Goal: Task Accomplishment & Management: Manage account settings

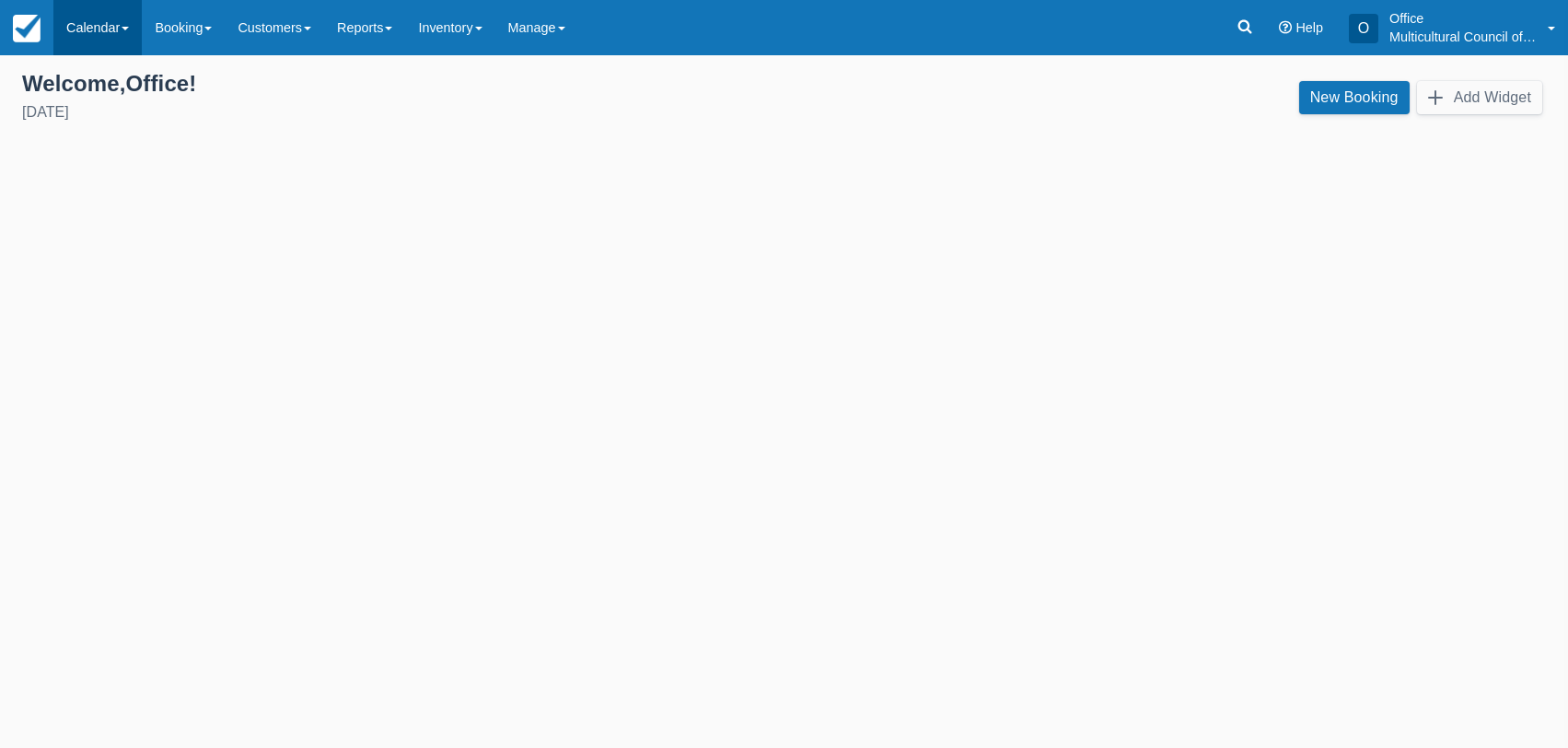
click at [94, 38] on link "Calendar" at bounding box center [96, 27] width 88 height 55
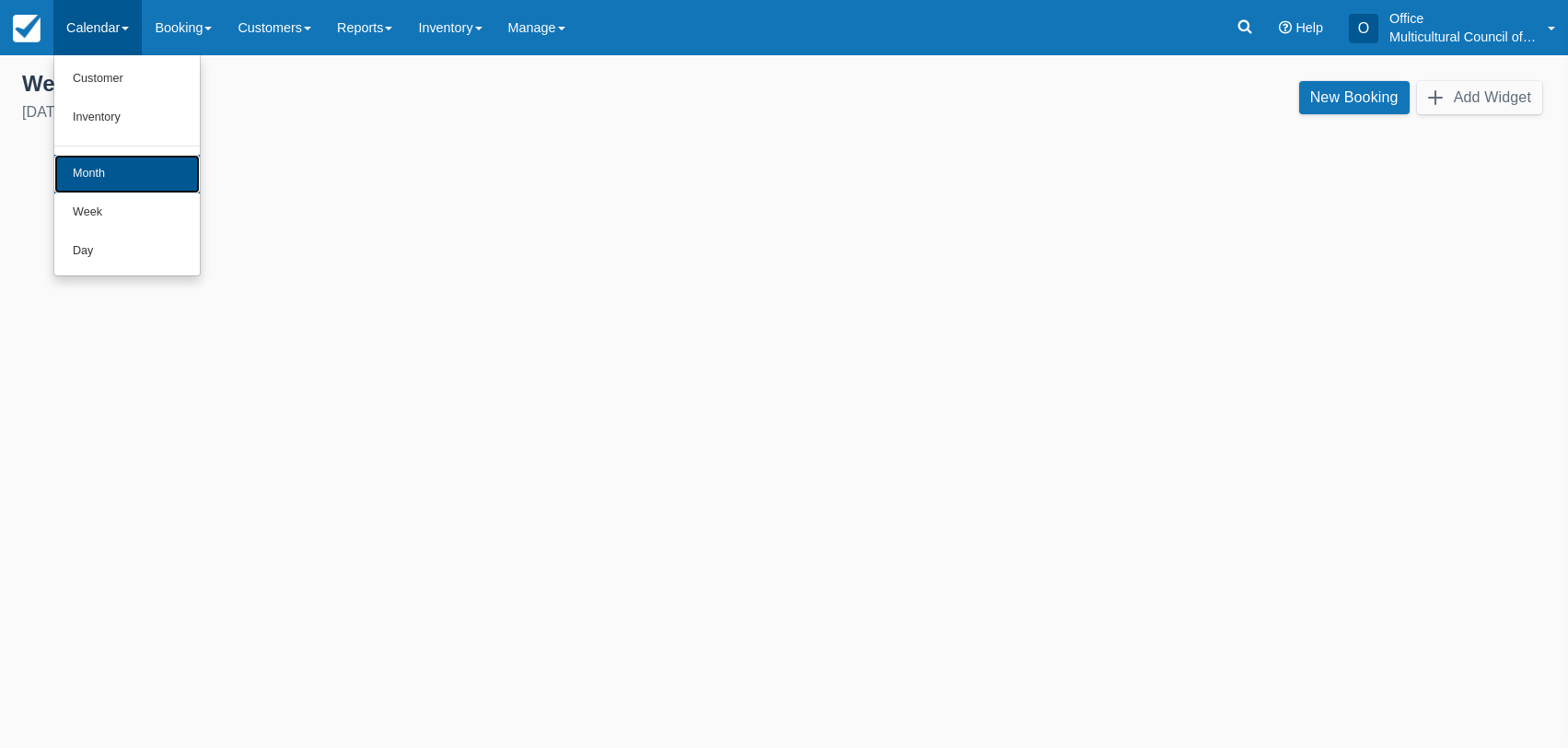
click at [117, 164] on link "Month" at bounding box center [127, 174] width 146 height 39
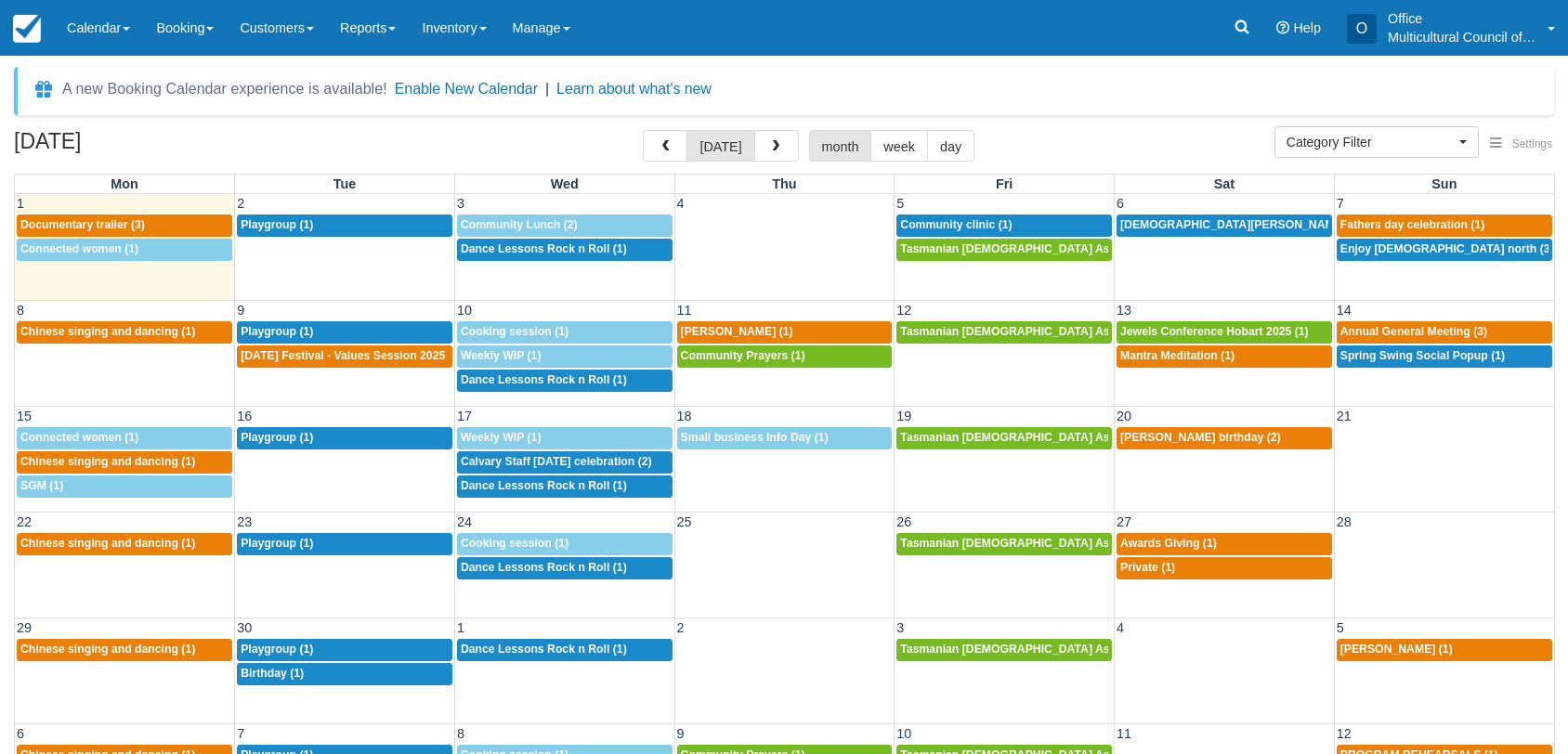
select select
click at [132, 220] on span "Documentary trailer (3)" at bounding box center [82, 225] width 124 height 13
select select
click at [542, 225] on span "Community Lunch (2)" at bounding box center [519, 225] width 117 height 13
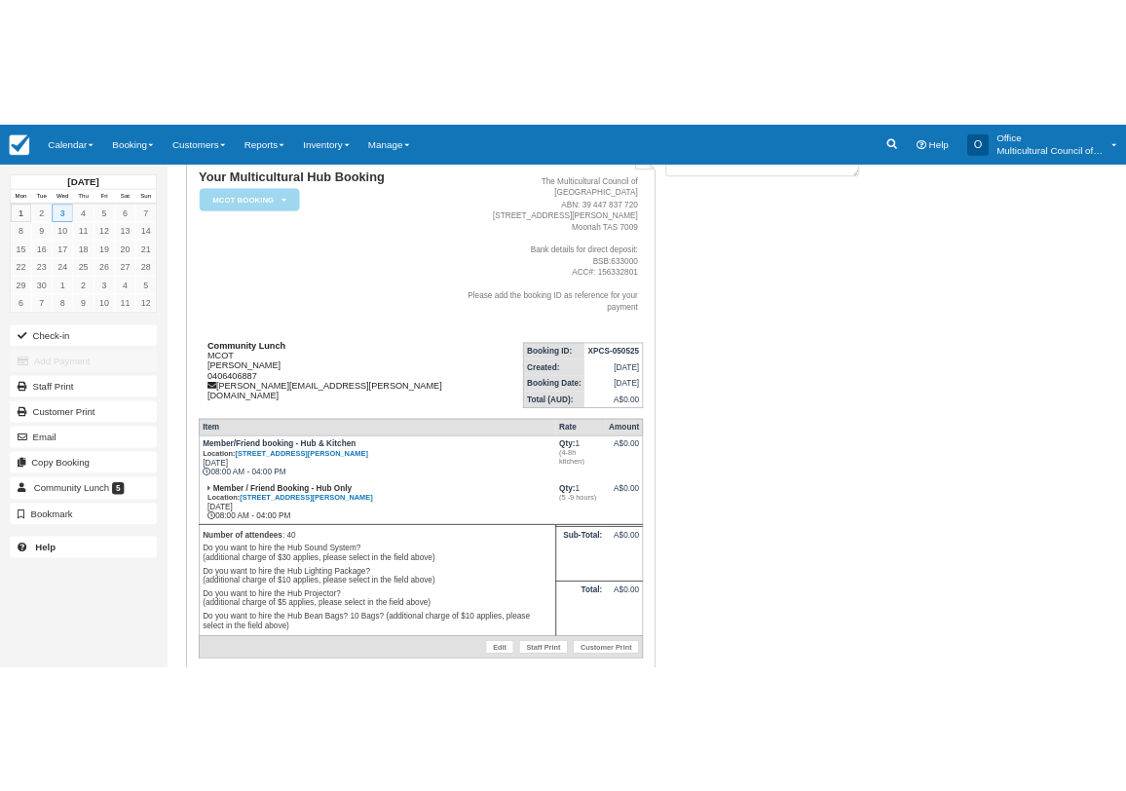
scroll to position [187, 0]
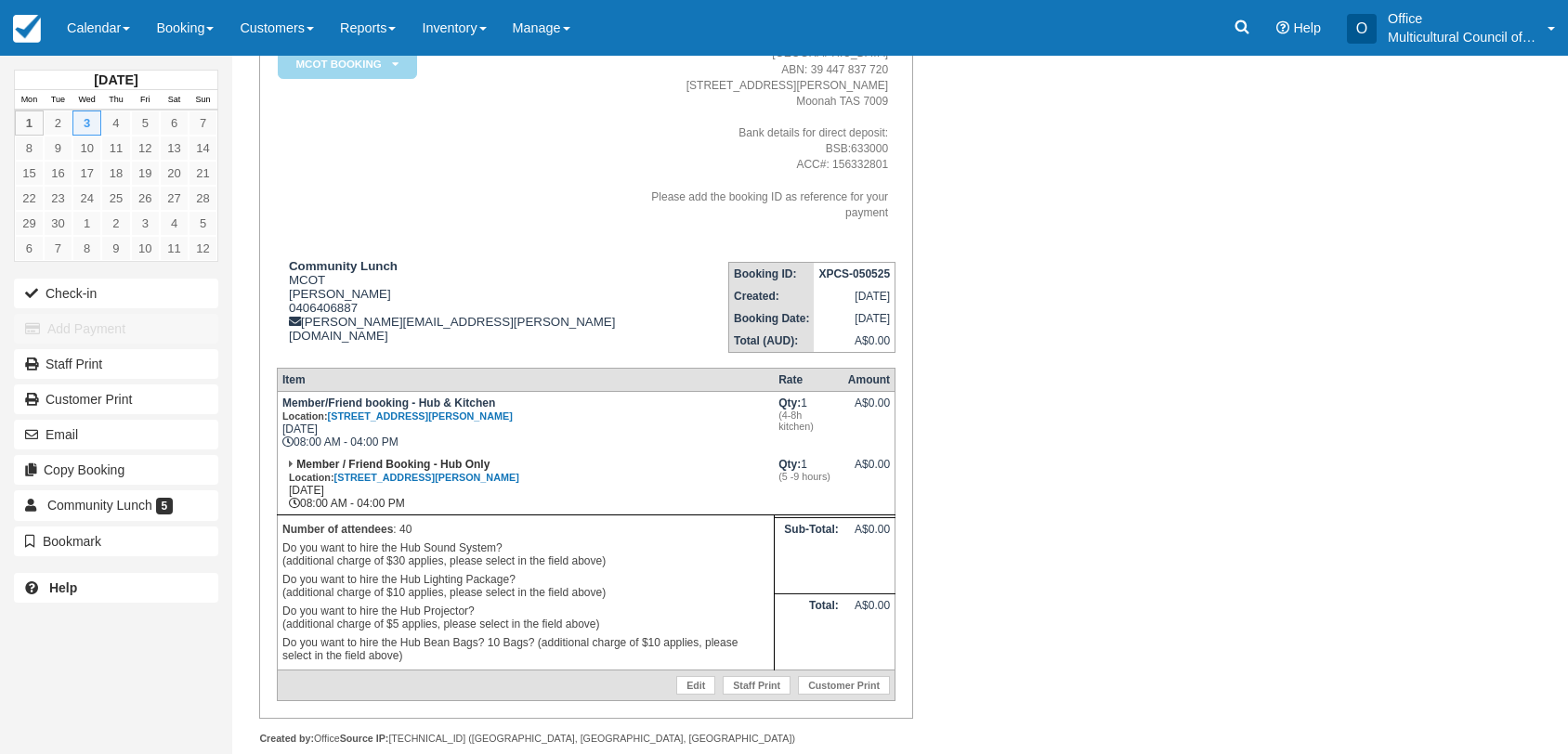
click at [251, 625] on div "Your Multicultural Hub Booking MCOT Booking   Pending Reserved Bond and deposit…" at bounding box center [572, 388] width 681 height 794
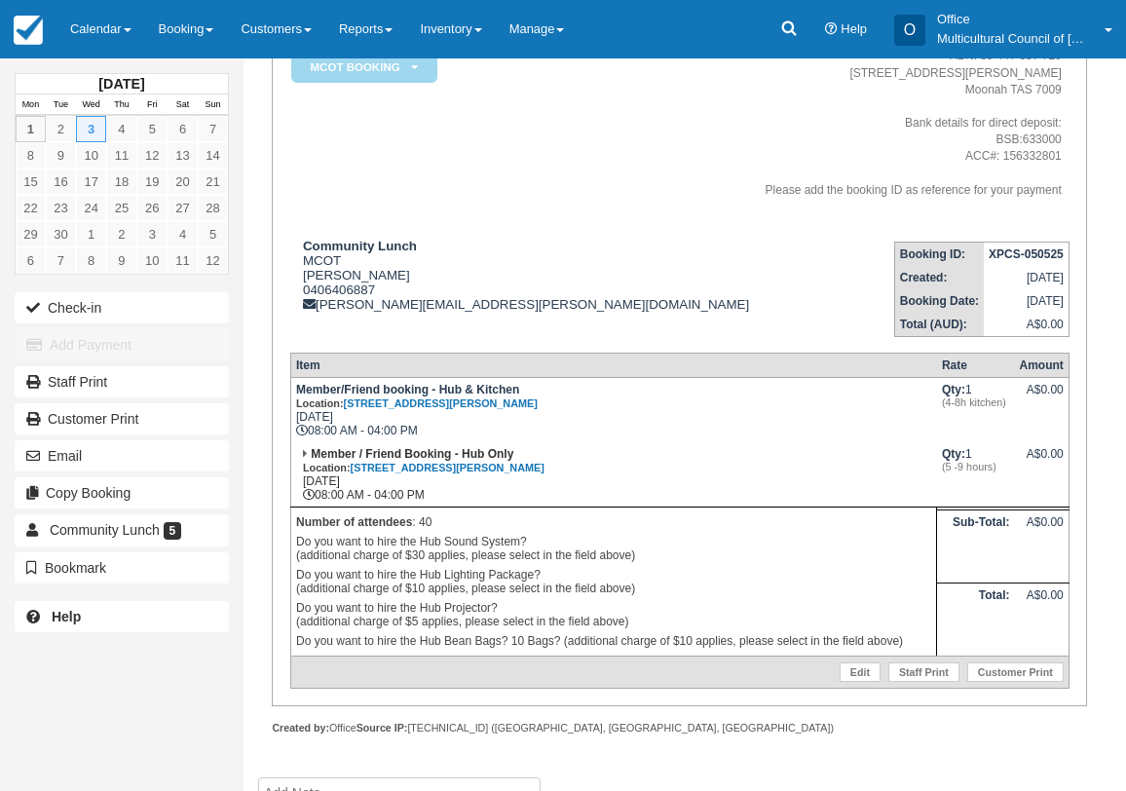
click at [754, 300] on td "Booking ID: XPCS-050525 Created: May 5, 2025 Booking Date: September 3, 2025 To…" at bounding box center [912, 281] width 316 height 111
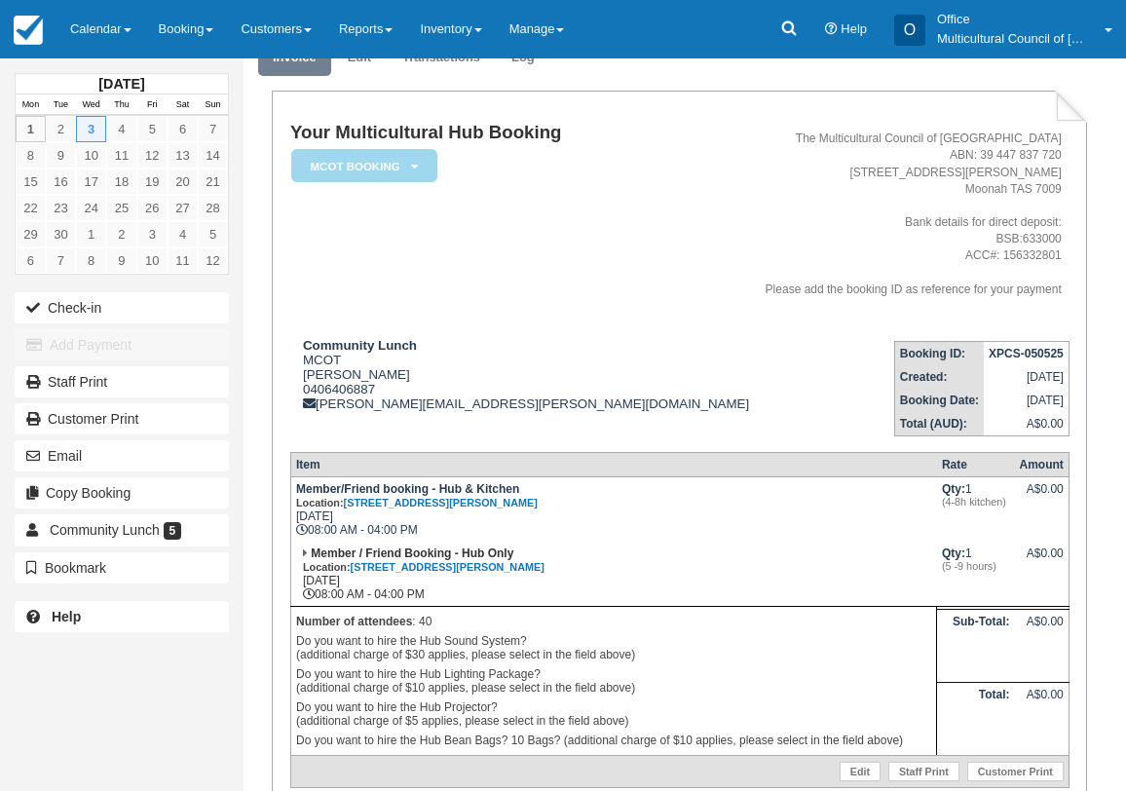
scroll to position [195, 0]
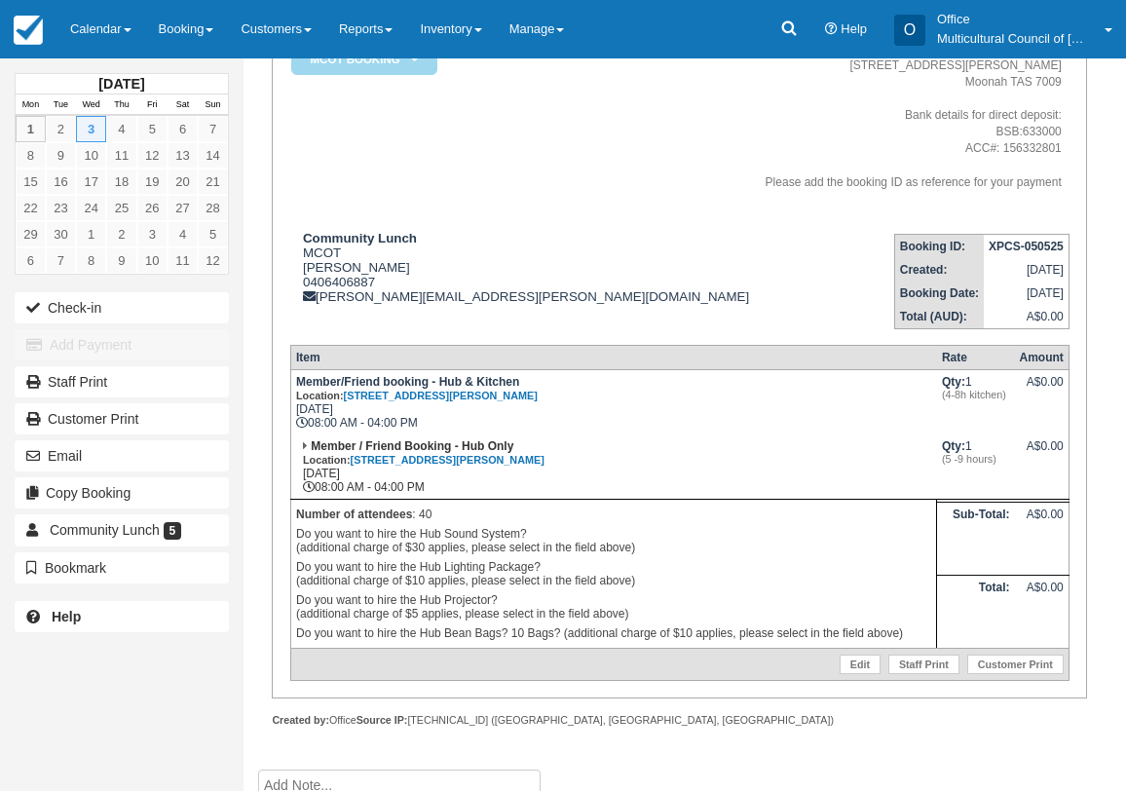
click at [252, 226] on div "Your Multicultural Hub Booking MCOT Booking   Pending Reserved Bond and deposit…" at bounding box center [665, 376] width 844 height 786
drag, startPoint x: 98, startPoint y: 27, endPoint x: 98, endPoint y: 40, distance: 12.7
click at [98, 27] on link "Calendar" at bounding box center [100, 29] width 89 height 58
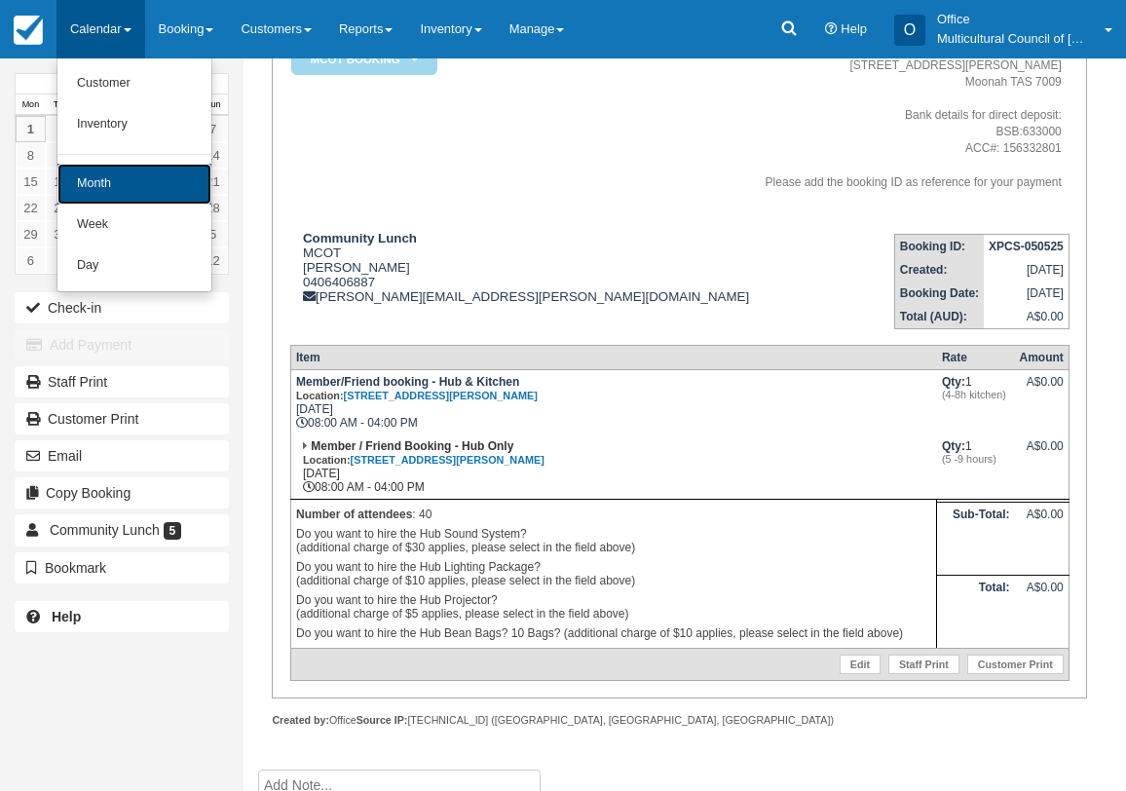
click at [123, 196] on link "Month" at bounding box center [134, 184] width 154 height 41
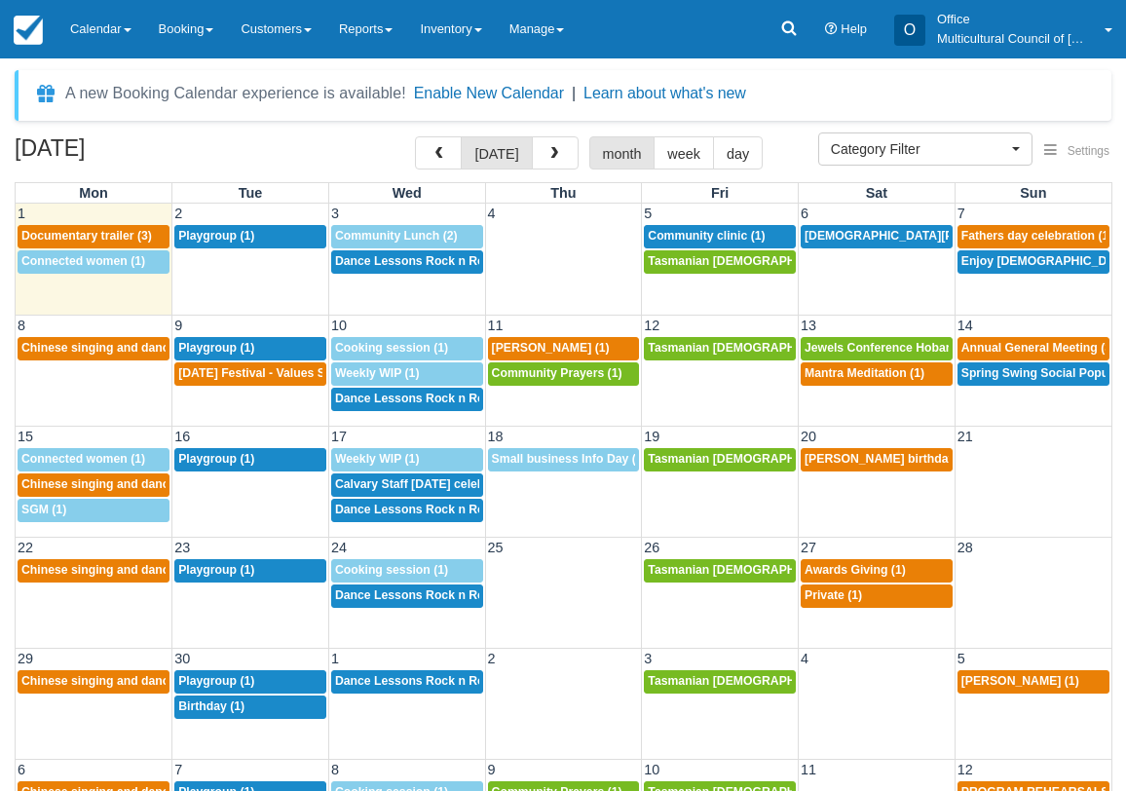
select select
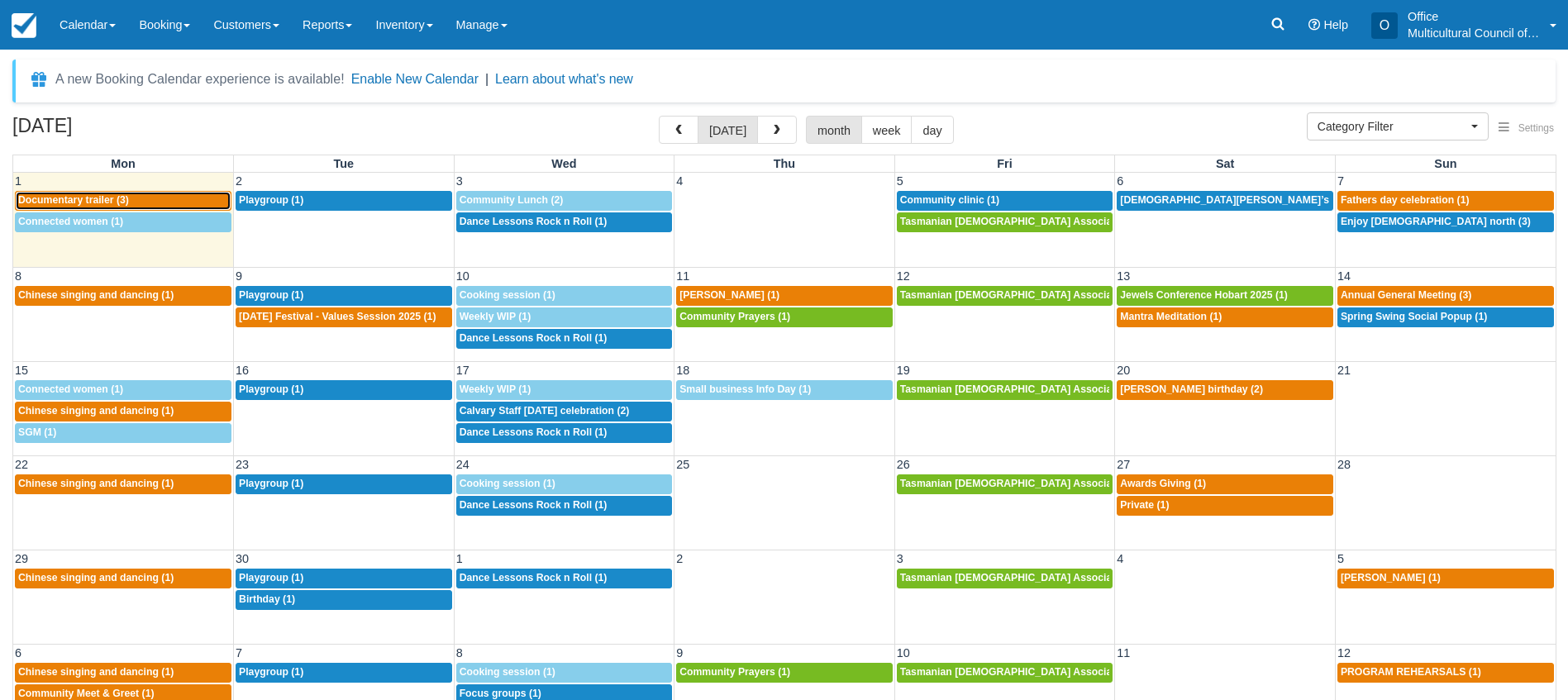
click at [110, 200] on span "Documentary trailer (3)" at bounding box center [73, 200] width 110 height 12
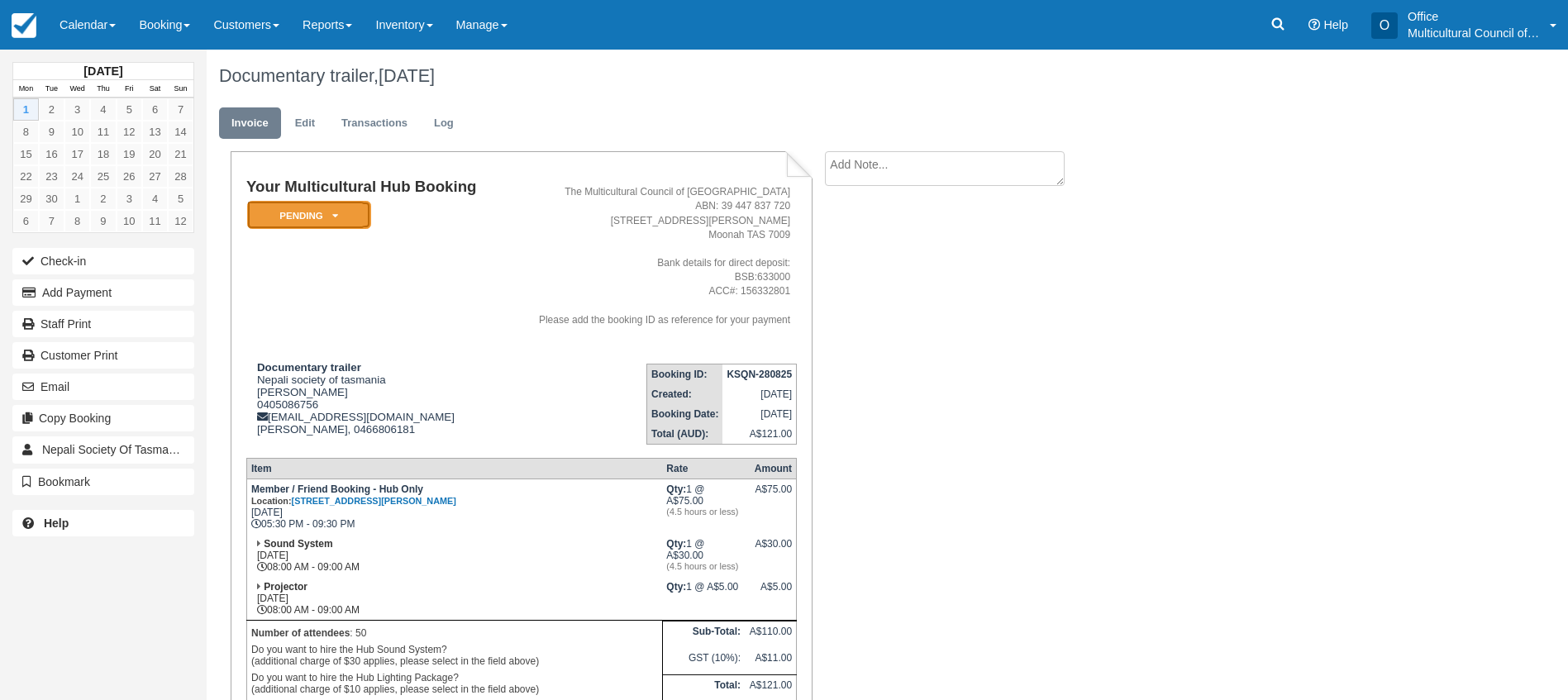
click at [340, 221] on em "Pending" at bounding box center [309, 216] width 124 height 29
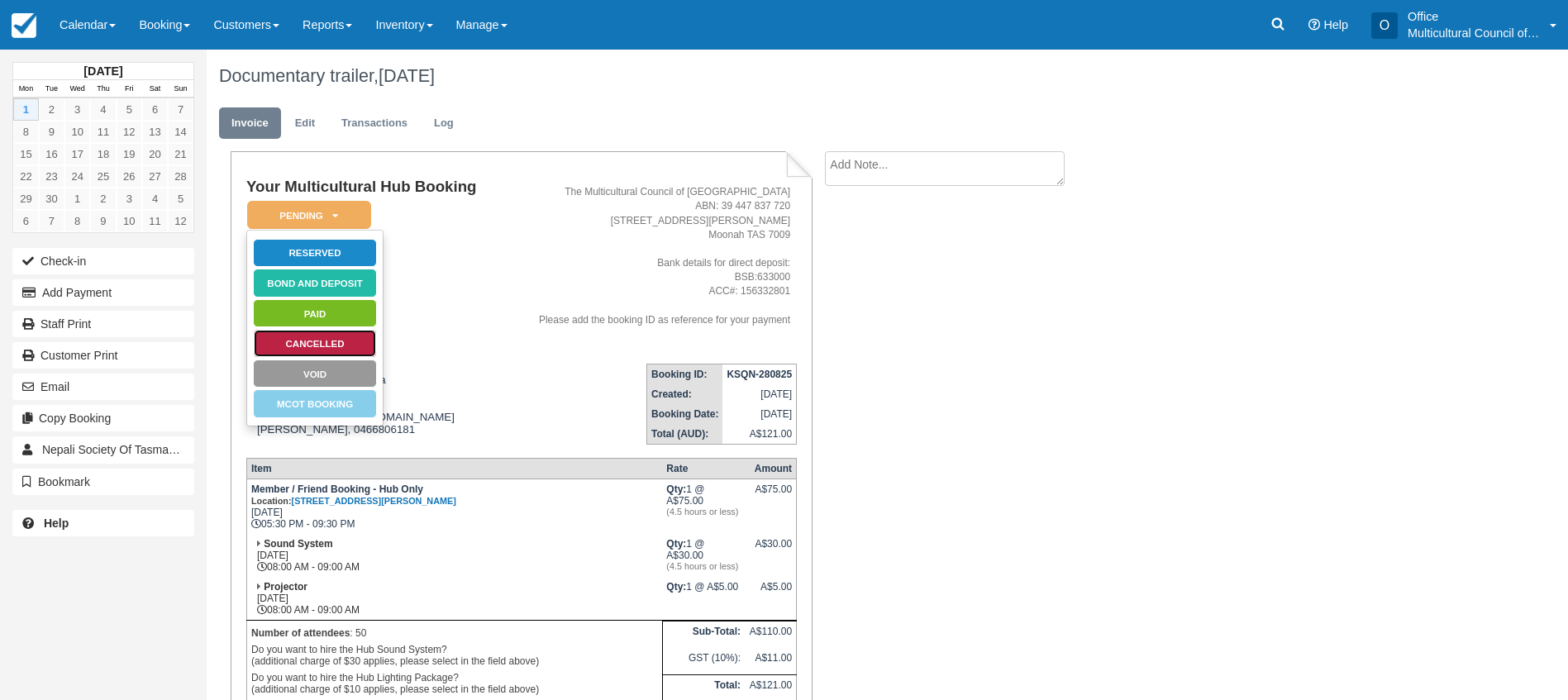
click at [334, 347] on link "Cancelled" at bounding box center [315, 344] width 124 height 29
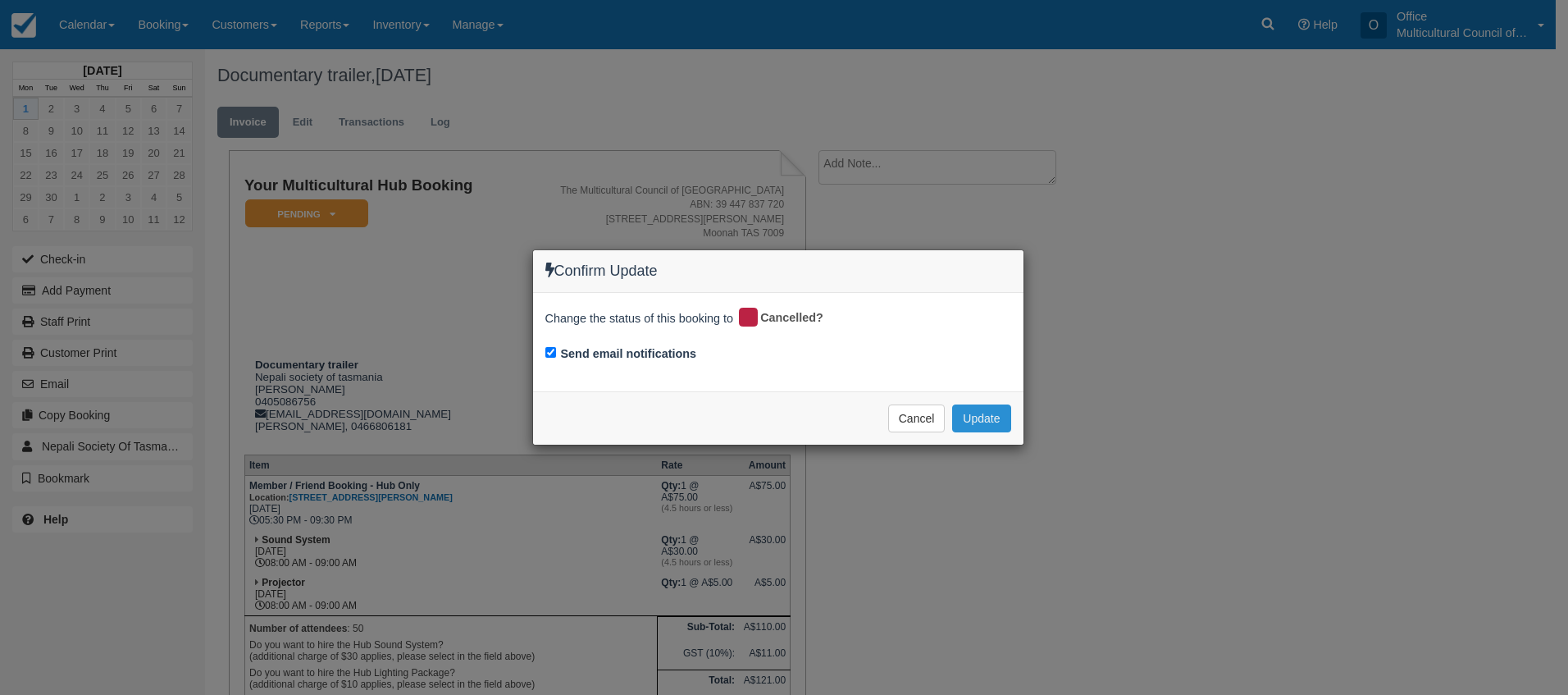
click at [981, 420] on button "Update" at bounding box center [981, 418] width 58 height 28
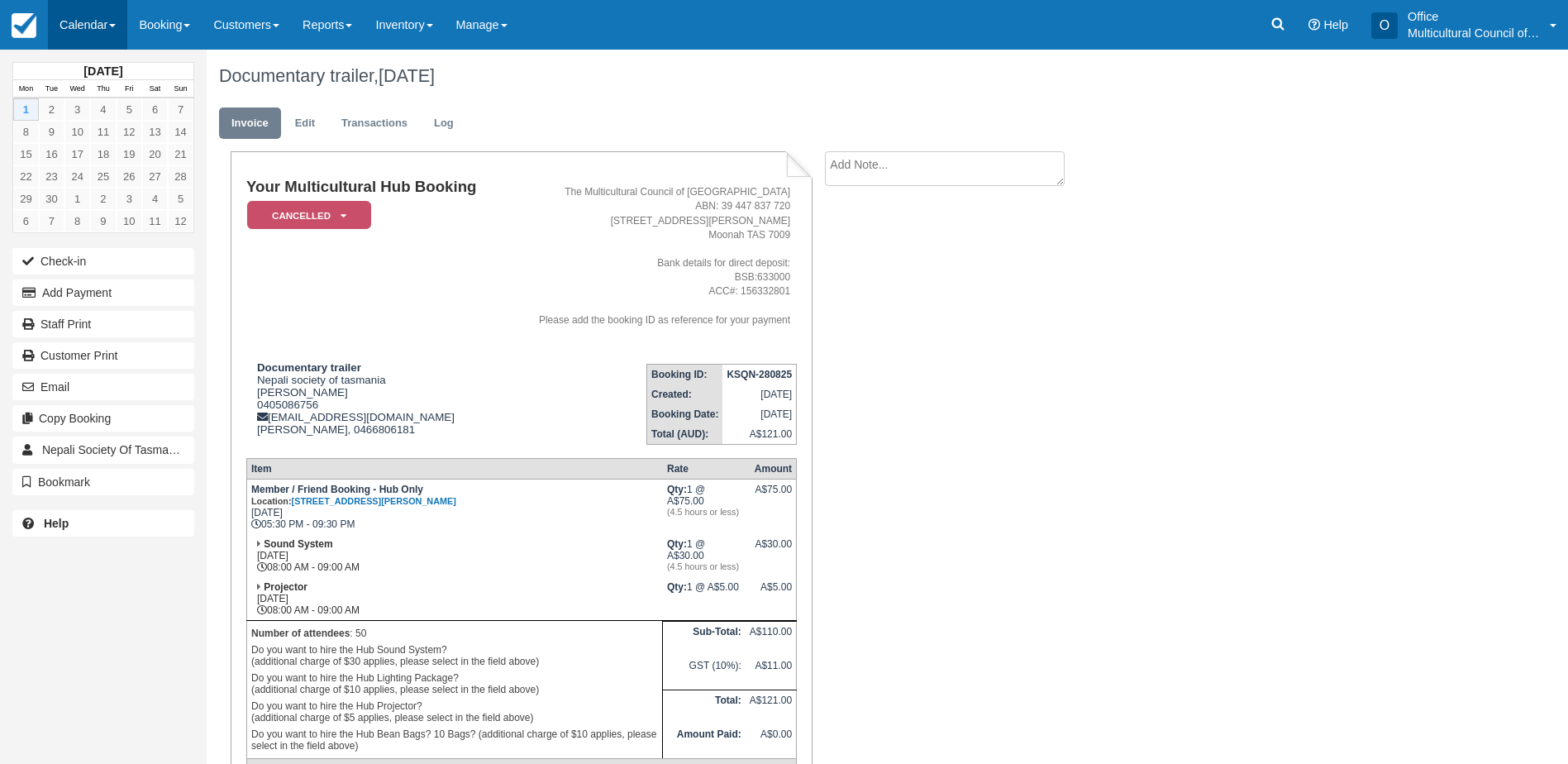
click at [76, 16] on link "Calendar" at bounding box center [87, 25] width 79 height 49
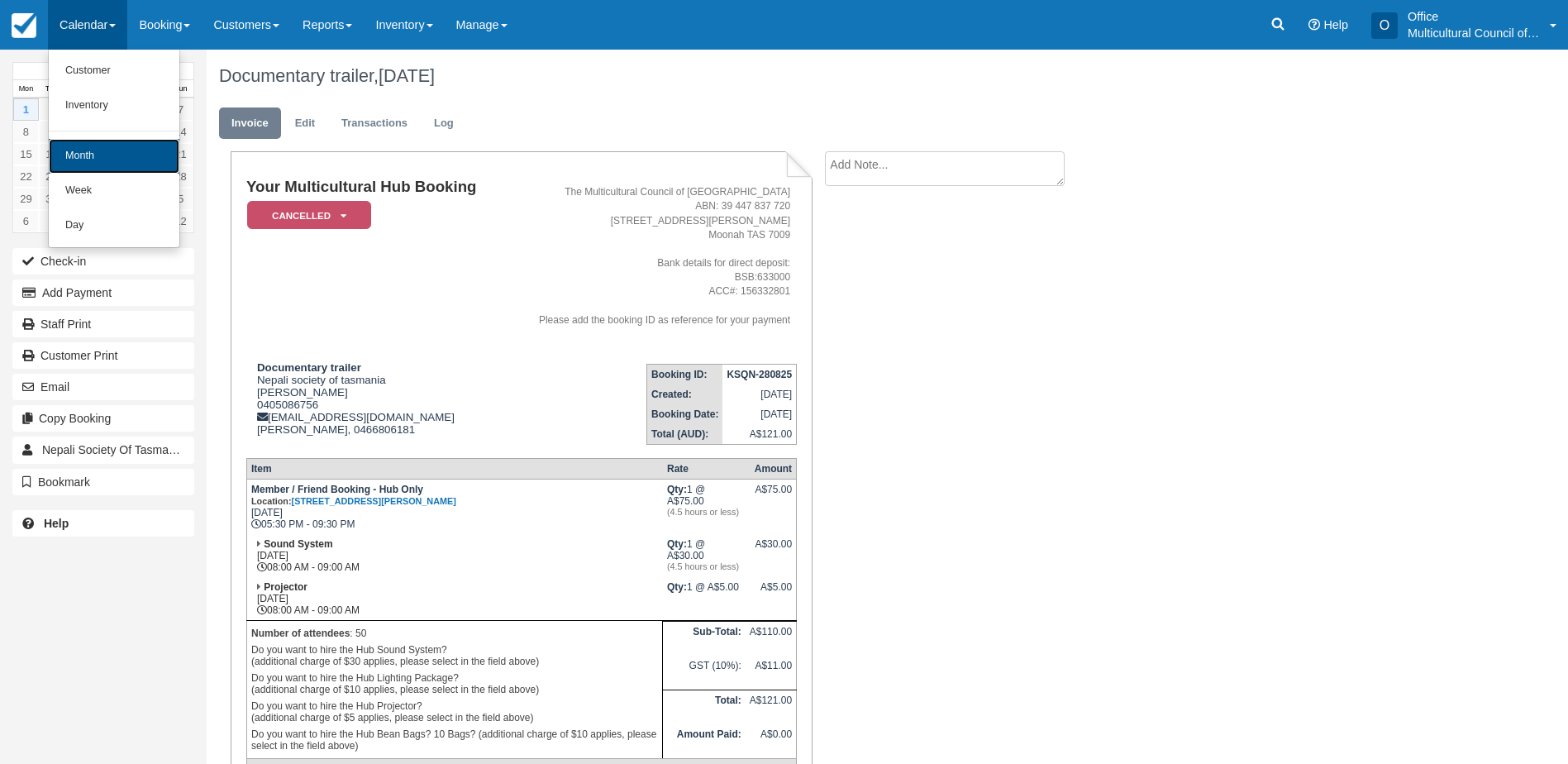
click at [127, 160] on link "Month" at bounding box center [114, 156] width 131 height 35
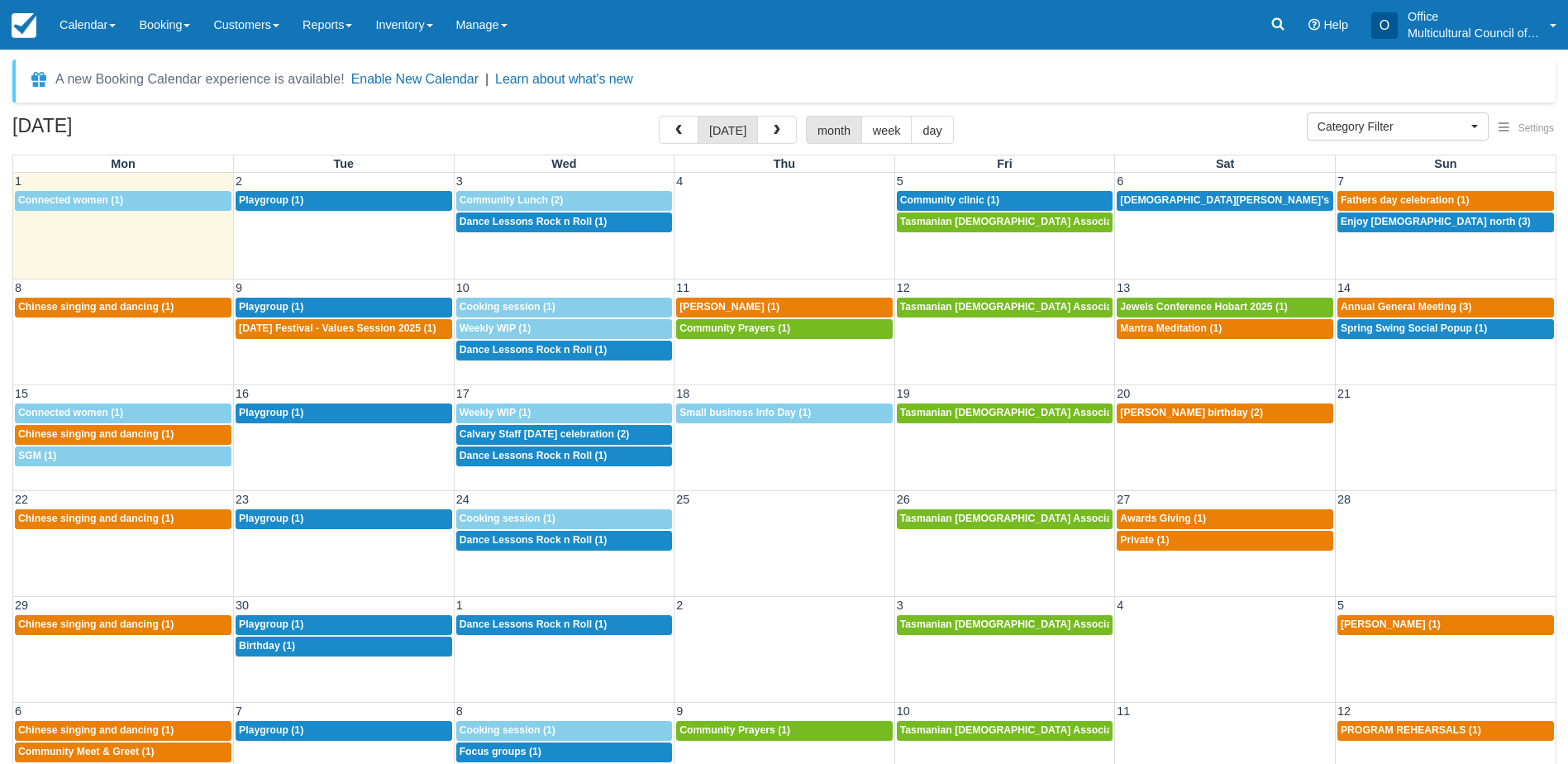
select select
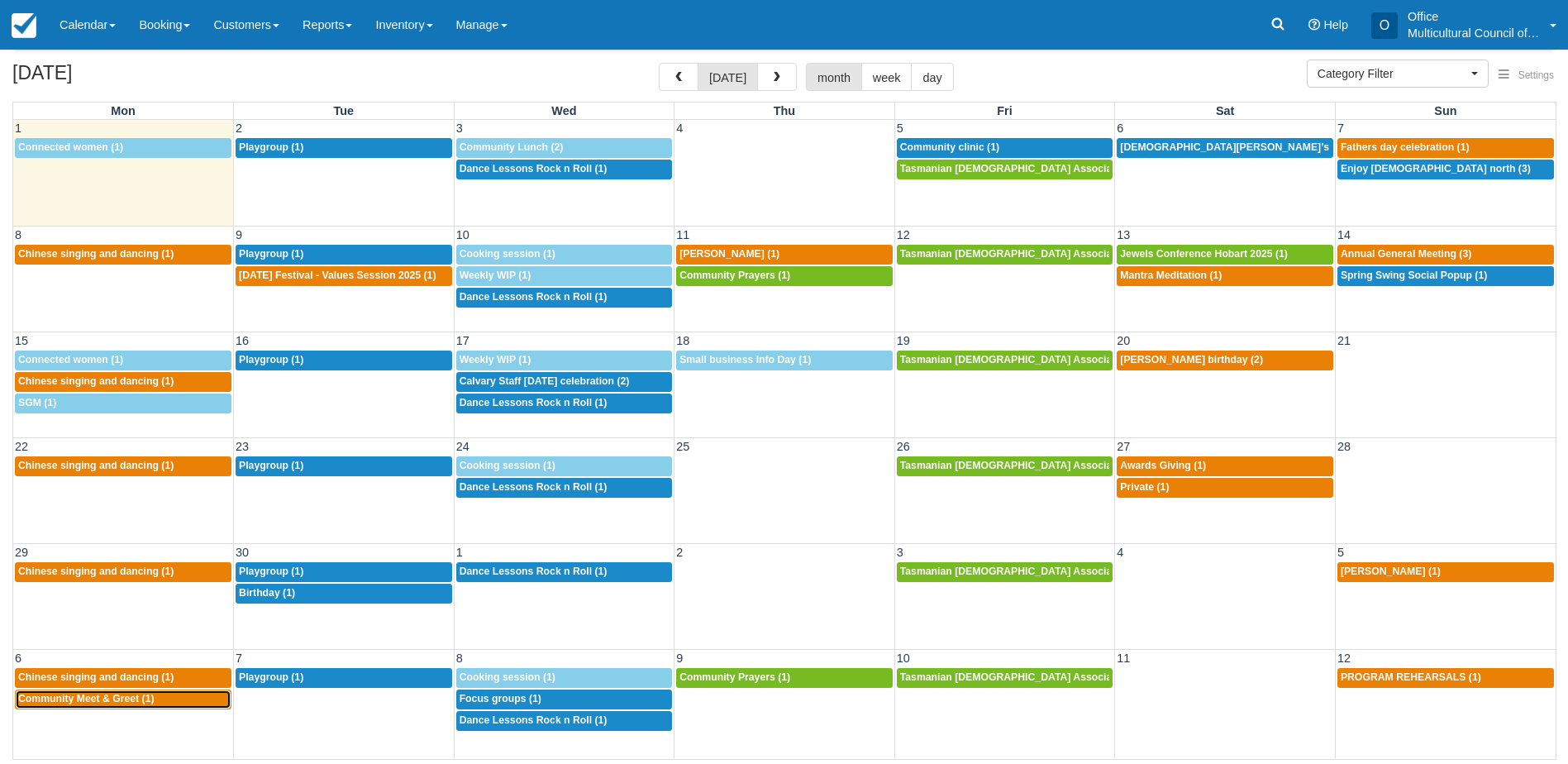
click at [53, 702] on span "Community Meet & Greet (1)" at bounding box center [86, 699] width 137 height 12
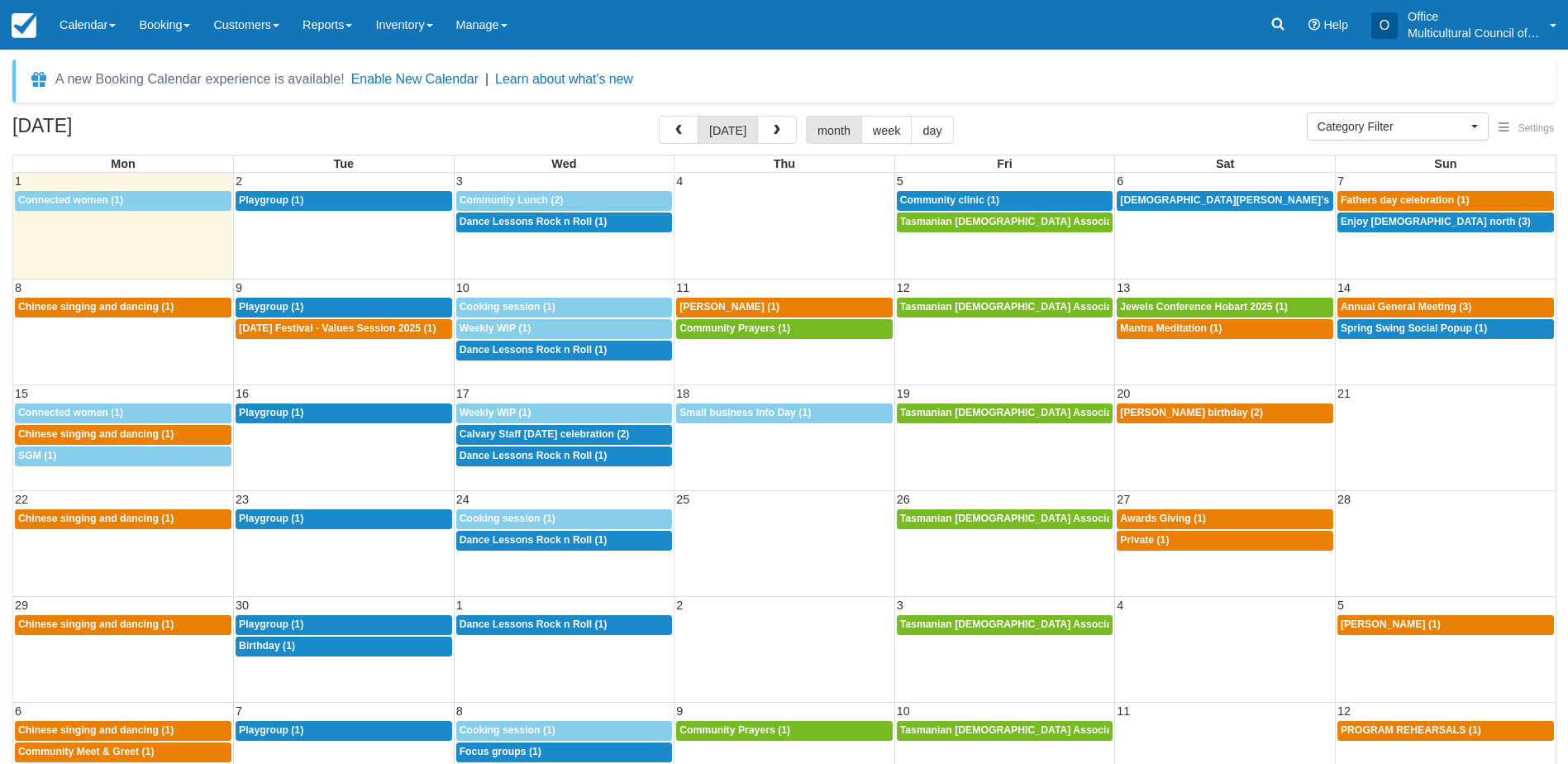
select select
drag, startPoint x: 682, startPoint y: 25, endPoint x: 845, endPoint y: 29, distance: 163.0
click at [845, 29] on div "Menu Calendar Customer Inventory Month Week Day Booking Daily Manifest Daily Li…" at bounding box center [784, 25] width 1568 height 49
click at [1392, 632] on link "1p Junying Xu (1)" at bounding box center [1446, 625] width 216 height 20
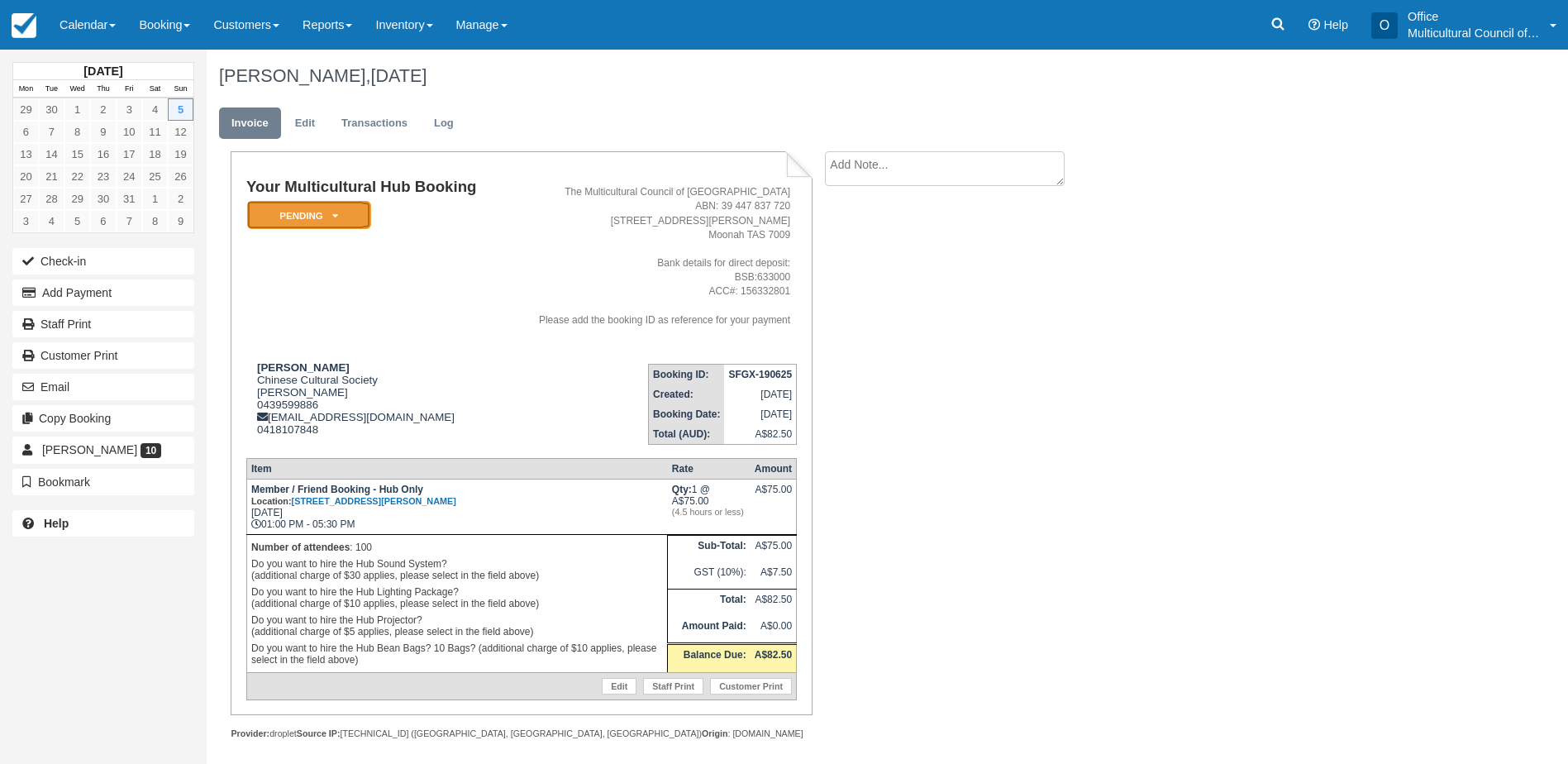
click at [338, 225] on em "Pending" at bounding box center [309, 216] width 124 height 29
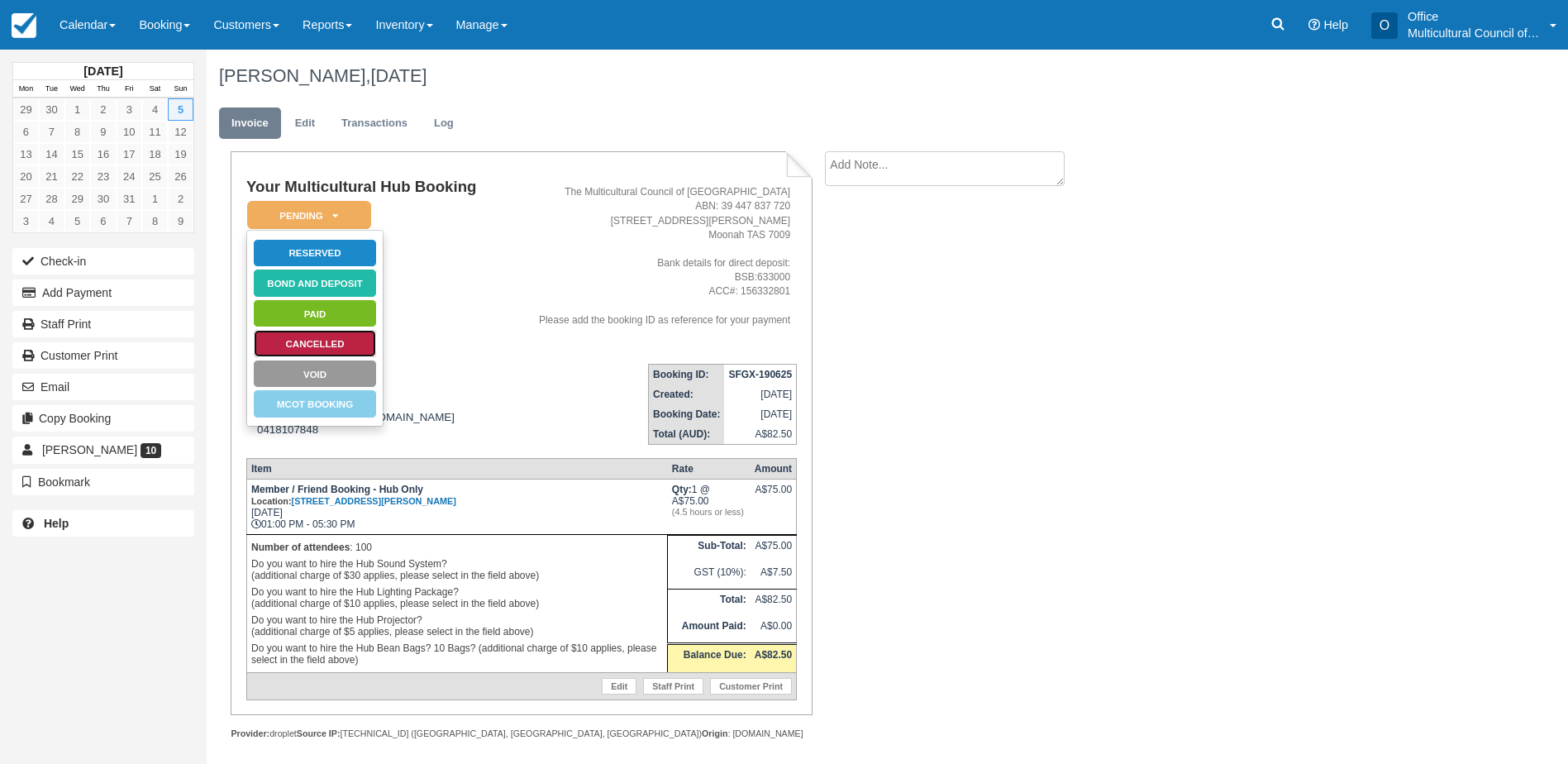
click at [334, 344] on link "Cancelled" at bounding box center [315, 344] width 124 height 29
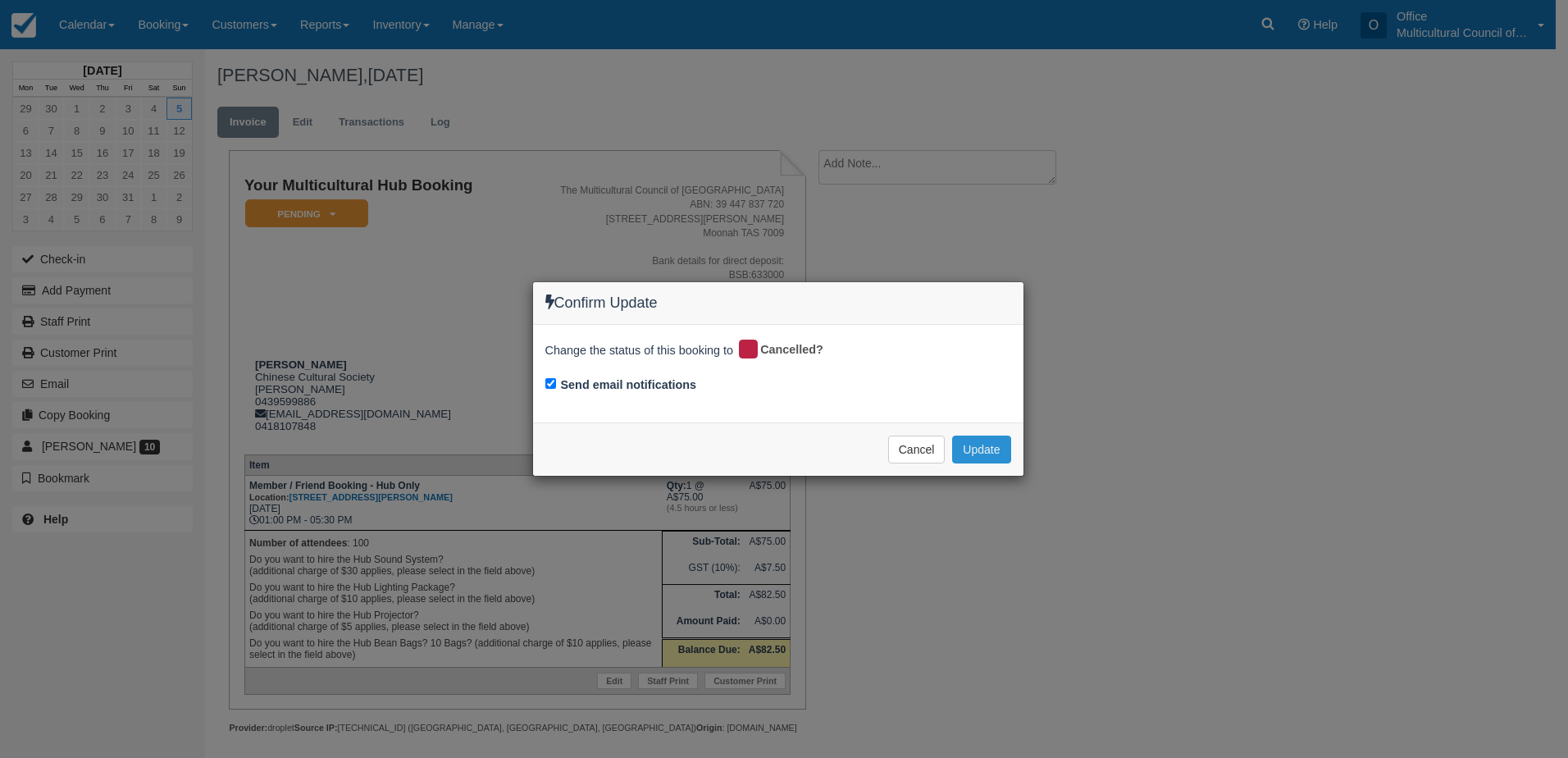
click at [980, 456] on button "Update" at bounding box center [981, 449] width 58 height 28
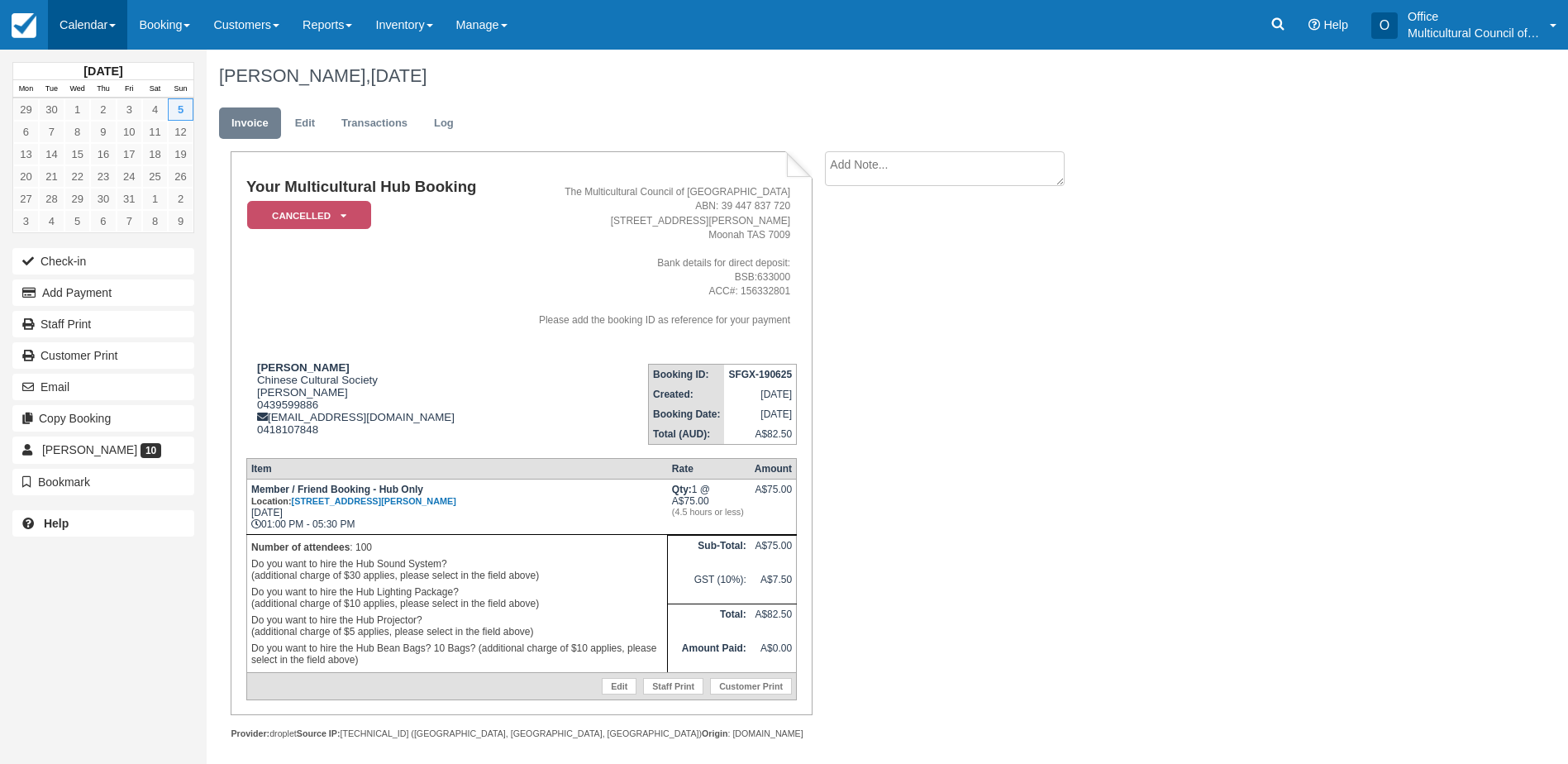
click at [97, 34] on link "Calendar" at bounding box center [87, 25] width 79 height 49
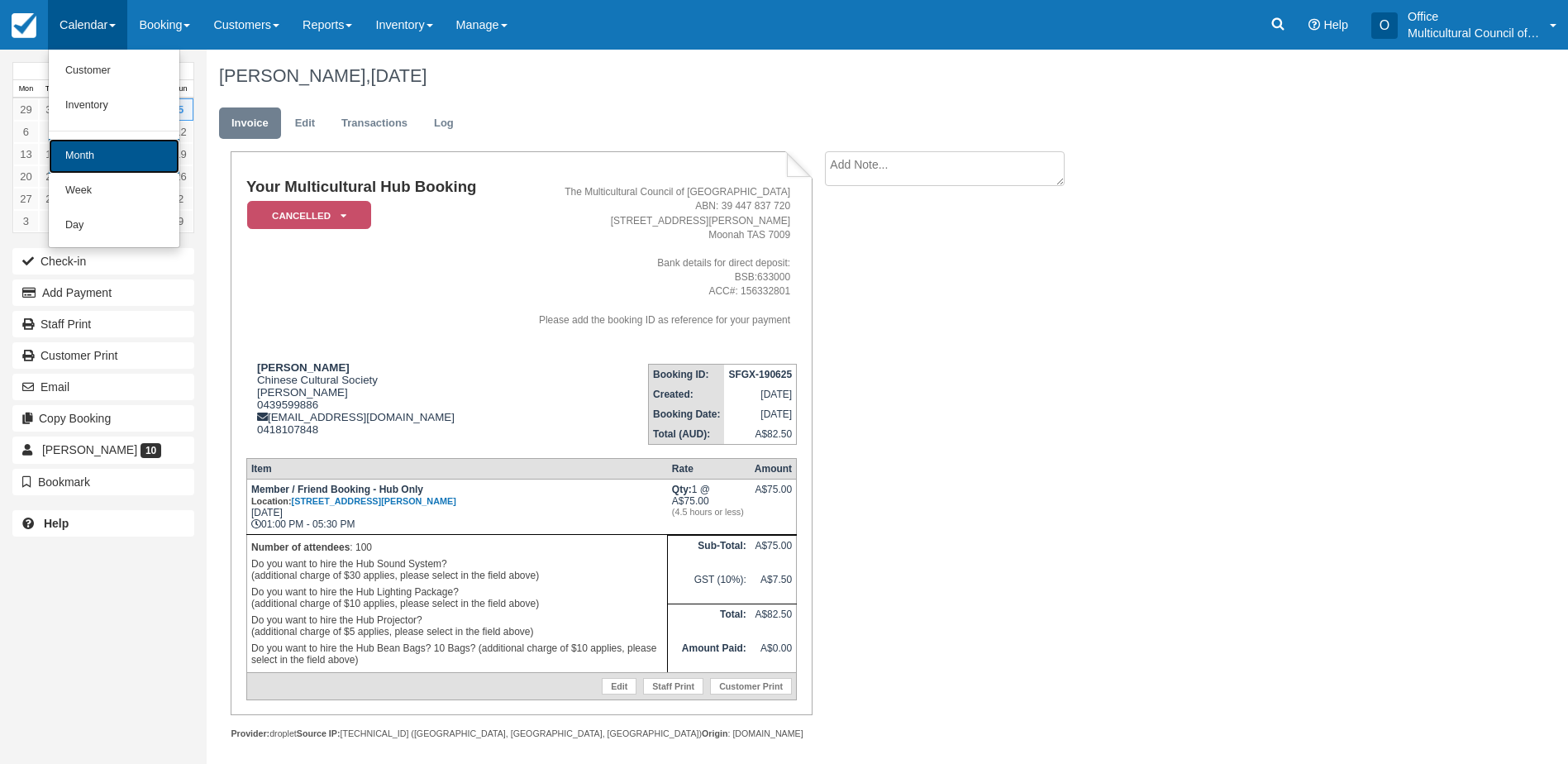
click at [124, 160] on link "Month" at bounding box center [114, 156] width 131 height 35
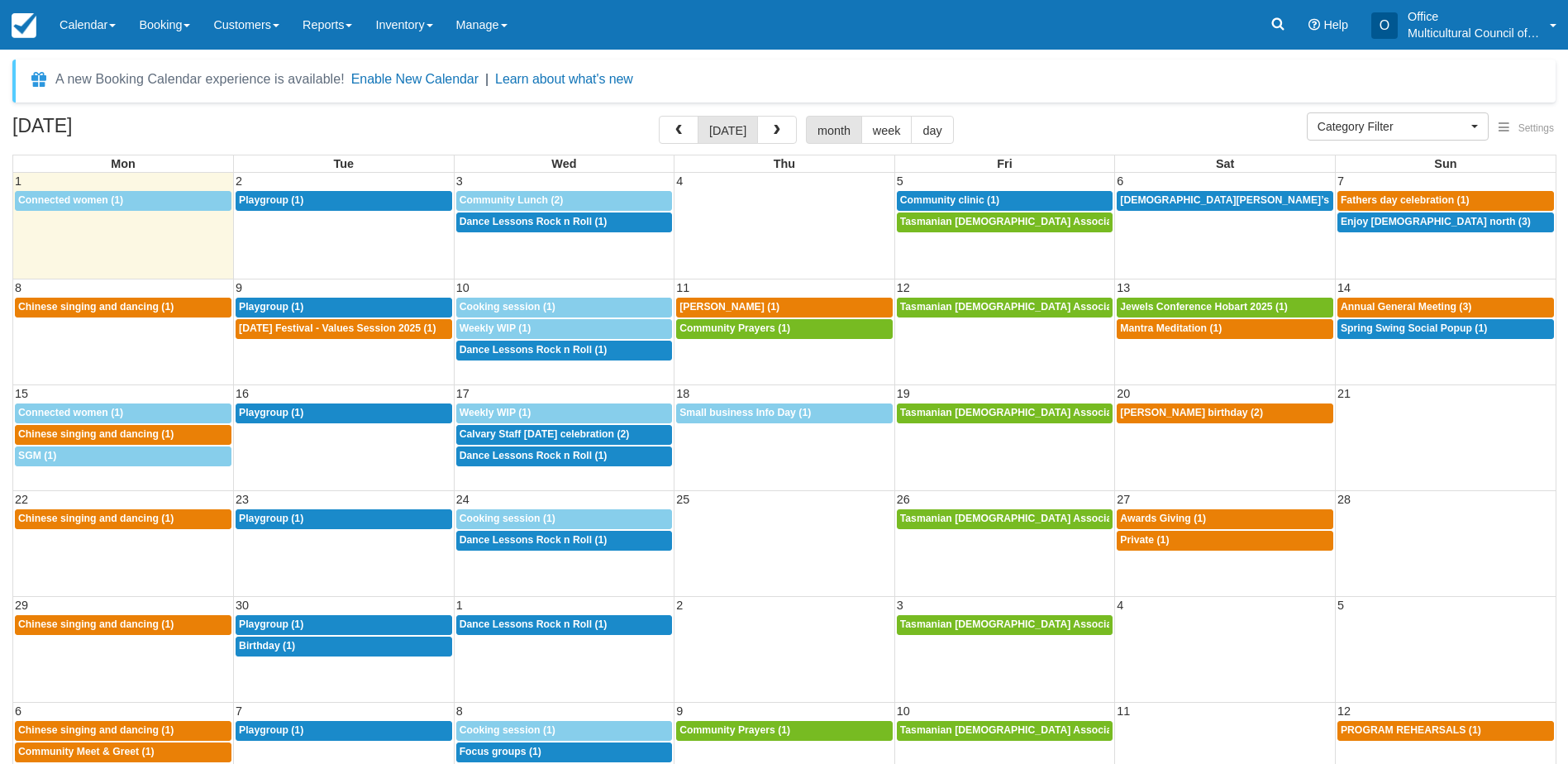
select select
click at [772, 134] on span "button" at bounding box center [778, 131] width 12 height 12
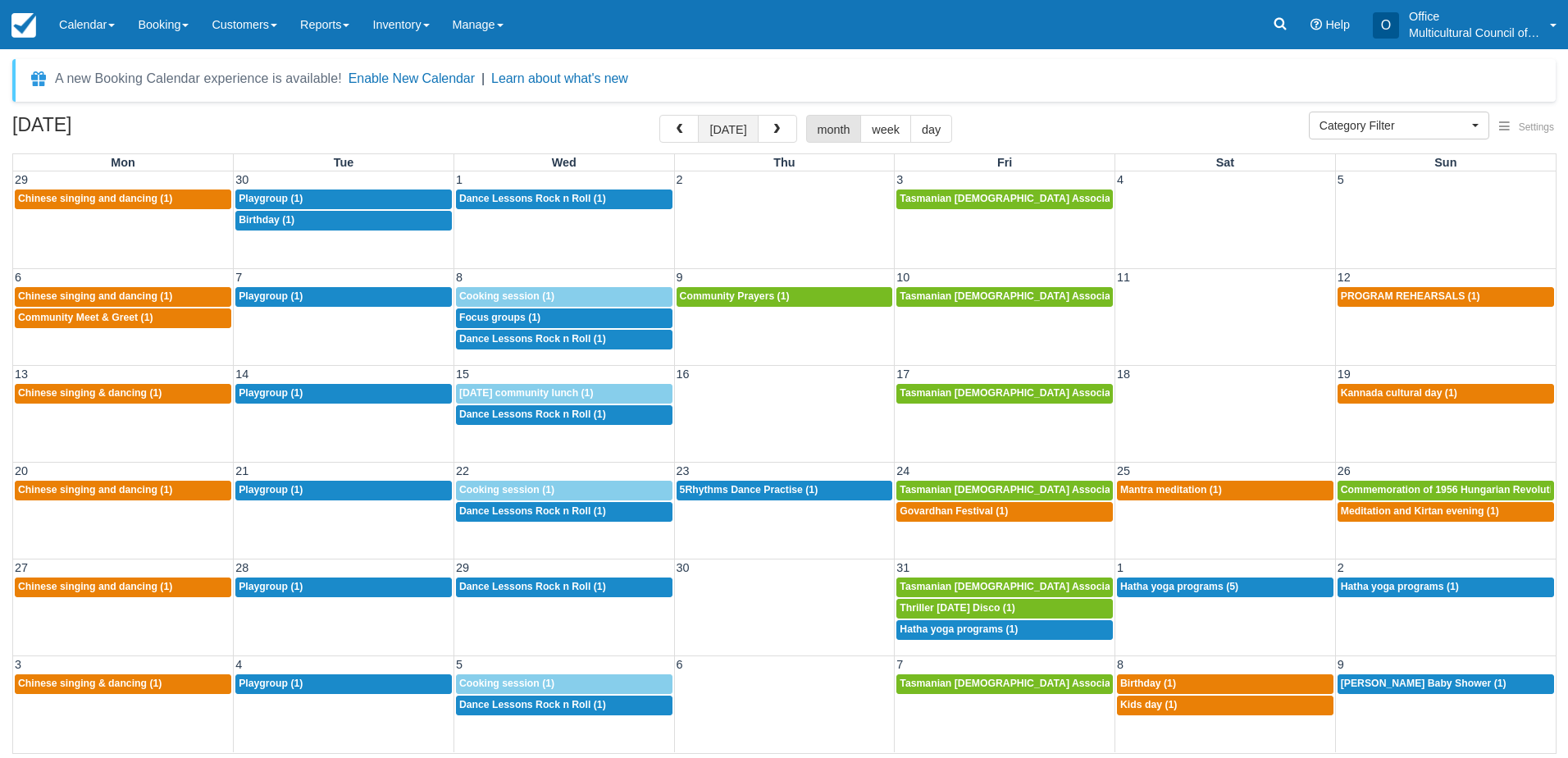
click at [724, 127] on button "[DATE]" at bounding box center [728, 128] width 60 height 28
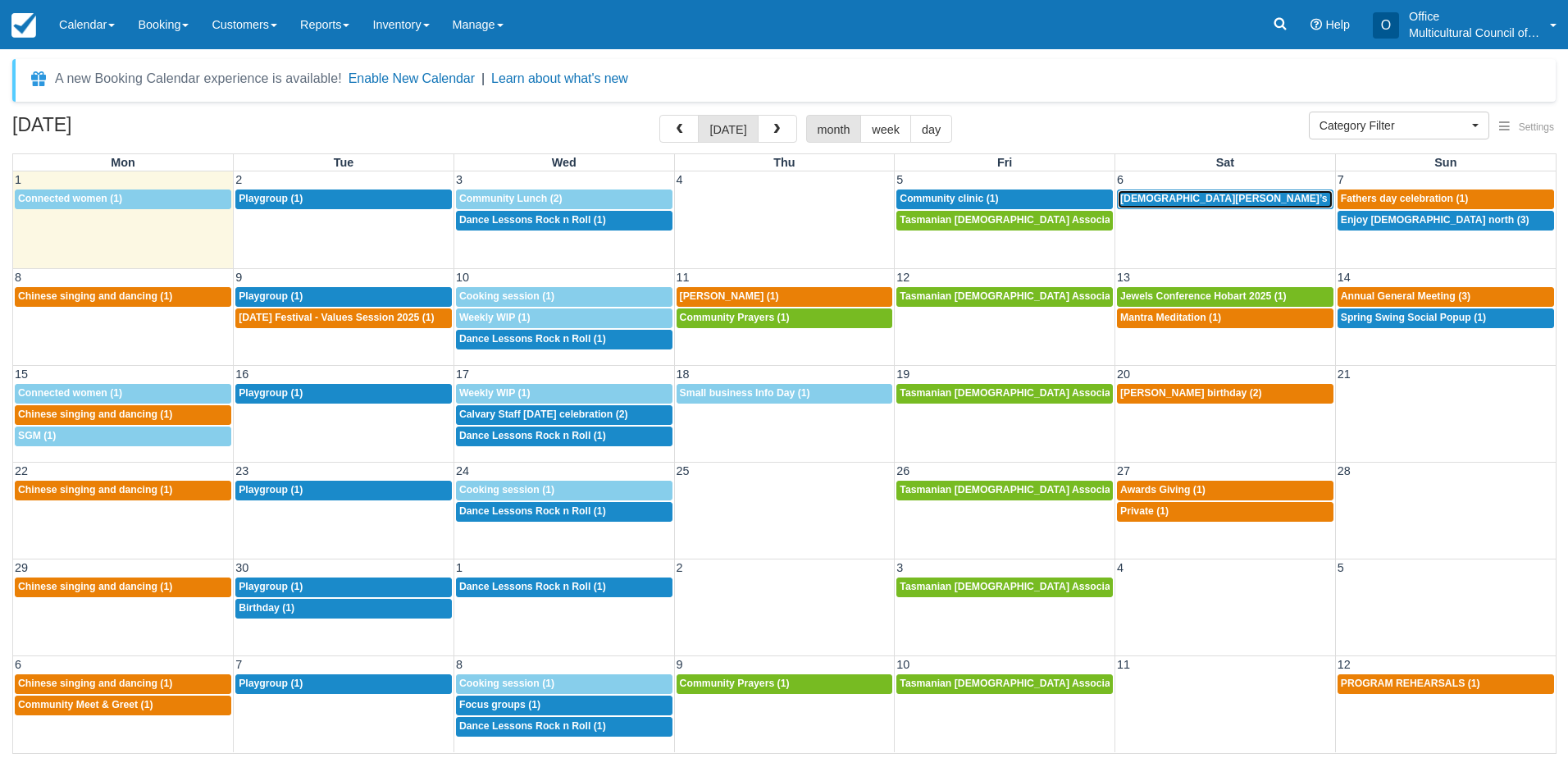
click at [1188, 204] on div "12:30p Prophets Mohammed’s birthday (1)" at bounding box center [1224, 200] width 210 height 13
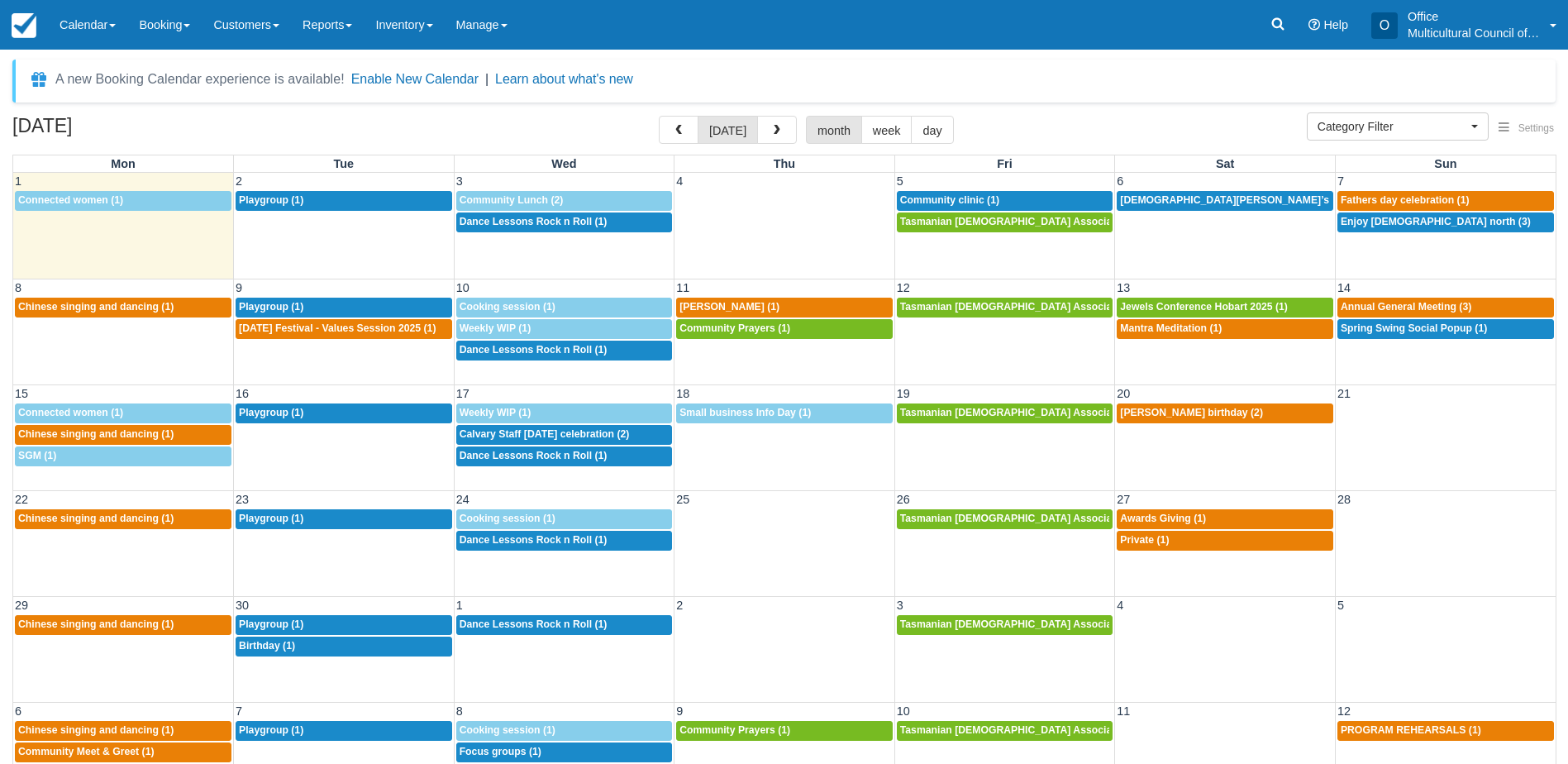
select select
click at [1419, 203] on span "Fathers day celebration (1)" at bounding box center [1406, 200] width 129 height 12
select select
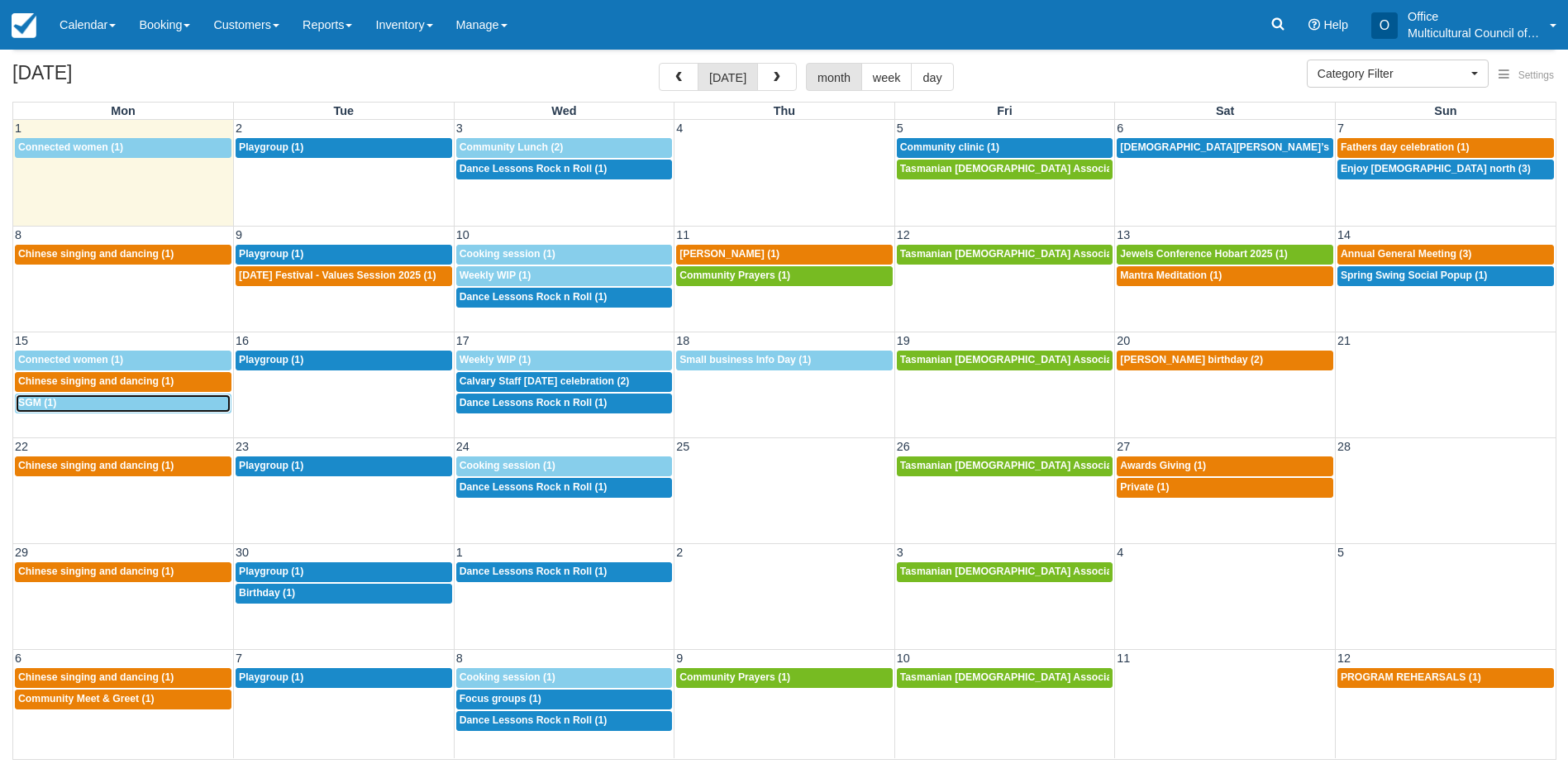
click at [103, 403] on div "5p SGM (1)" at bounding box center [122, 403] width 210 height 14
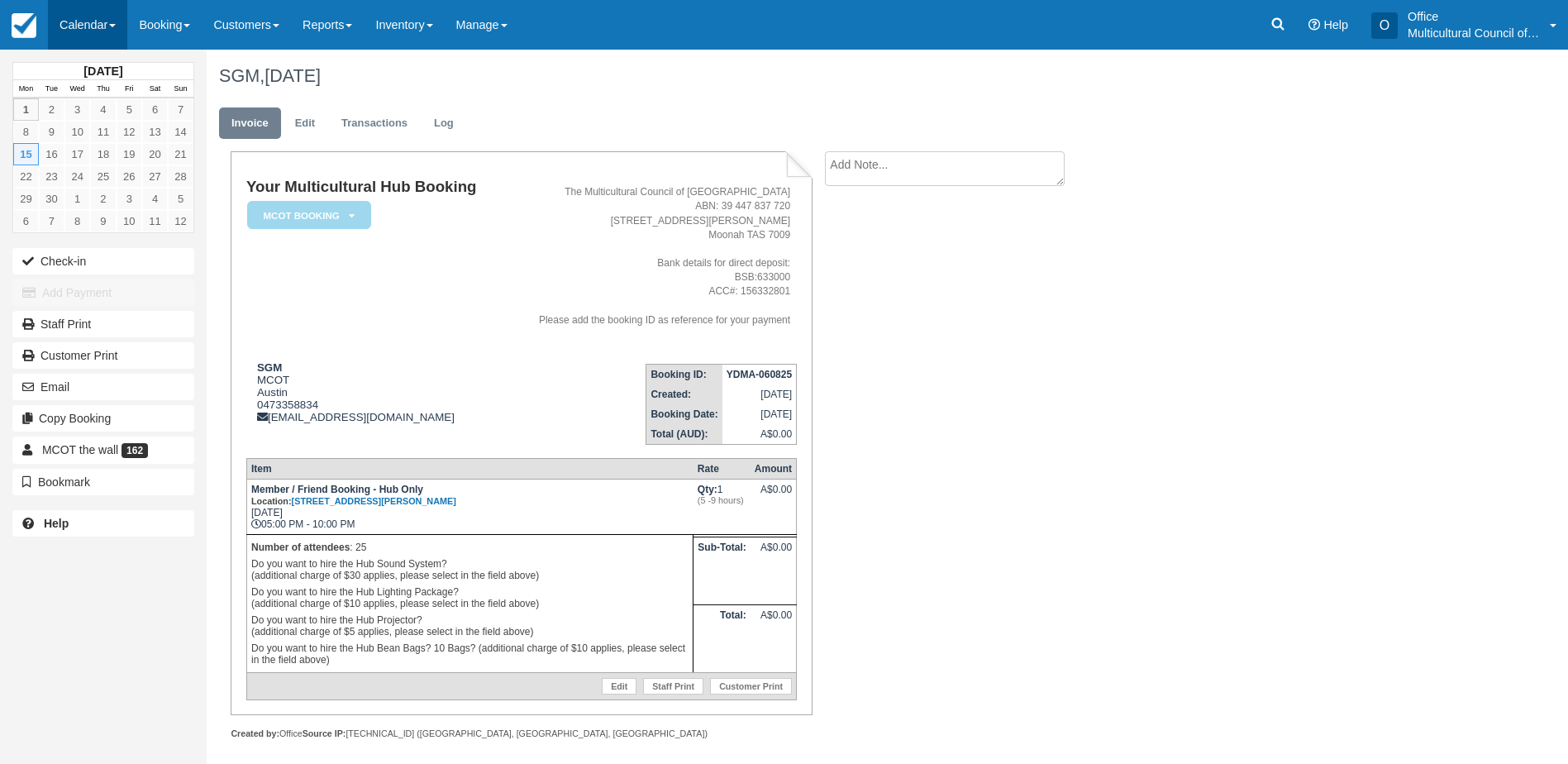
click at [84, 30] on link "Calendar" at bounding box center [87, 25] width 79 height 49
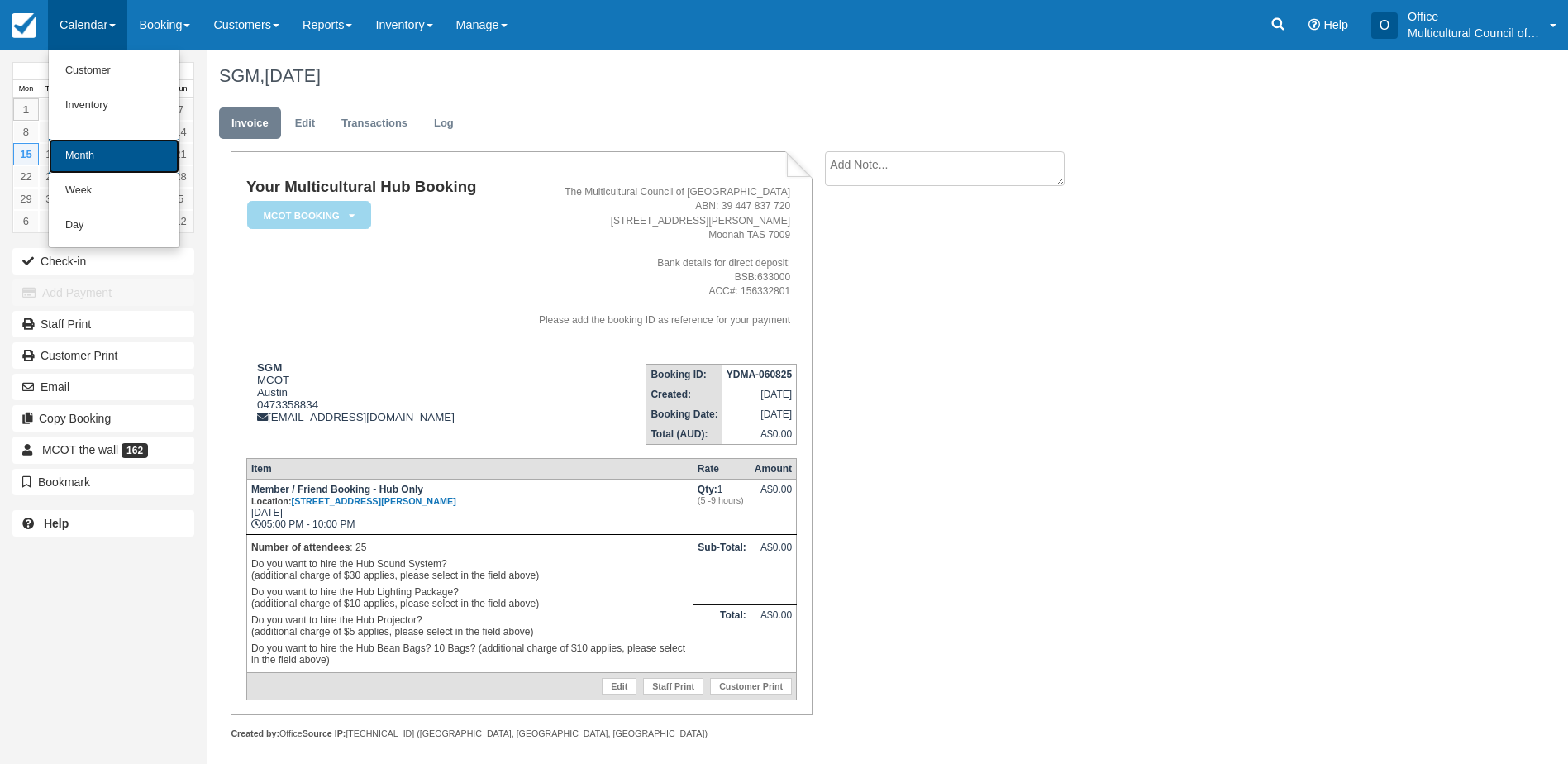
click at [101, 164] on link "Month" at bounding box center [114, 156] width 131 height 35
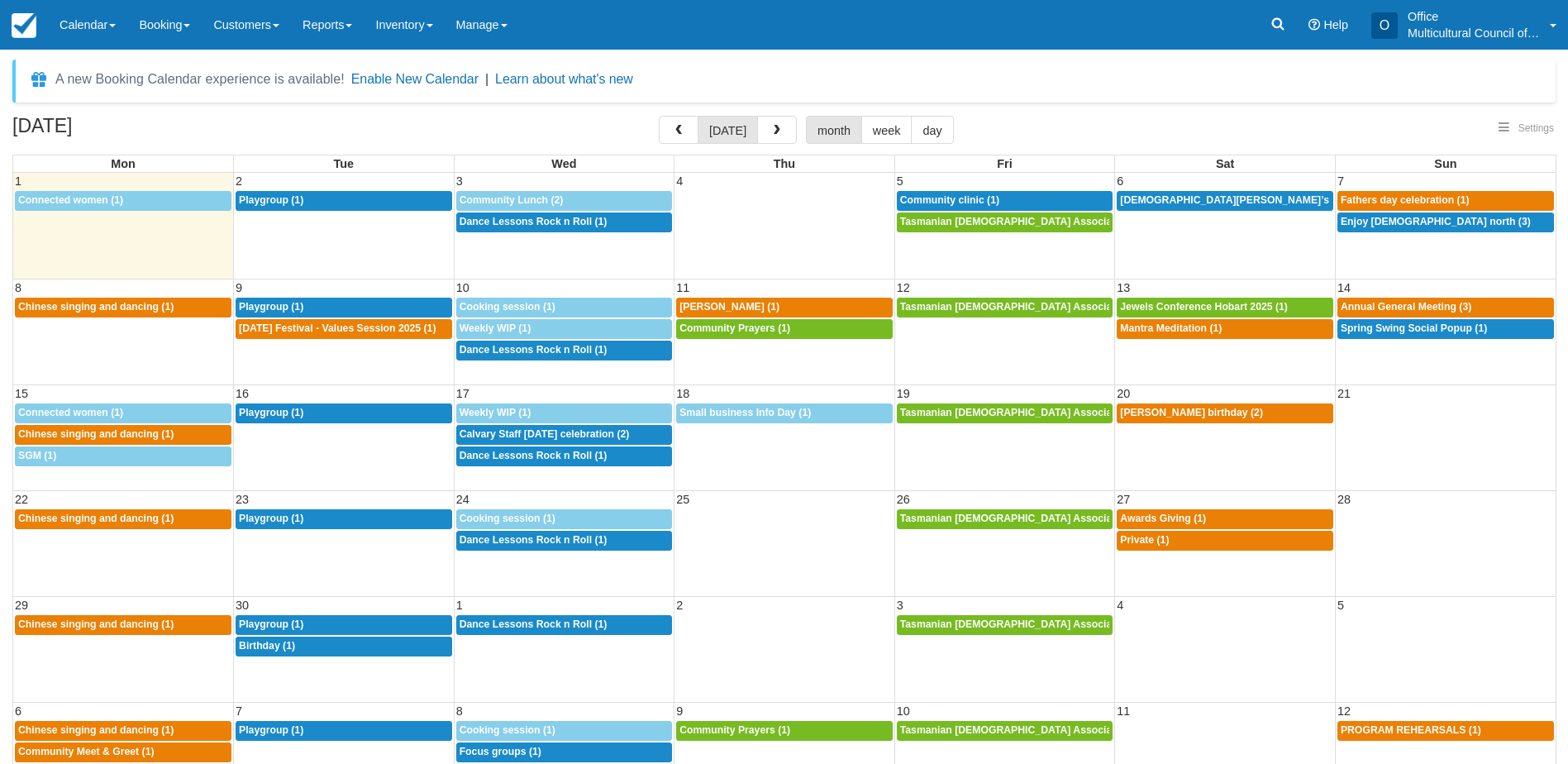
select select
click at [585, 202] on div "8a Community Lunch (2)" at bounding box center [564, 201] width 210 height 14
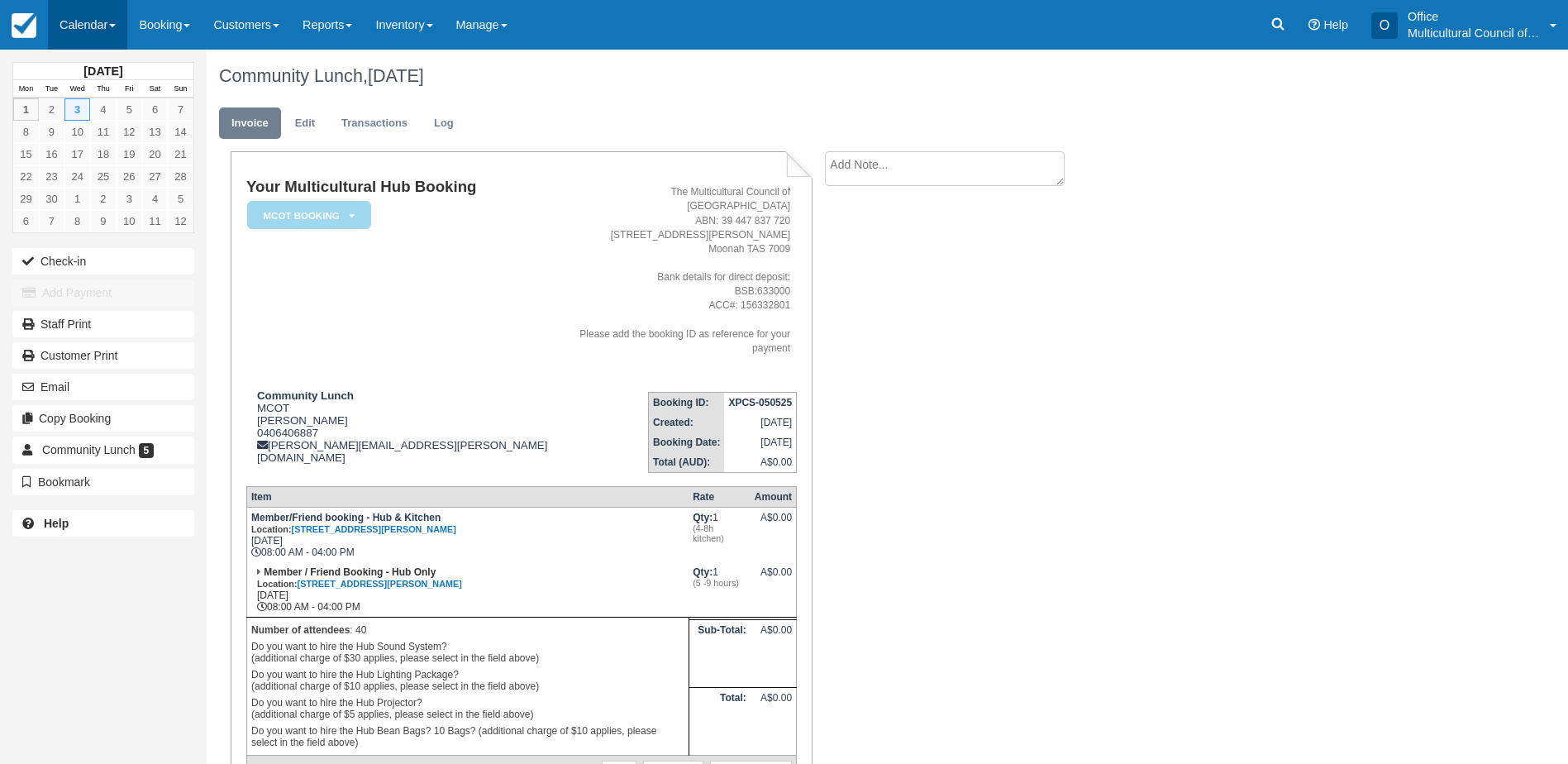
click at [62, 31] on link "Calendar" at bounding box center [87, 25] width 79 height 49
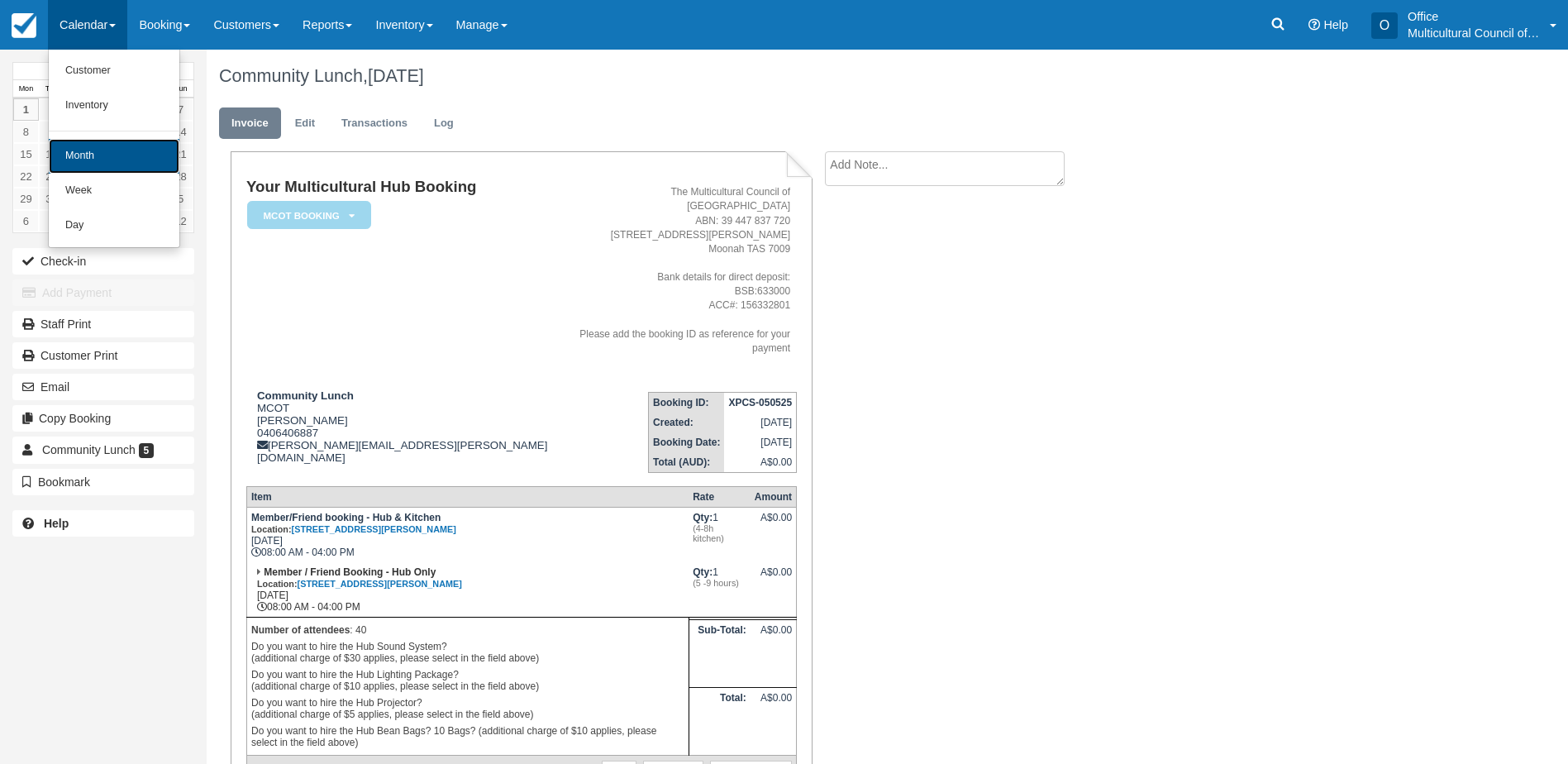
click at [93, 139] on link "Month" at bounding box center [114, 156] width 131 height 35
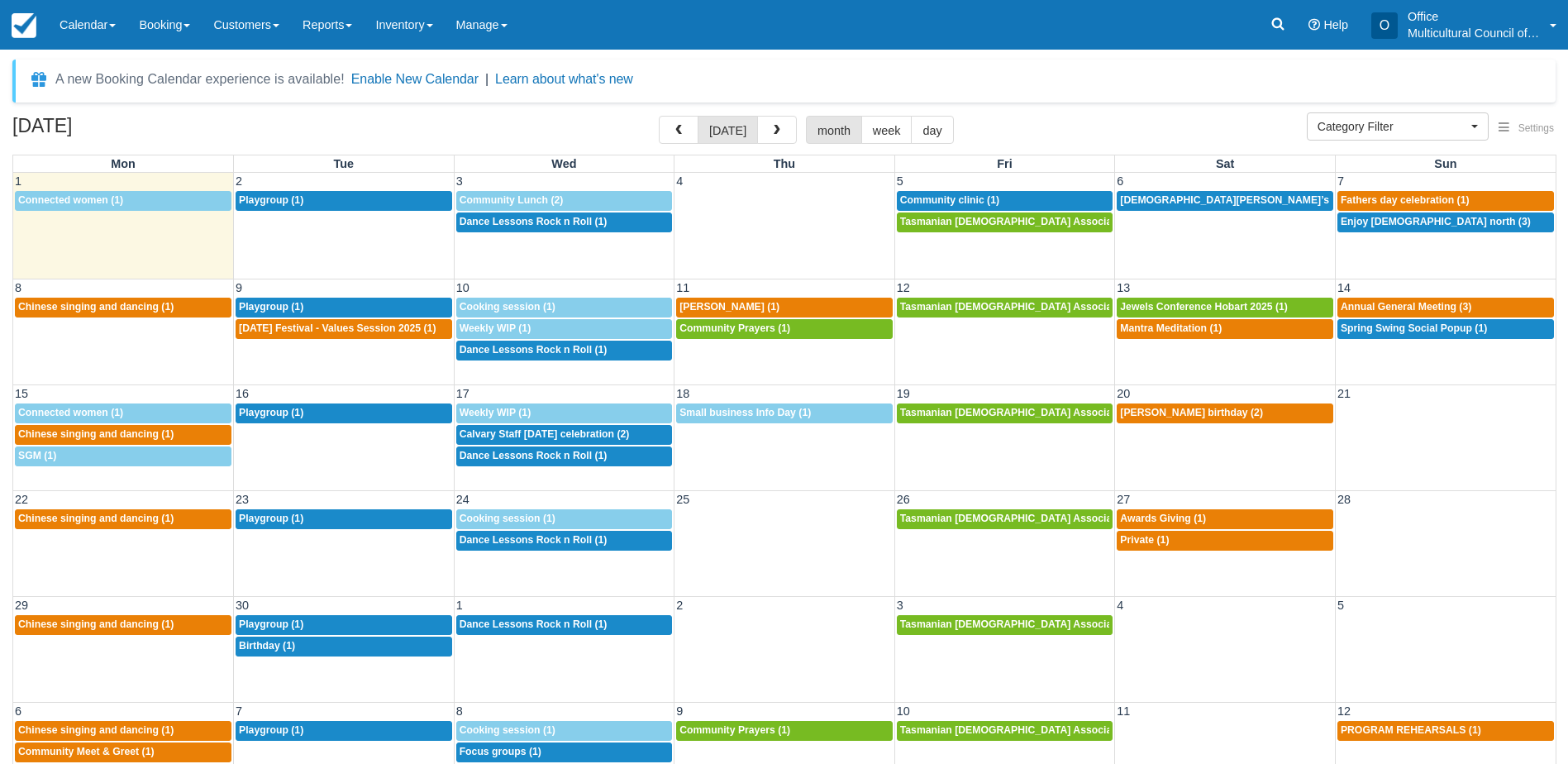
select select
click at [98, 201] on span "Connected women (1)" at bounding box center [70, 200] width 105 height 12
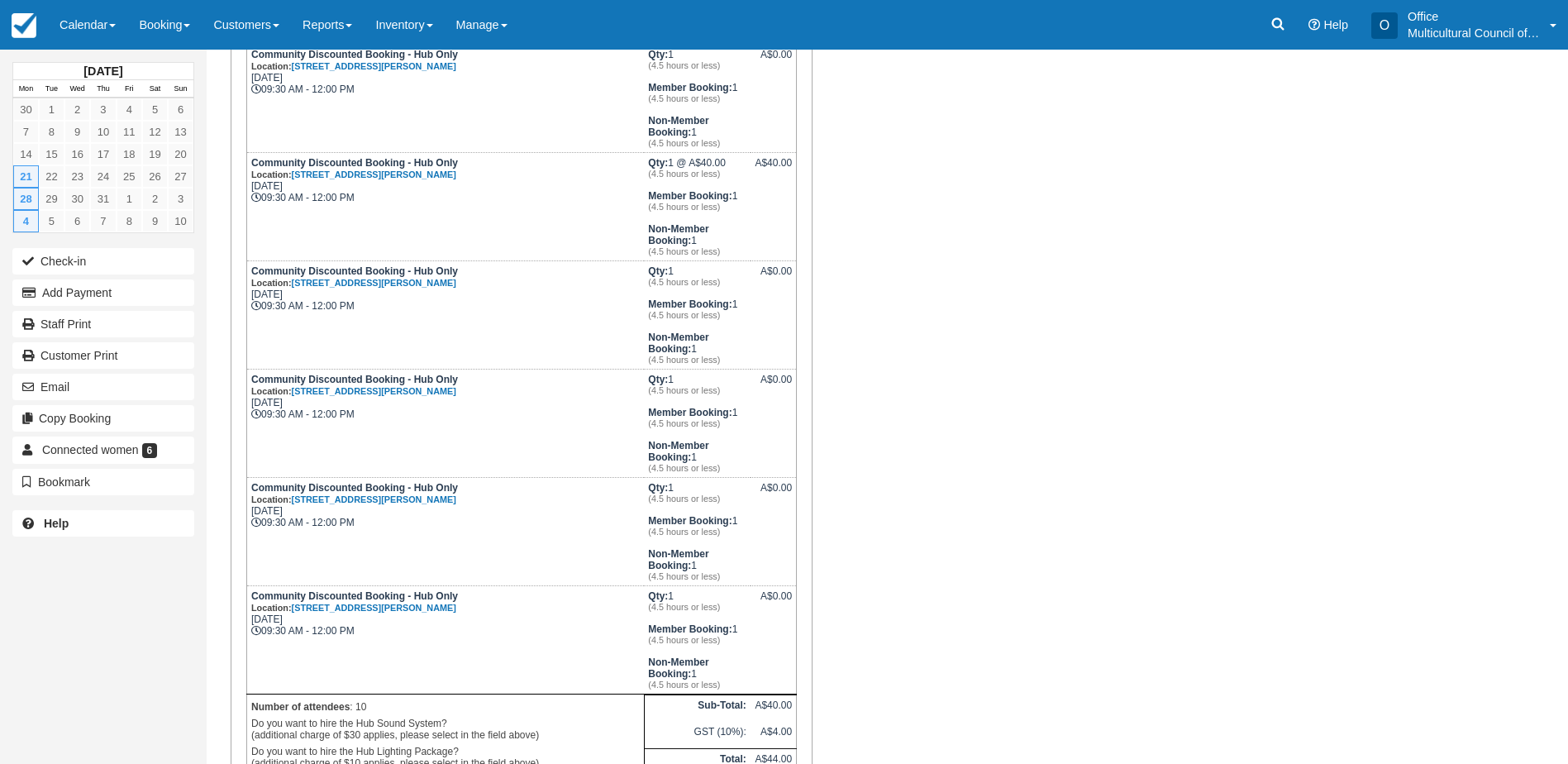
scroll to position [606, 0]
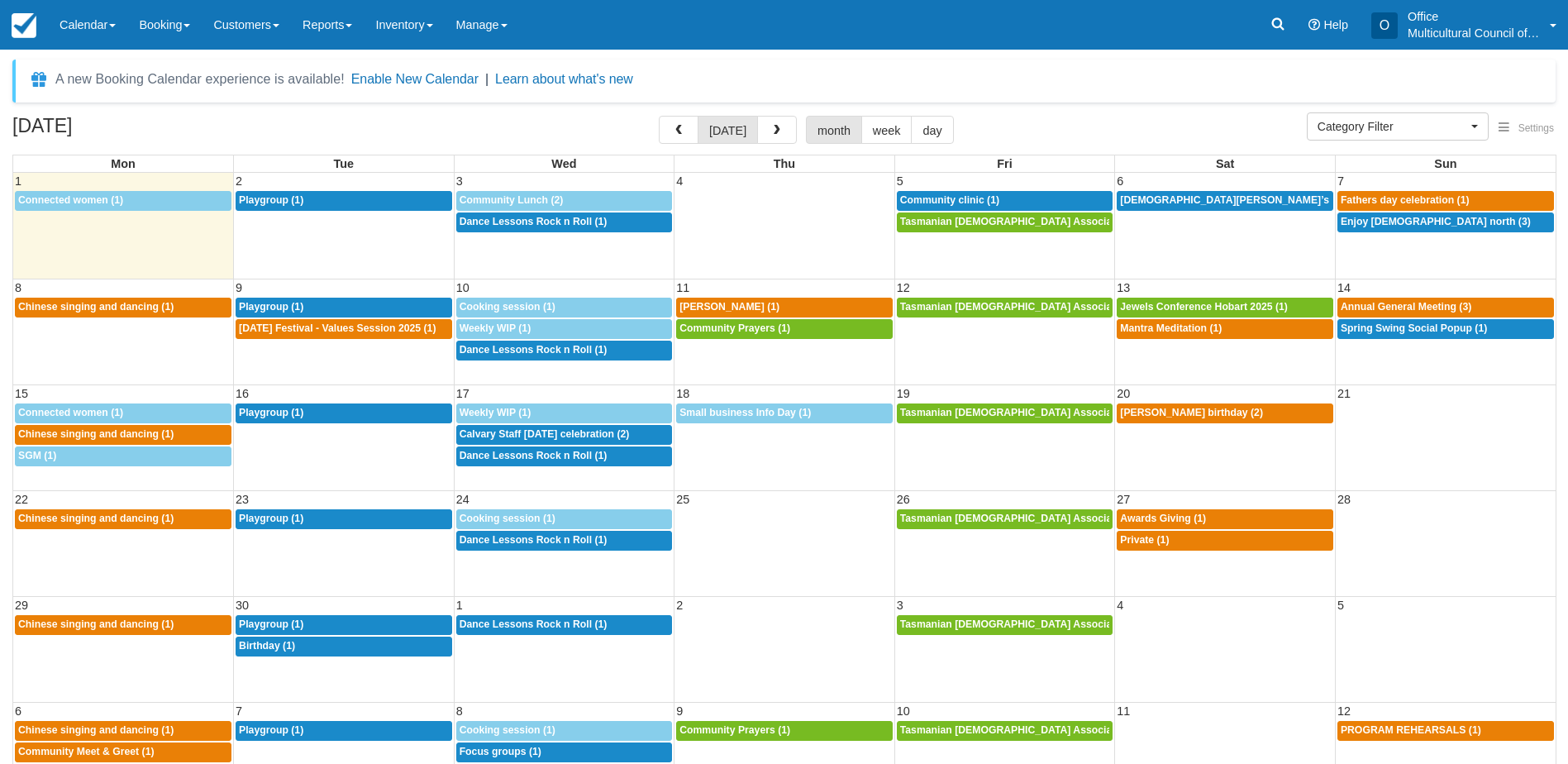
select select
click at [100, 414] on span "Connected women (1)" at bounding box center [70, 413] width 105 height 12
select select
click at [78, 199] on span "Connected women (1)" at bounding box center [70, 200] width 105 height 12
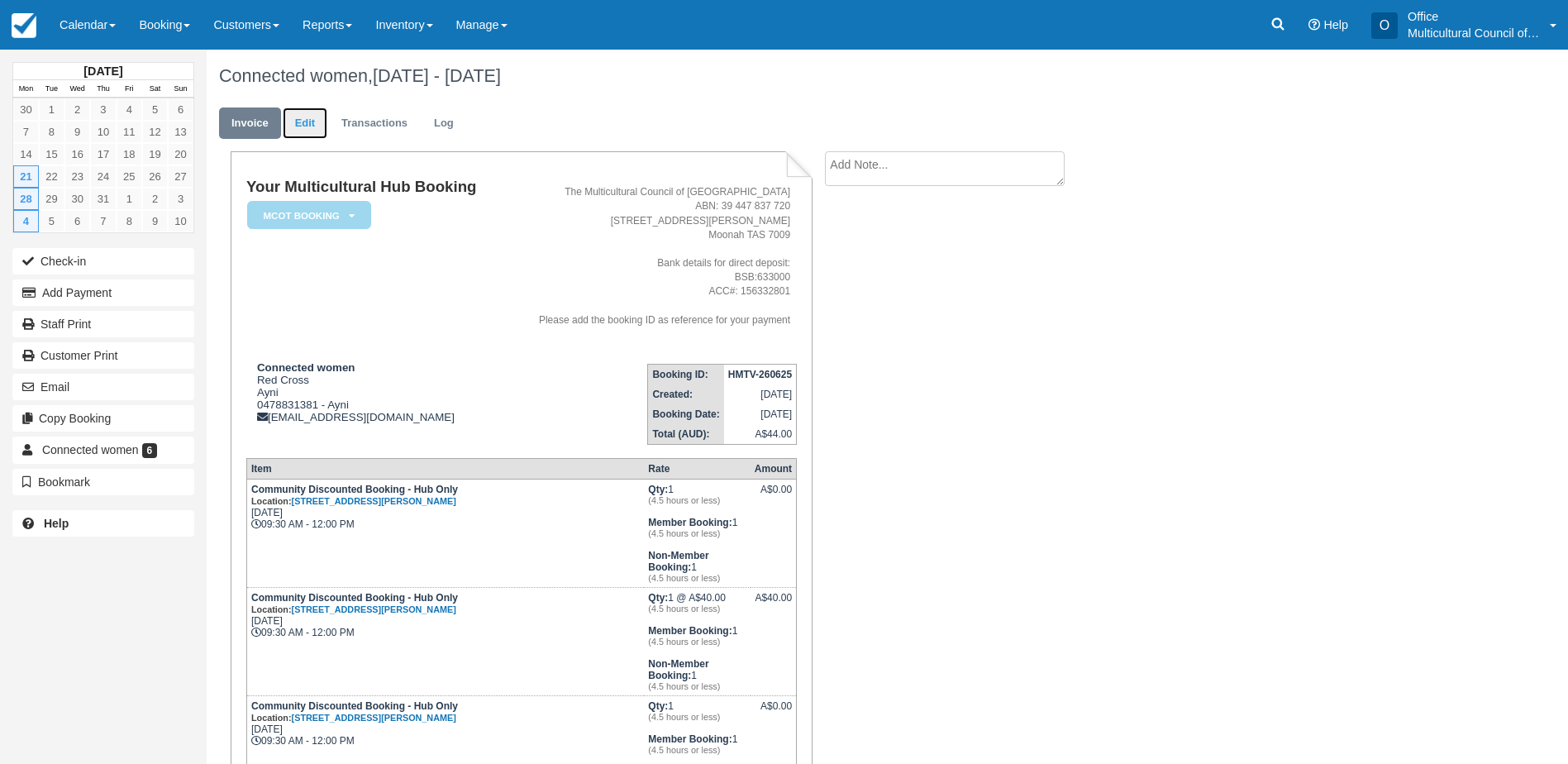
click at [295, 118] on link "Edit" at bounding box center [305, 124] width 45 height 32
click at [306, 128] on link "Edit" at bounding box center [305, 124] width 45 height 32
click at [73, 17] on link "Calendar" at bounding box center [87, 25] width 79 height 49
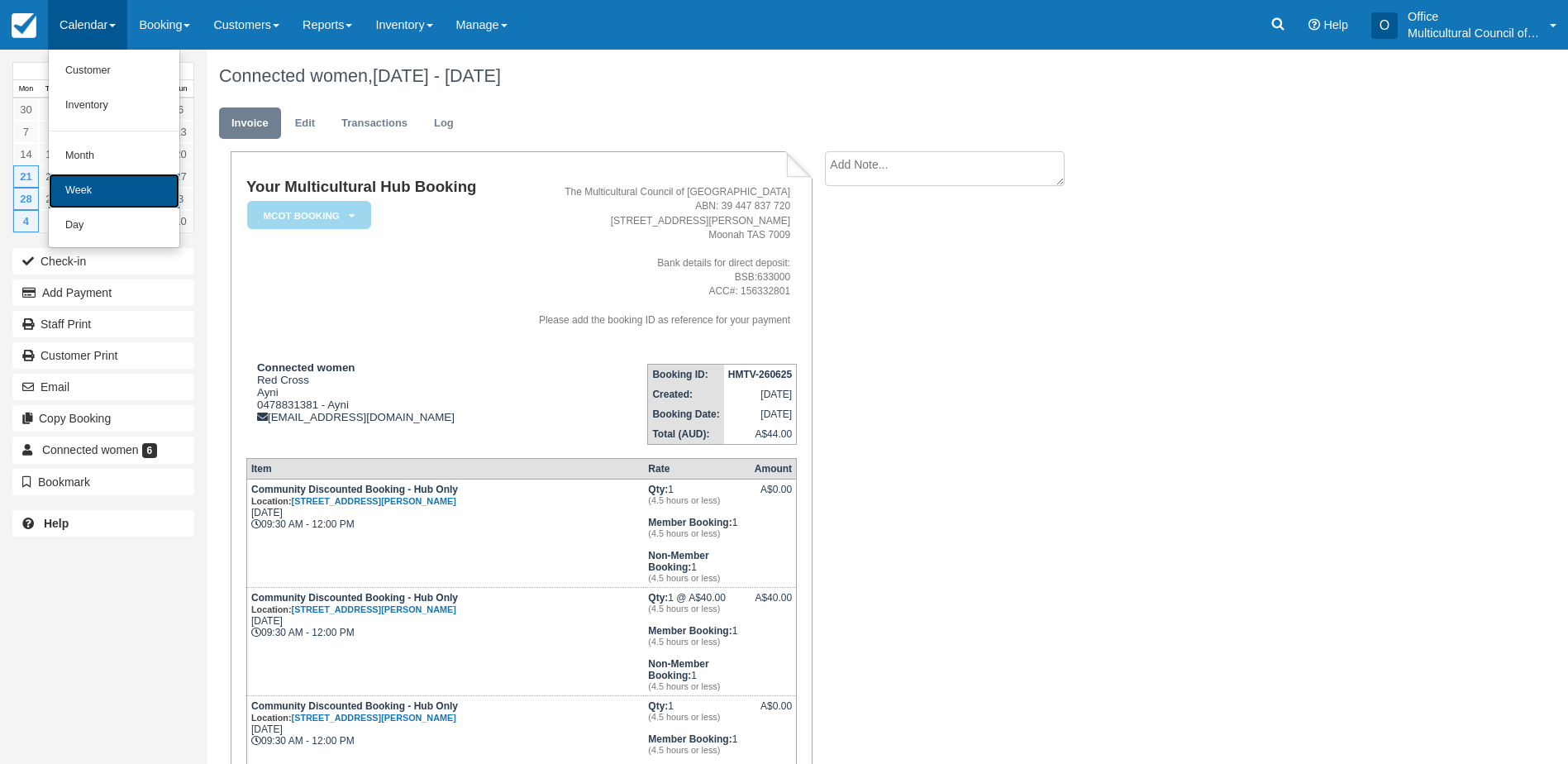
click at [129, 174] on link "Week" at bounding box center [114, 191] width 131 height 35
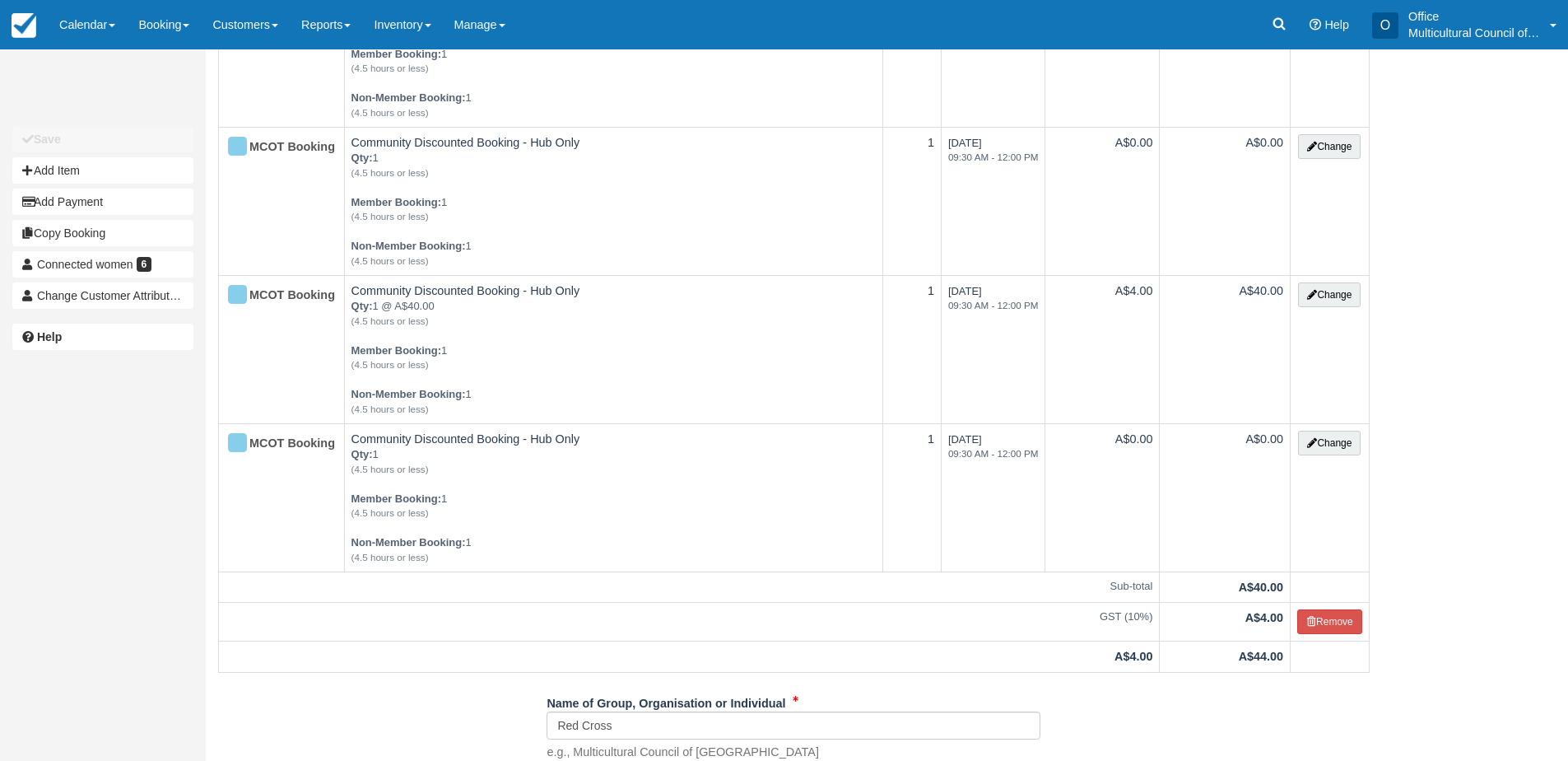
scroll to position [906, 0]
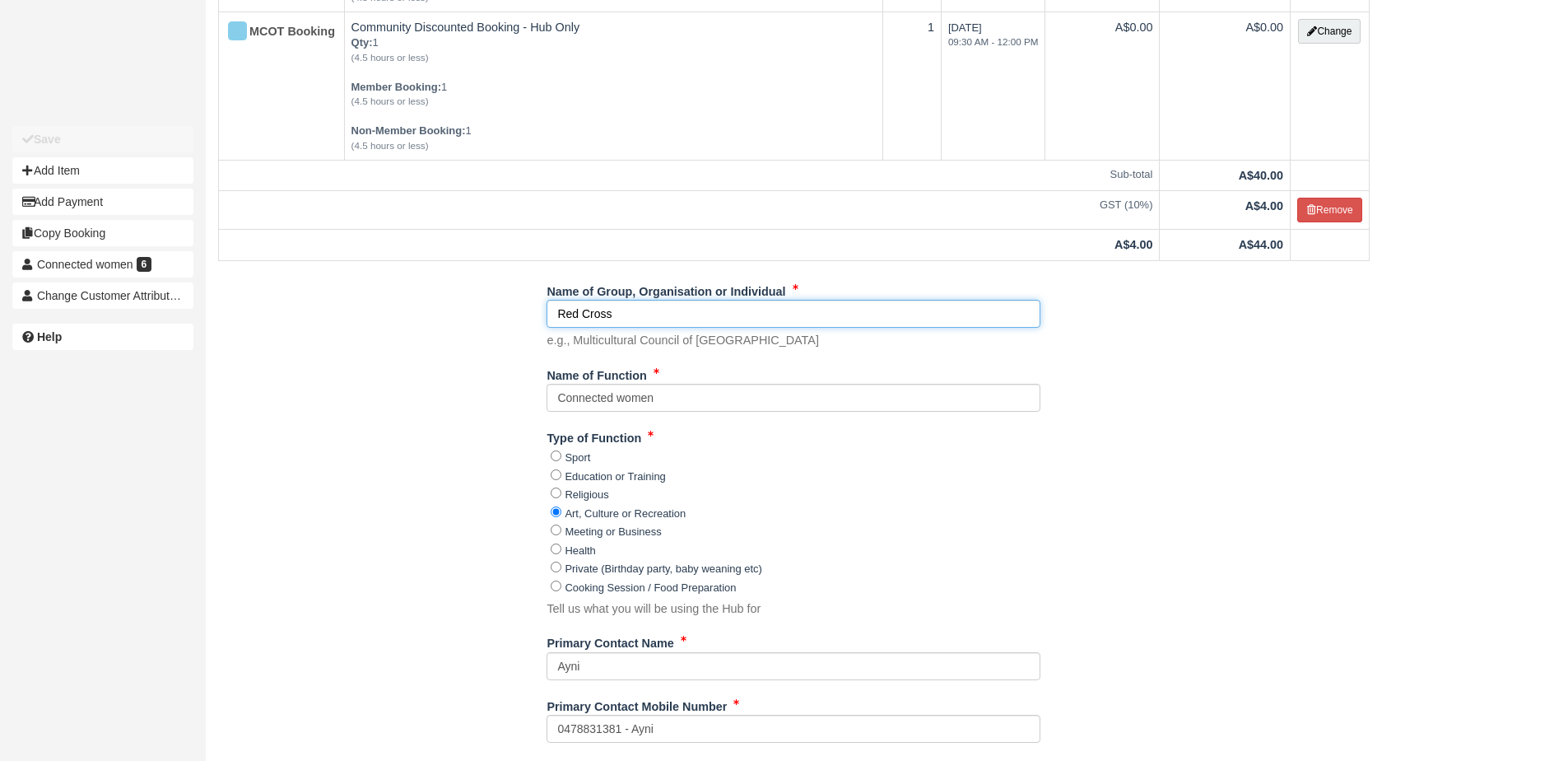
click at [619, 319] on input "Red Cross" at bounding box center [794, 313] width 494 height 28
drag, startPoint x: 624, startPoint y: 314, endPoint x: 508, endPoint y: 313, distance: 116.0
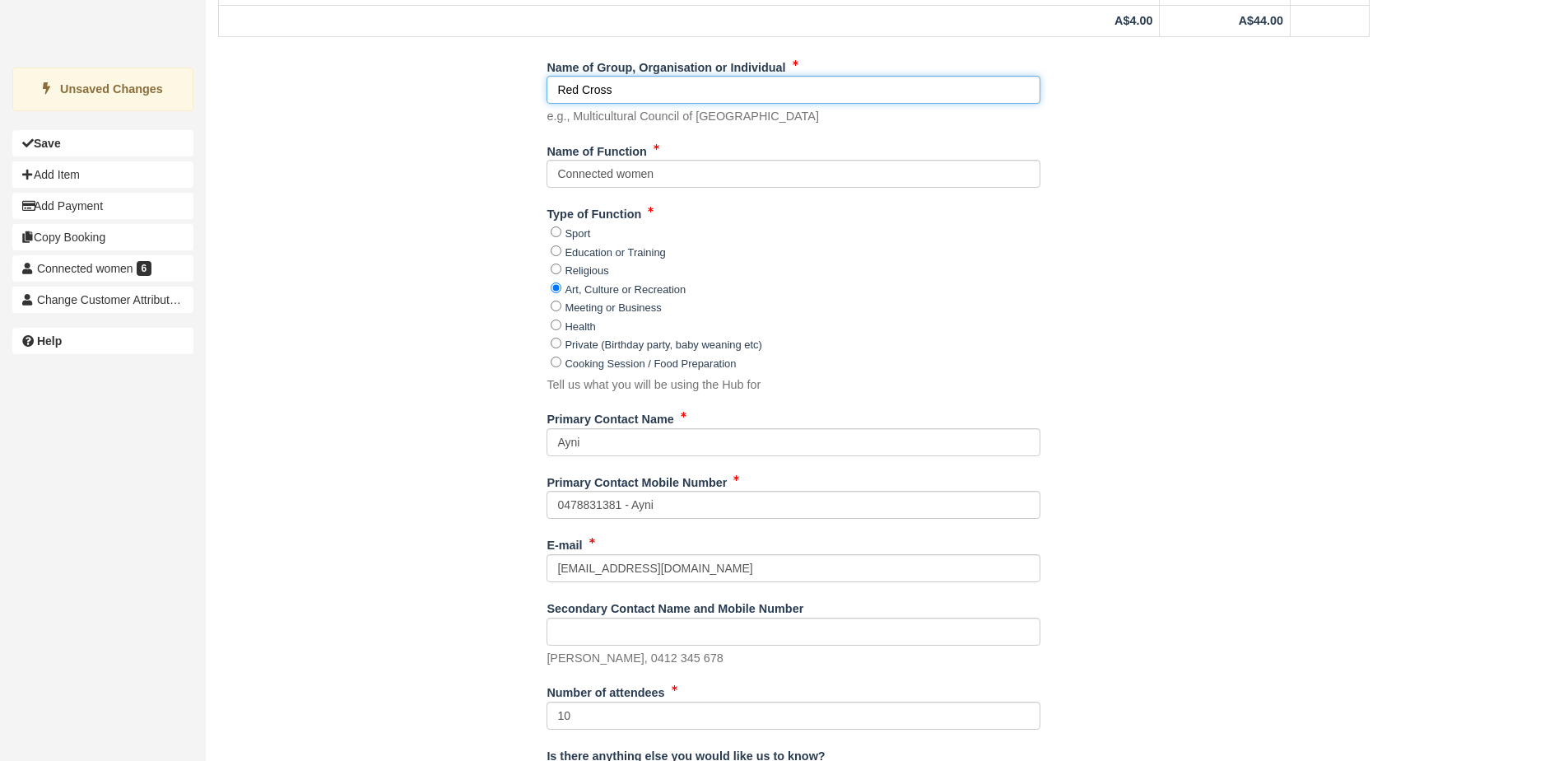
scroll to position [1152, 0]
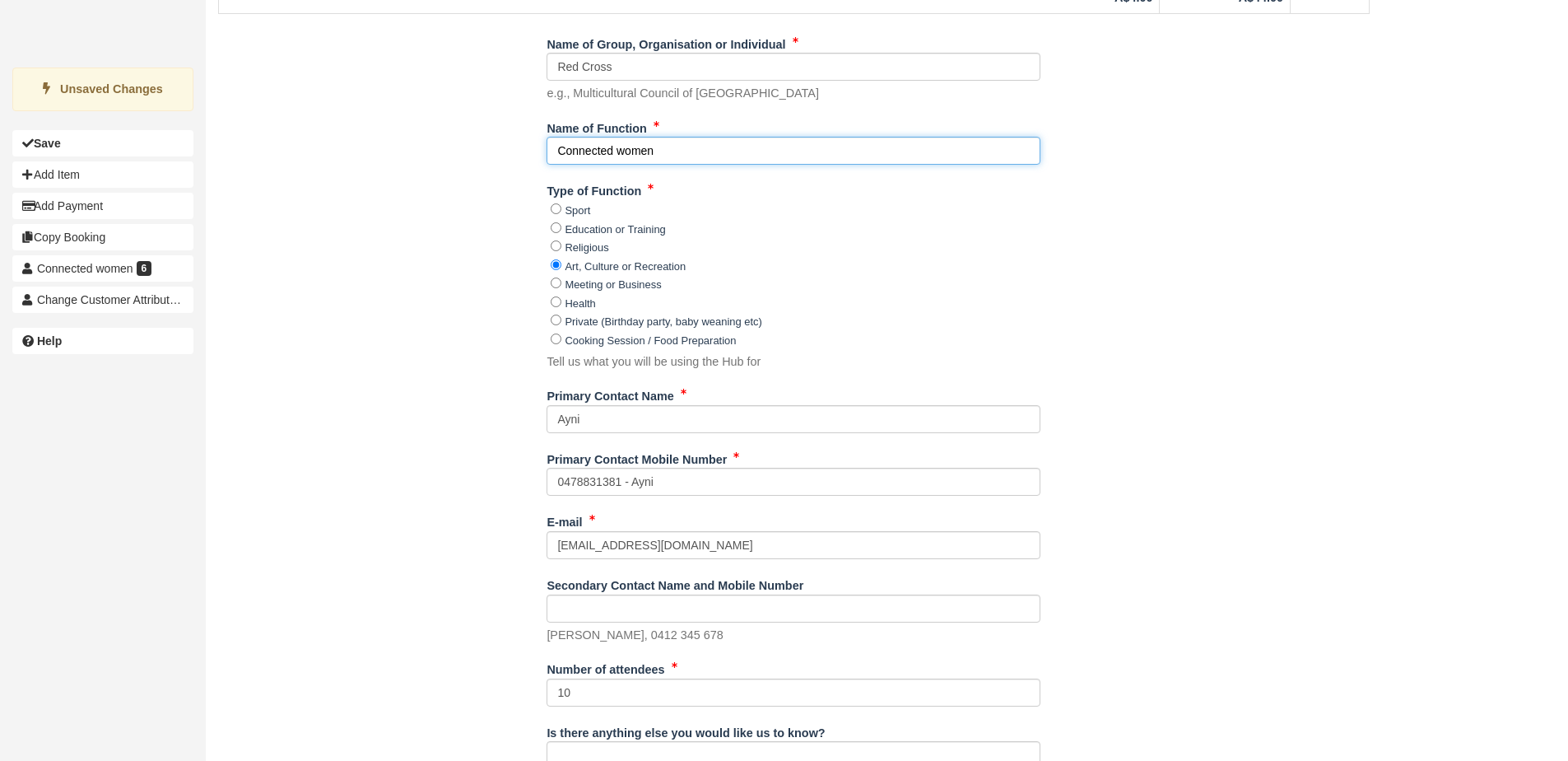
drag, startPoint x: 673, startPoint y: 152, endPoint x: 465, endPoint y: 151, distance: 208.0
click at [465, 151] on div "Name of Group, Organisation or Individual Red Cross e.g., Multicultural Council…" at bounding box center [794, 582] width 1177 height 1103
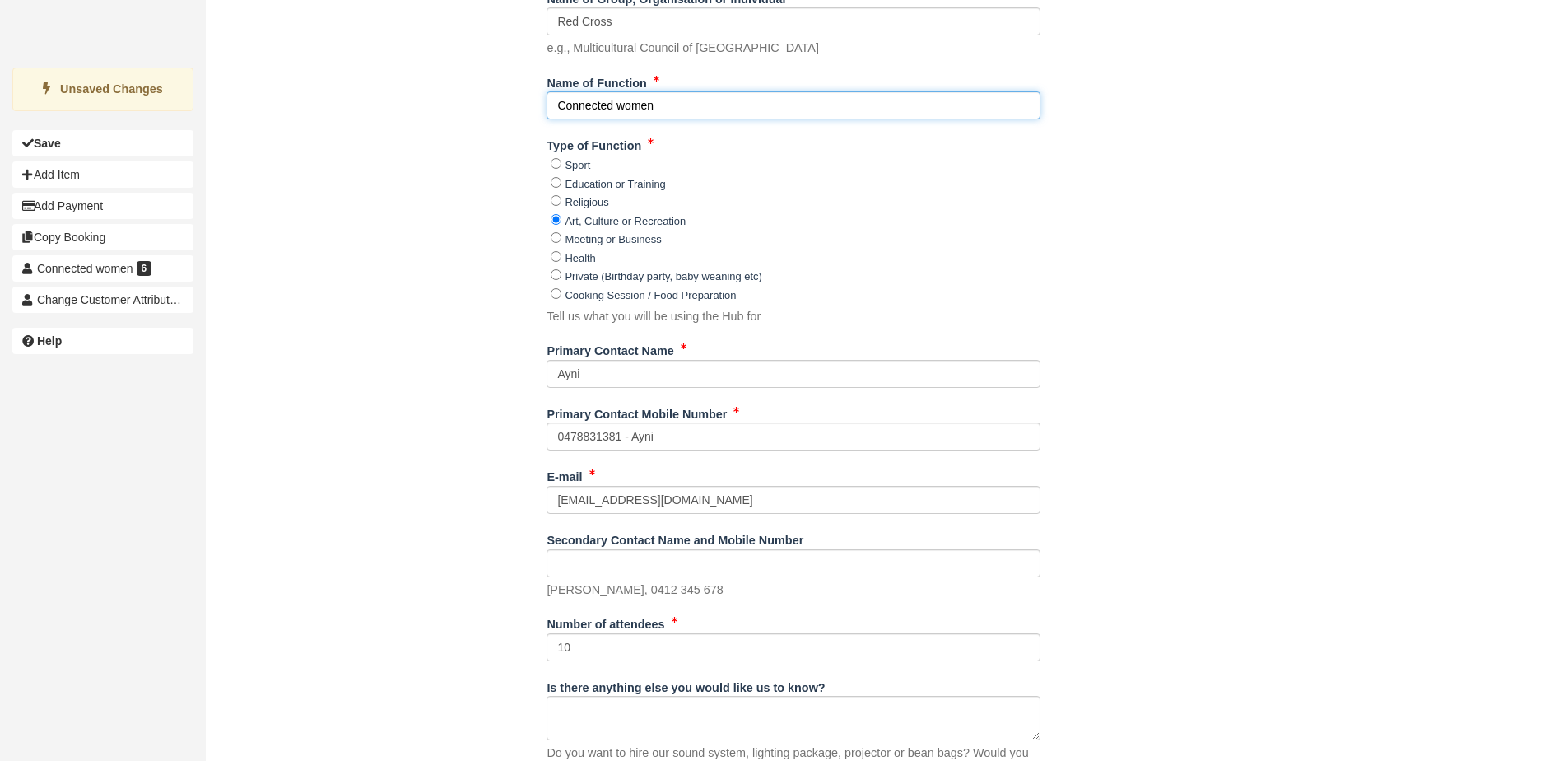
scroll to position [1235, 0]
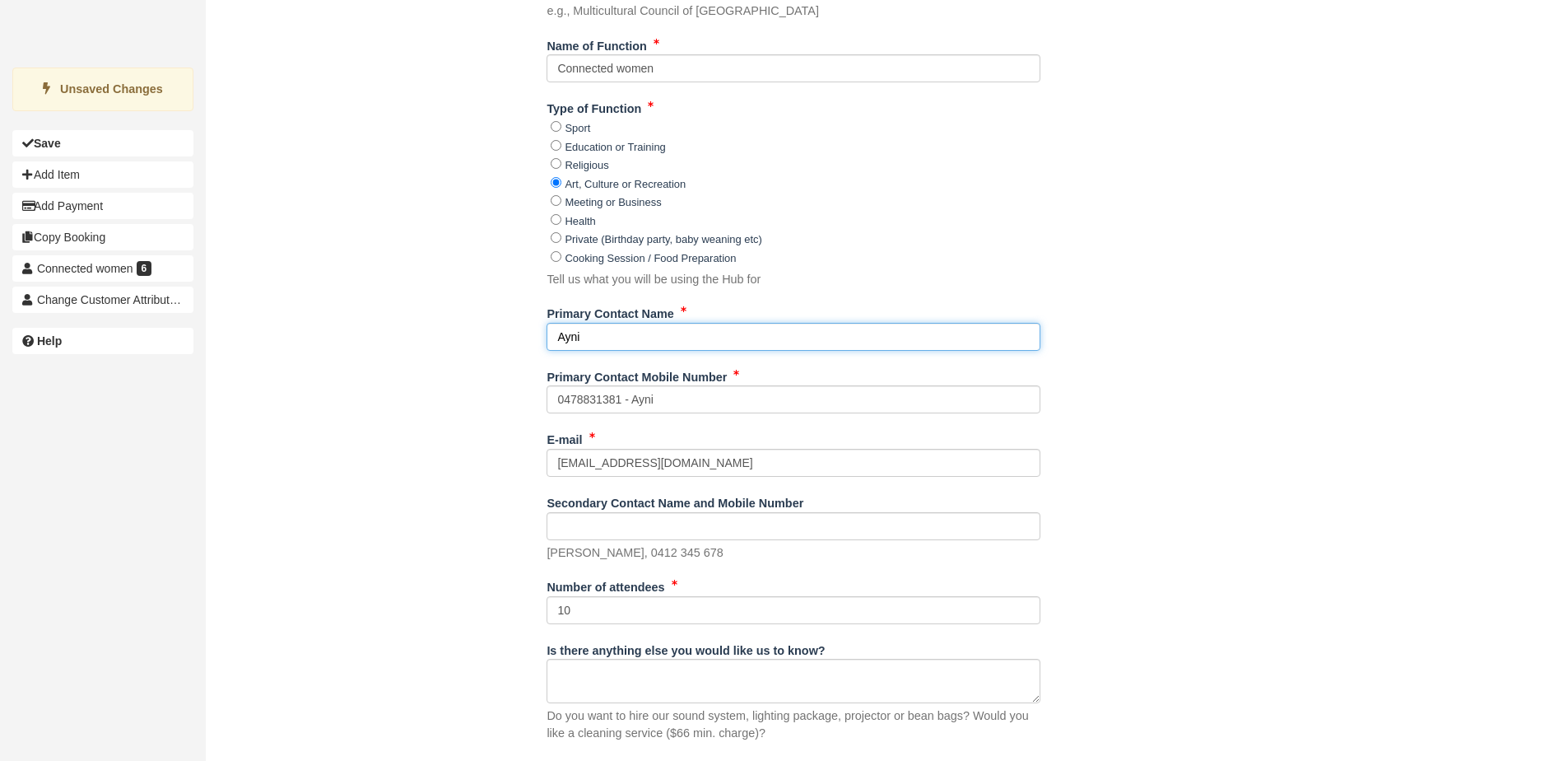
drag, startPoint x: 598, startPoint y: 335, endPoint x: 456, endPoint y: 338, distance: 142.0
click at [456, 338] on div "Name of Group, Organisation or Individual Red Cross e.g., Multicultural Council…" at bounding box center [794, 500] width 1177 height 1103
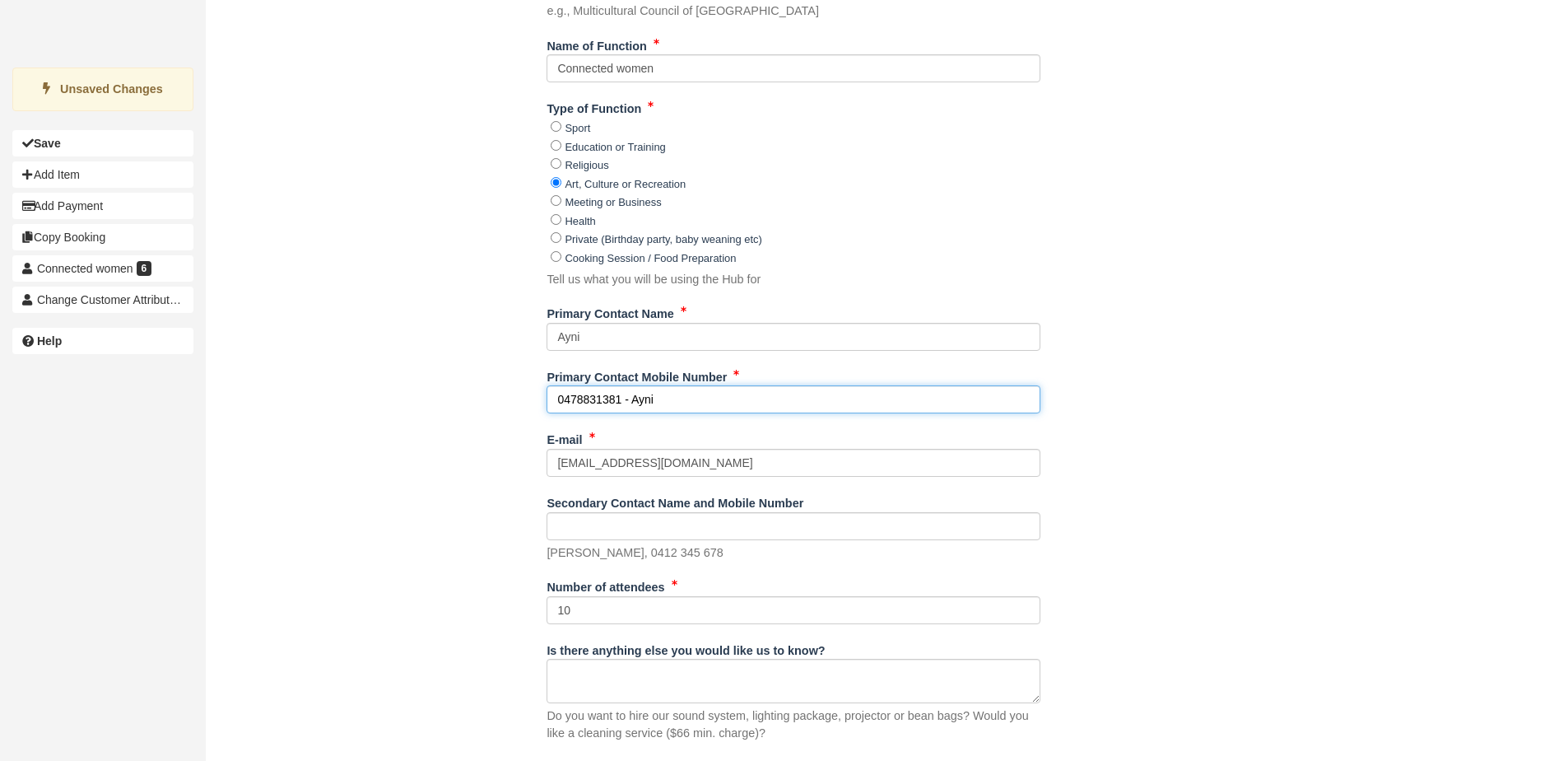
drag, startPoint x: 681, startPoint y: 395, endPoint x: 469, endPoint y: 409, distance: 212.5
click at [469, 409] on div "Name of Group, Organisation or Individual Red Cross e.g., Multicultural Council…" at bounding box center [794, 500] width 1177 height 1103
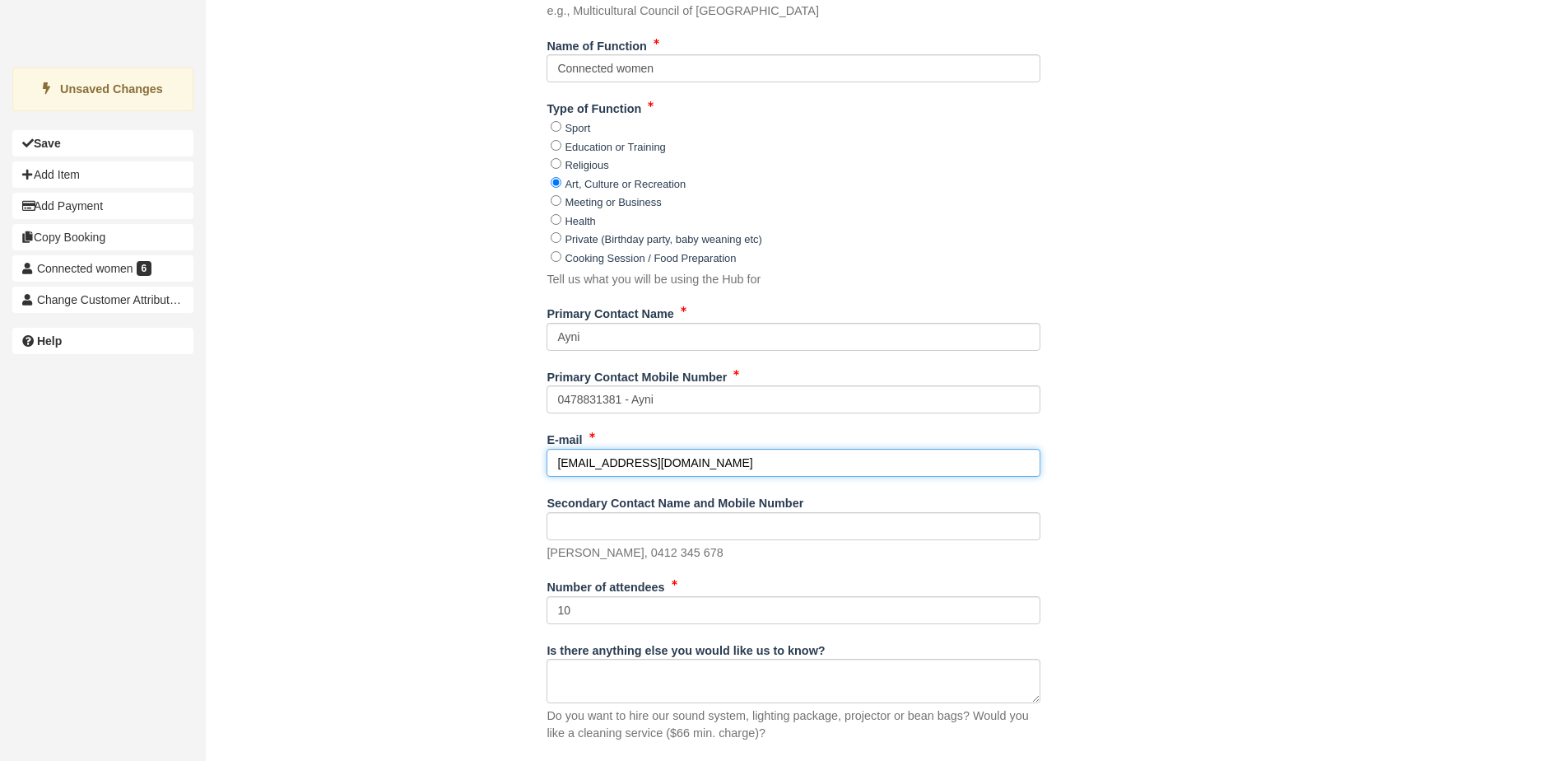
drag, startPoint x: 647, startPoint y: 460, endPoint x: 364, endPoint y: 457, distance: 283.0
click at [364, 457] on div "Name of Group, Organisation or Individual Red Cross e.g., Multicultural Council…" at bounding box center [794, 500] width 1177 height 1103
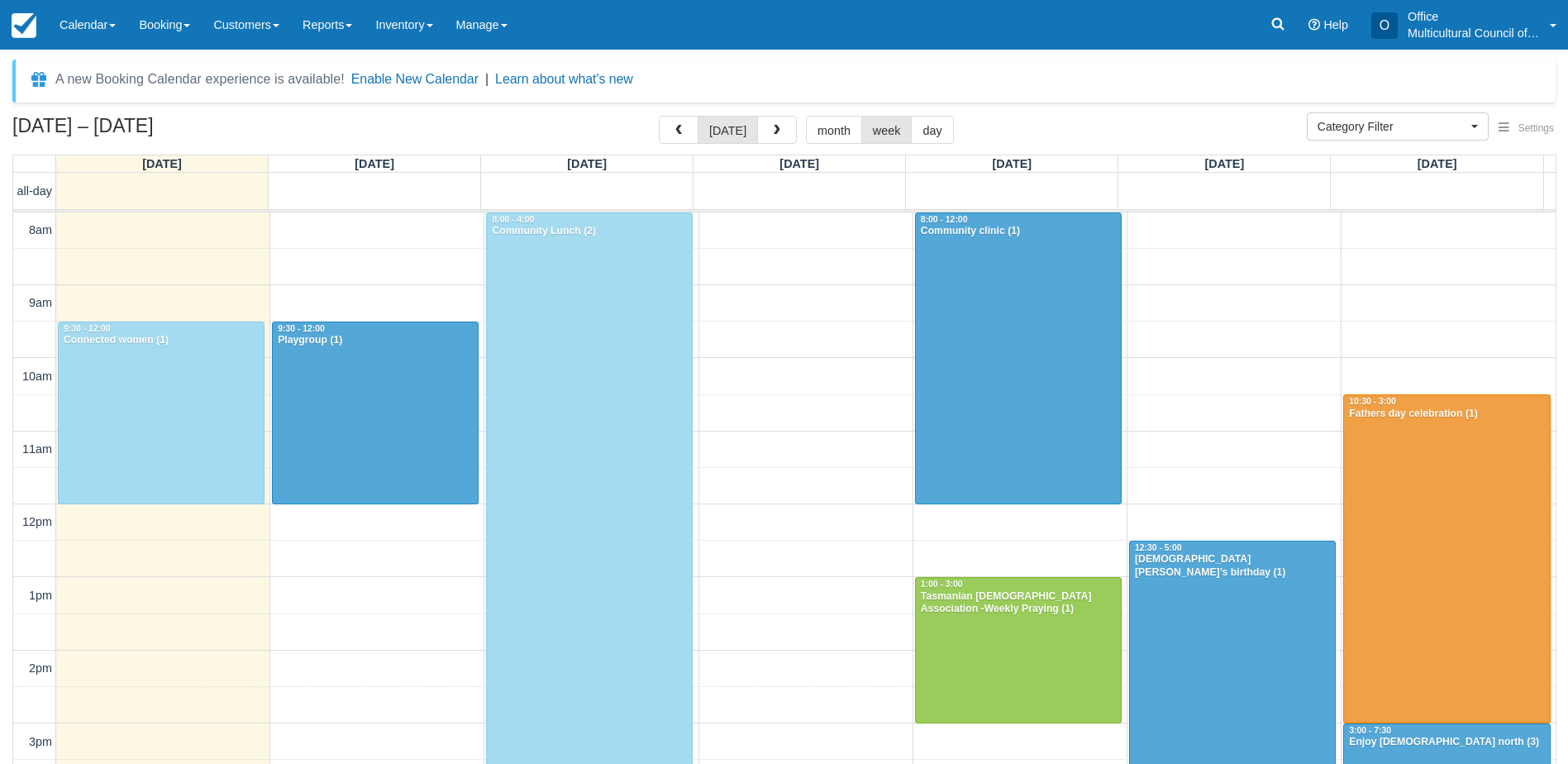
select select
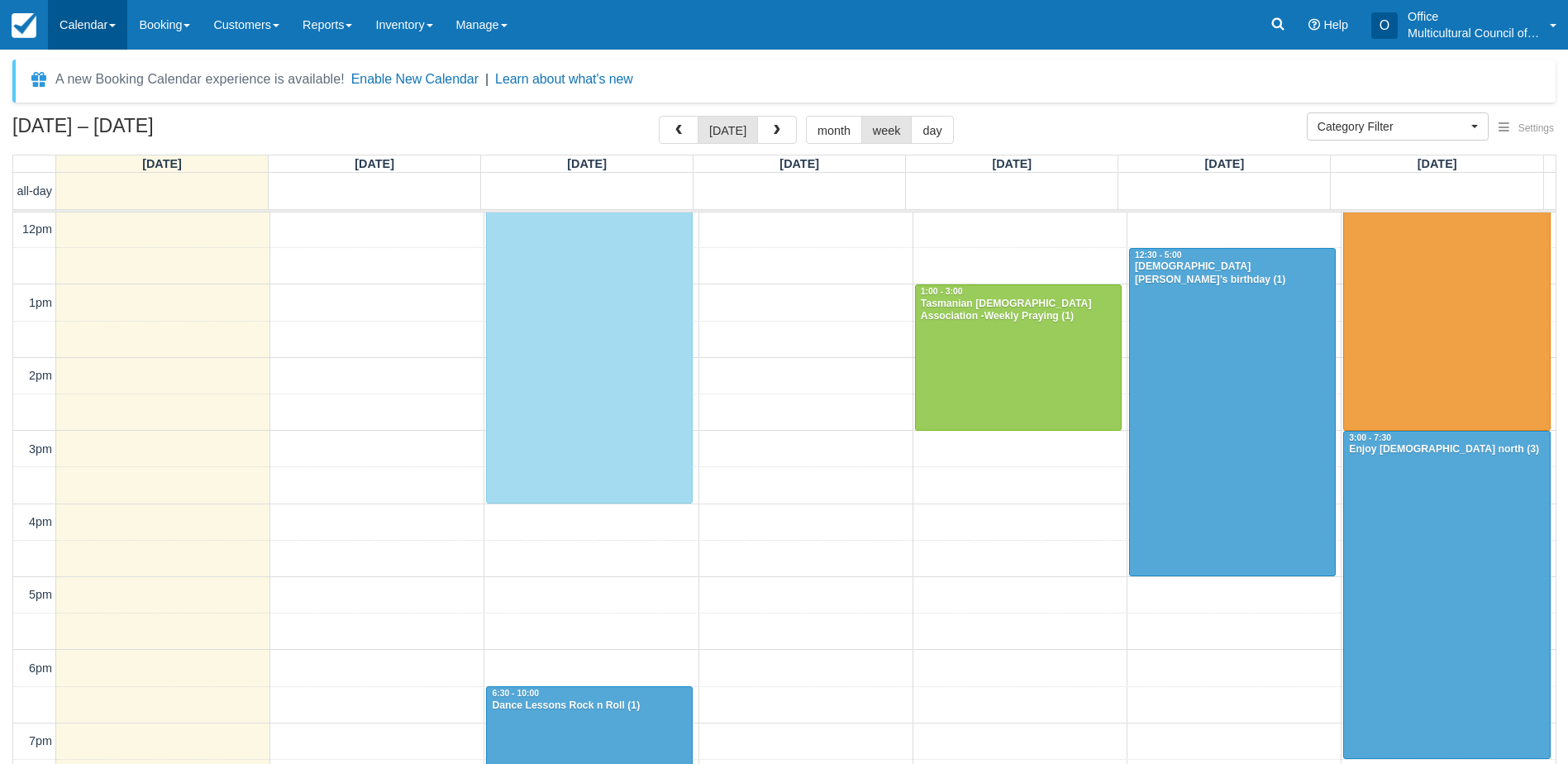
click at [65, 15] on link "Calendar" at bounding box center [87, 25] width 79 height 49
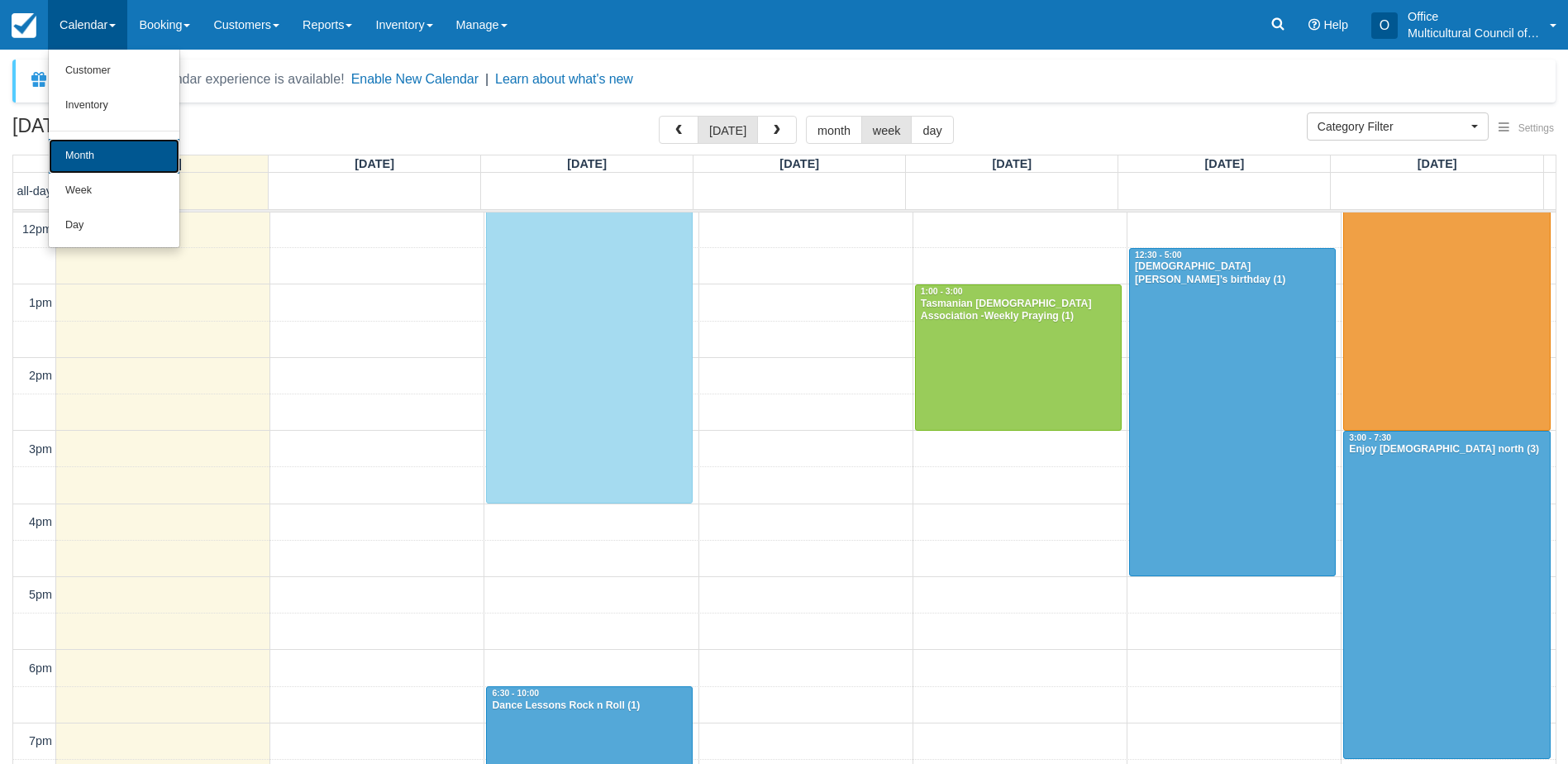
click at [135, 158] on link "Month" at bounding box center [114, 156] width 131 height 35
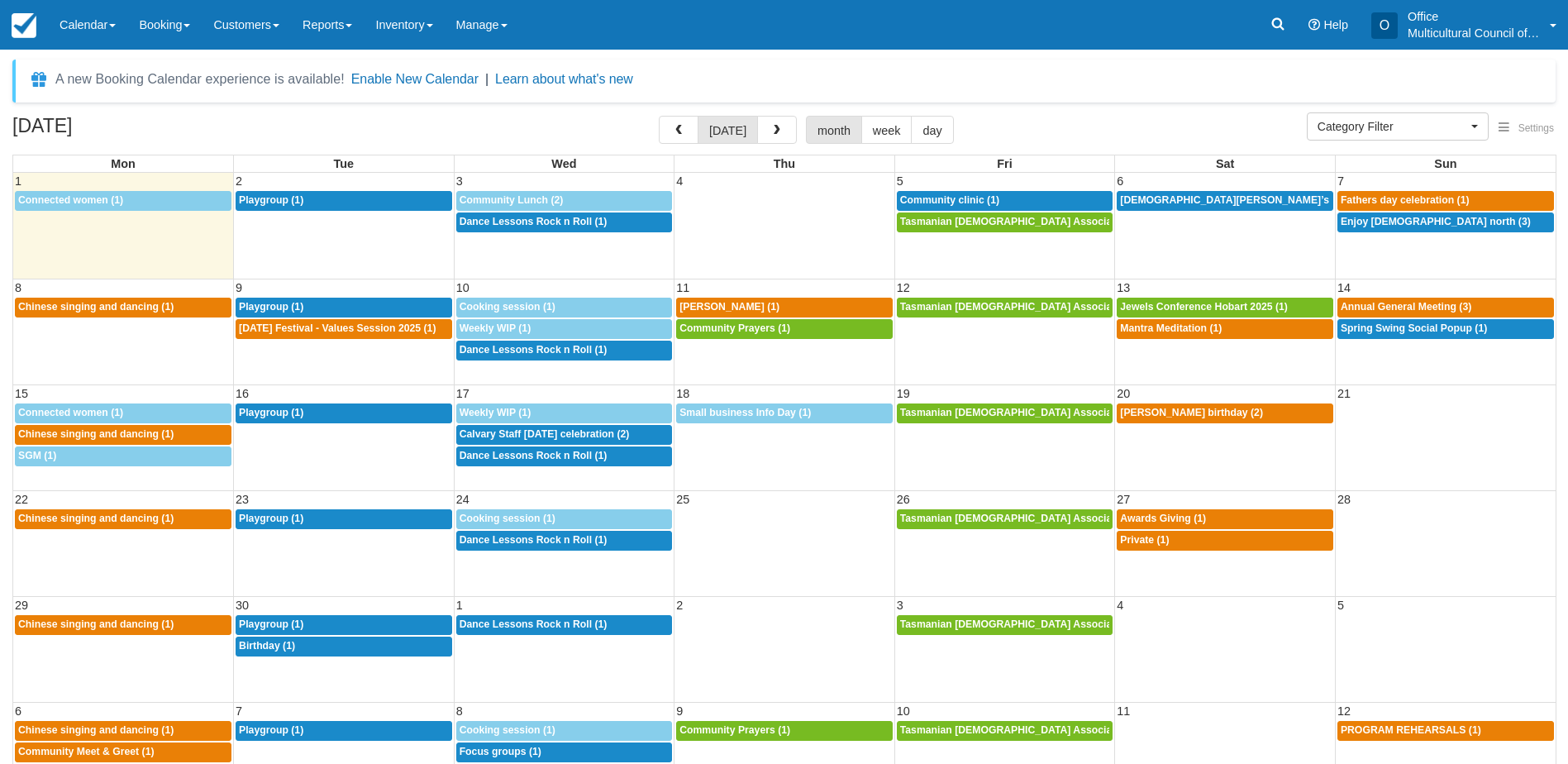
select select
click at [112, 357] on td "12:30p Chinese singing and dancing (1)" at bounding box center [124, 329] width 221 height 65
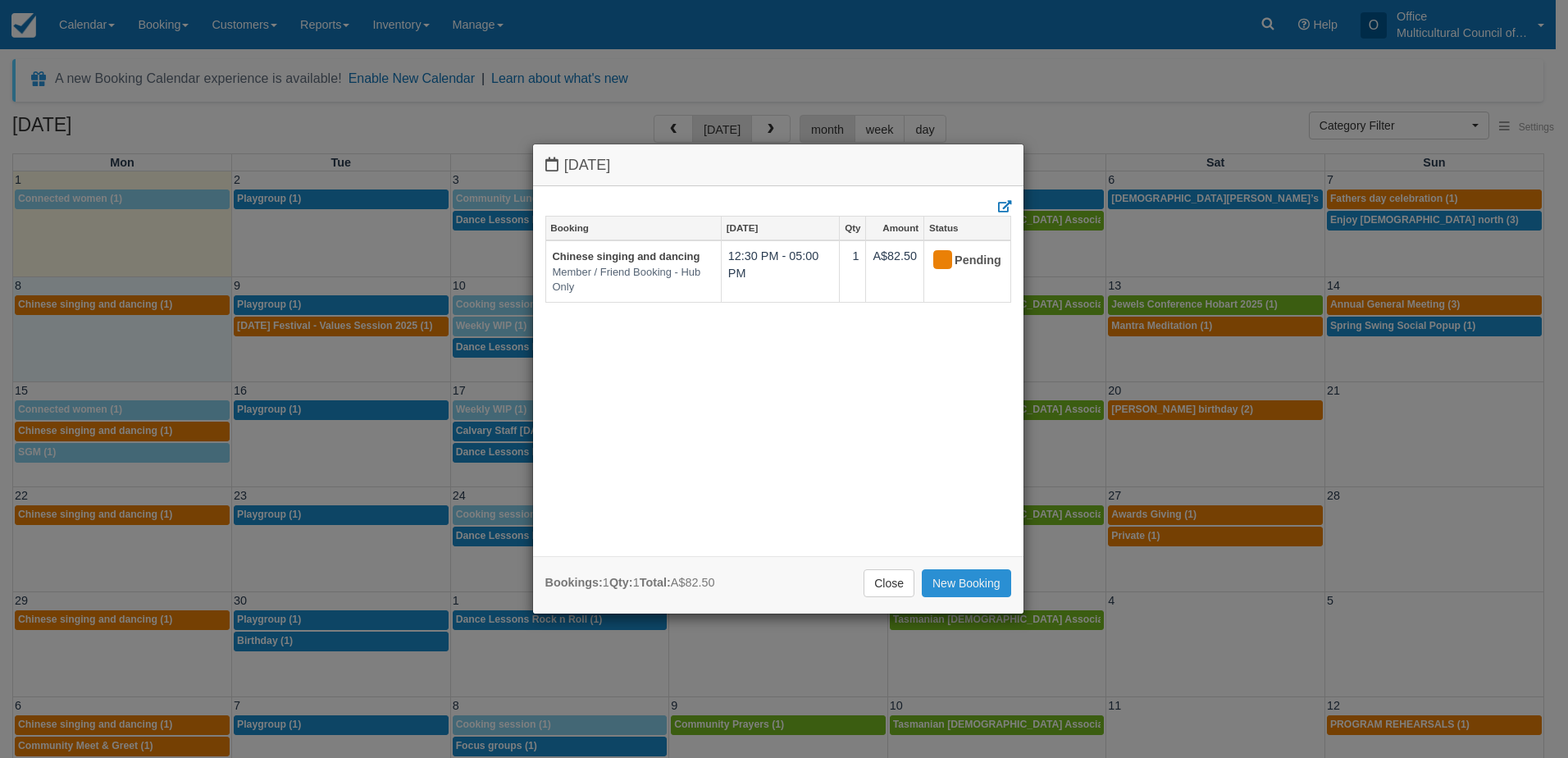
click at [947, 588] on link "New Booking" at bounding box center [967, 583] width 89 height 28
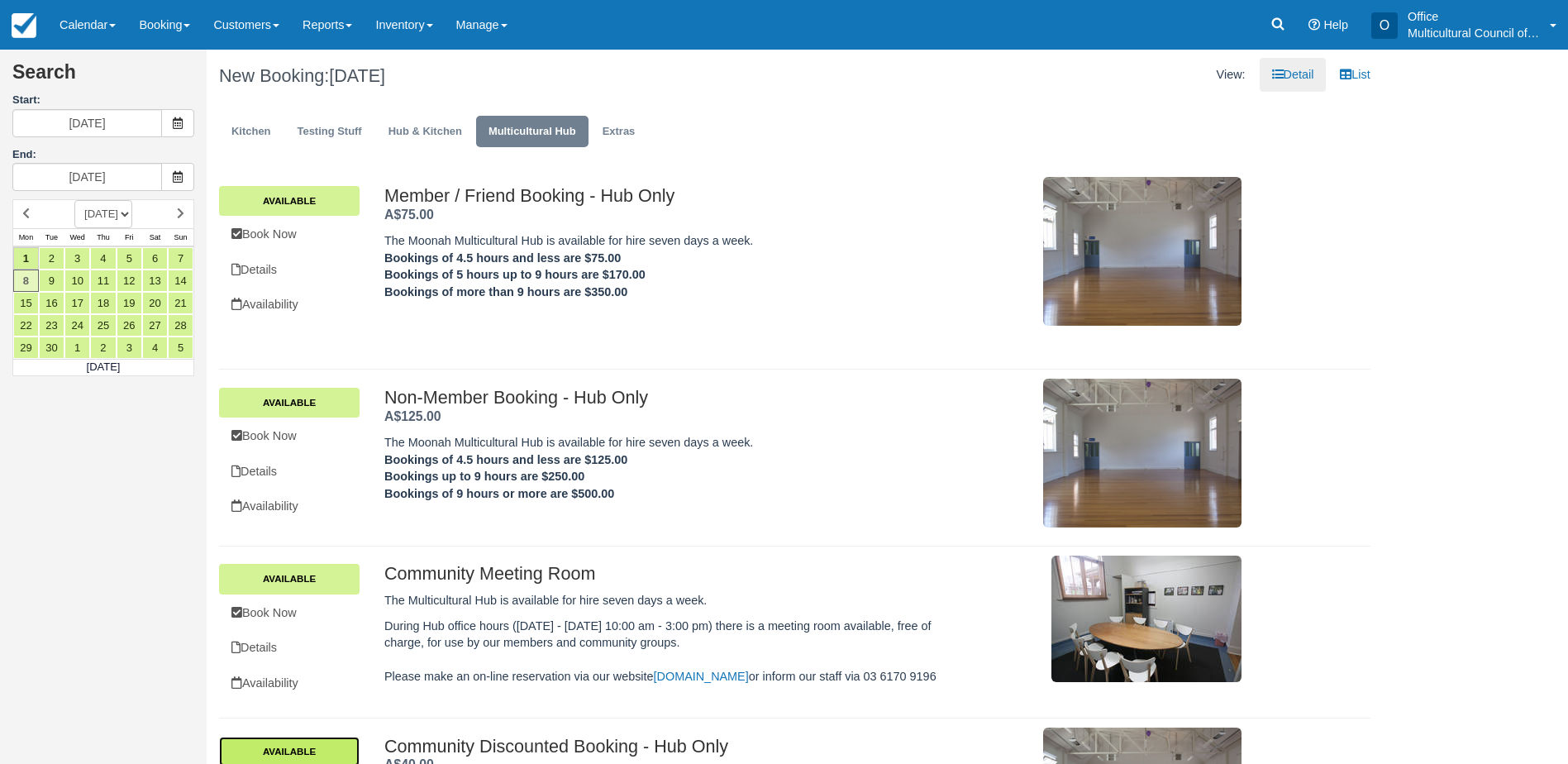
click at [339, 747] on link "Available" at bounding box center [289, 751] width 141 height 30
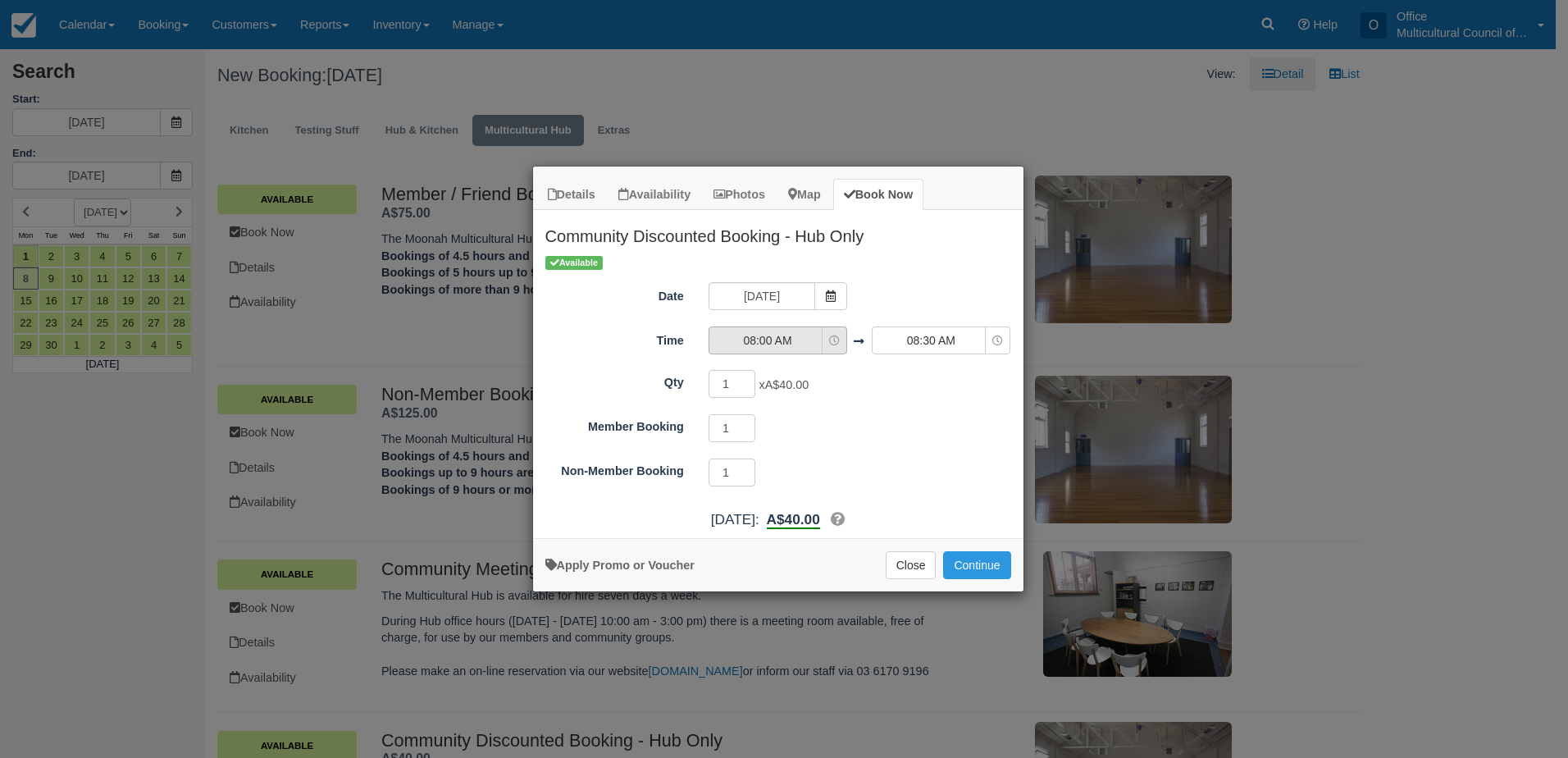
click at [802, 348] on span "08:00 AM" at bounding box center [767, 339] width 116 height 16
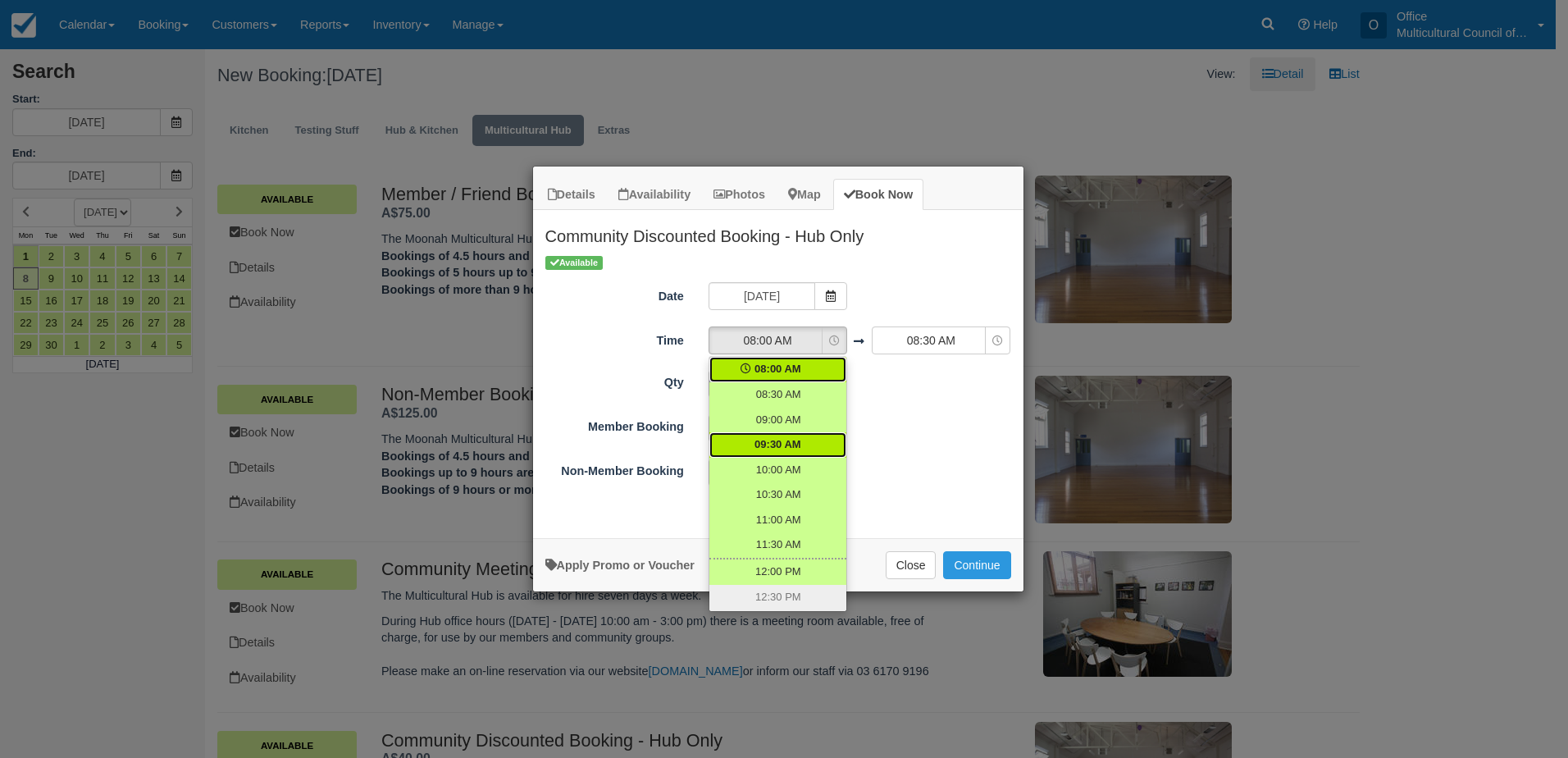
click at [794, 440] on link "09:30 AM" at bounding box center [777, 445] width 137 height 25
select select "09:30"
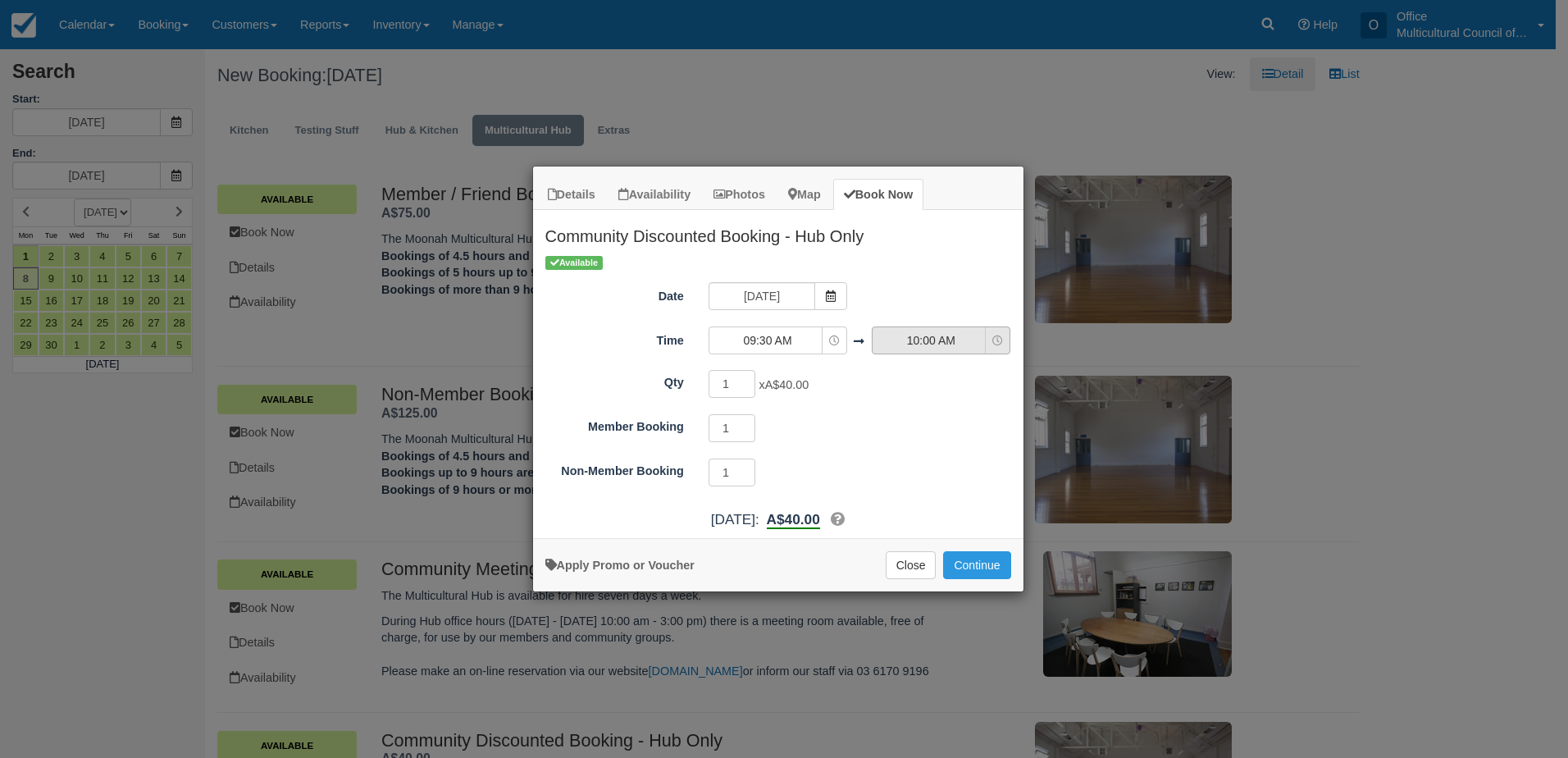
click at [921, 344] on span "10:00 AM" at bounding box center [931, 339] width 116 height 16
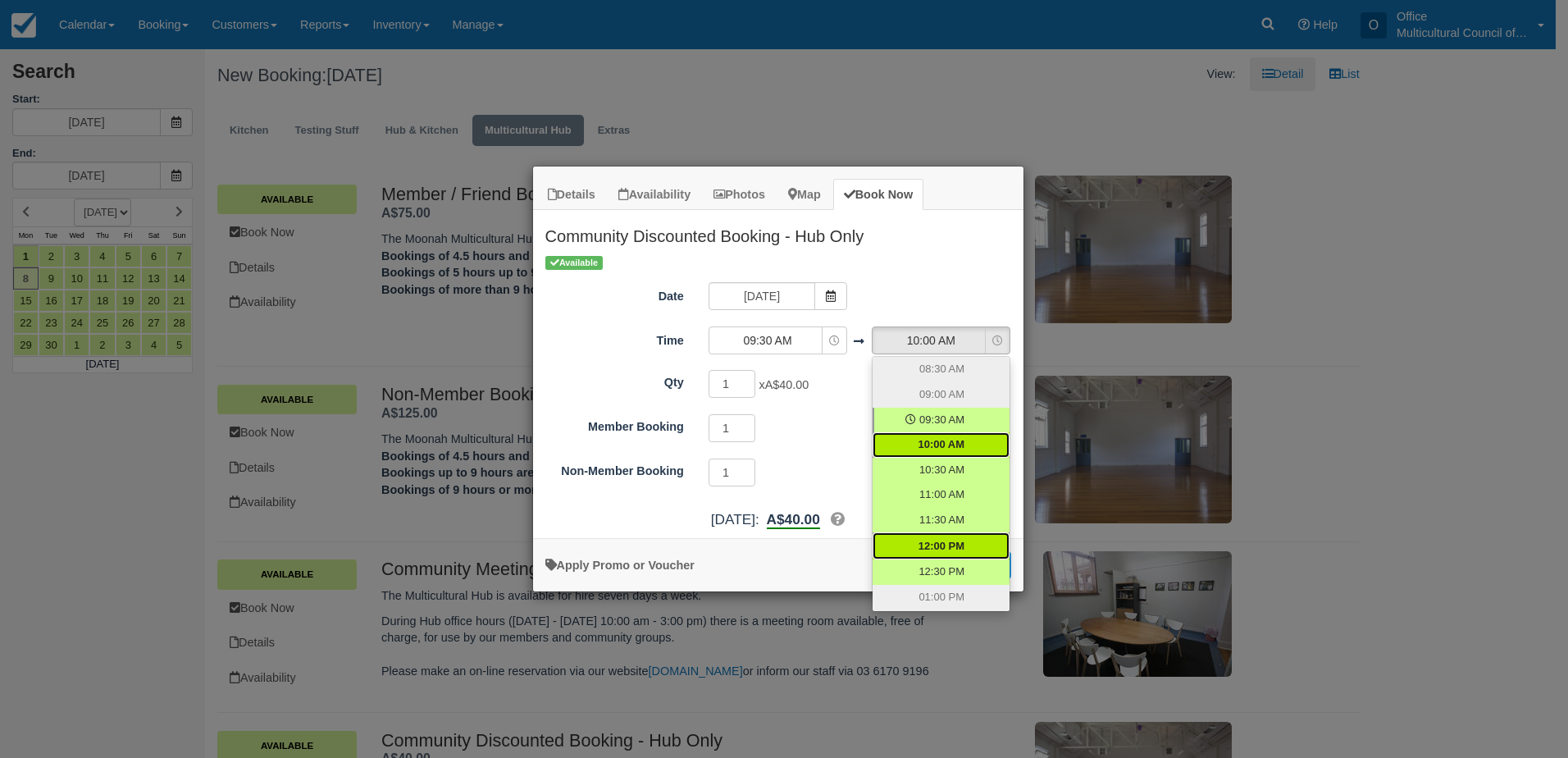
click at [941, 550] on span "12:00 PM" at bounding box center [941, 547] width 46 height 16
select select "12:00"
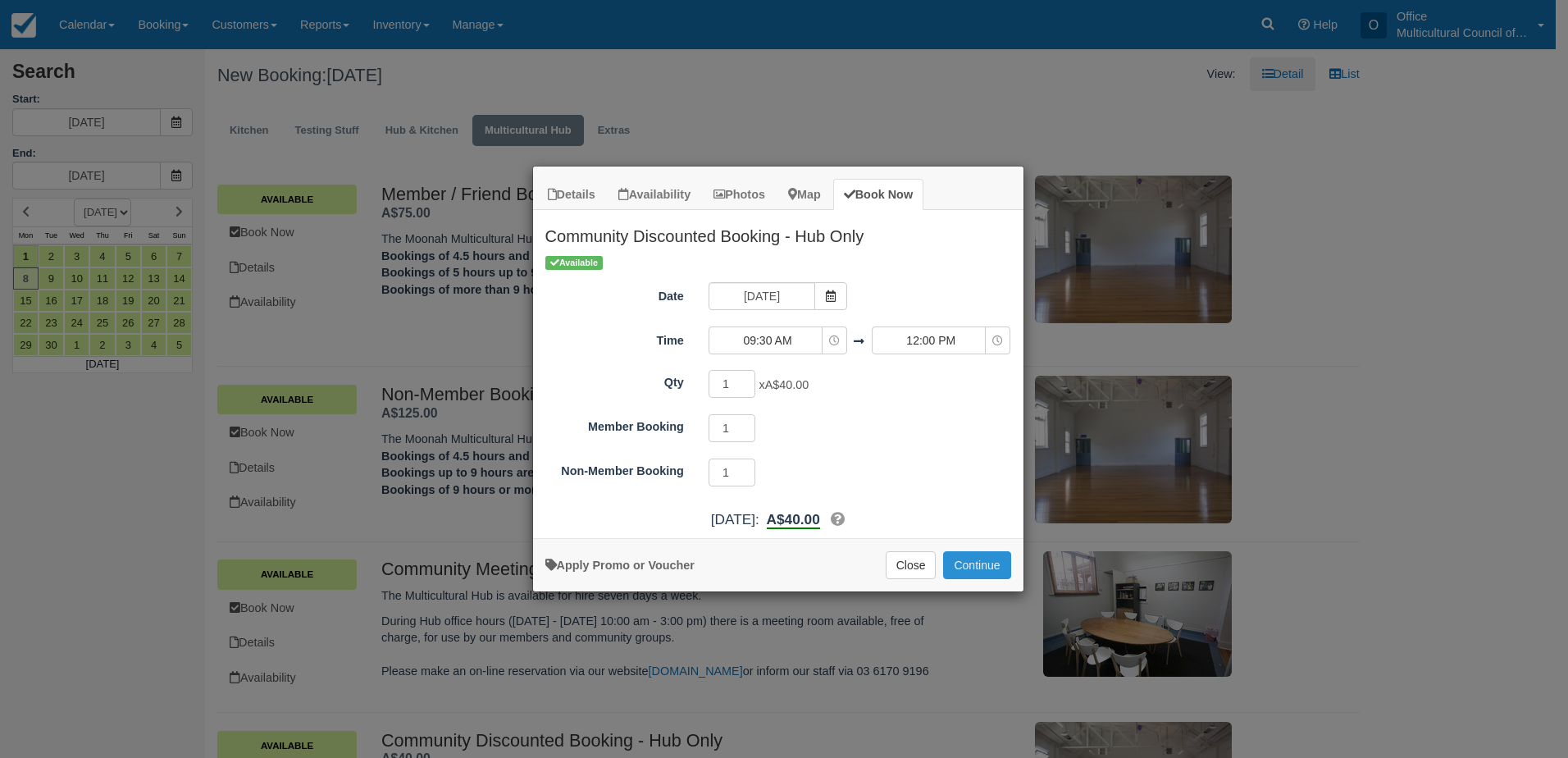
click at [979, 572] on button "Continue" at bounding box center [977, 564] width 67 height 28
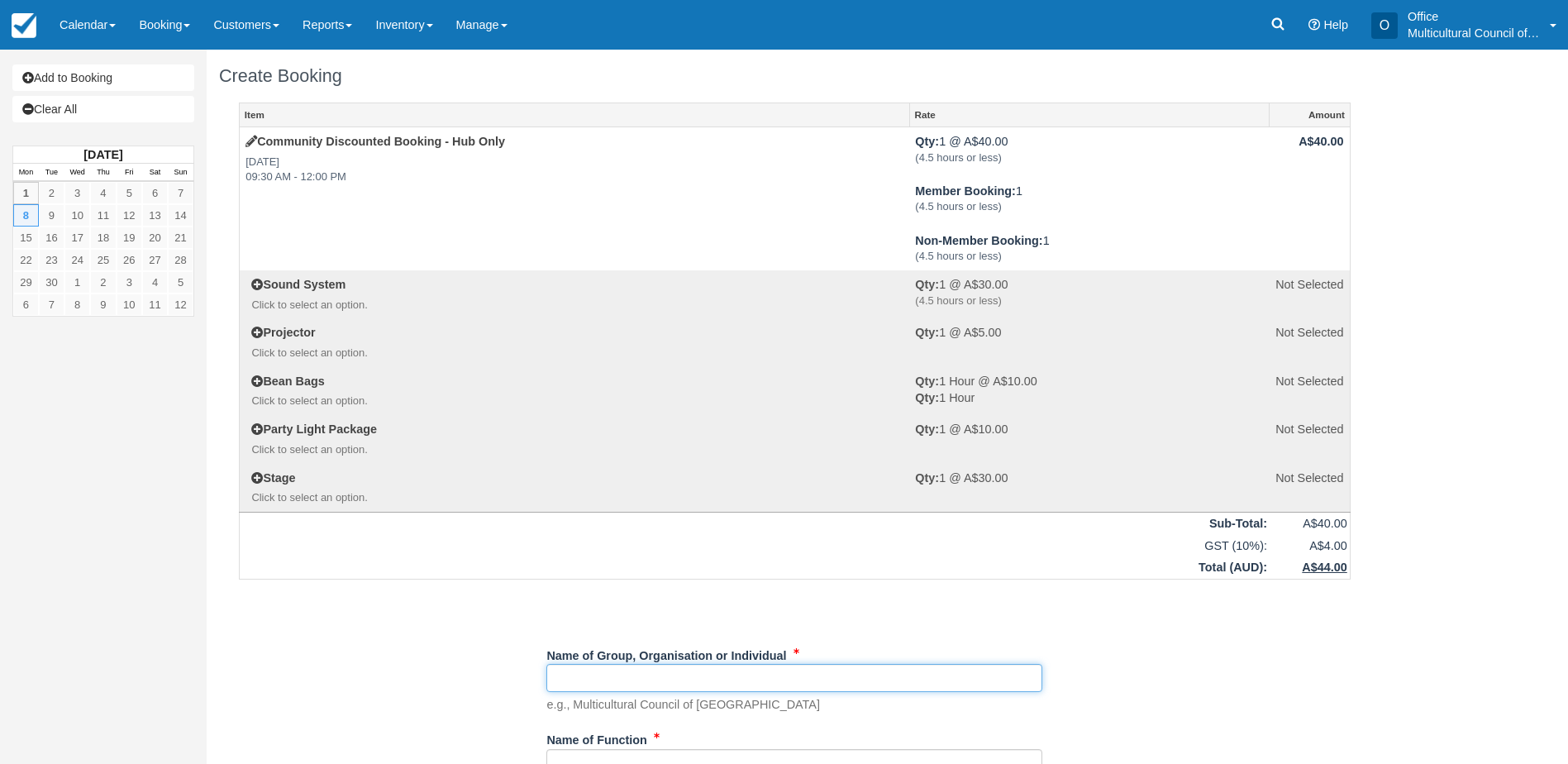
click at [615, 675] on input "Name of Group, Organisation or Individual" at bounding box center [795, 677] width 496 height 28
paste input "Red Cross"
type input "Red Cross"
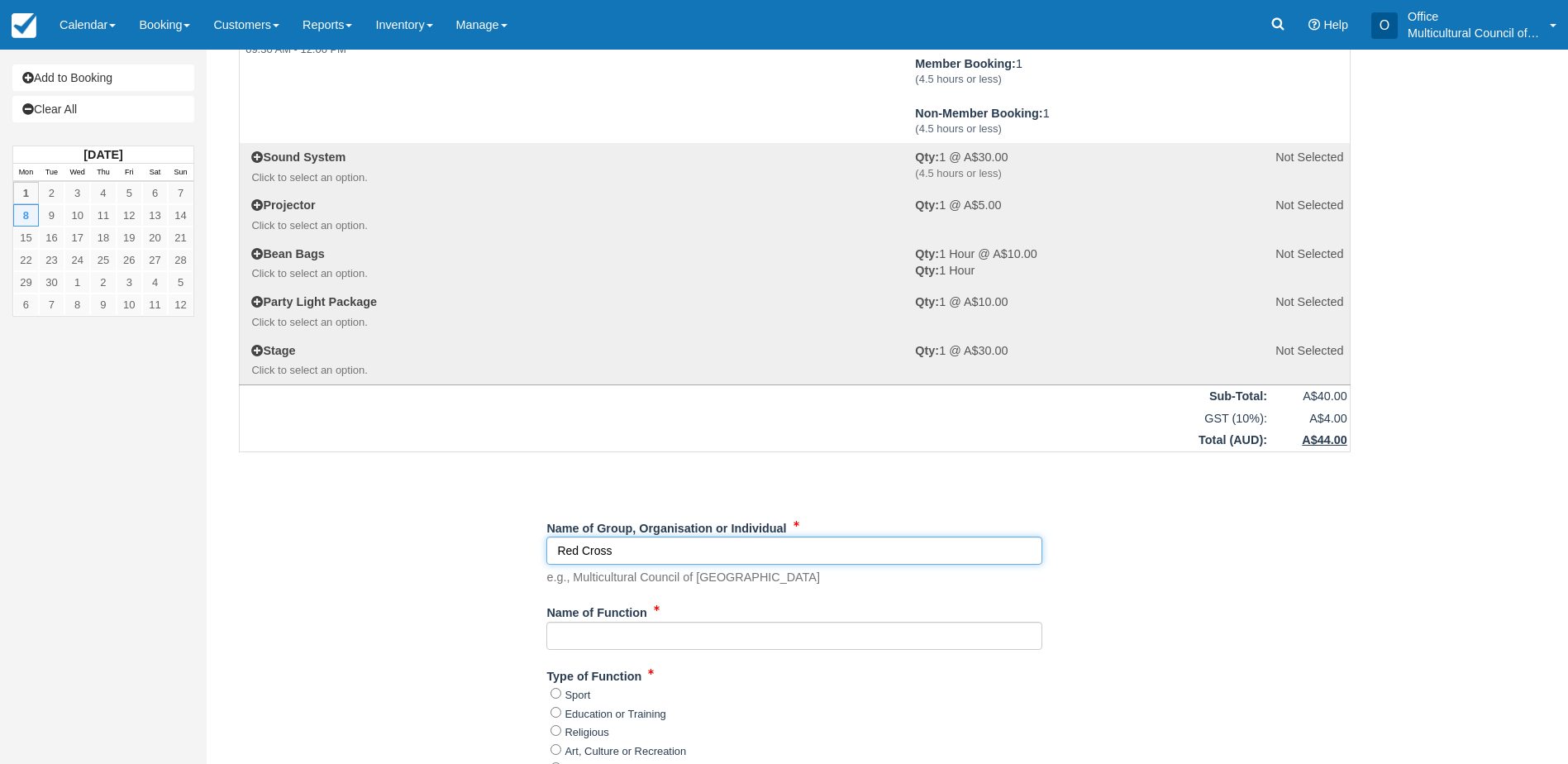
scroll to position [248, 0]
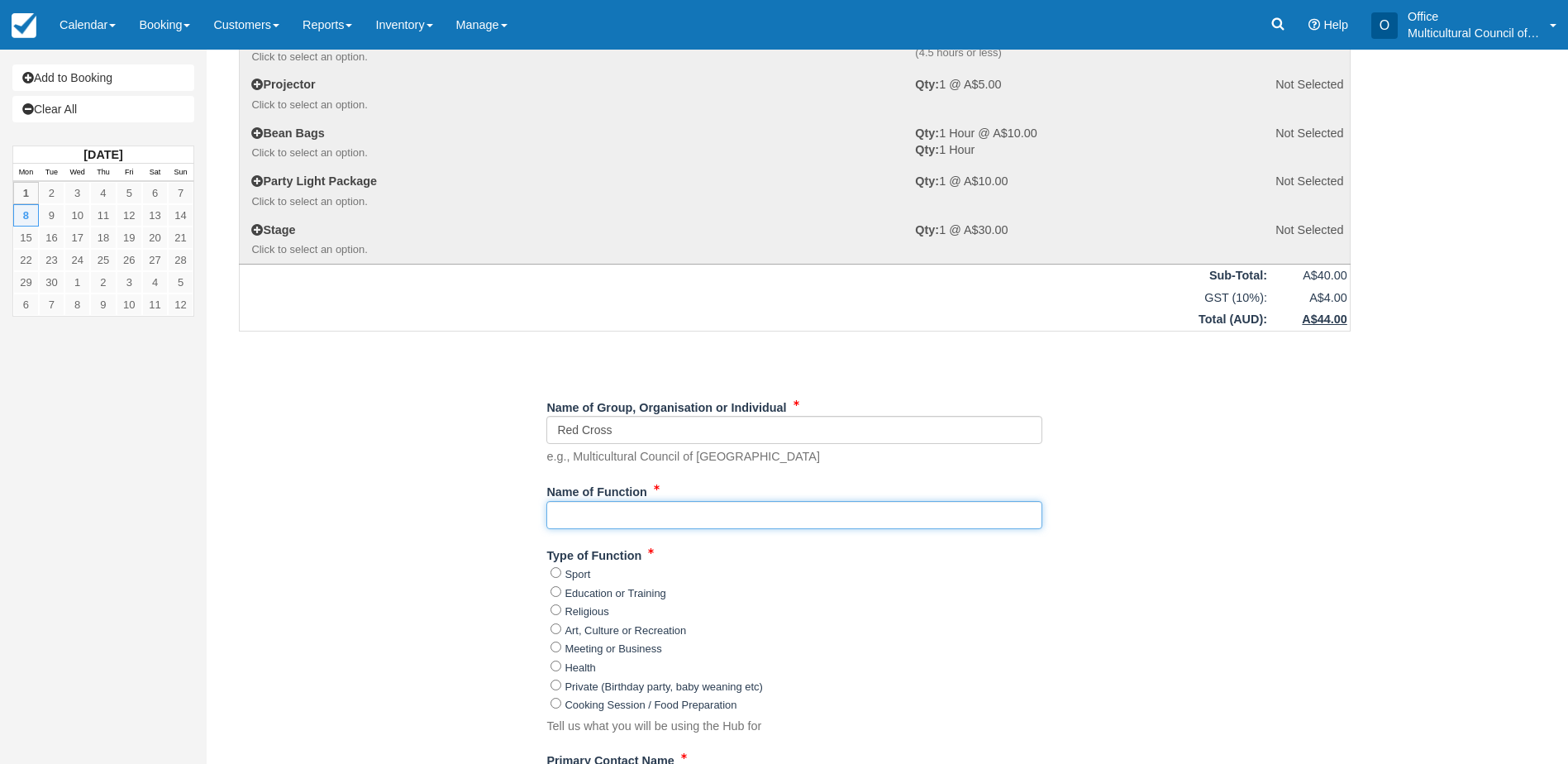
click at [623, 511] on input "Name of Function" at bounding box center [795, 514] width 496 height 28
paste input "Connected women"
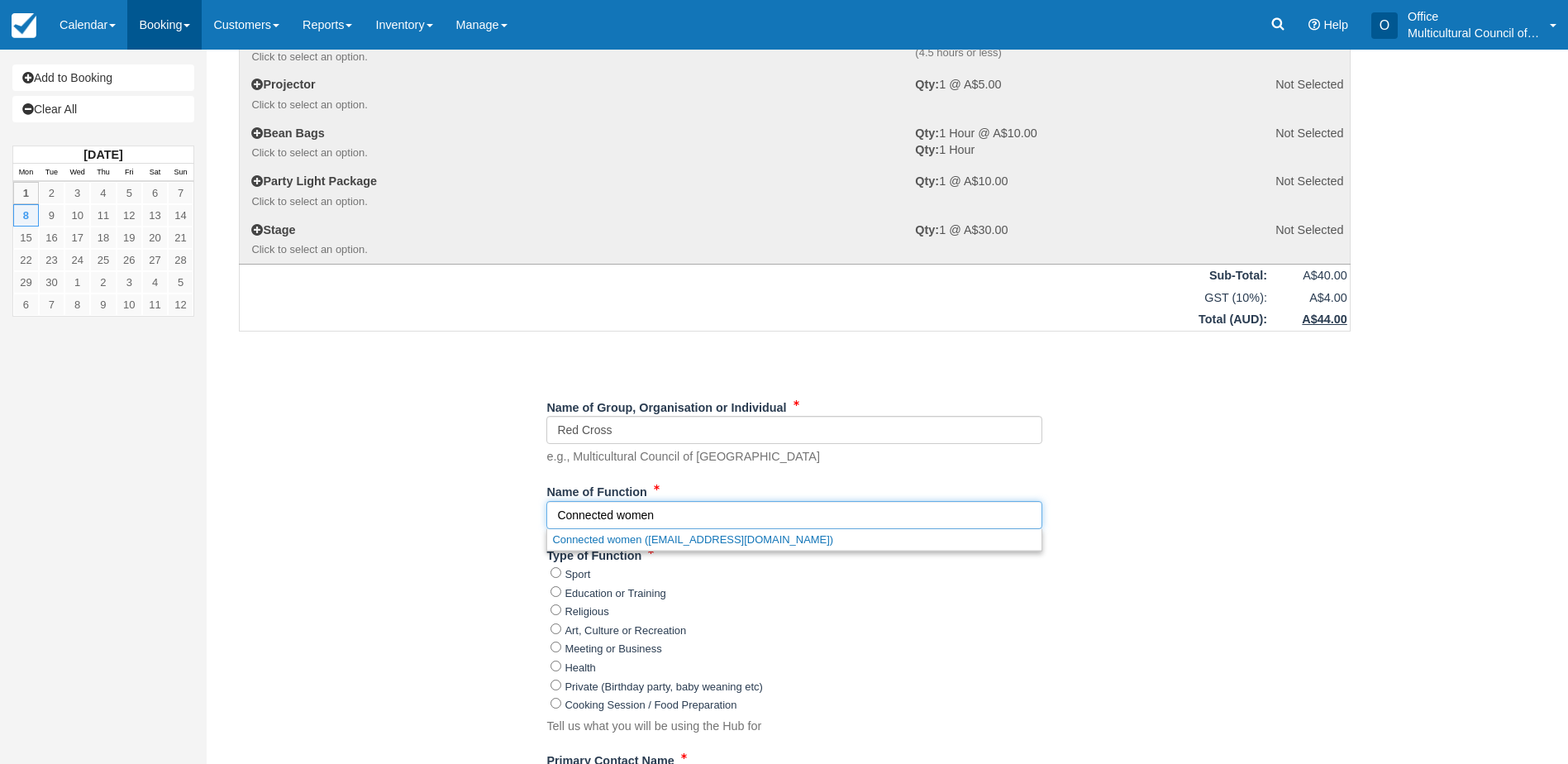
type input "Connected women"
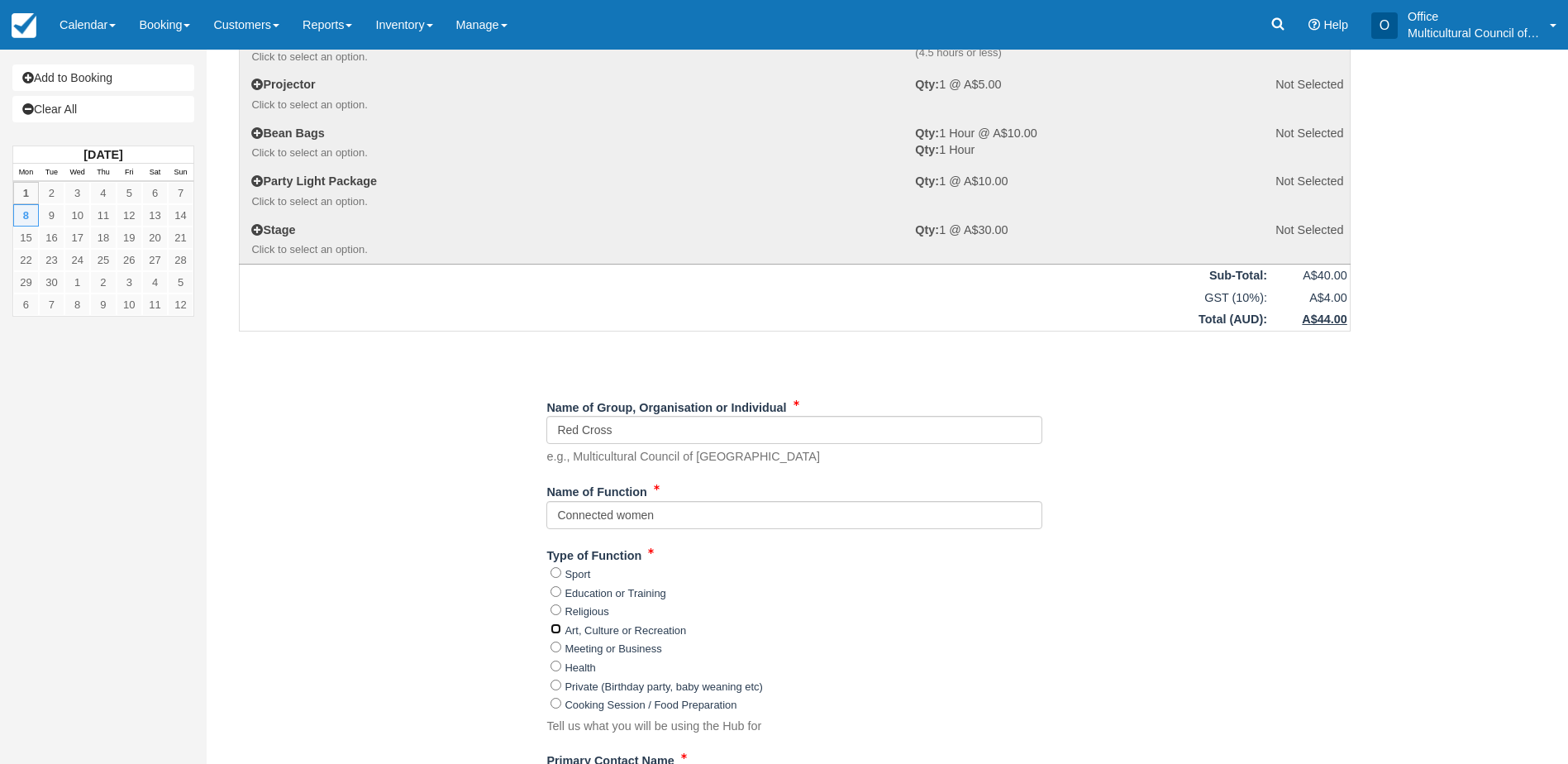
click at [556, 630] on input "Art, Culture or Recreation" at bounding box center [556, 628] width 11 height 11
radio input "true"
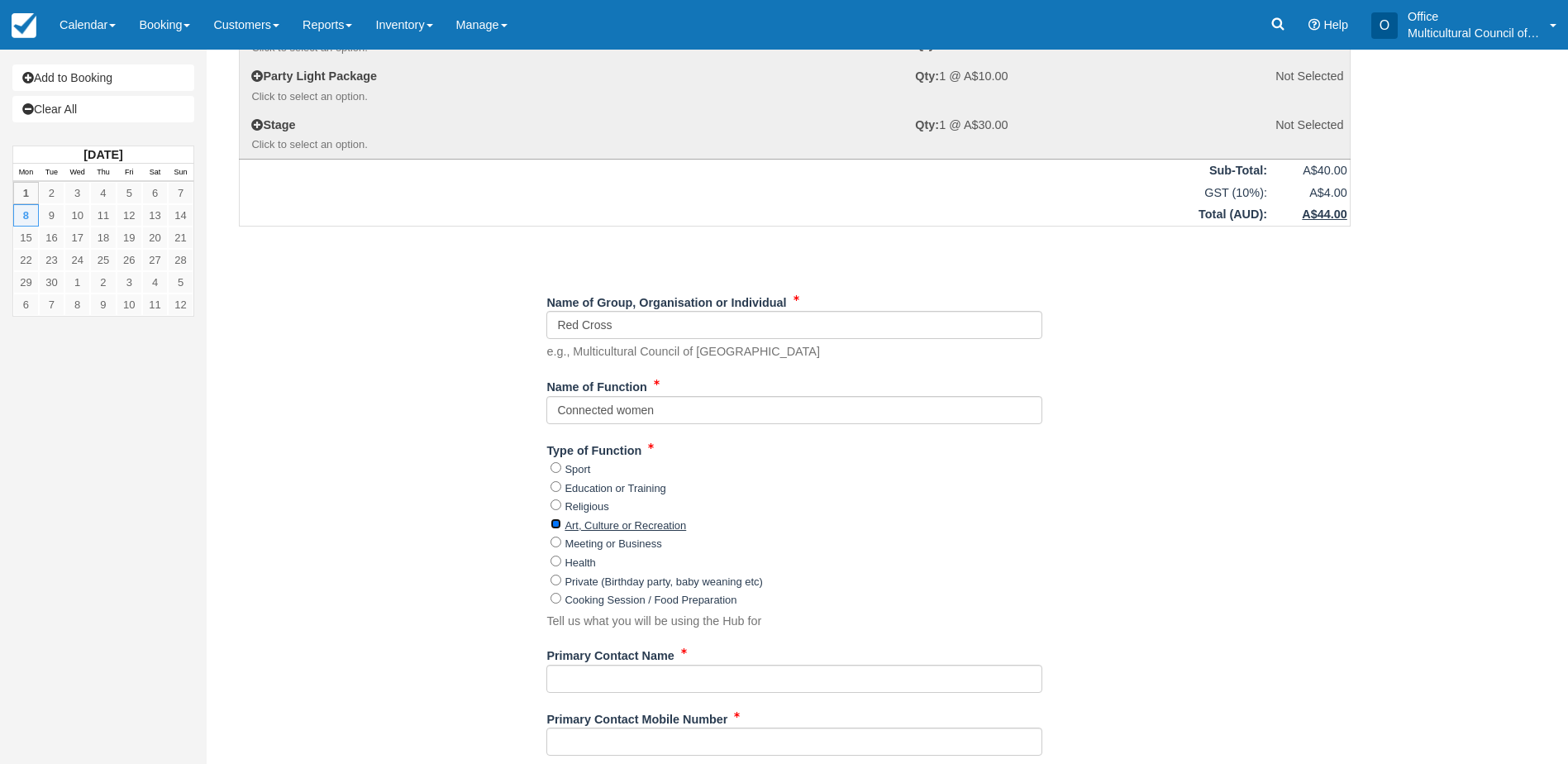
scroll to position [496, 0]
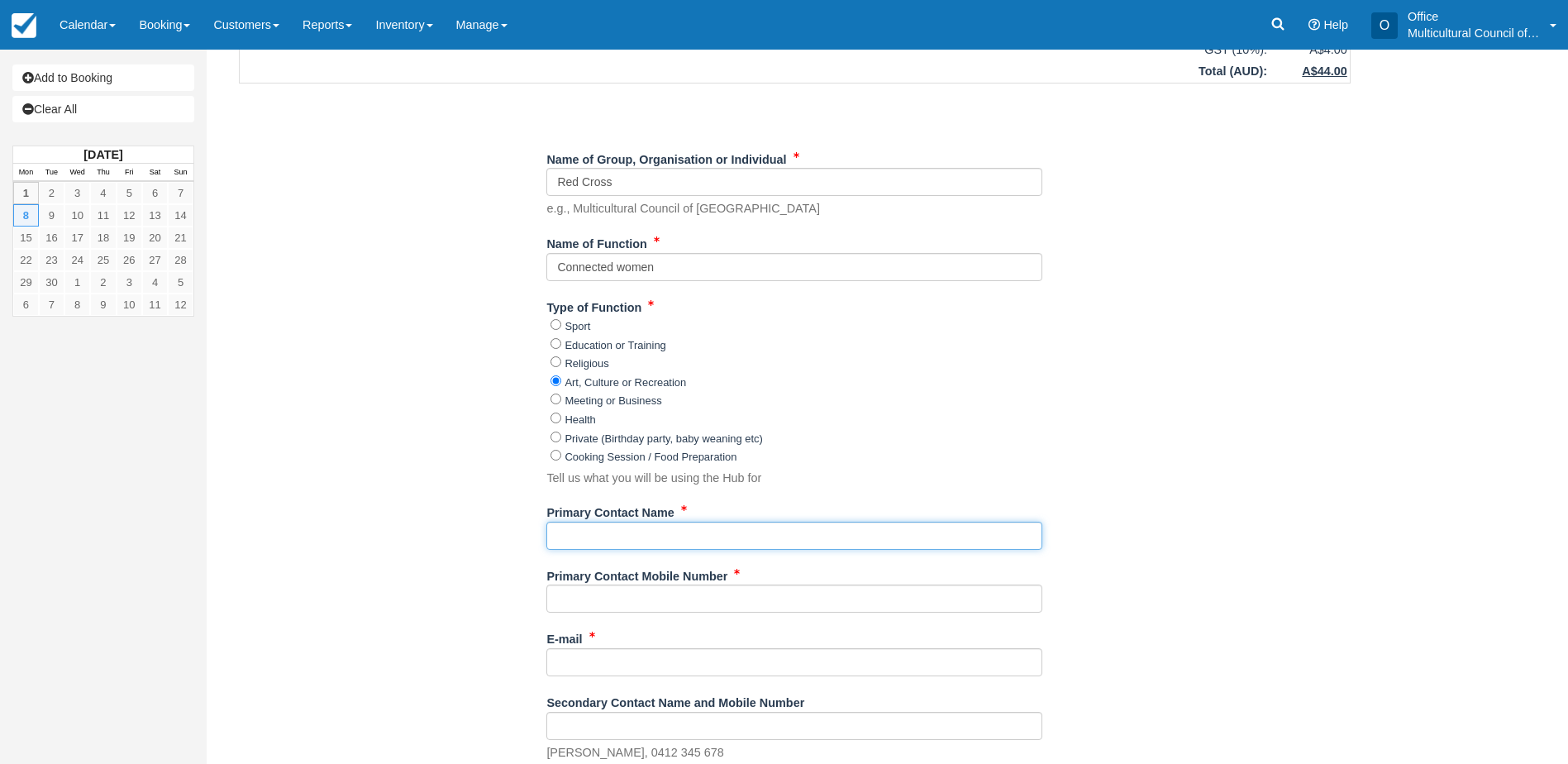
click at [588, 542] on input "Primary Contact Name" at bounding box center [795, 536] width 496 height 28
paste input "Ayni"
type input "Ayni"
click at [586, 588] on input "Primary Contact Mobile Number" at bounding box center [795, 598] width 496 height 28
paste input "0478831381 - Ayni"
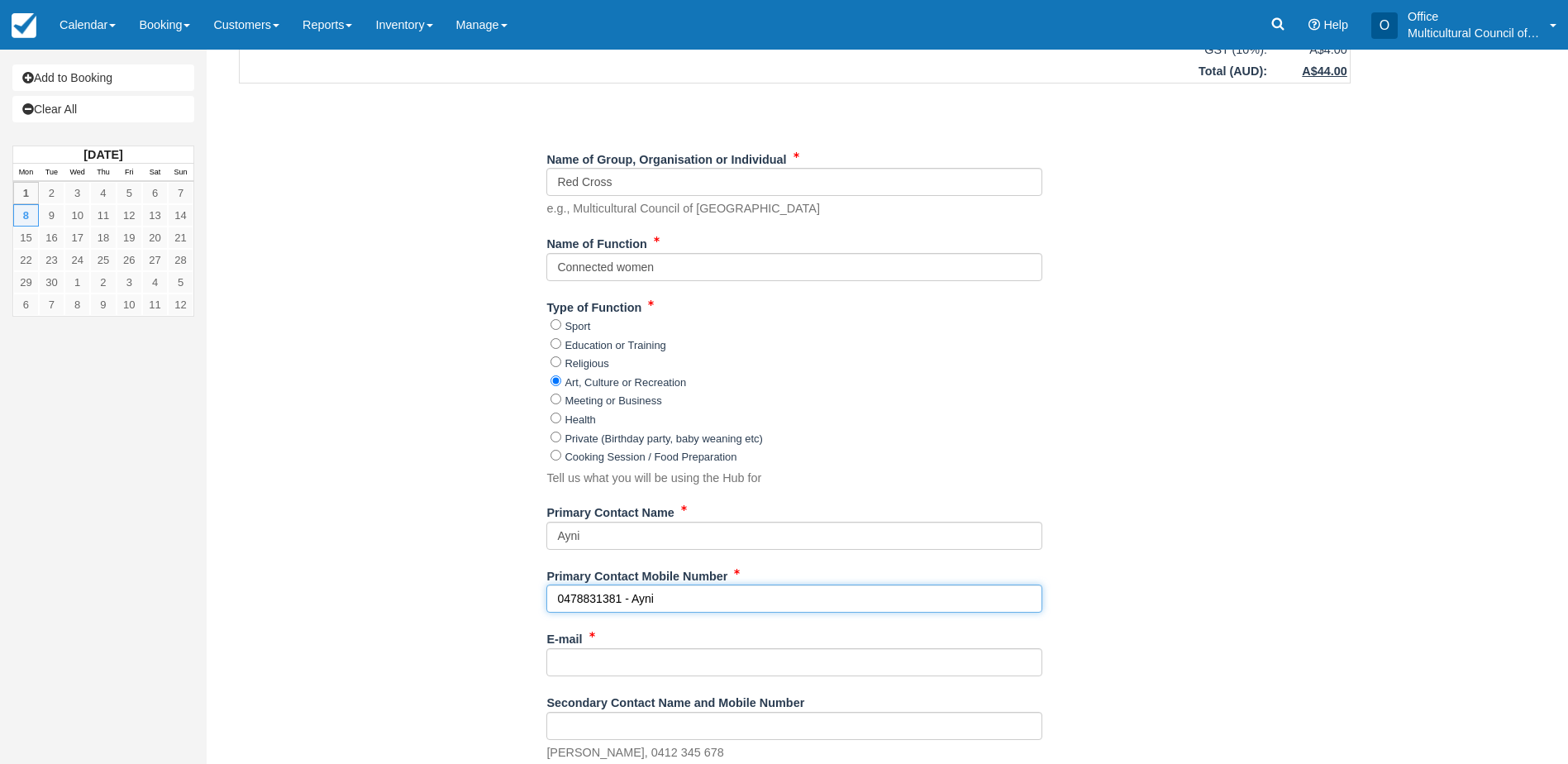
type input "0478831381 - Ayni"
click at [336, 466] on div "Item Rate Amount Community Discounted Booking - Hub Only Mon Sep 8, 2025 09:30 …" at bounding box center [795, 408] width 1152 height 1605
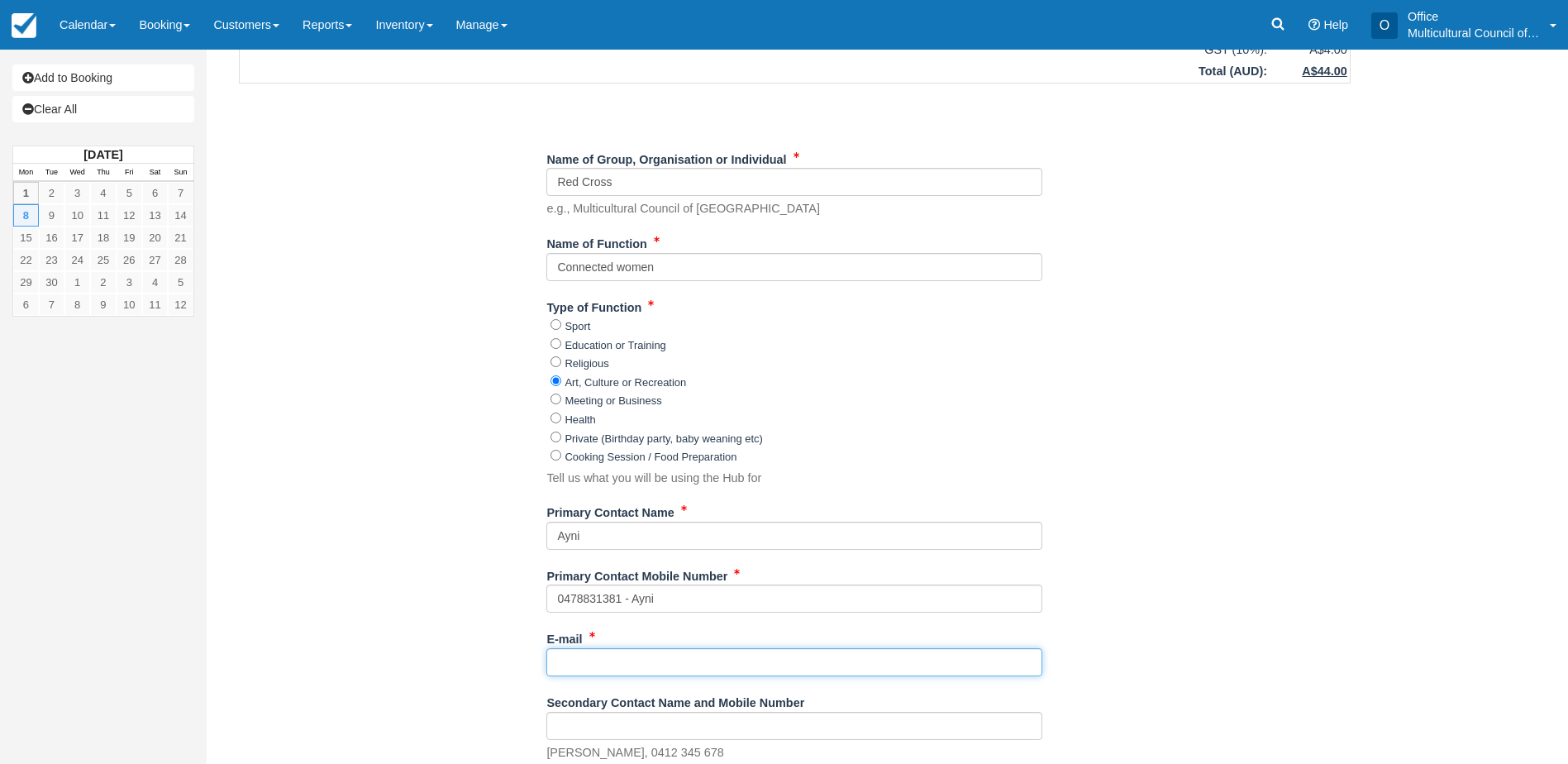
click at [616, 662] on input "E-mail" at bounding box center [795, 662] width 496 height 28
paste input "[EMAIL_ADDRESS][DOMAIN_NAME]"
type input "[EMAIL_ADDRESS][DOMAIN_NAME]"
click at [386, 571] on div "Item Rate Amount Community Discounted Booking - Hub Only Mon Sep 8, 2025 09:30 …" at bounding box center [795, 408] width 1152 height 1605
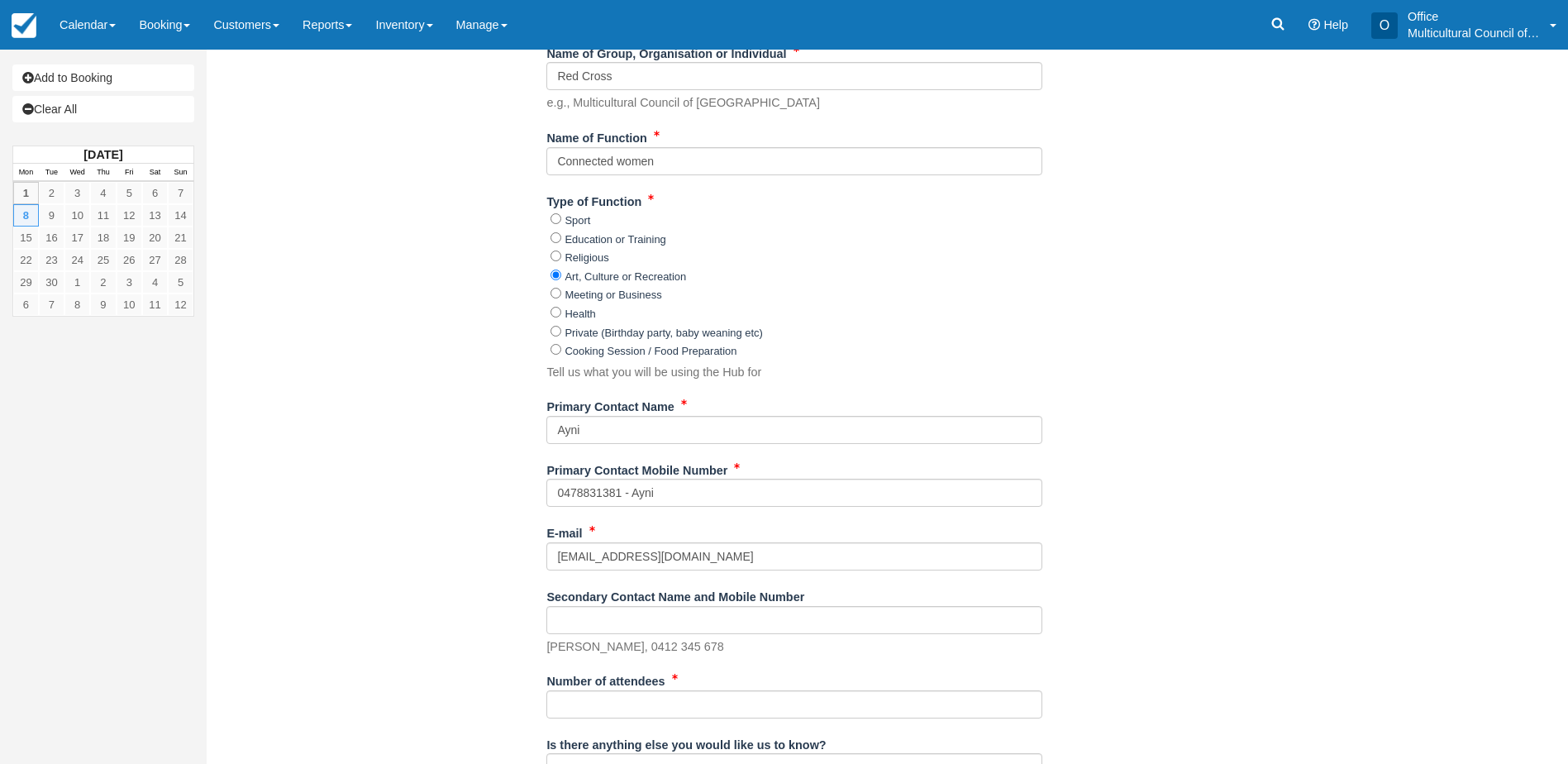
scroll to position [744, 0]
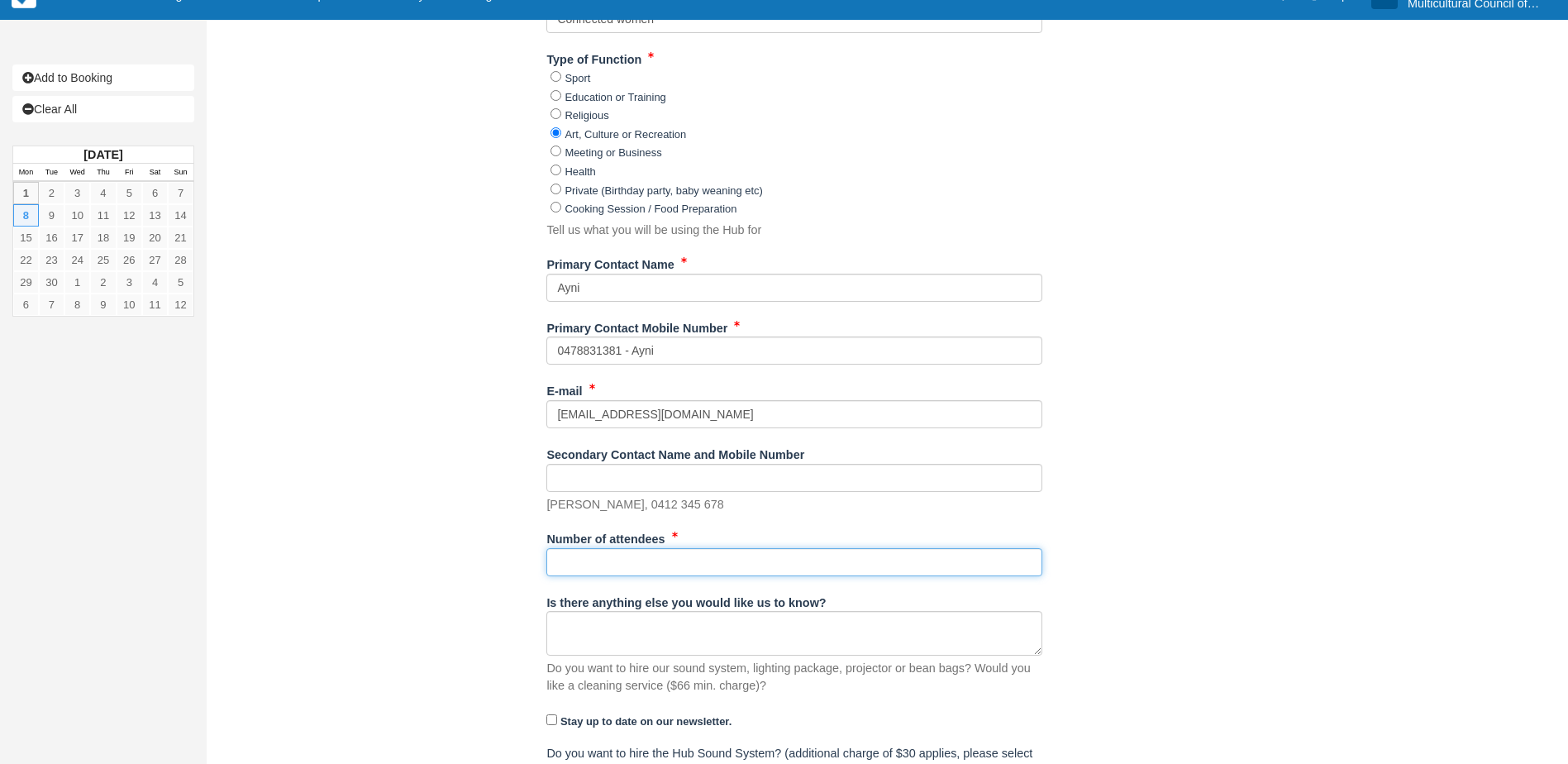
click at [575, 561] on input "Number of attendees" at bounding box center [795, 562] width 496 height 28
type input "10"
click at [409, 596] on div "Item Rate Amount Community Discounted Booking - Hub Only Mon Sep 8, 2025 09:30 …" at bounding box center [795, 160] width 1152 height 1605
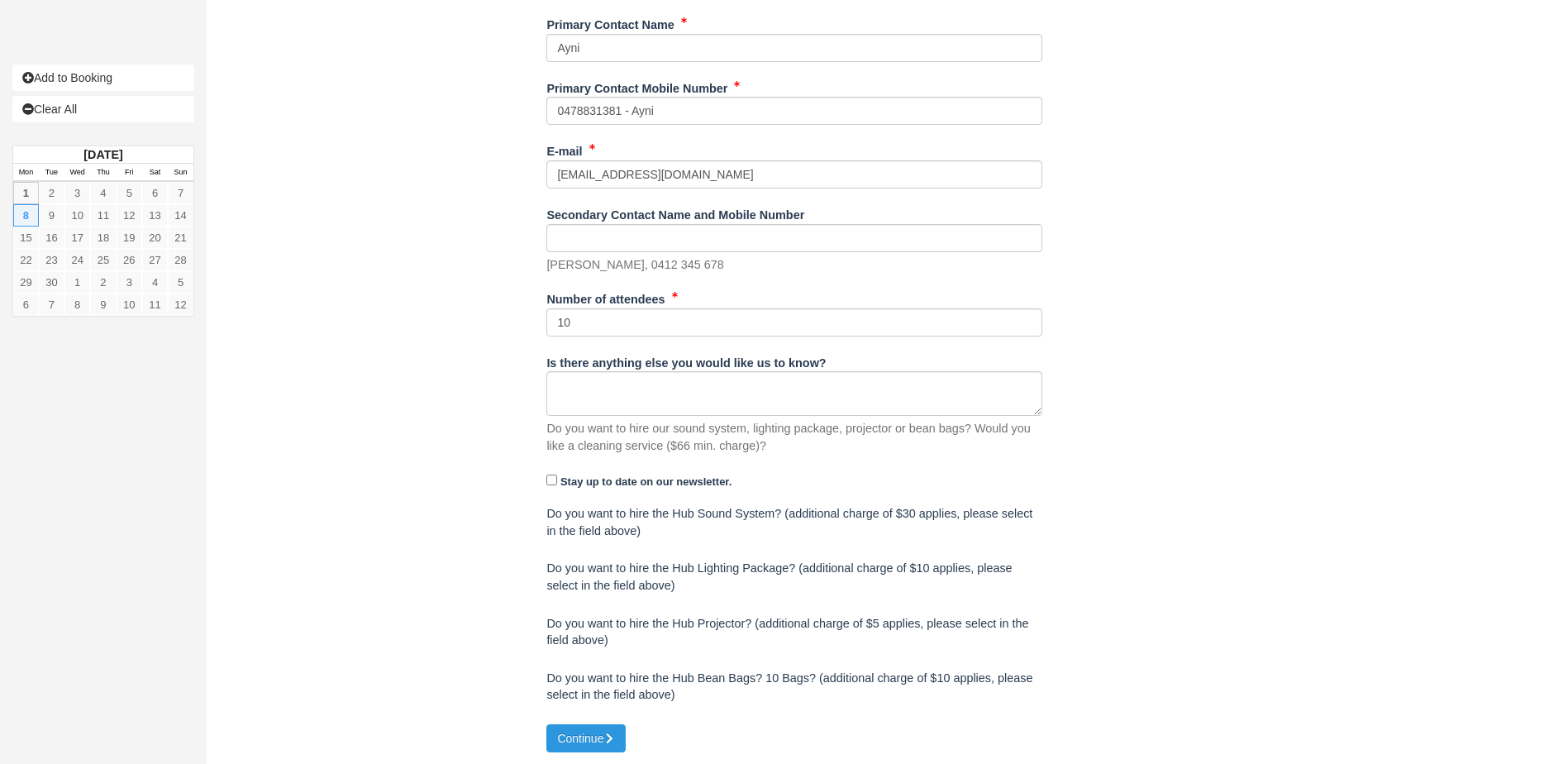
scroll to position [985, 0]
click at [571, 744] on button "Continue" at bounding box center [586, 737] width 79 height 28
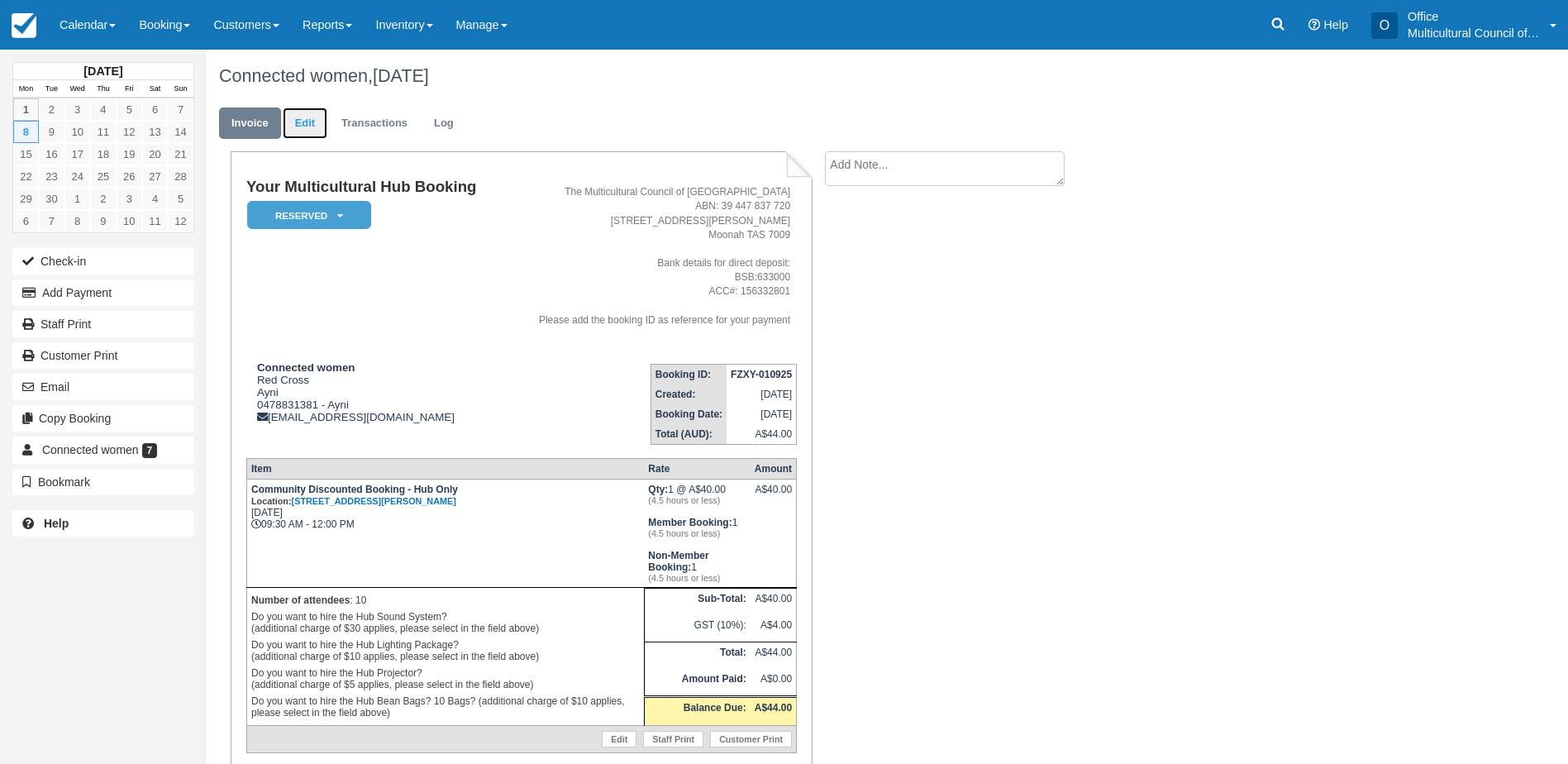
click at [294, 124] on link "Edit" at bounding box center [305, 124] width 45 height 32
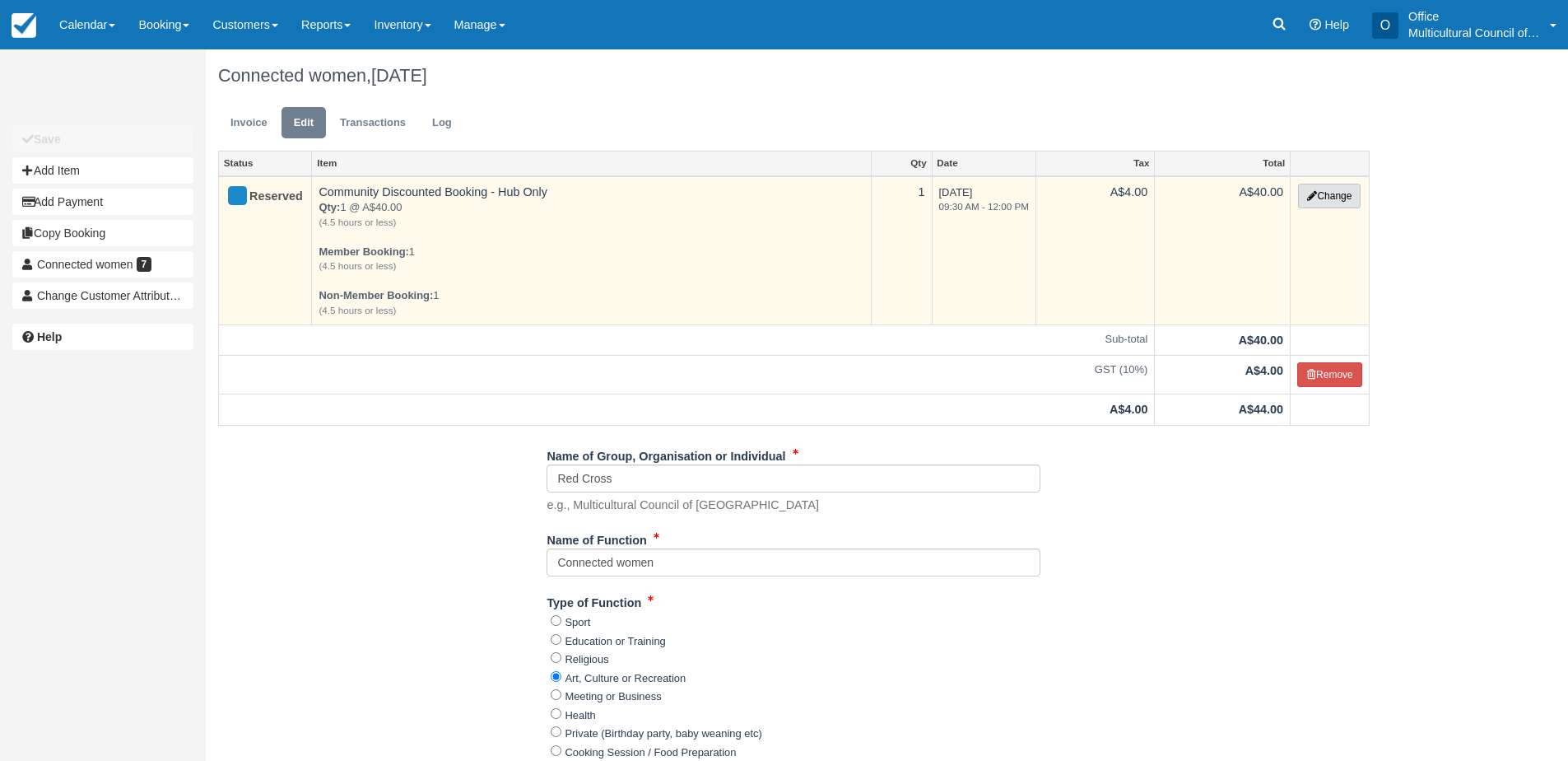
click at [1323, 205] on button "Change" at bounding box center [1330, 195] width 63 height 25
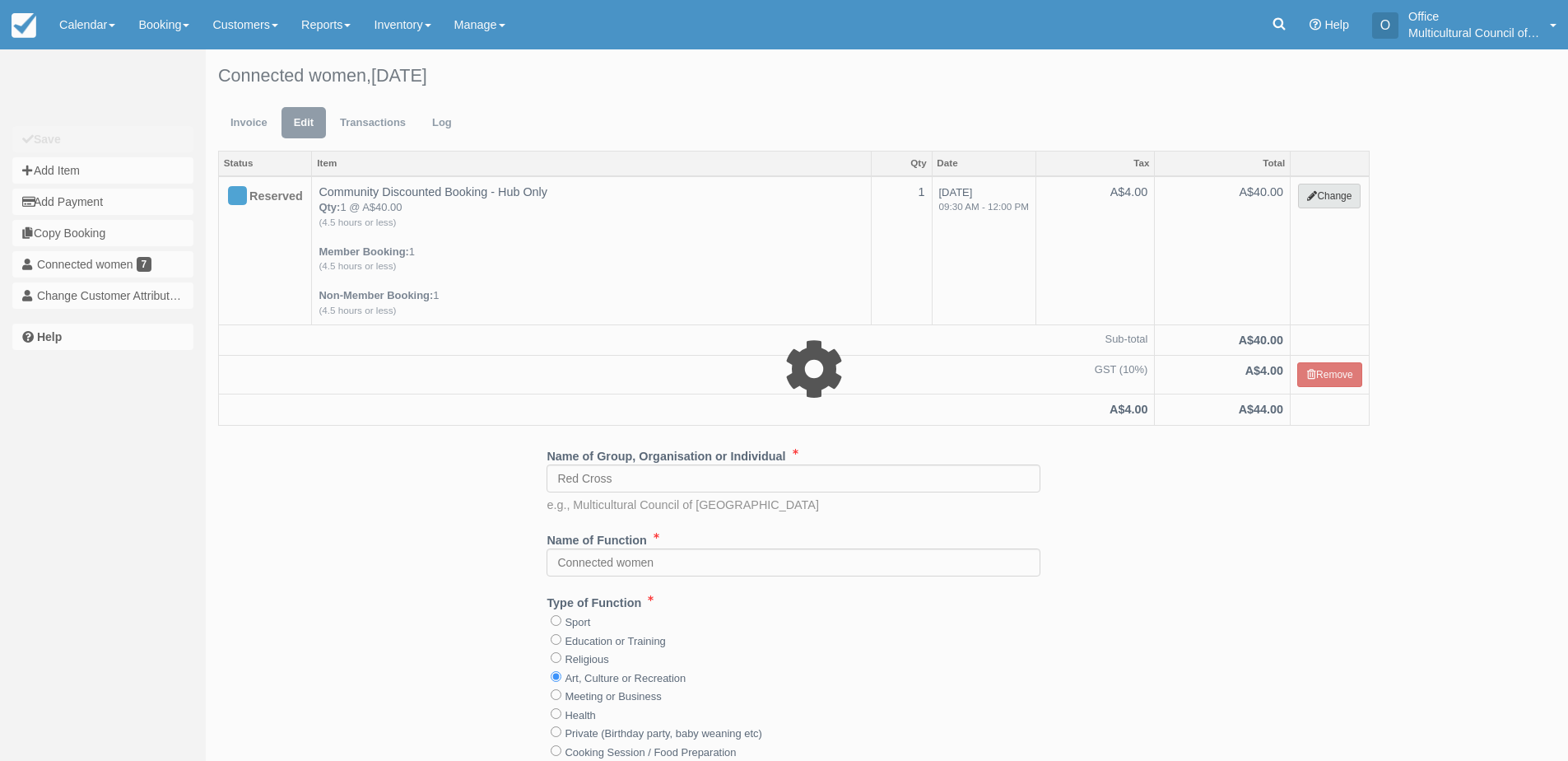
select select "2"
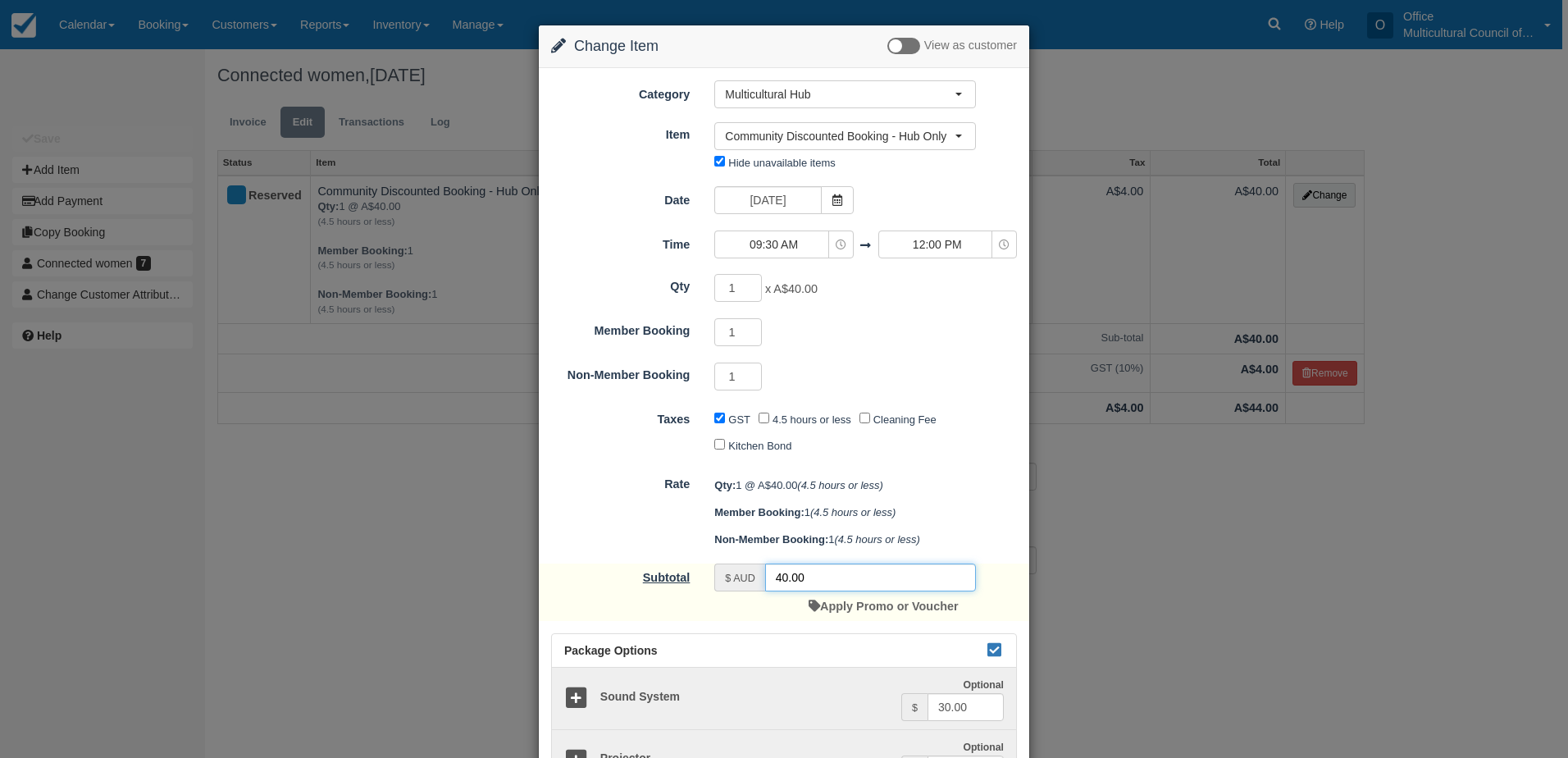
drag, startPoint x: 817, startPoint y: 574, endPoint x: 657, endPoint y: 581, distance: 160.2
click at [658, 581] on div "Subtotal $ AUD 40.00 Apply Promo or Voucher" at bounding box center [784, 592] width 490 height 57
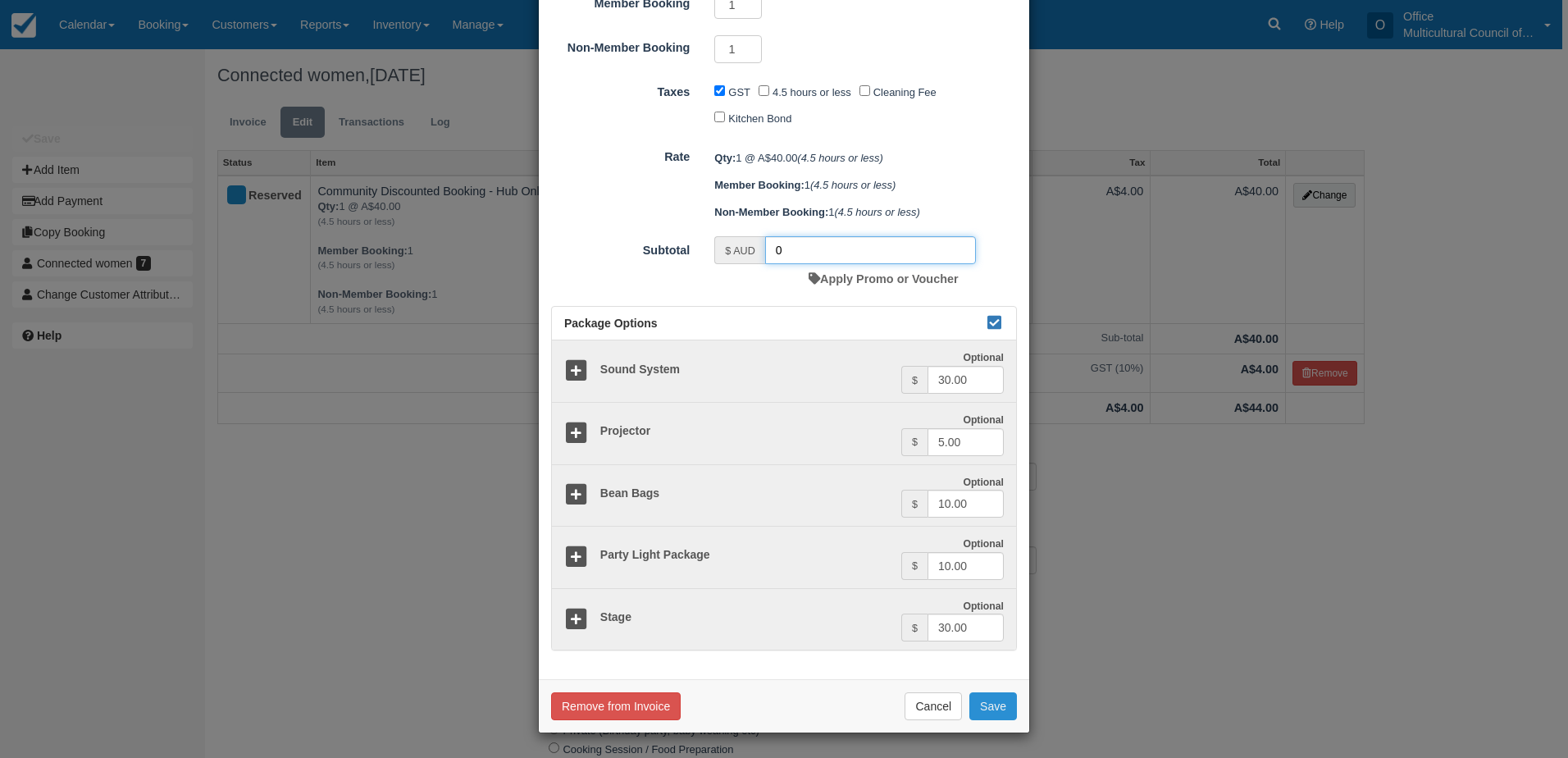
type input "0"
click at [981, 697] on button "Save" at bounding box center [993, 706] width 47 height 28
checkbox input "false"
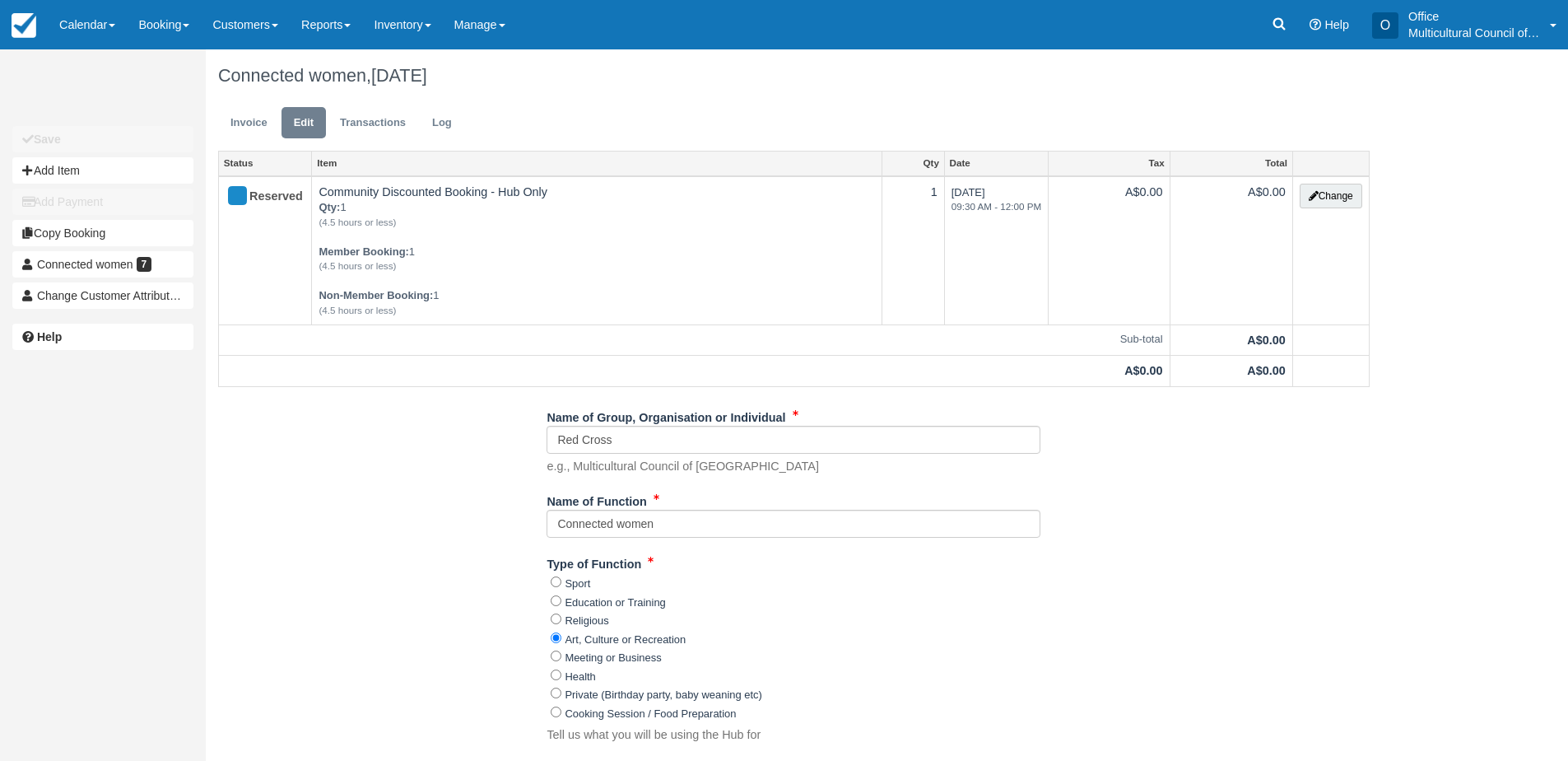
click at [245, 106] on ul "Invoice Edit Transactions Log" at bounding box center [794, 127] width 1151 height 49
click at [241, 127] on link "Invoice" at bounding box center [249, 123] width 62 height 32
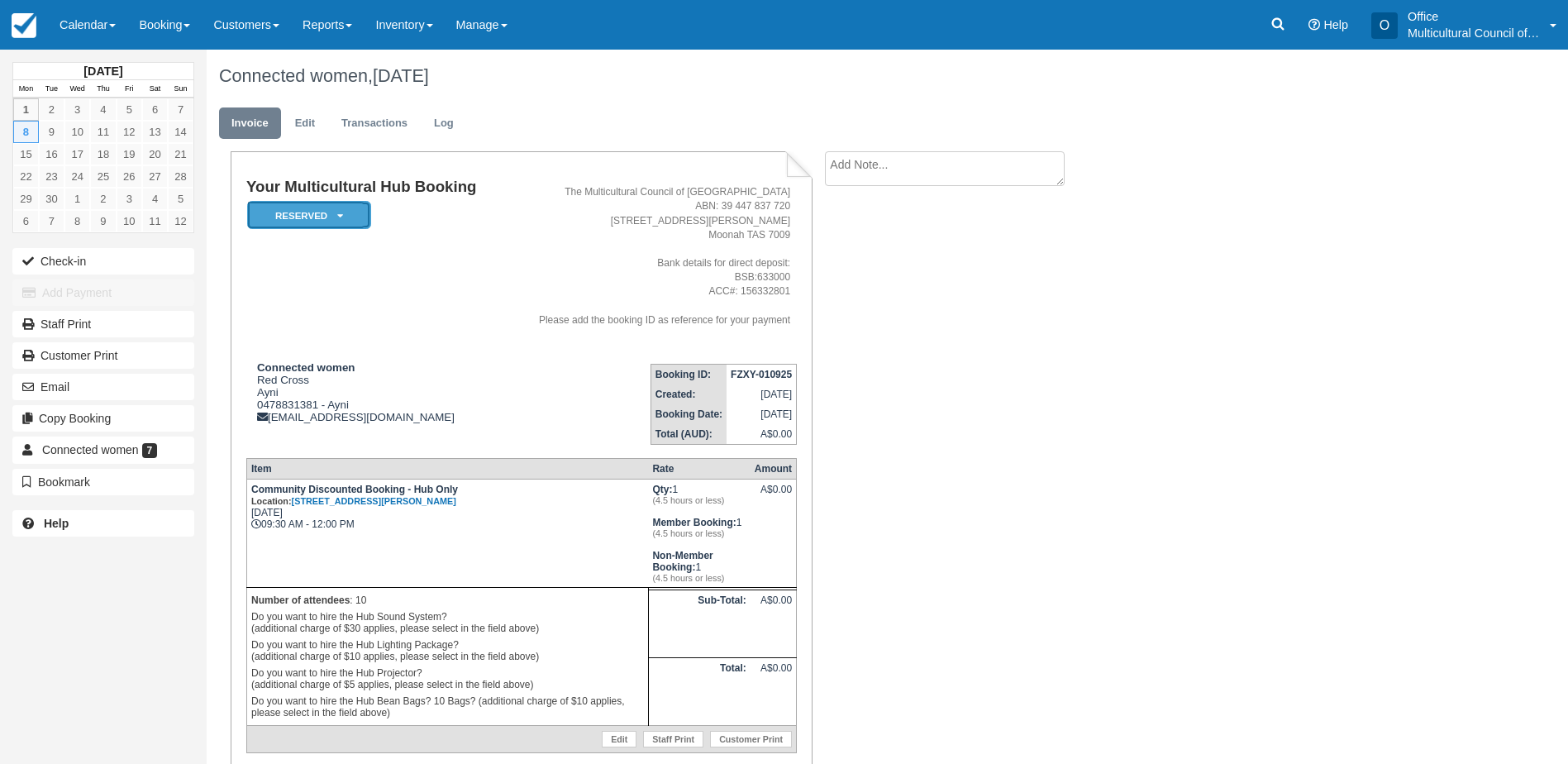
click at [300, 208] on em "Reserved" at bounding box center [309, 216] width 124 height 29
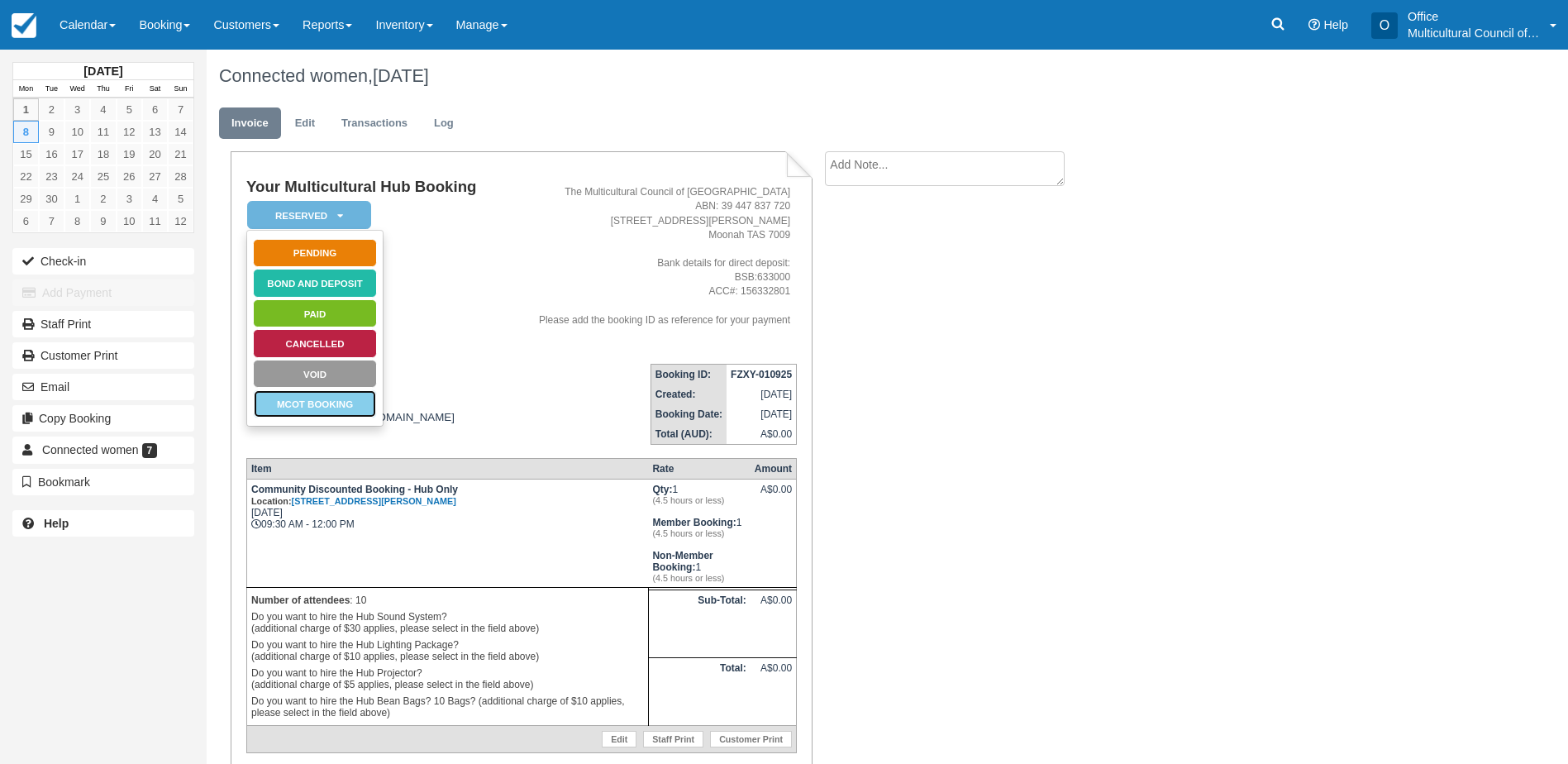
click at [336, 409] on link "MCOT Booking" at bounding box center [315, 404] width 124 height 29
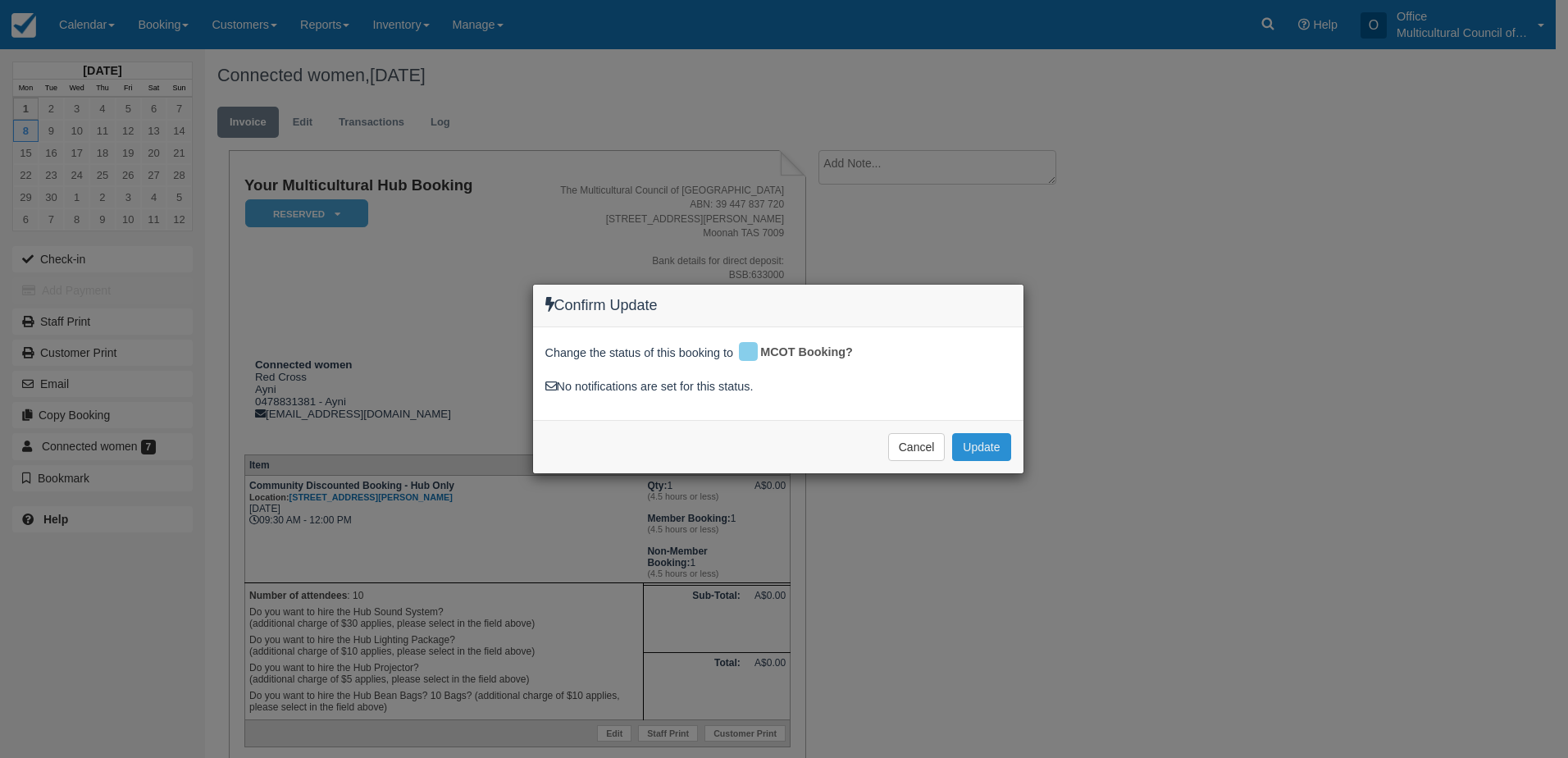
click at [967, 441] on button "Update" at bounding box center [981, 446] width 58 height 28
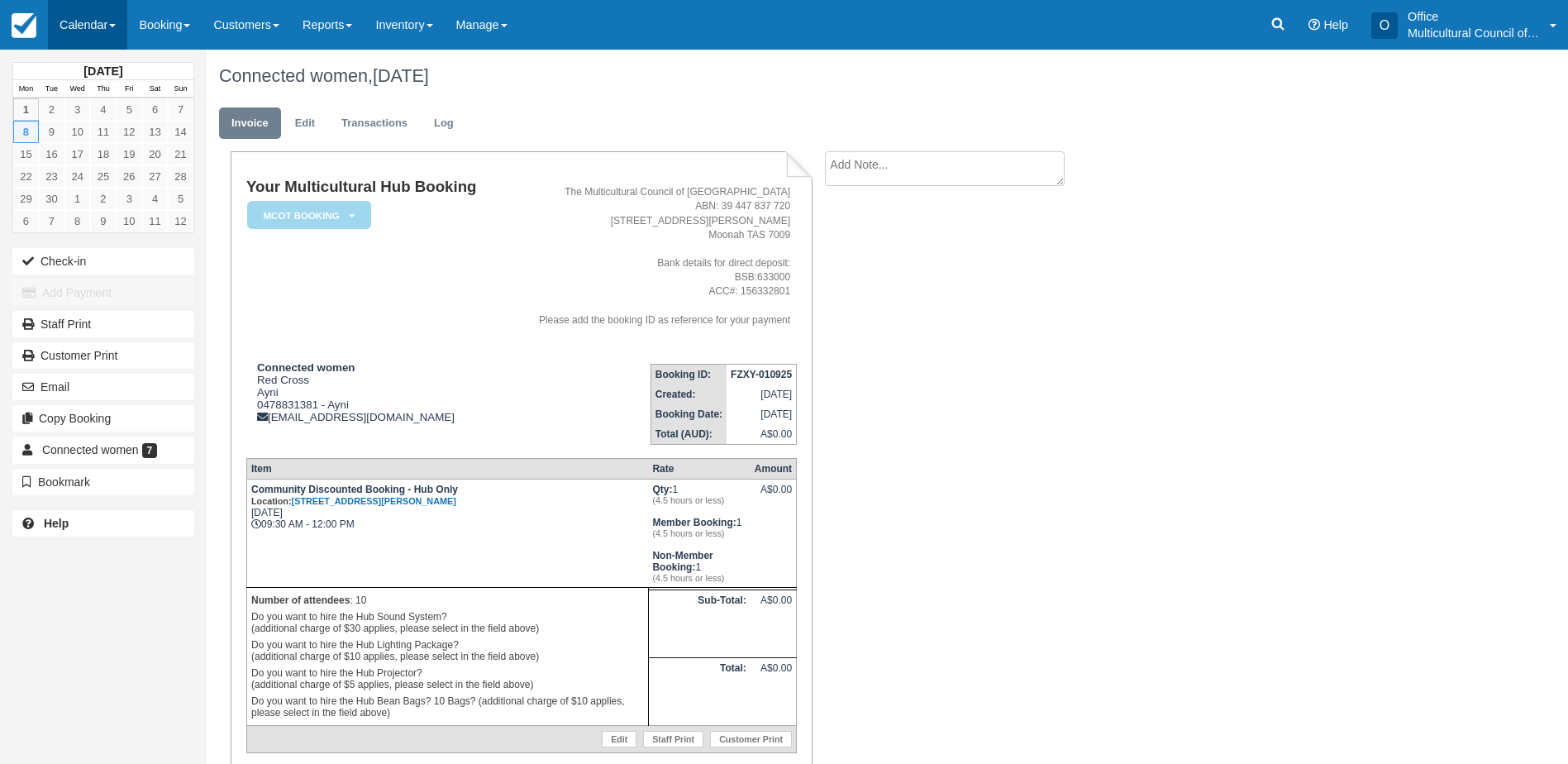
click at [77, 31] on link "Calendar" at bounding box center [87, 25] width 79 height 49
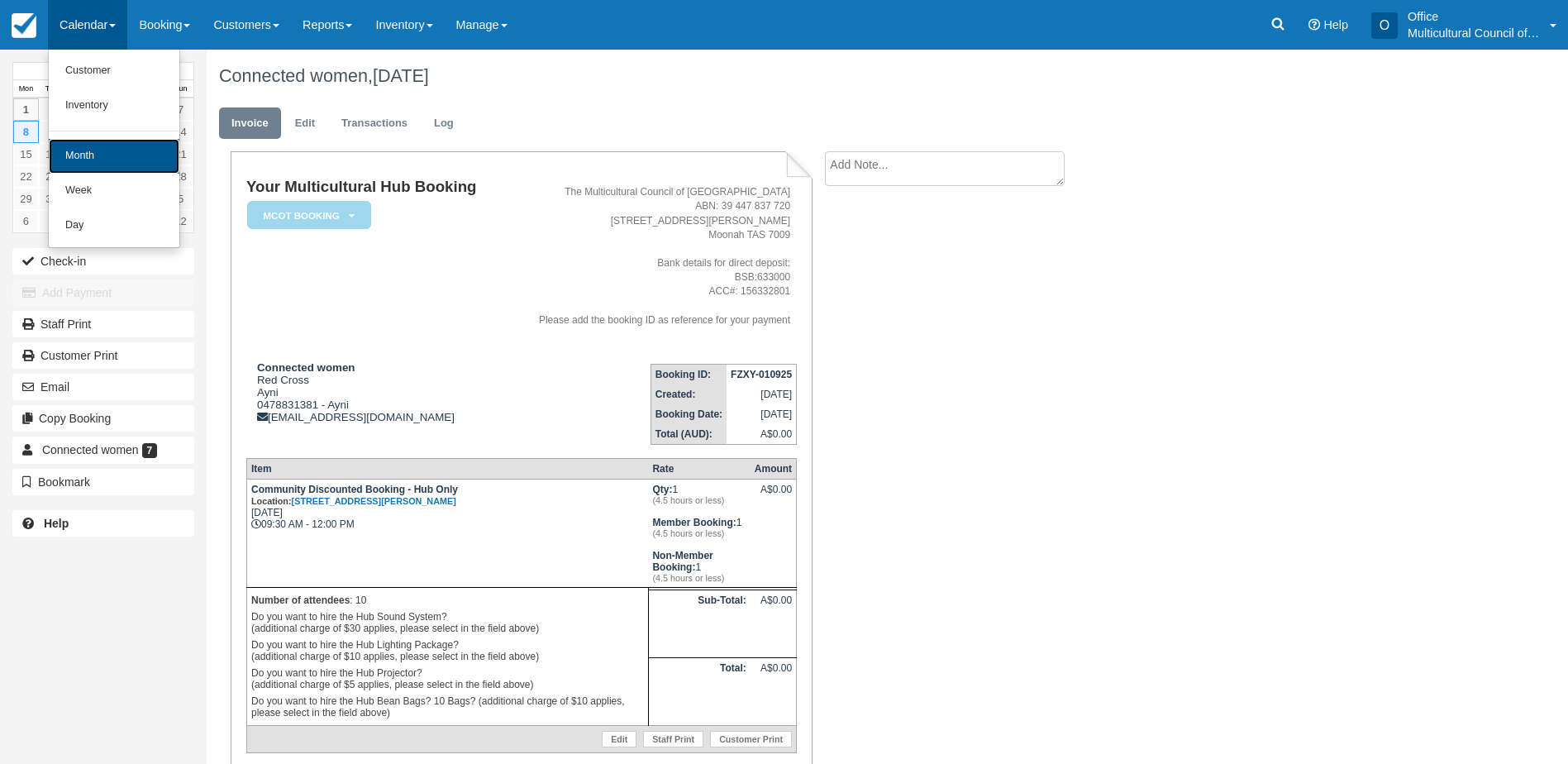
click at [137, 157] on link "Month" at bounding box center [114, 156] width 131 height 35
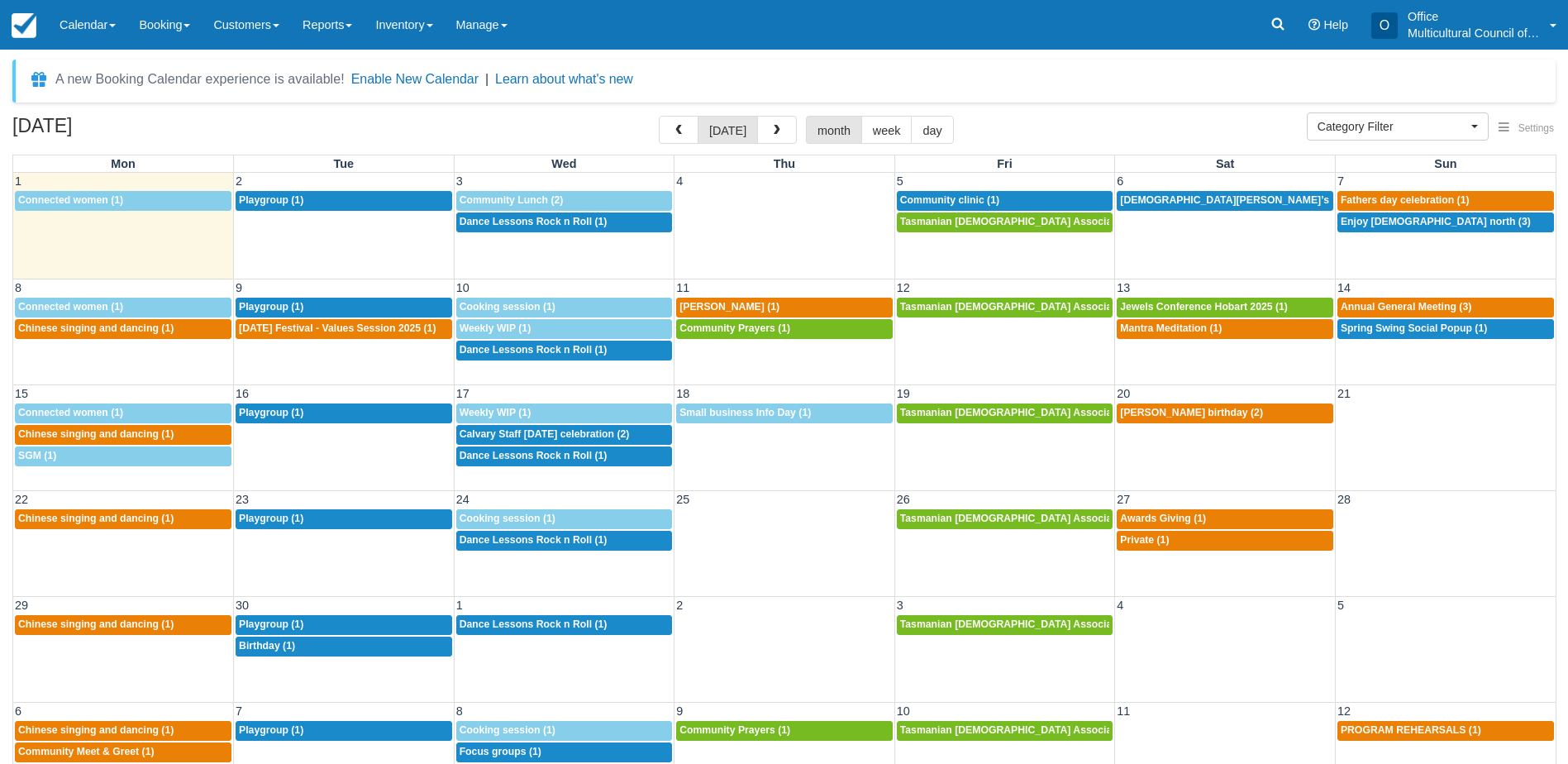
select select
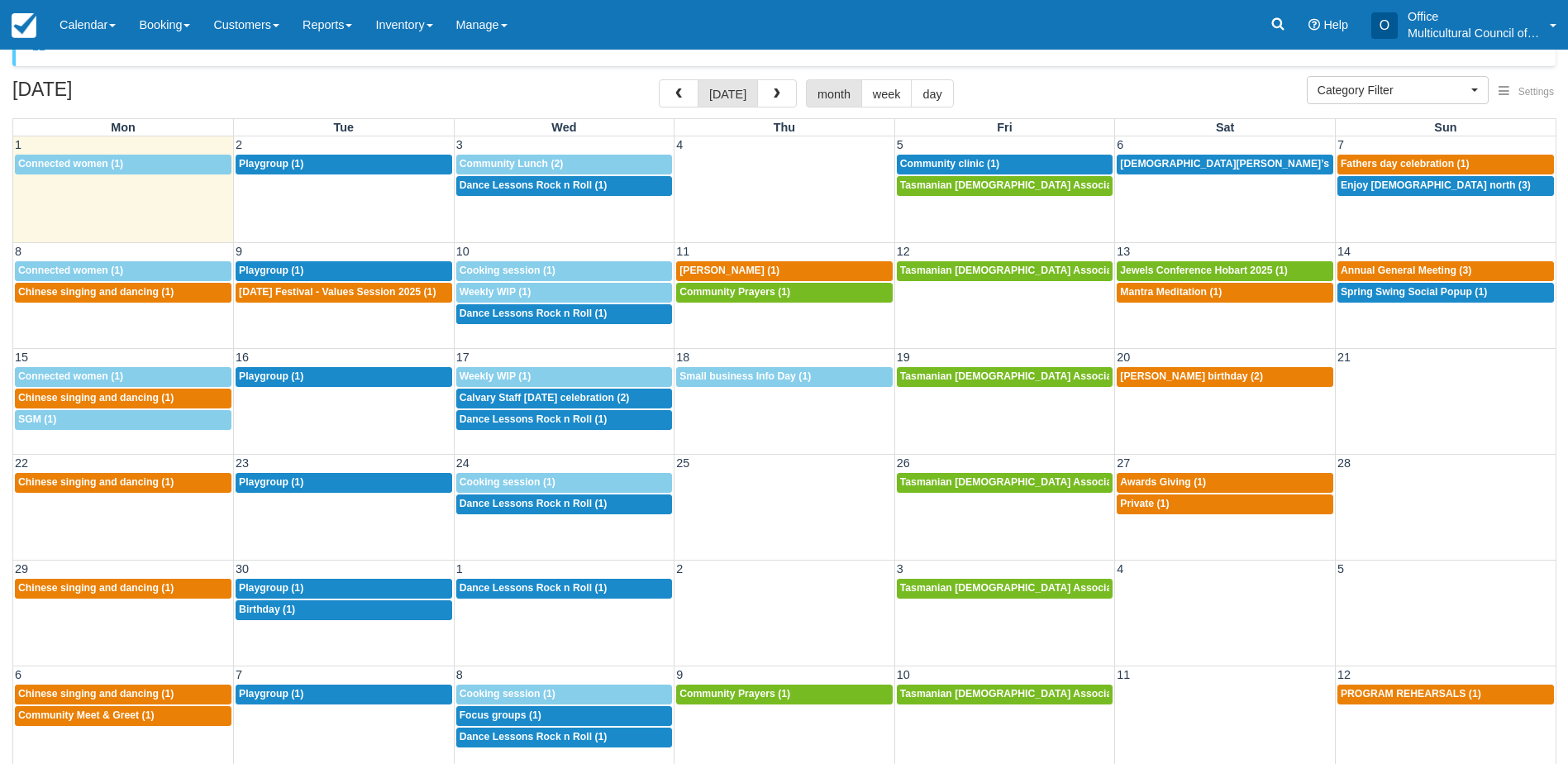
scroll to position [53, 0]
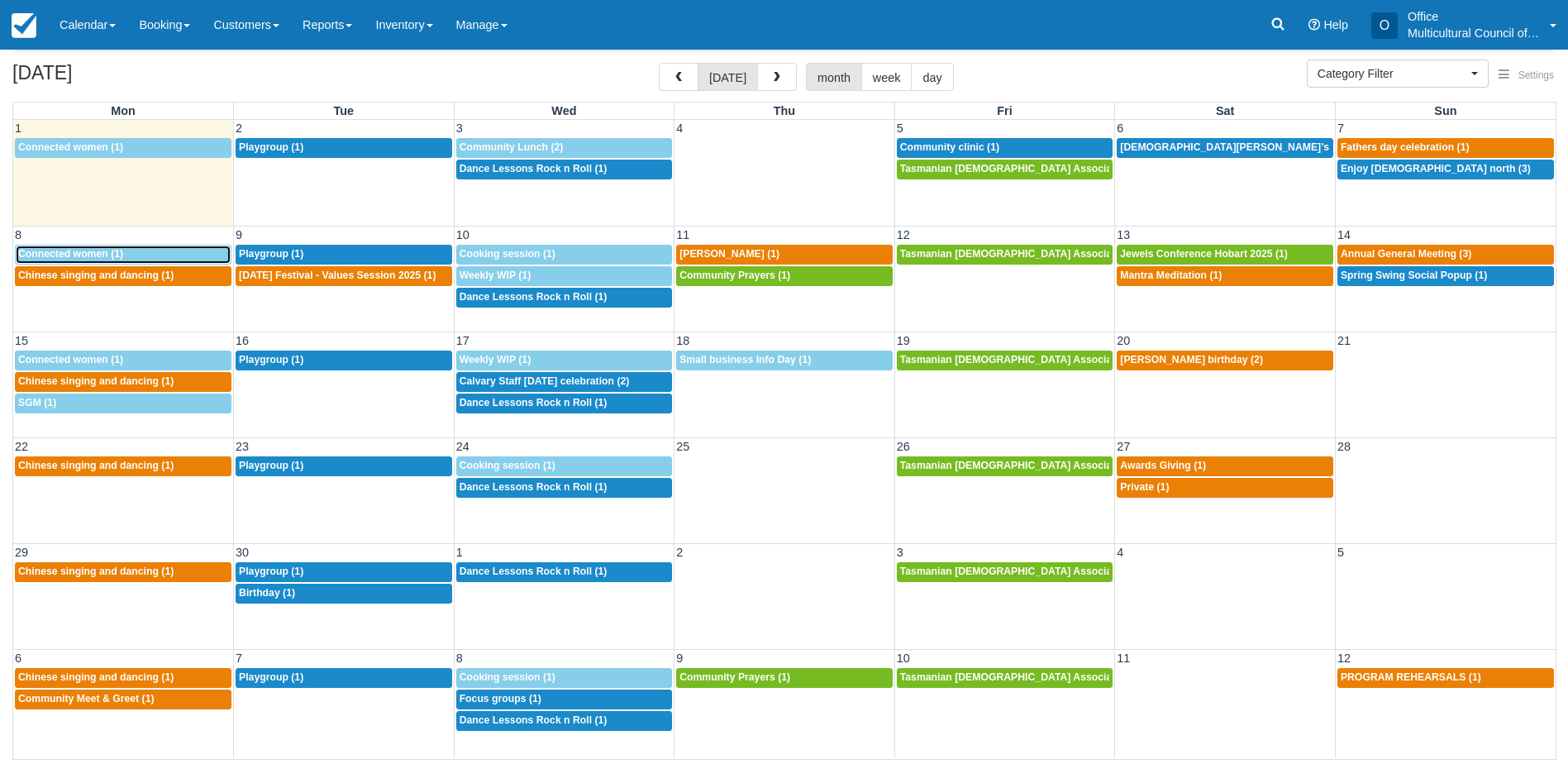
click at [138, 254] on div "9:30a Connected women (1)" at bounding box center [122, 255] width 210 height 14
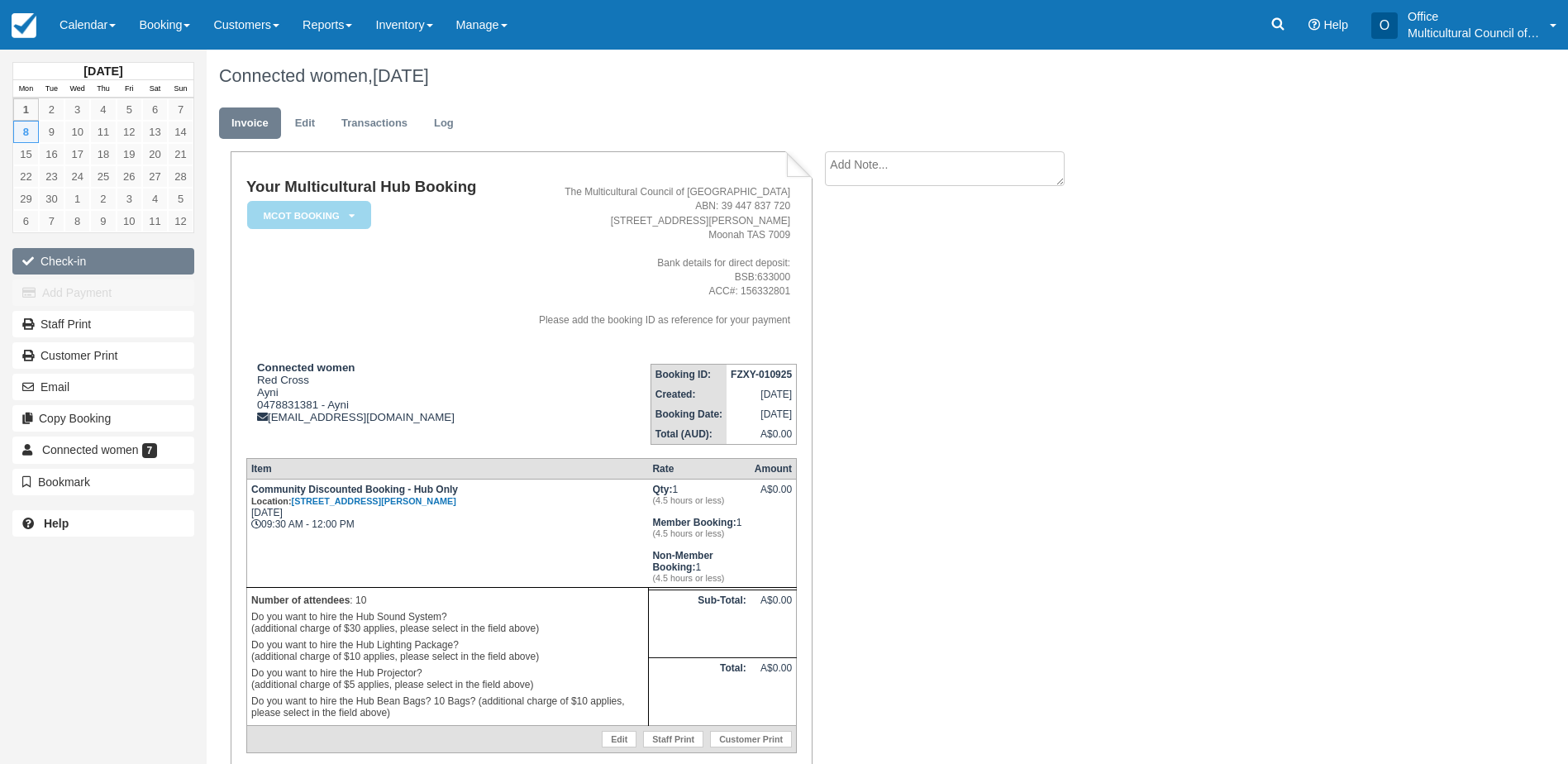
click at [116, 267] on button "Check-in" at bounding box center [104, 261] width 182 height 26
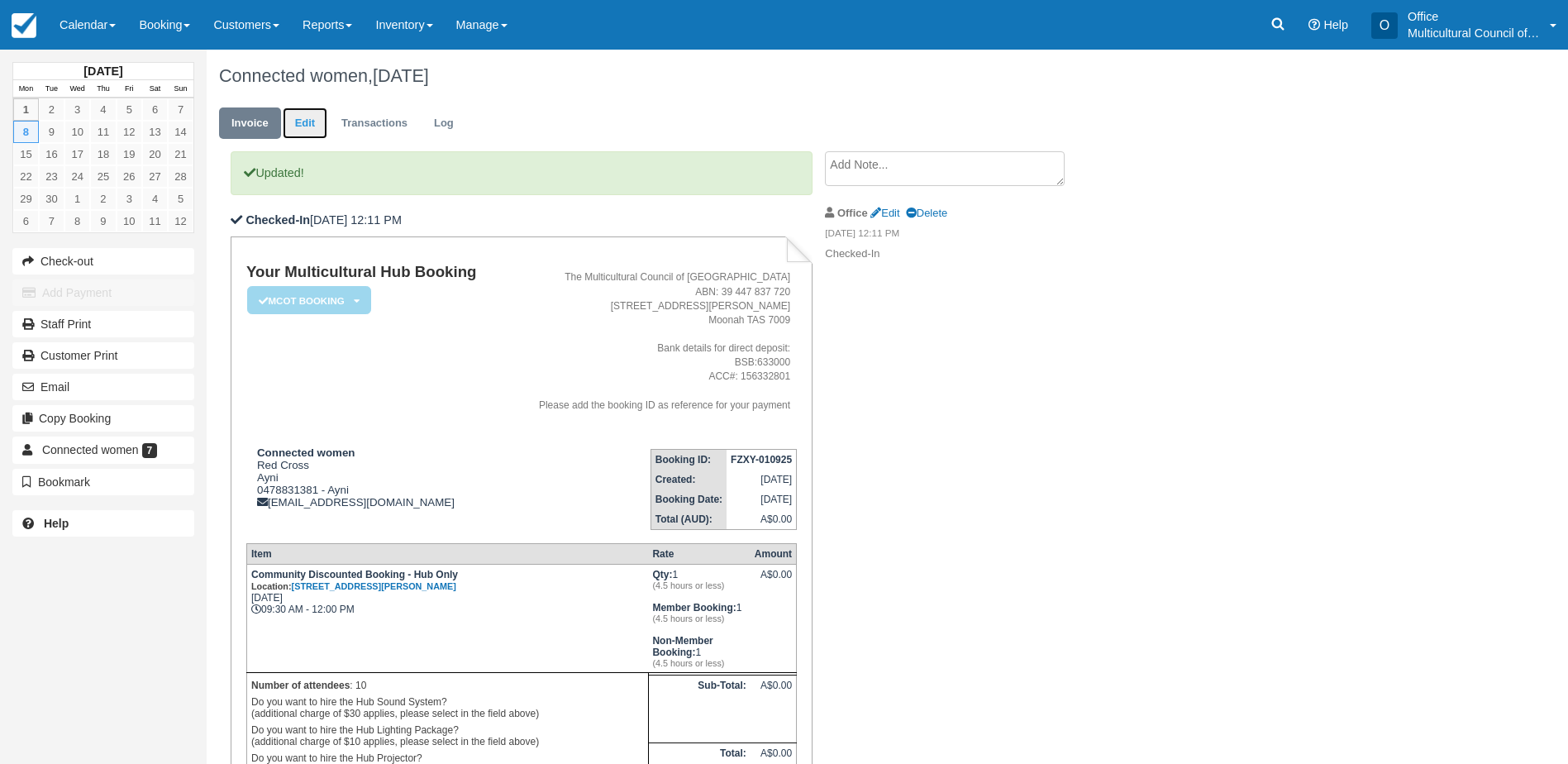
click at [299, 121] on link "Edit" at bounding box center [305, 124] width 45 height 32
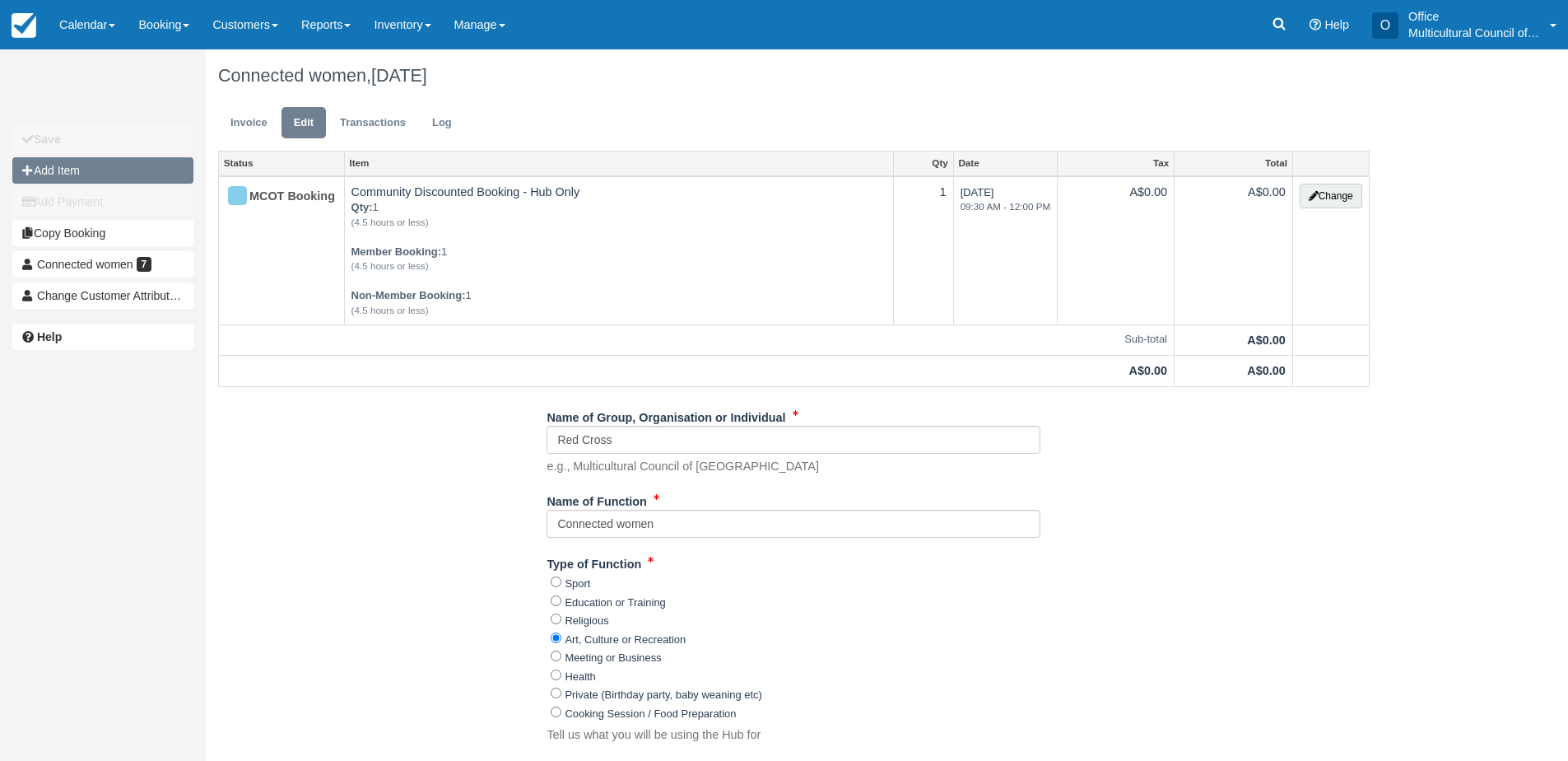
click at [42, 173] on button "Add Item" at bounding box center [103, 170] width 181 height 26
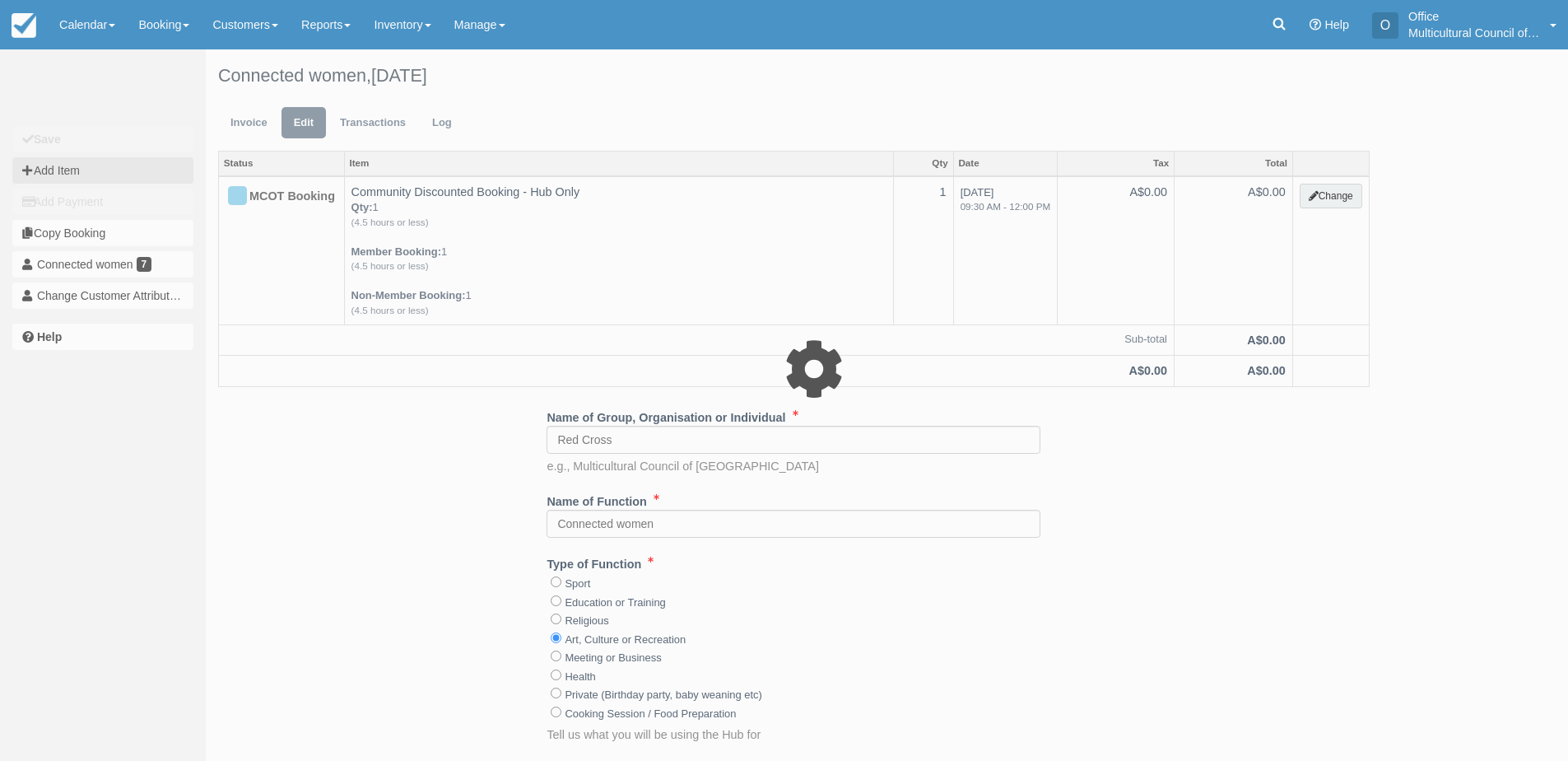
type input "0.00"
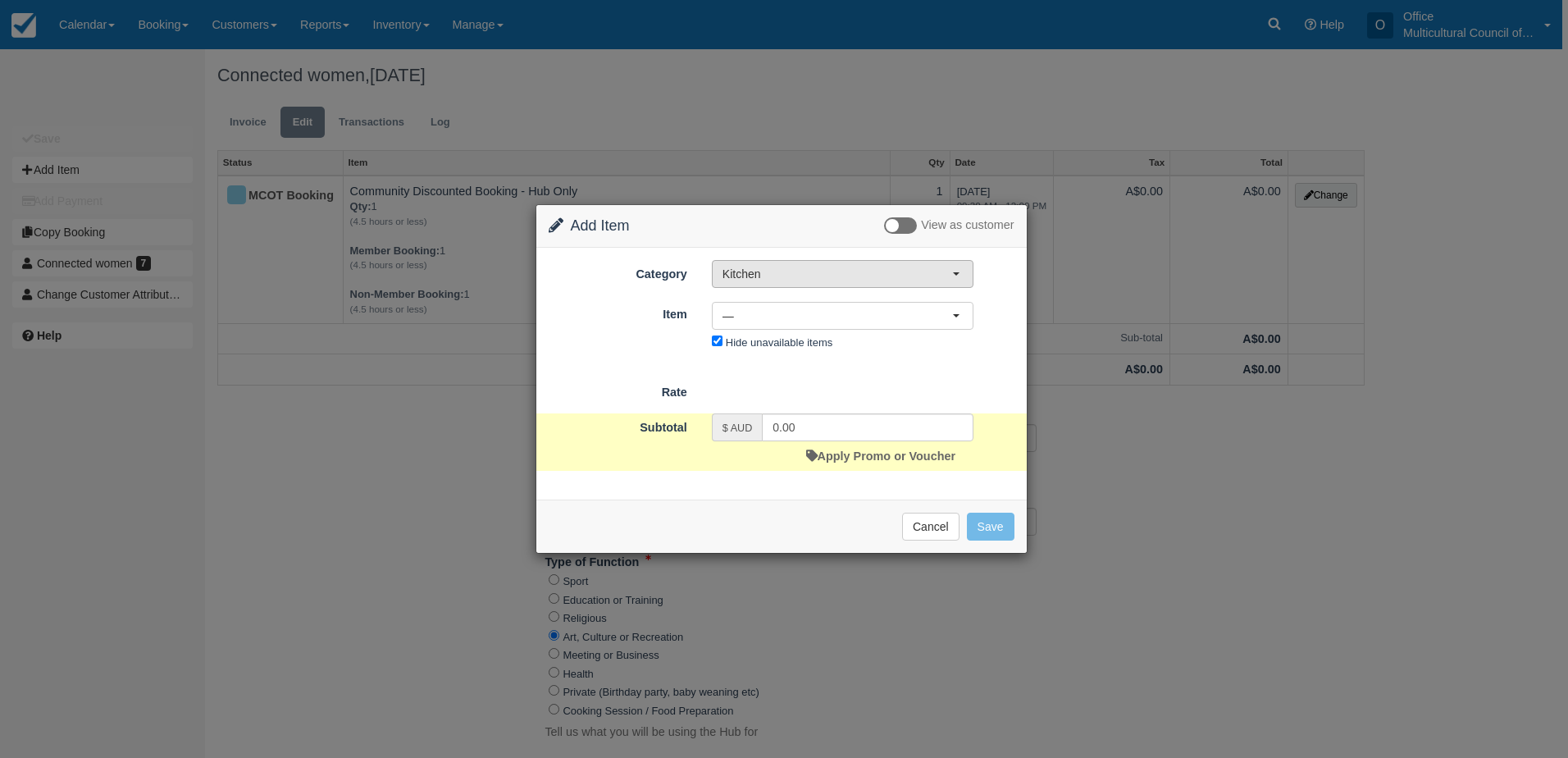
click at [868, 283] on button "Kitchen" at bounding box center [842, 274] width 262 height 28
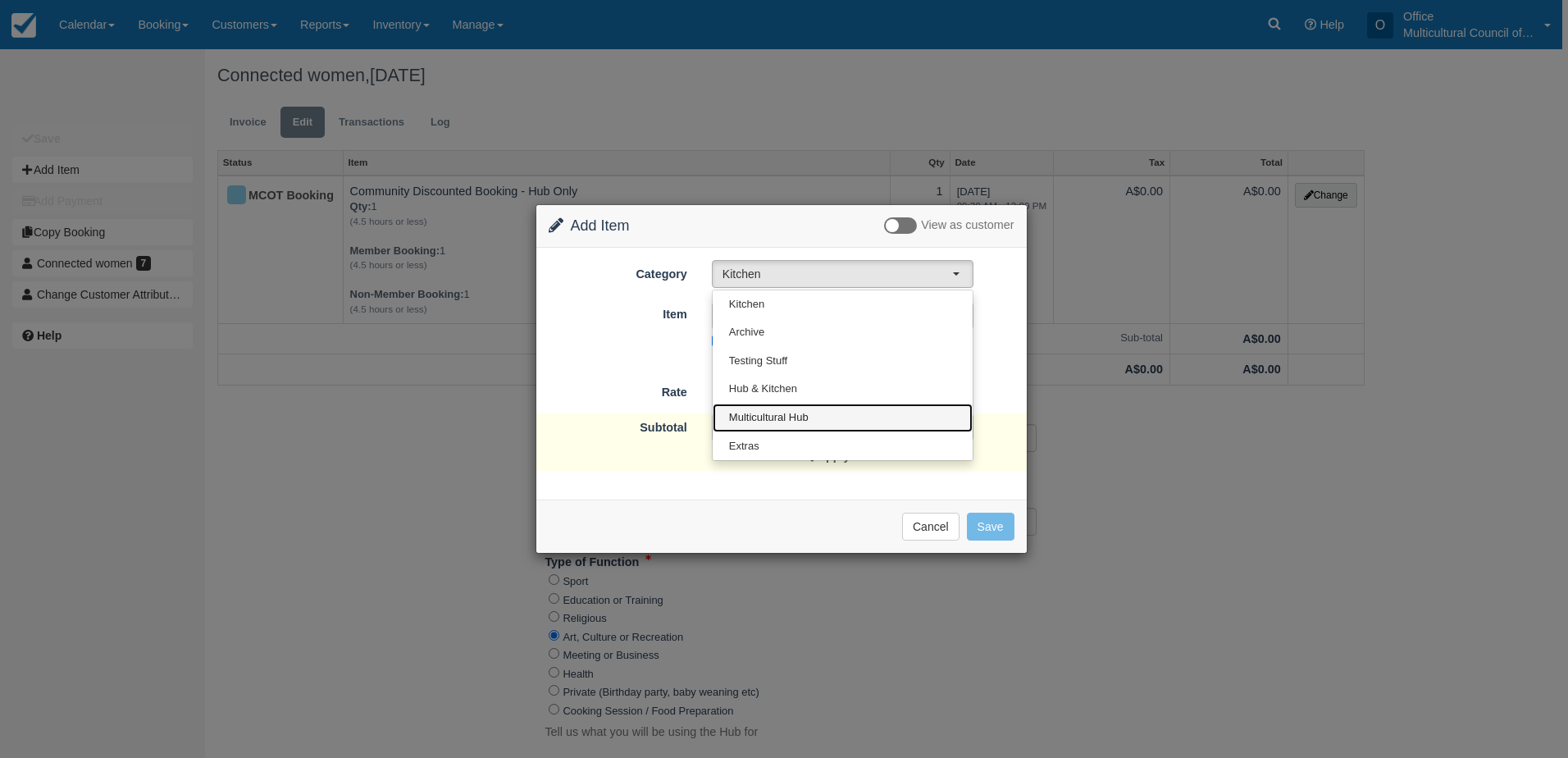
click at [846, 422] on link "Multicultural Hub" at bounding box center [842, 418] width 260 height 29
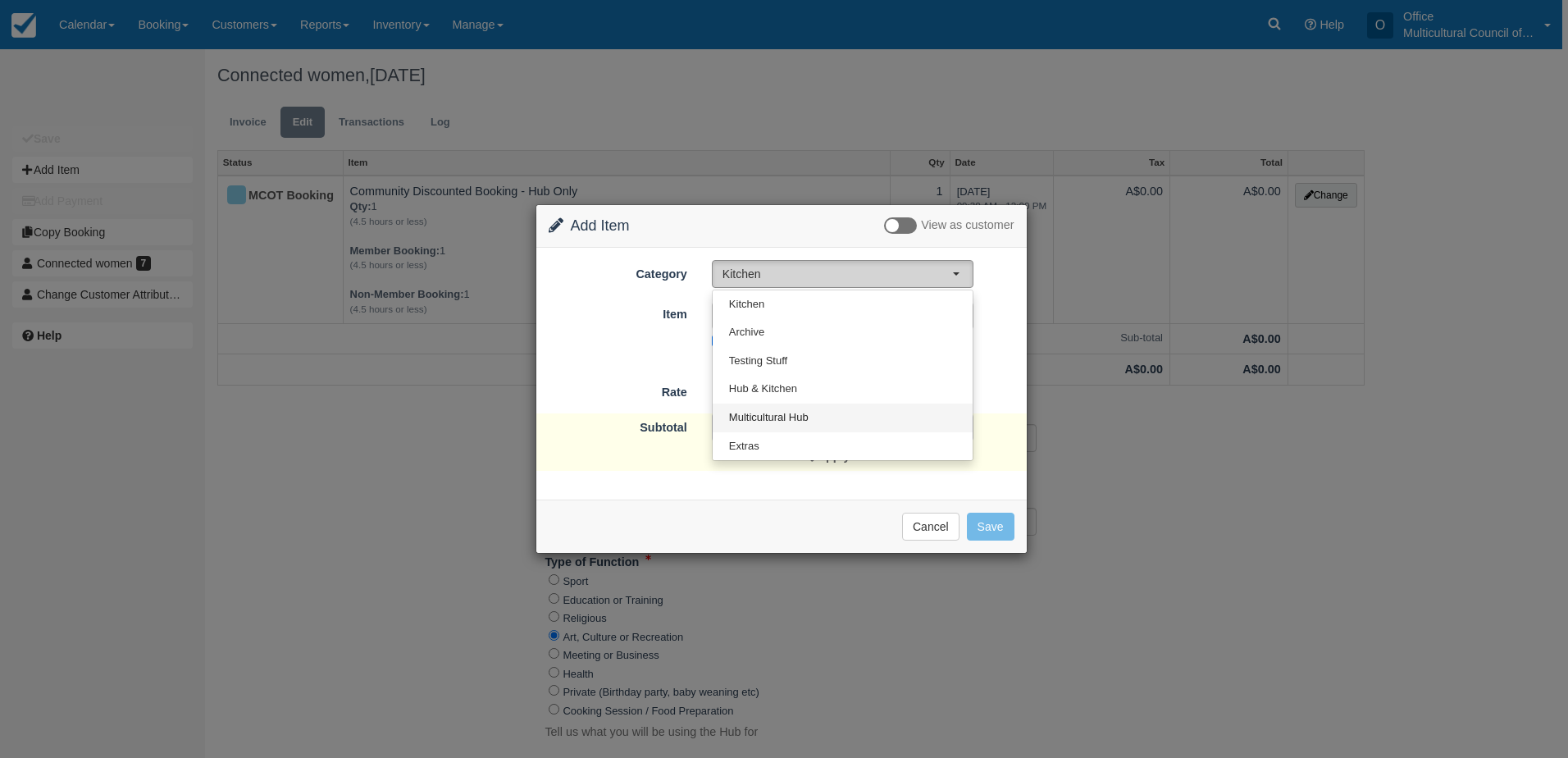
select select "2"
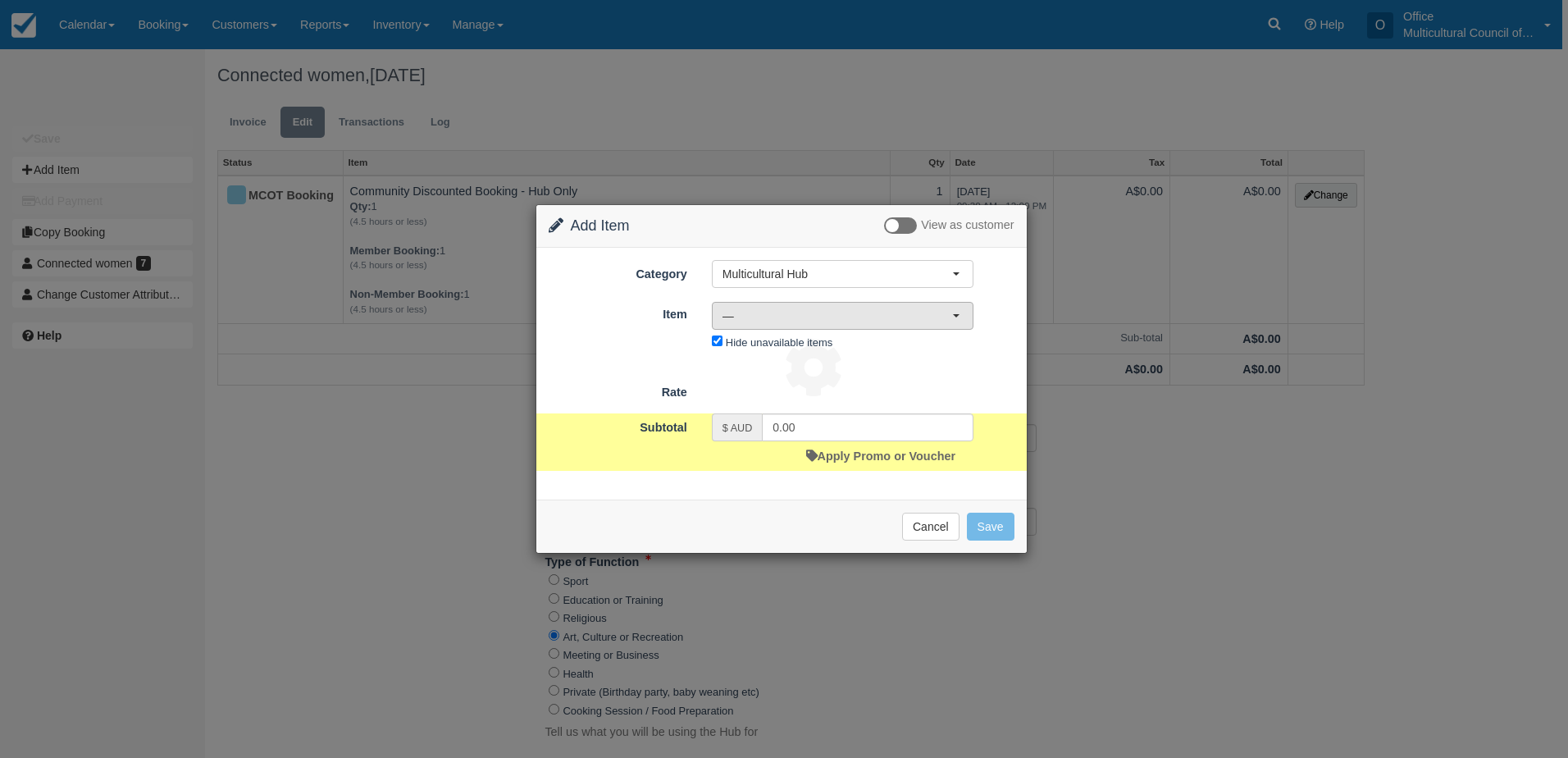
click at [880, 322] on span "—" at bounding box center [837, 315] width 230 height 16
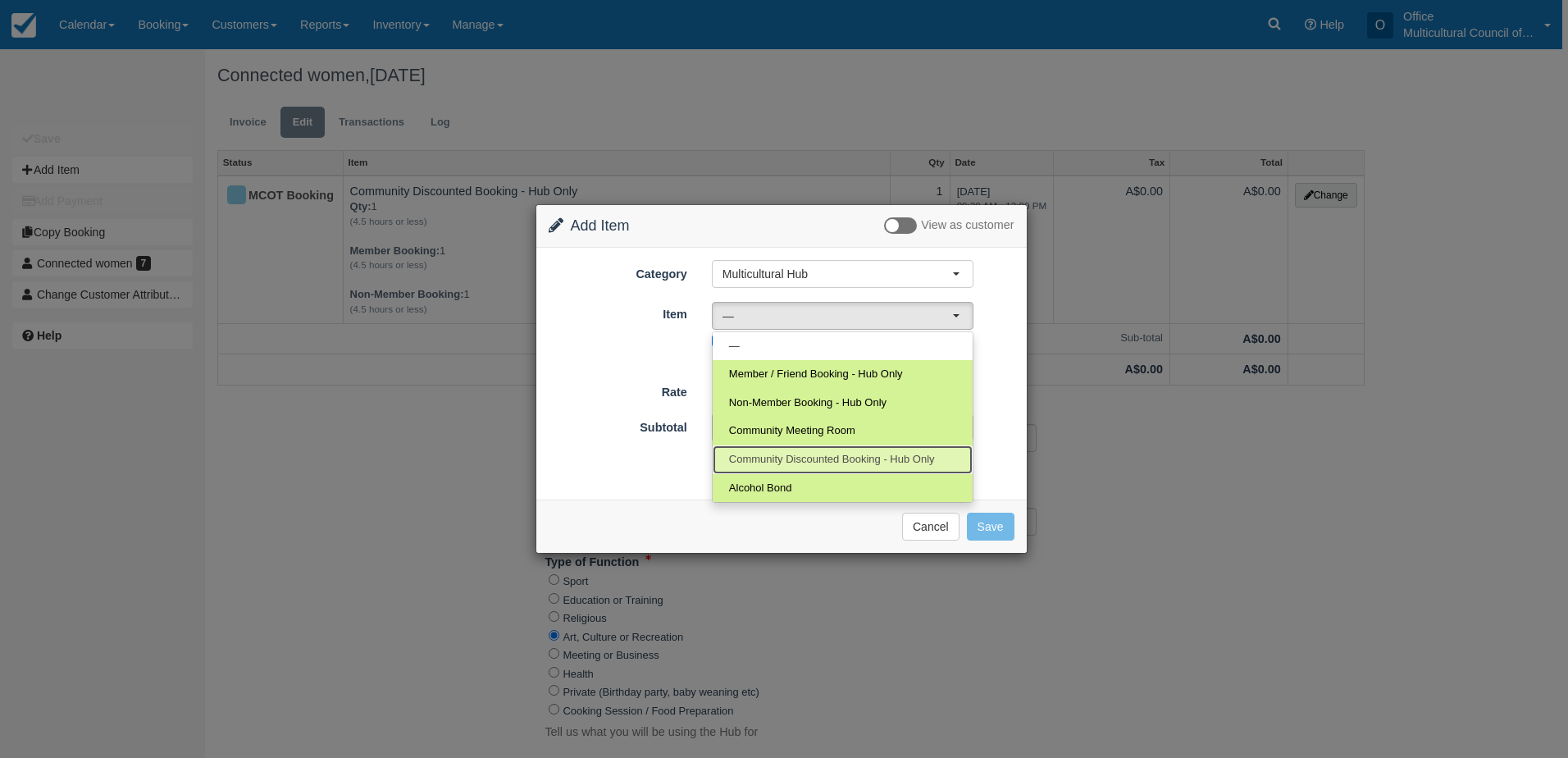
click at [915, 462] on span "Community Discounted Booking - Hub Only" at bounding box center [832, 460] width 205 height 16
select select "4"
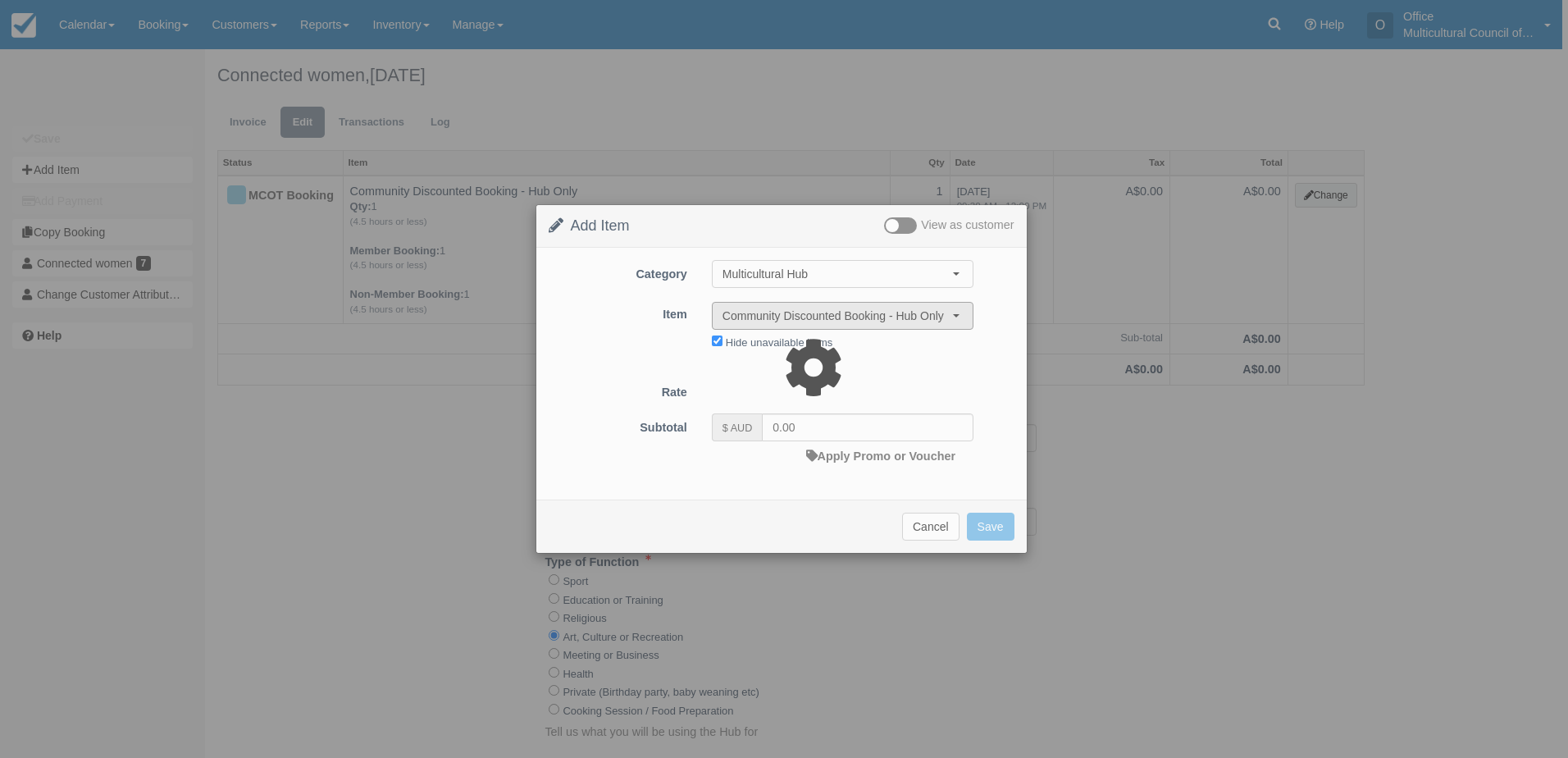
type input "40.00"
select select "08:00"
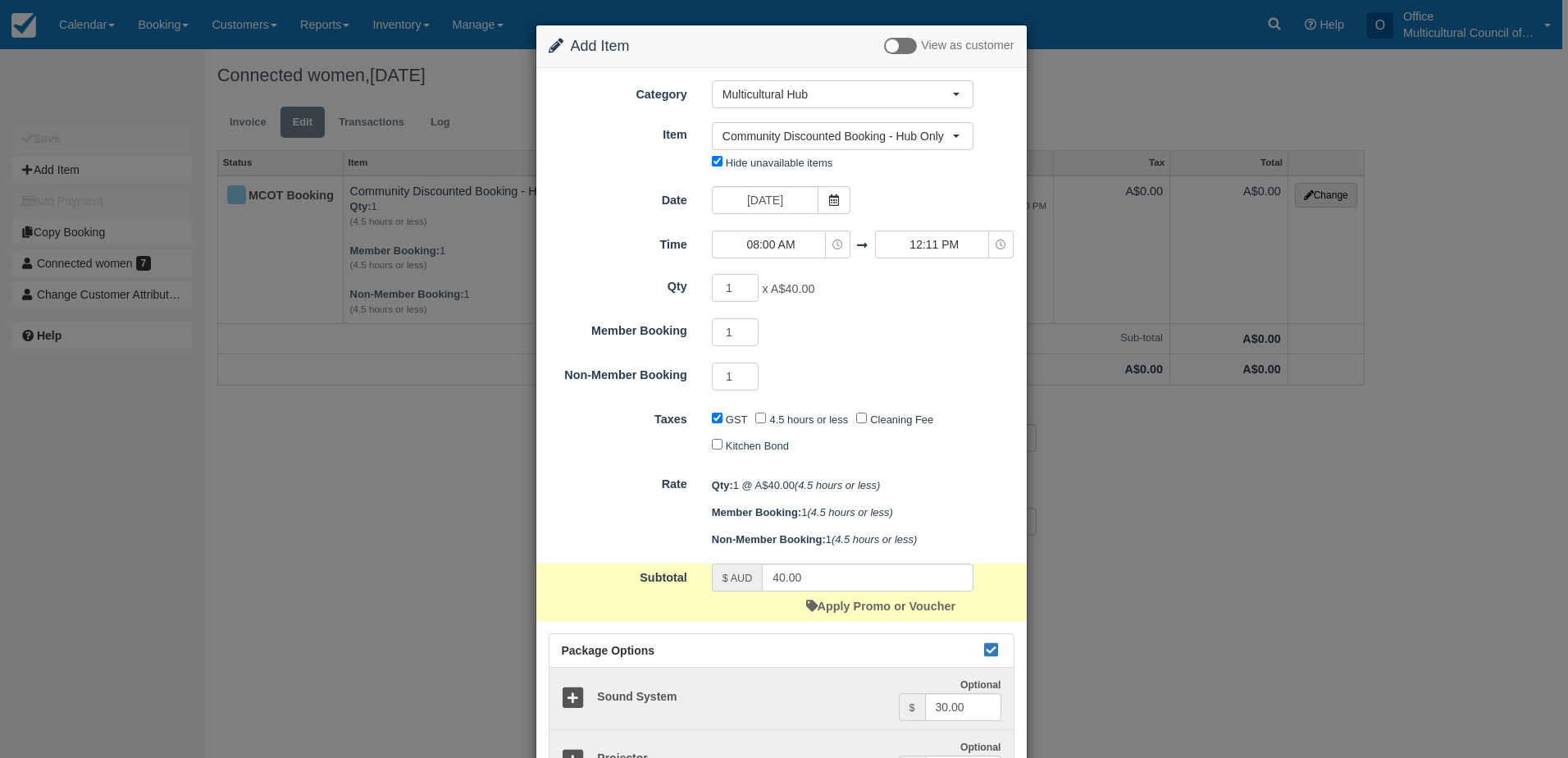
click at [829, 201] on icon at bounding box center [835, 200] width 12 height 12
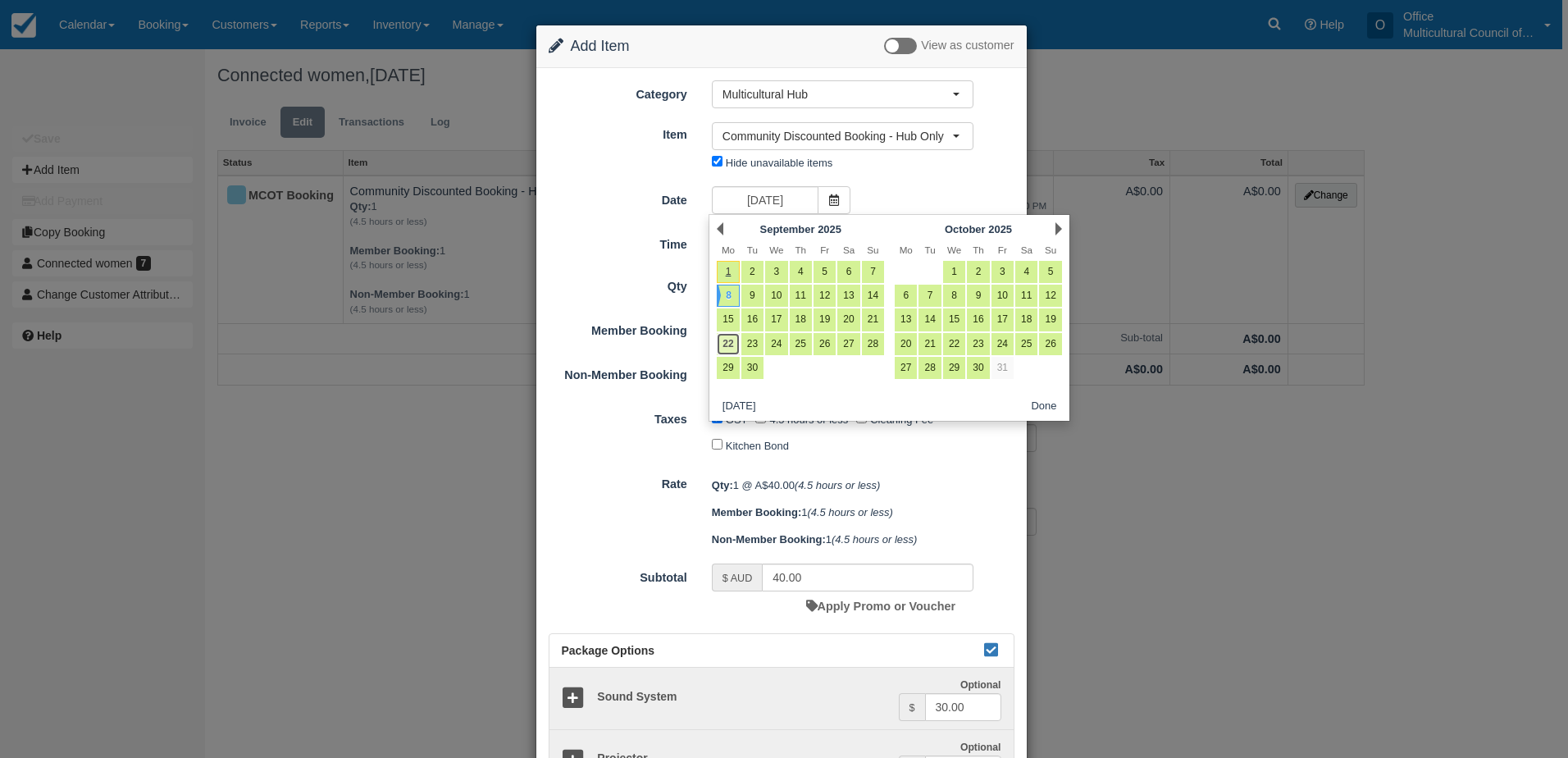
click at [728, 346] on link "22" at bounding box center [728, 344] width 22 height 22
type input "Monday 22 September 2025"
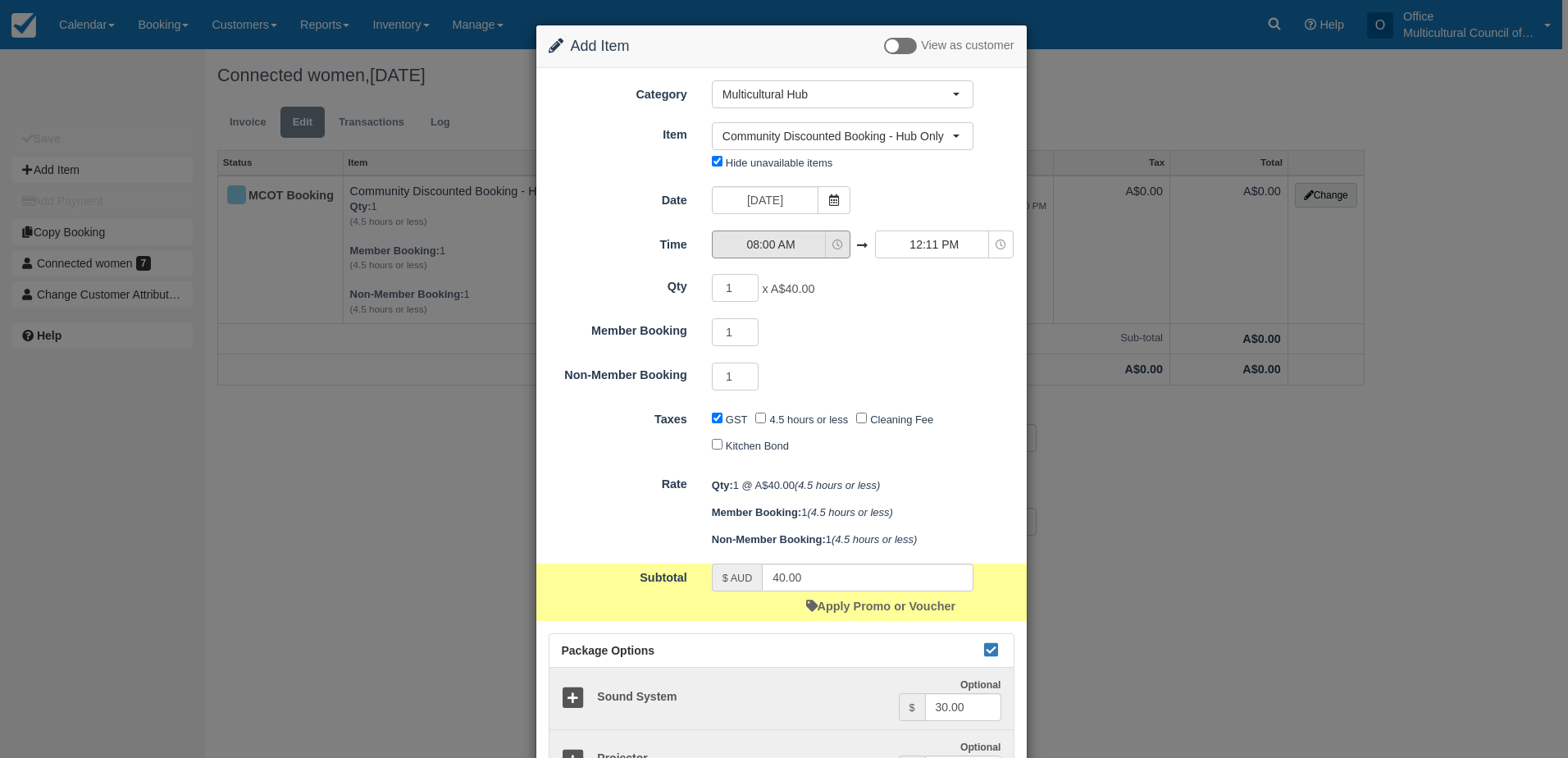
click at [795, 258] on button "08:00 AM" at bounding box center [781, 244] width 139 height 28
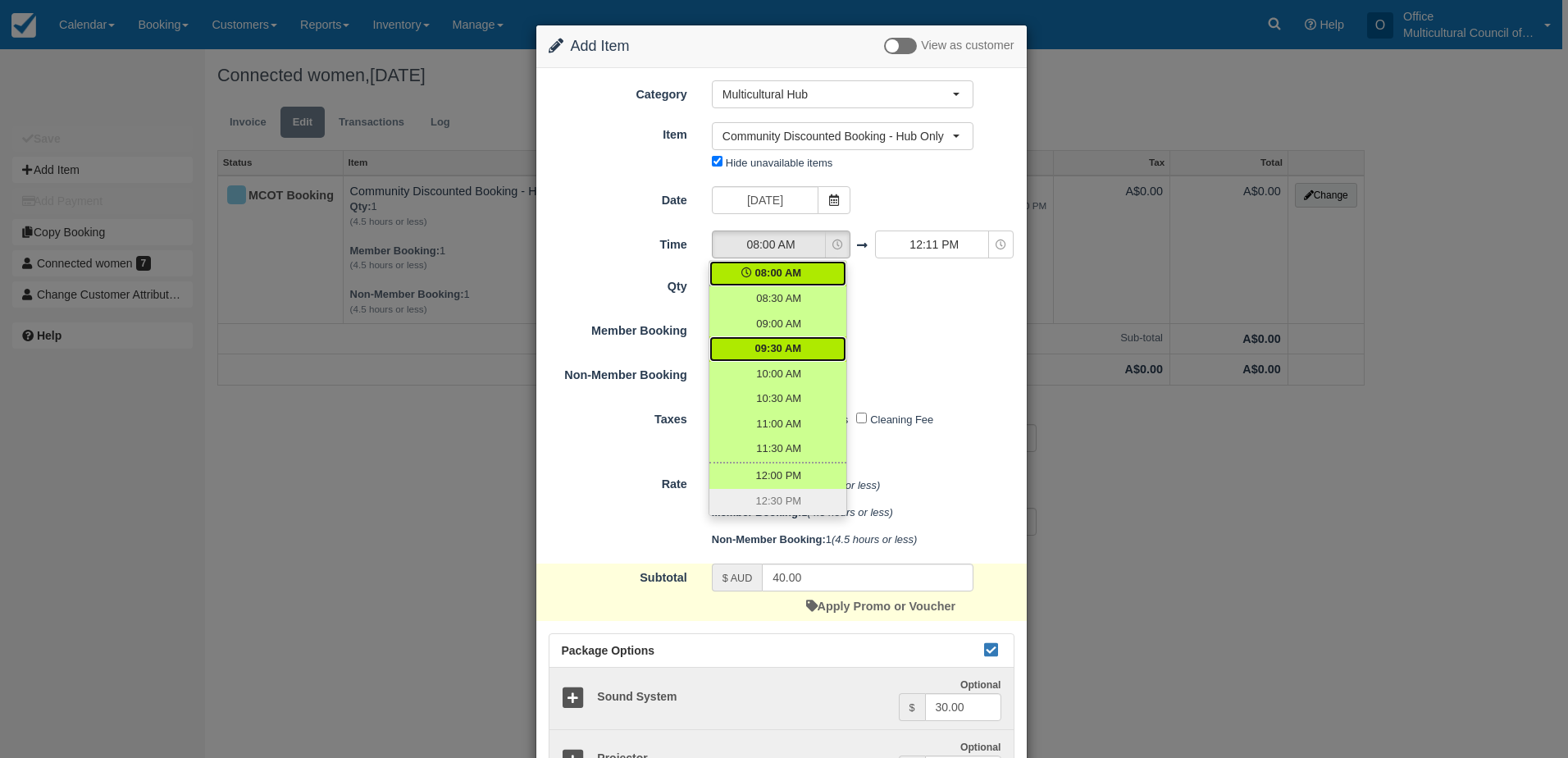
click at [792, 337] on link "09:30 AM" at bounding box center [777, 349] width 137 height 25
select select "09:30"
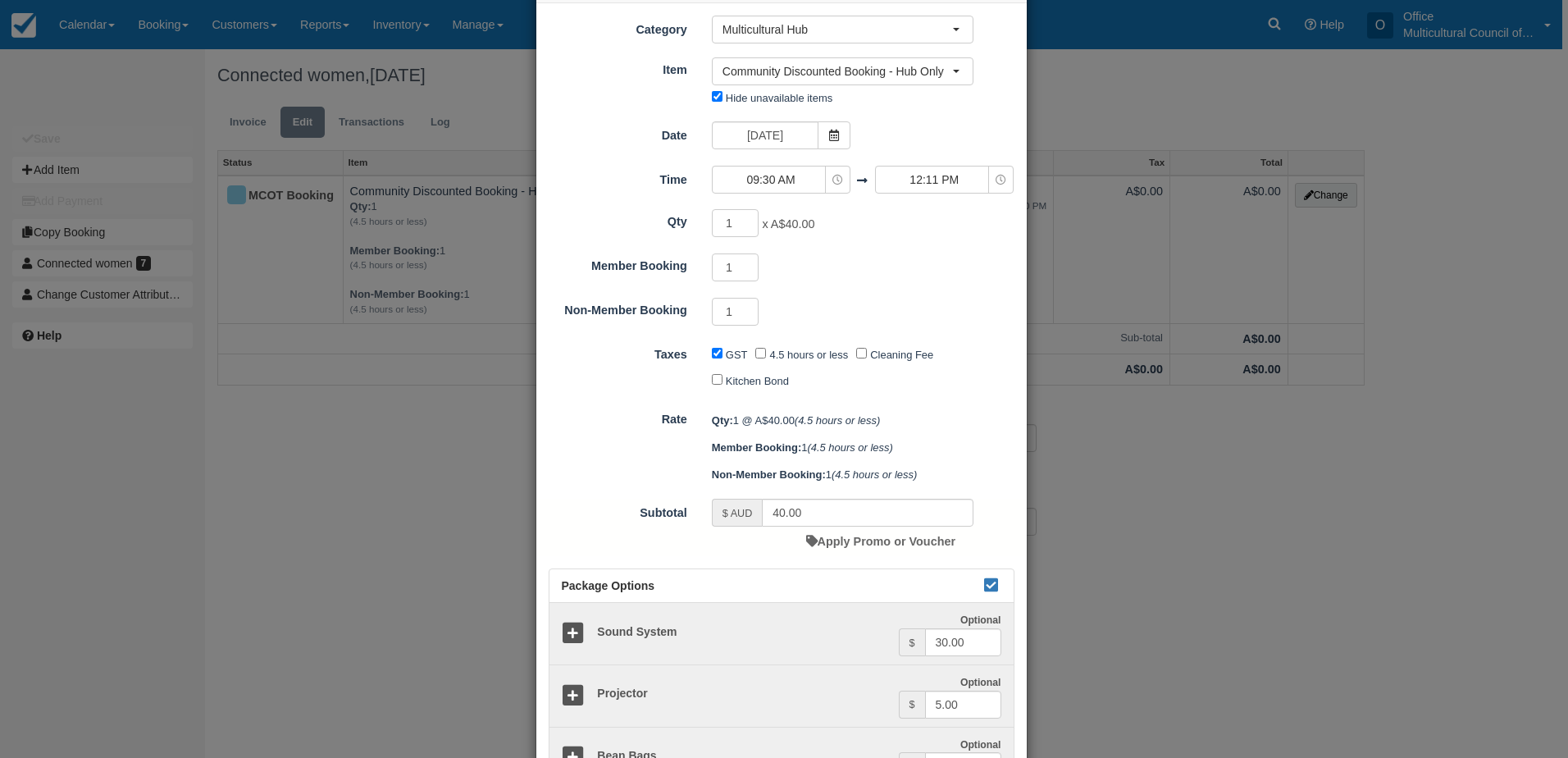
scroll to position [164, 0]
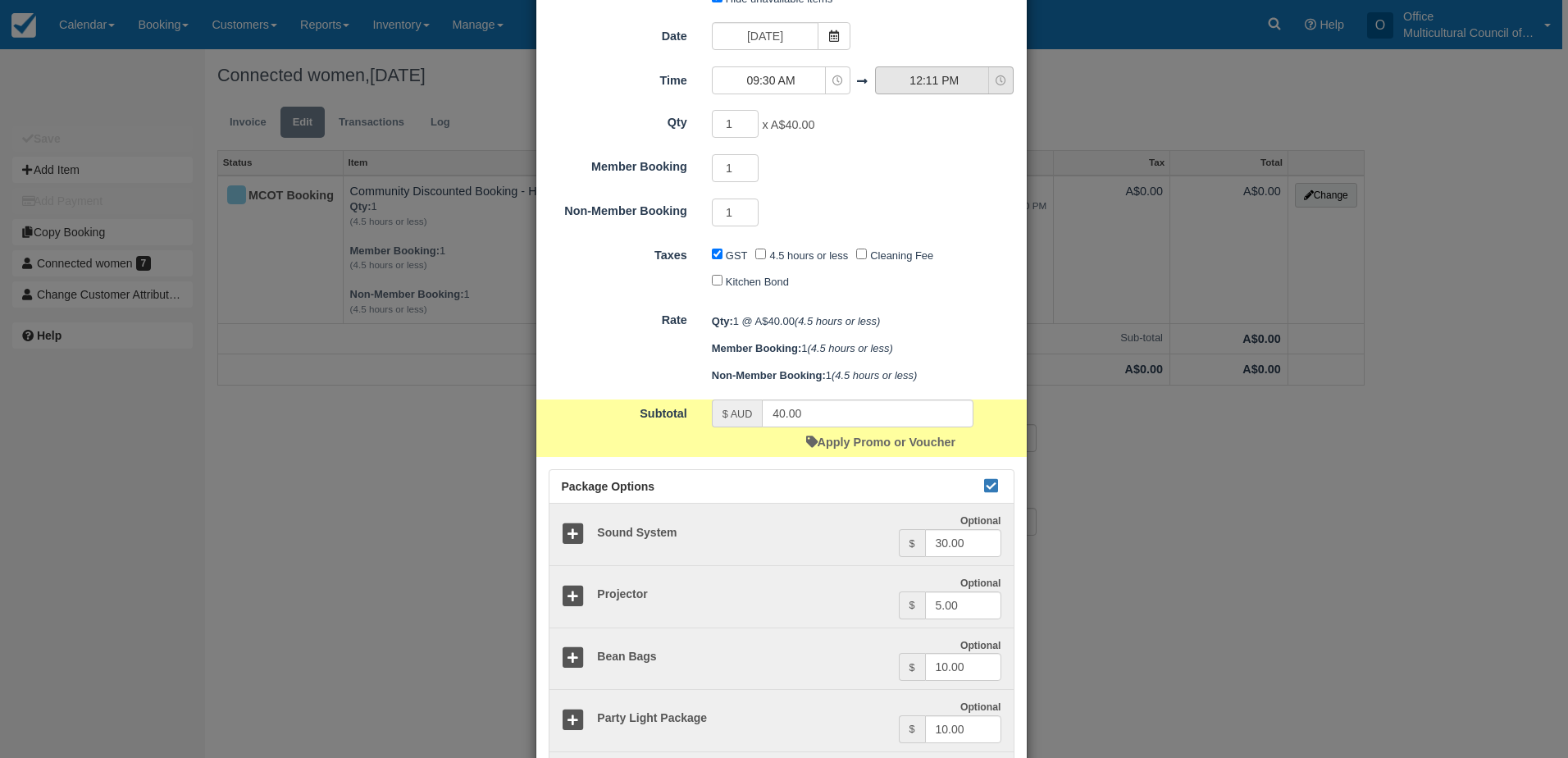
click at [920, 77] on span "12:11 PM" at bounding box center [934, 80] width 116 height 16
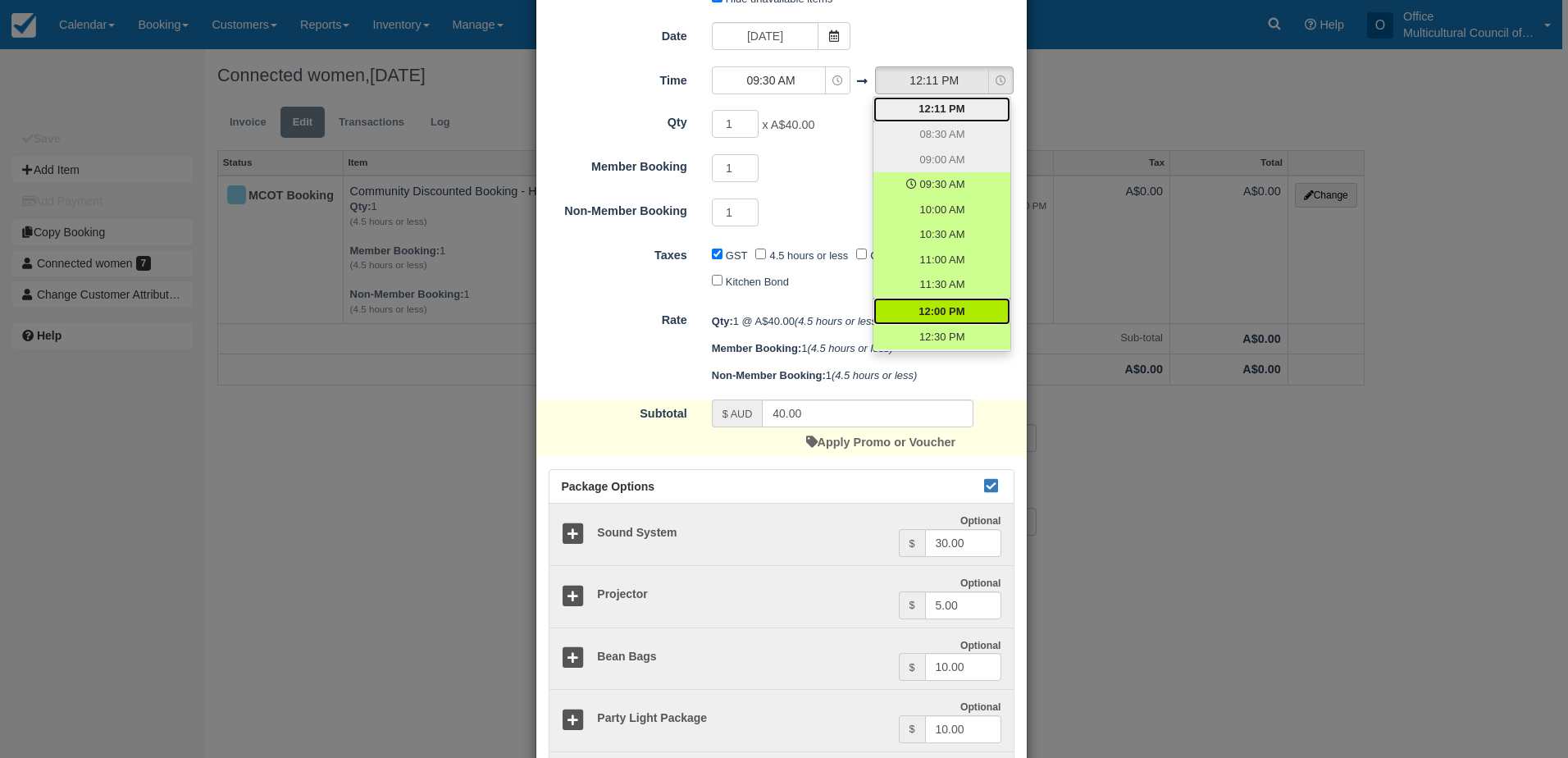
click at [923, 302] on link "12:00 PM" at bounding box center [941, 312] width 137 height 27
select select "12:00"
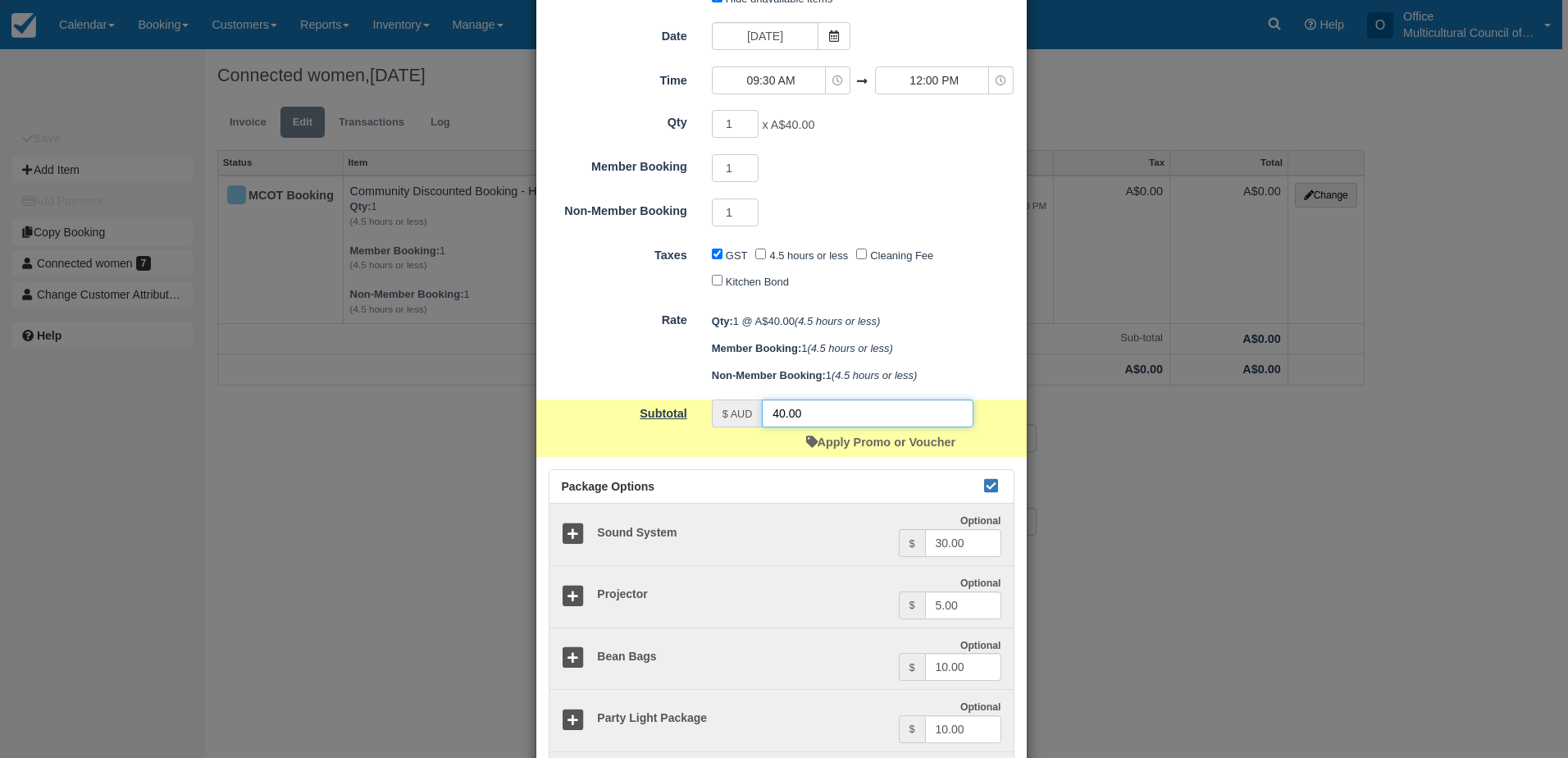
drag, startPoint x: 812, startPoint y: 413, endPoint x: 663, endPoint y: 406, distance: 149.2
click at [663, 406] on div "Subtotal $ AUD 40.00 Apply Promo or Voucher" at bounding box center [781, 428] width 490 height 57
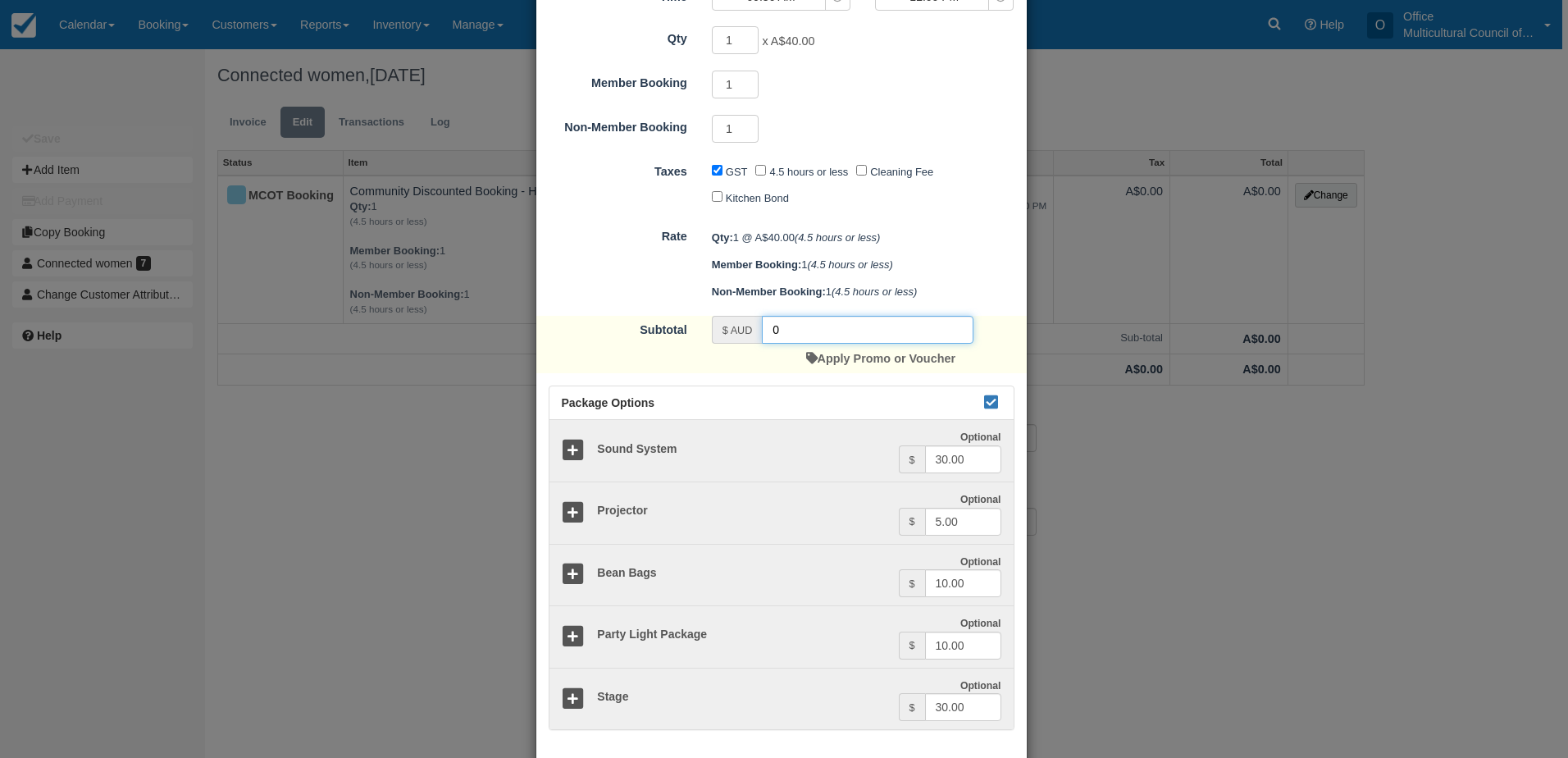
scroll to position [328, 0]
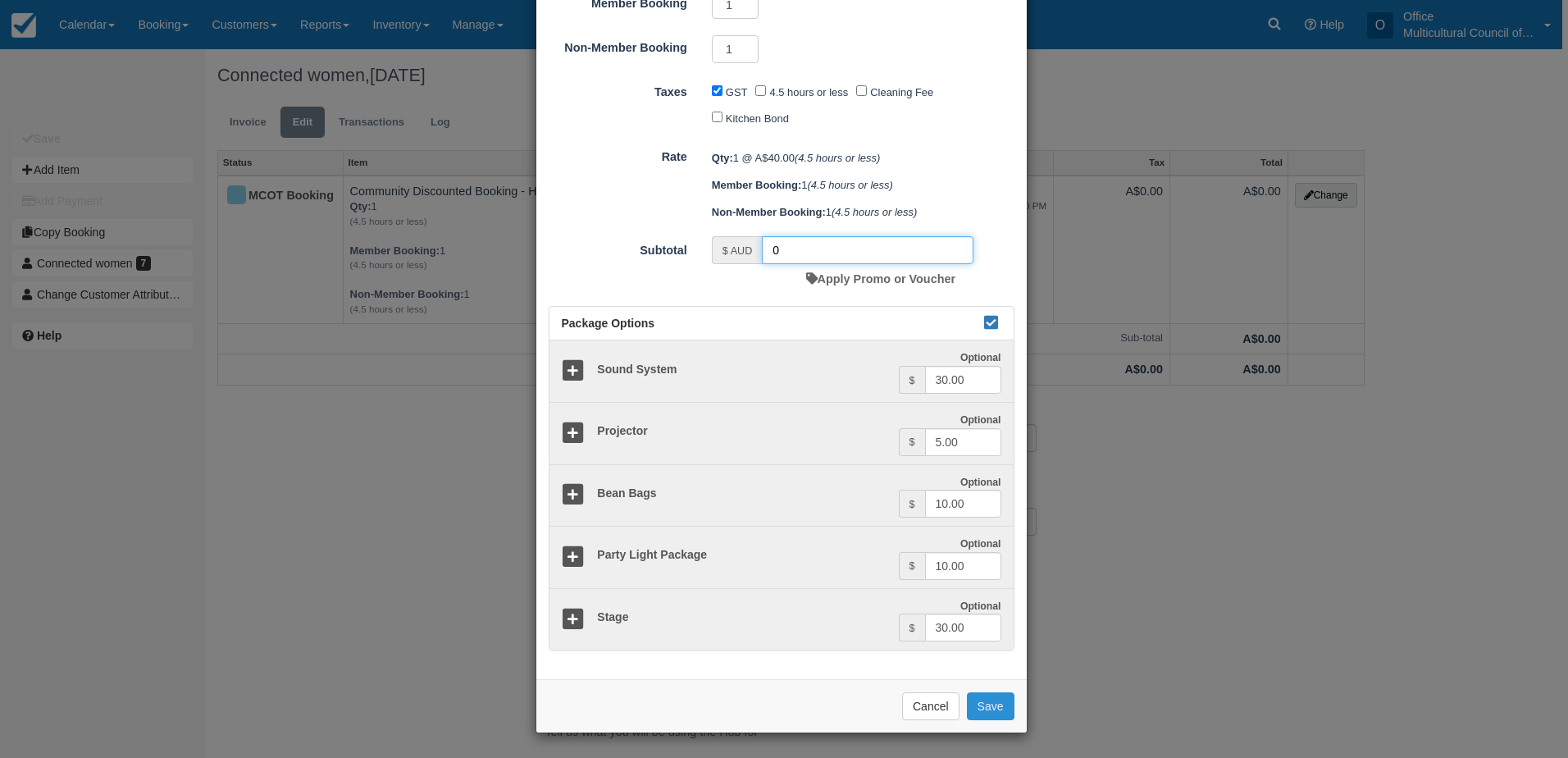
type input "0"
click at [995, 713] on button "Save" at bounding box center [990, 706] width 47 height 28
checkbox input "false"
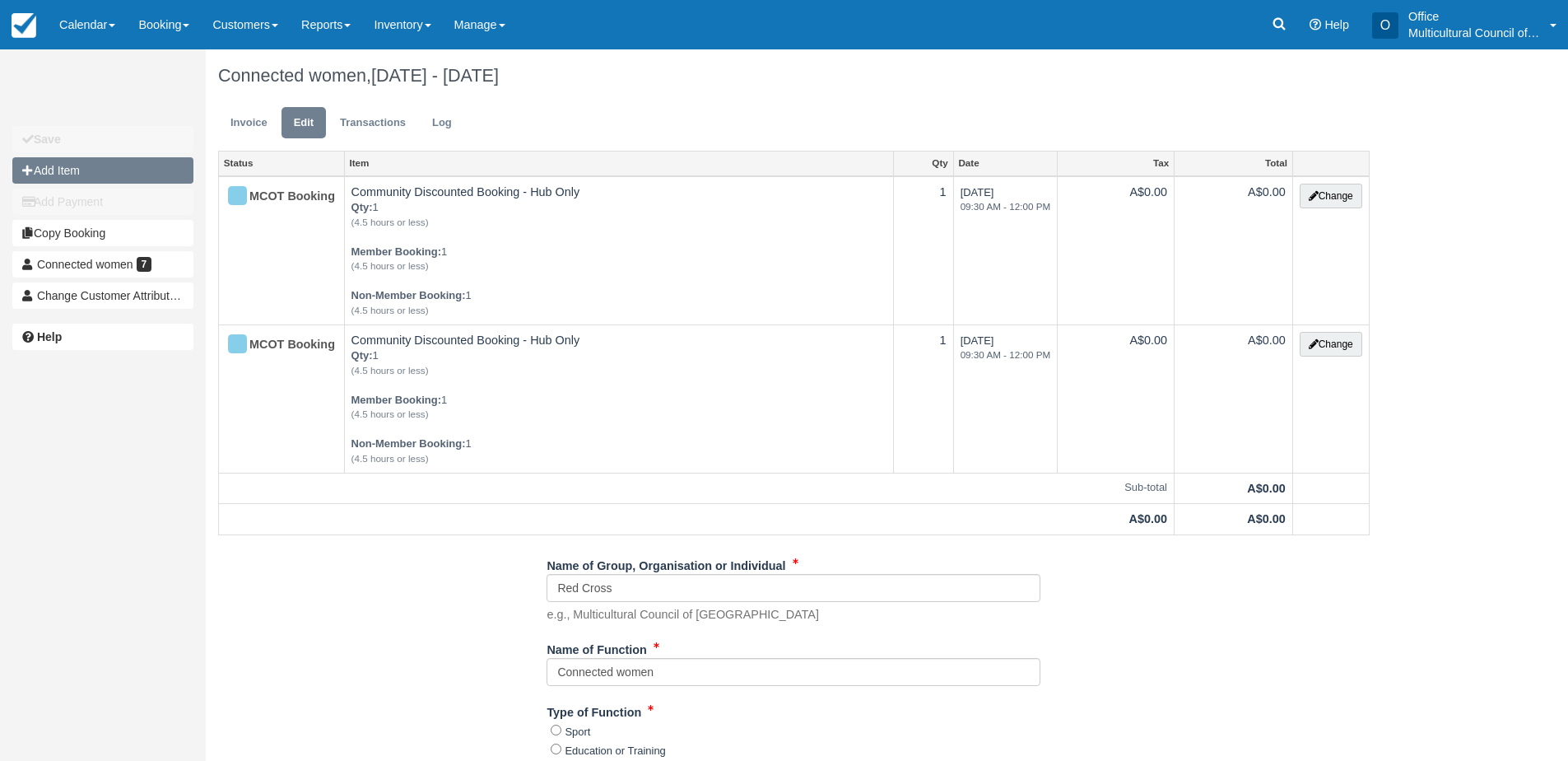
click at [120, 170] on button "Add Item" at bounding box center [103, 170] width 181 height 26
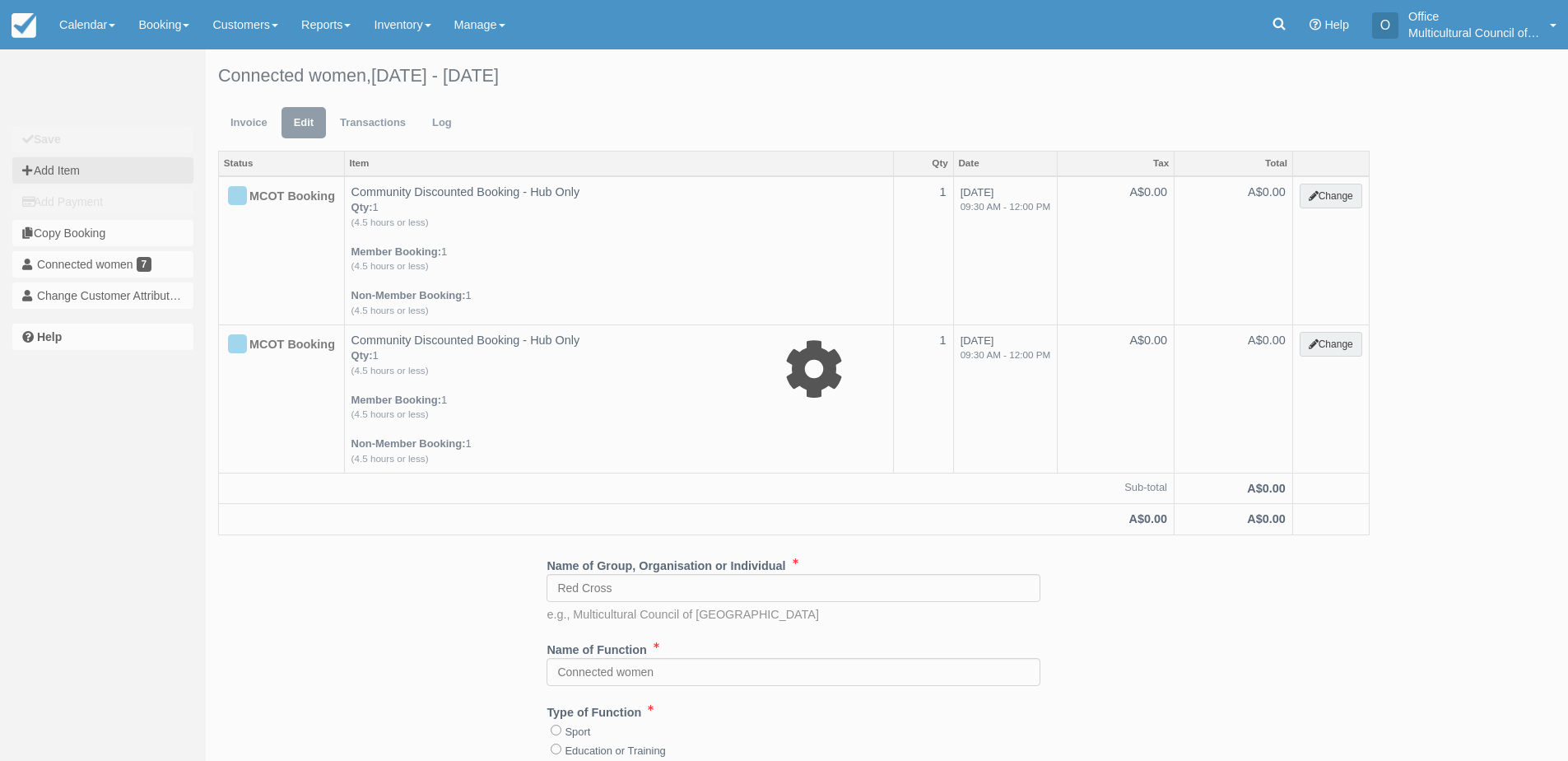
type input "0.00"
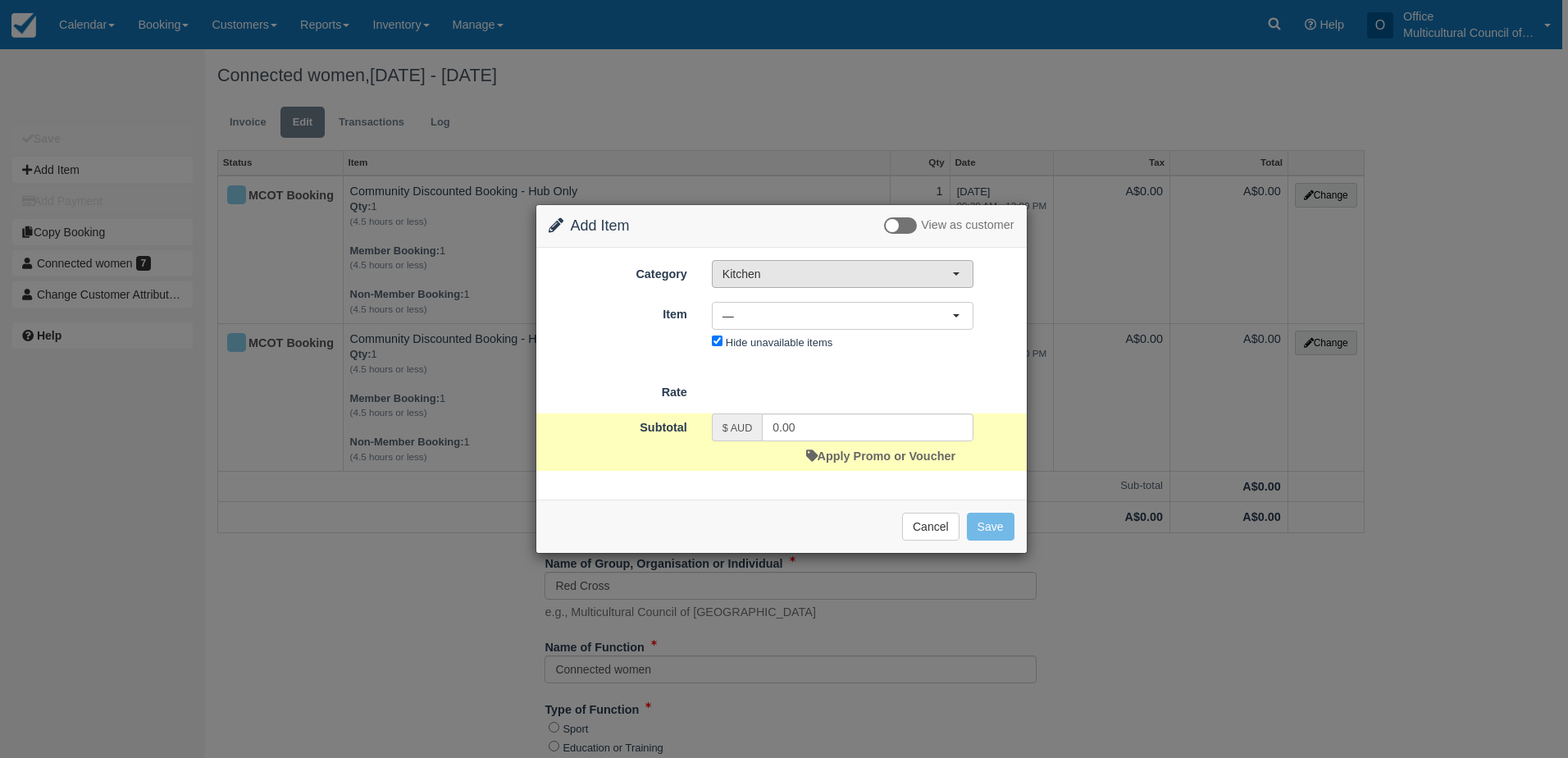
click at [820, 282] on button "Kitchen" at bounding box center [842, 274] width 262 height 28
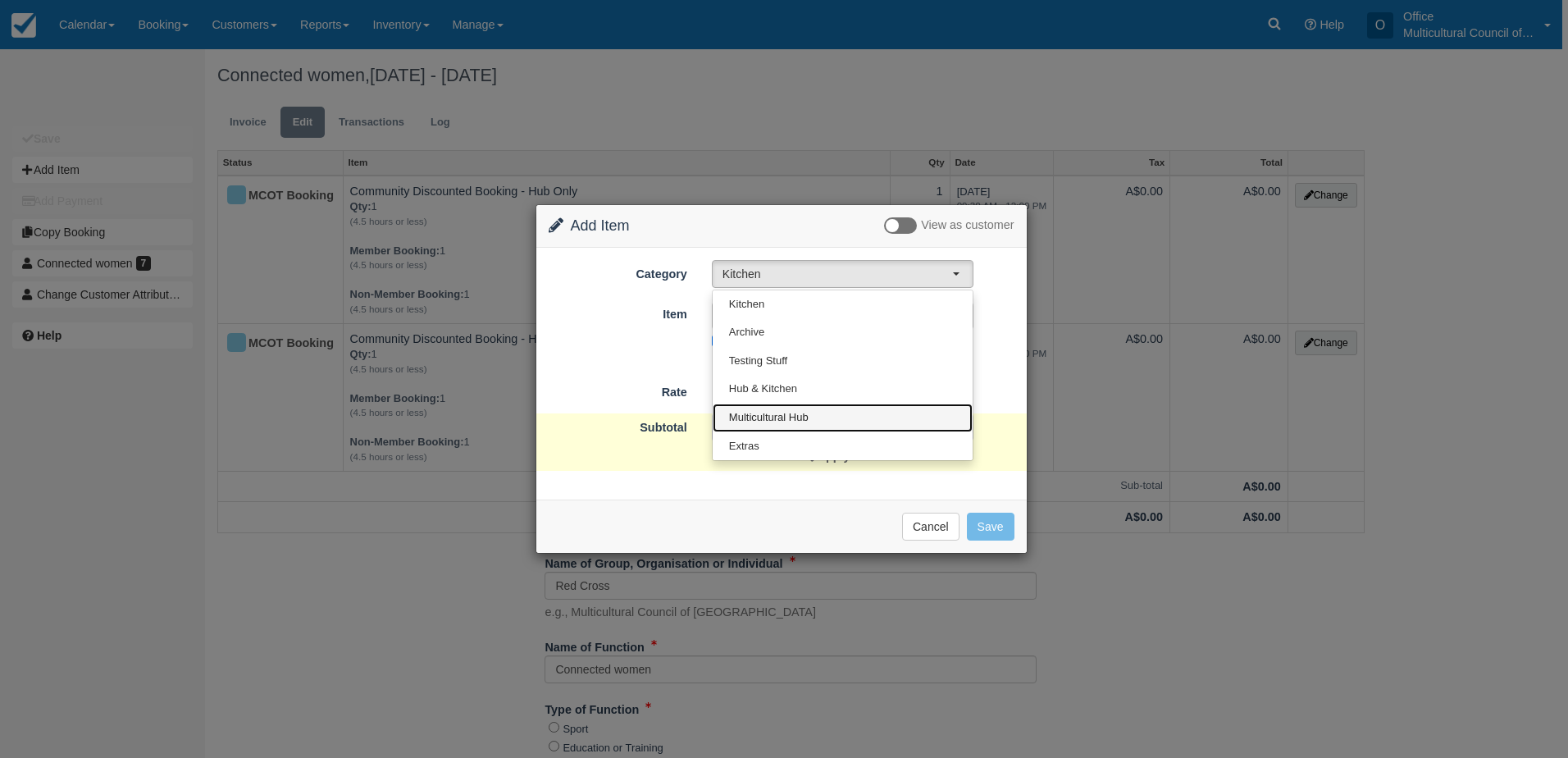
click at [840, 419] on link "Multicultural Hub" at bounding box center [842, 418] width 260 height 29
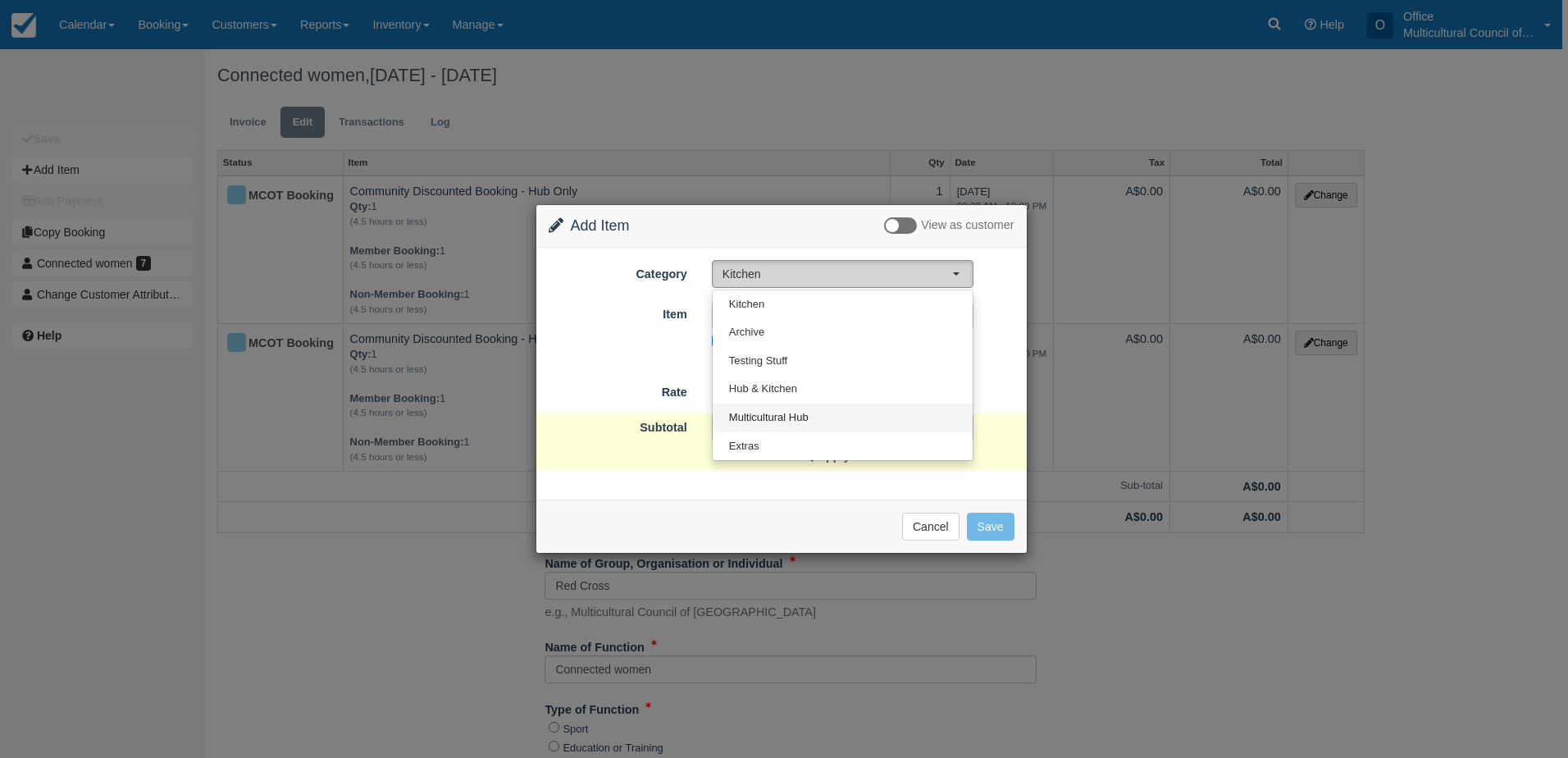
select select "2"
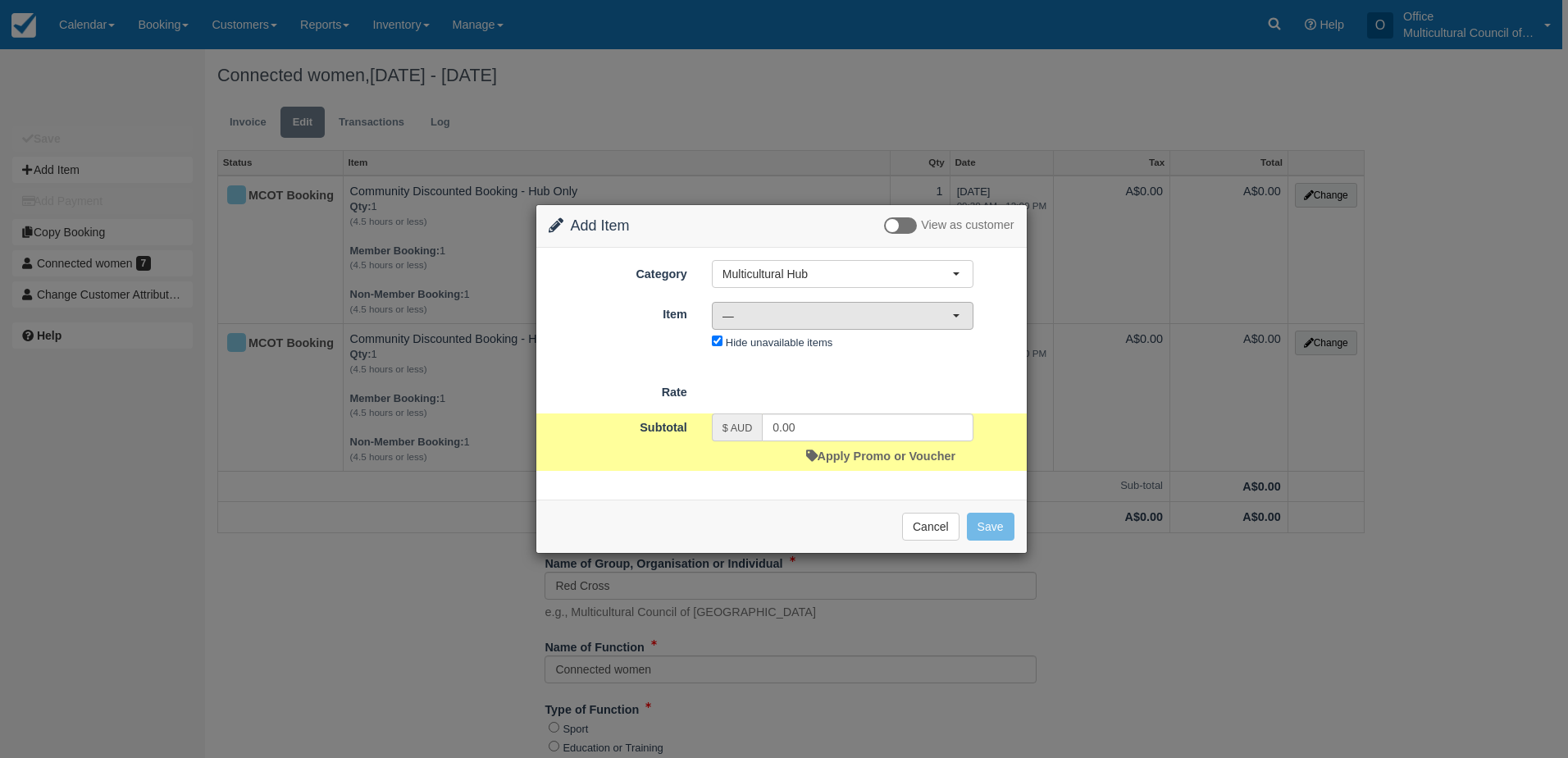
click at [880, 319] on span "—" at bounding box center [837, 315] width 230 height 16
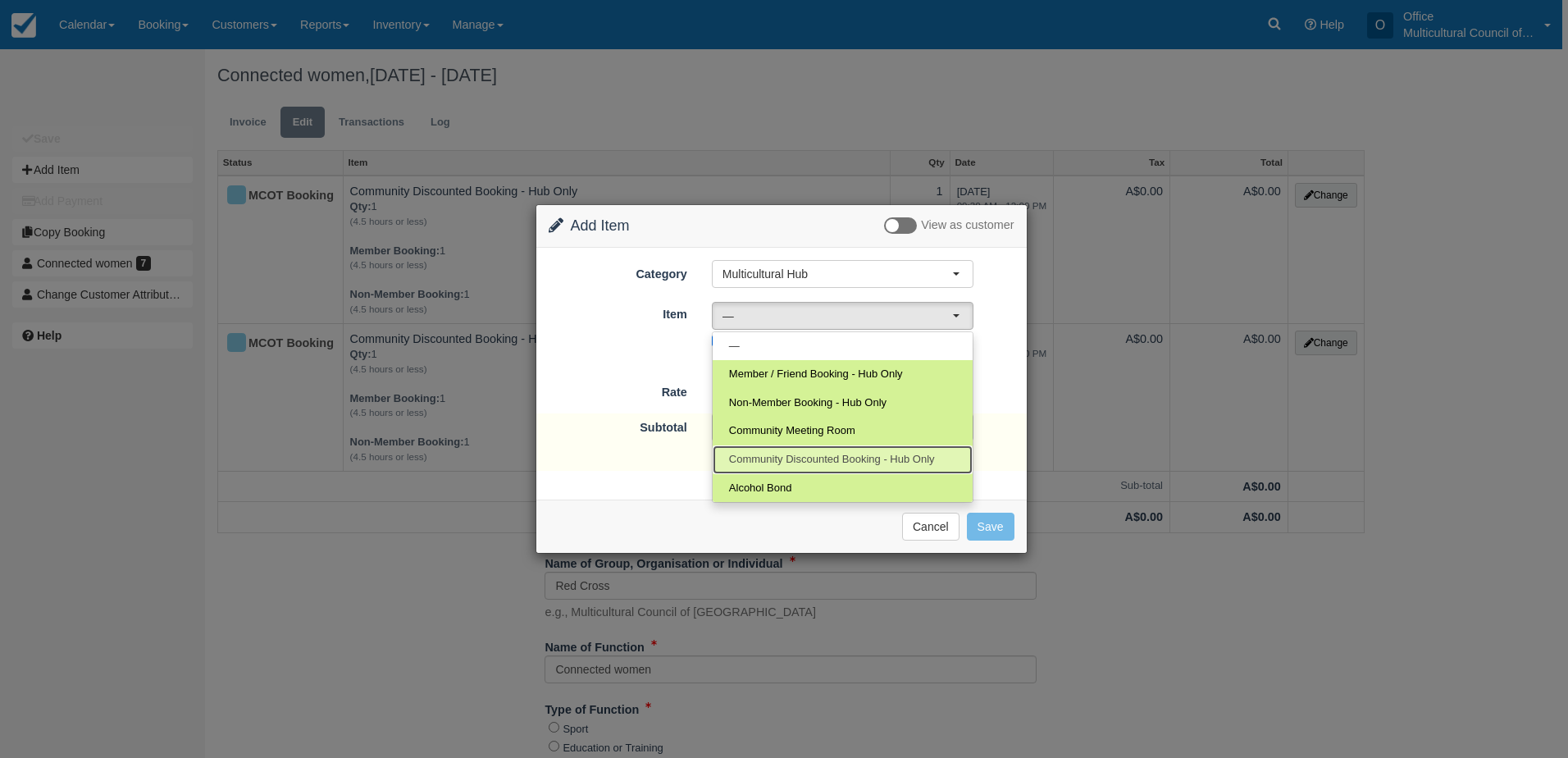
click at [864, 453] on span "Community Discounted Booking - Hub Only" at bounding box center [832, 460] width 205 height 16
select select "4"
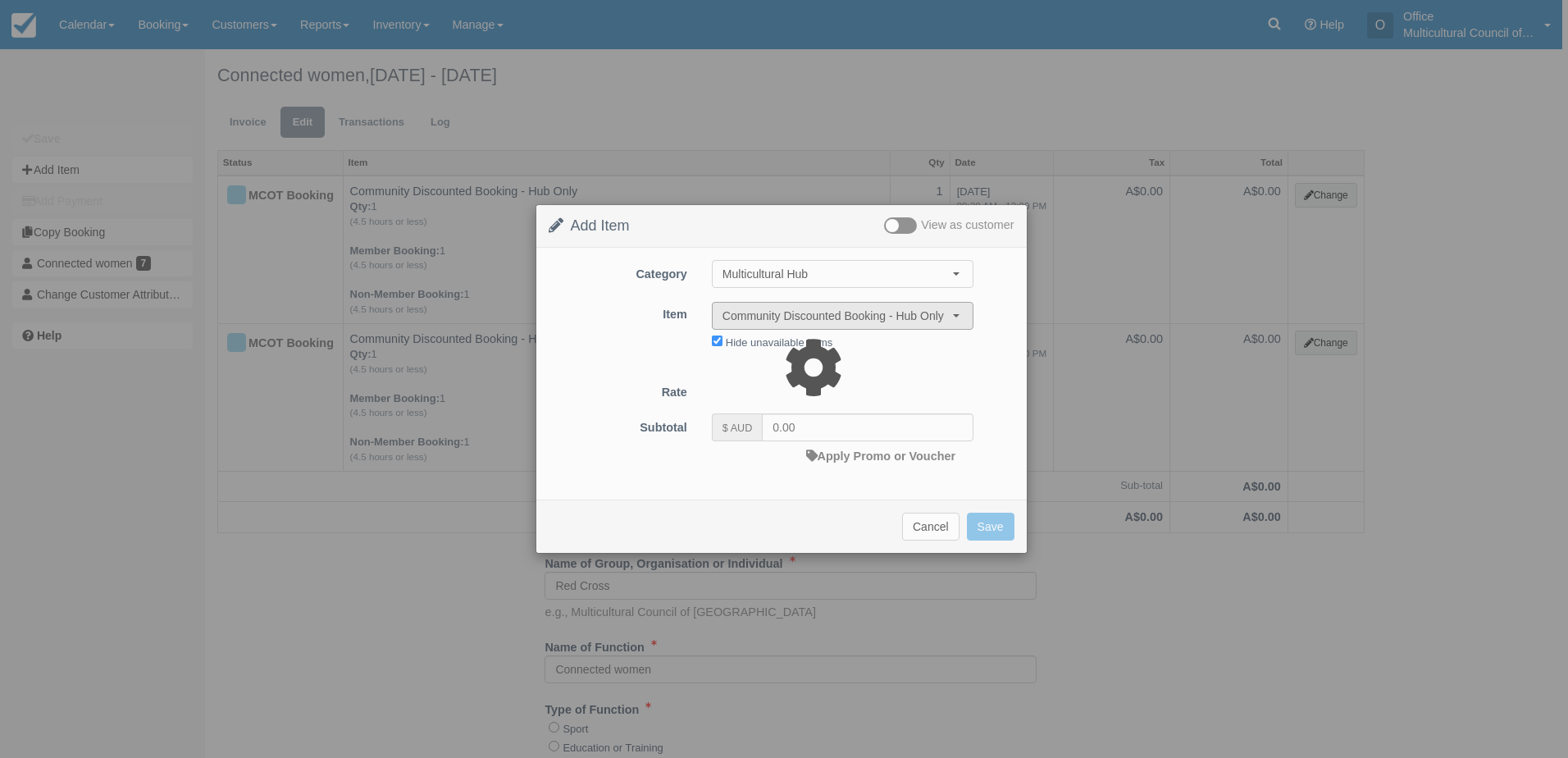
type input "40.00"
select select "08:00"
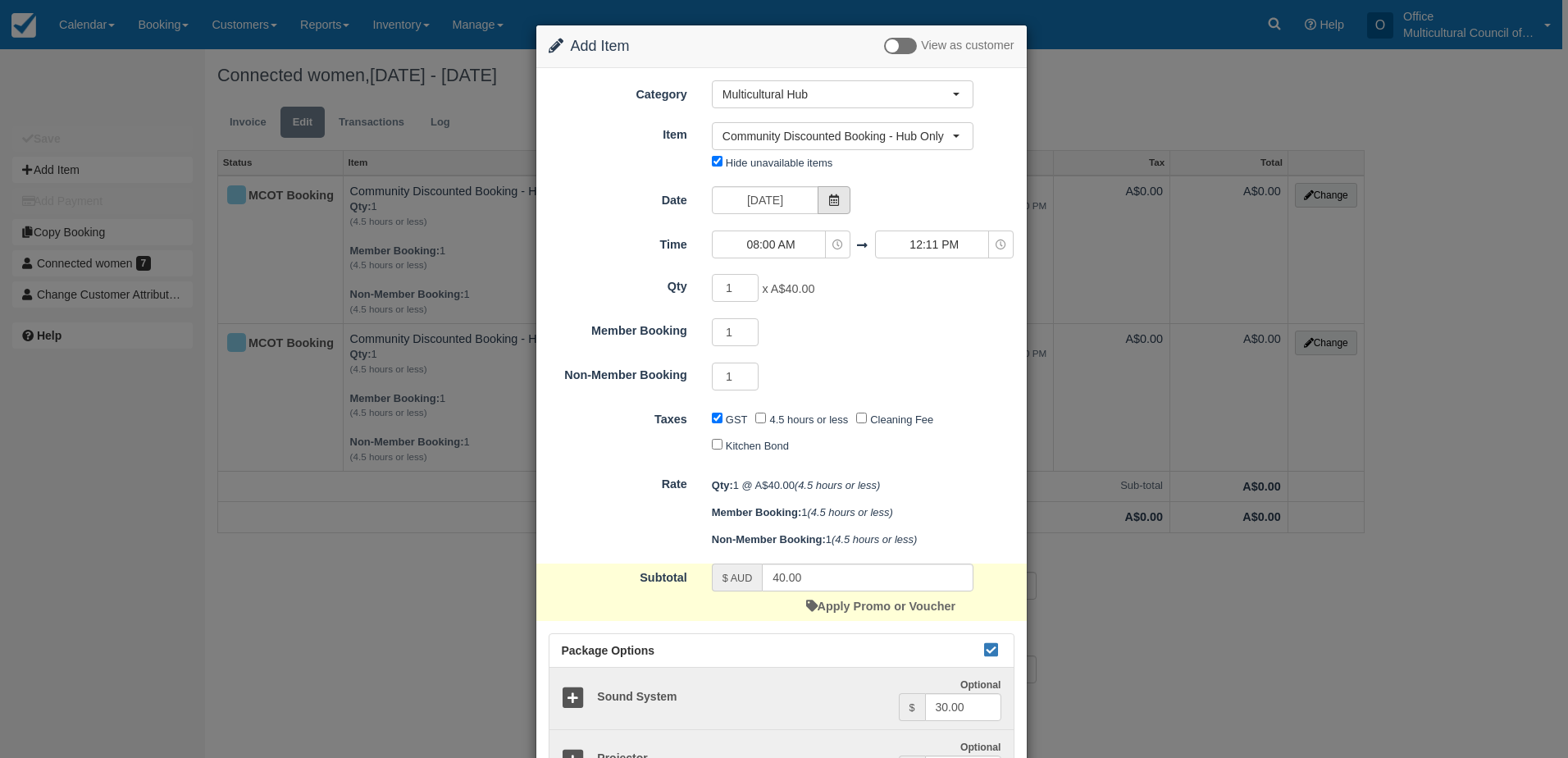
click at [829, 206] on span at bounding box center [834, 200] width 33 height 28
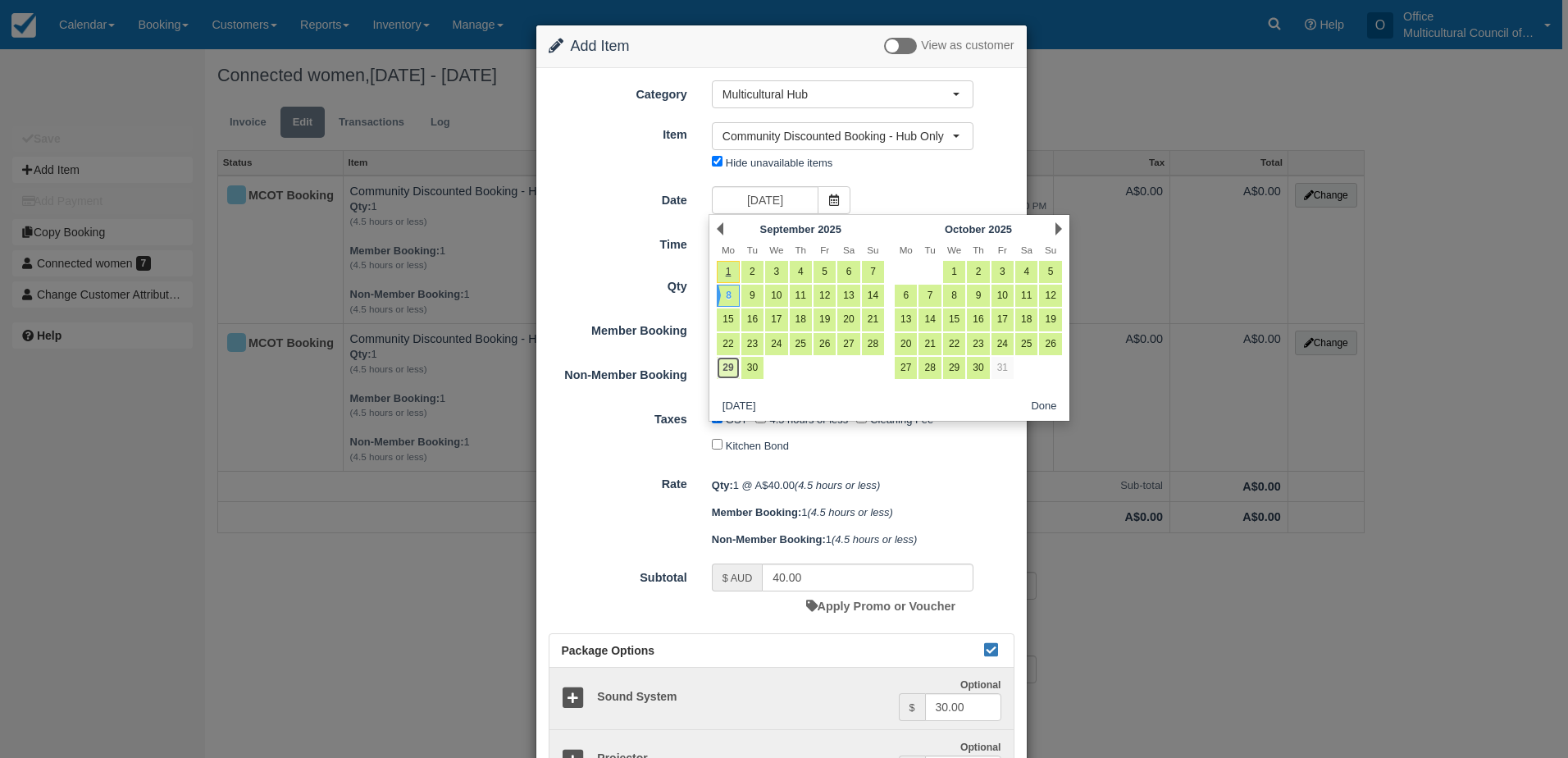
click at [728, 366] on link "29" at bounding box center [728, 368] width 22 height 22
type input "Monday 29 September 2025"
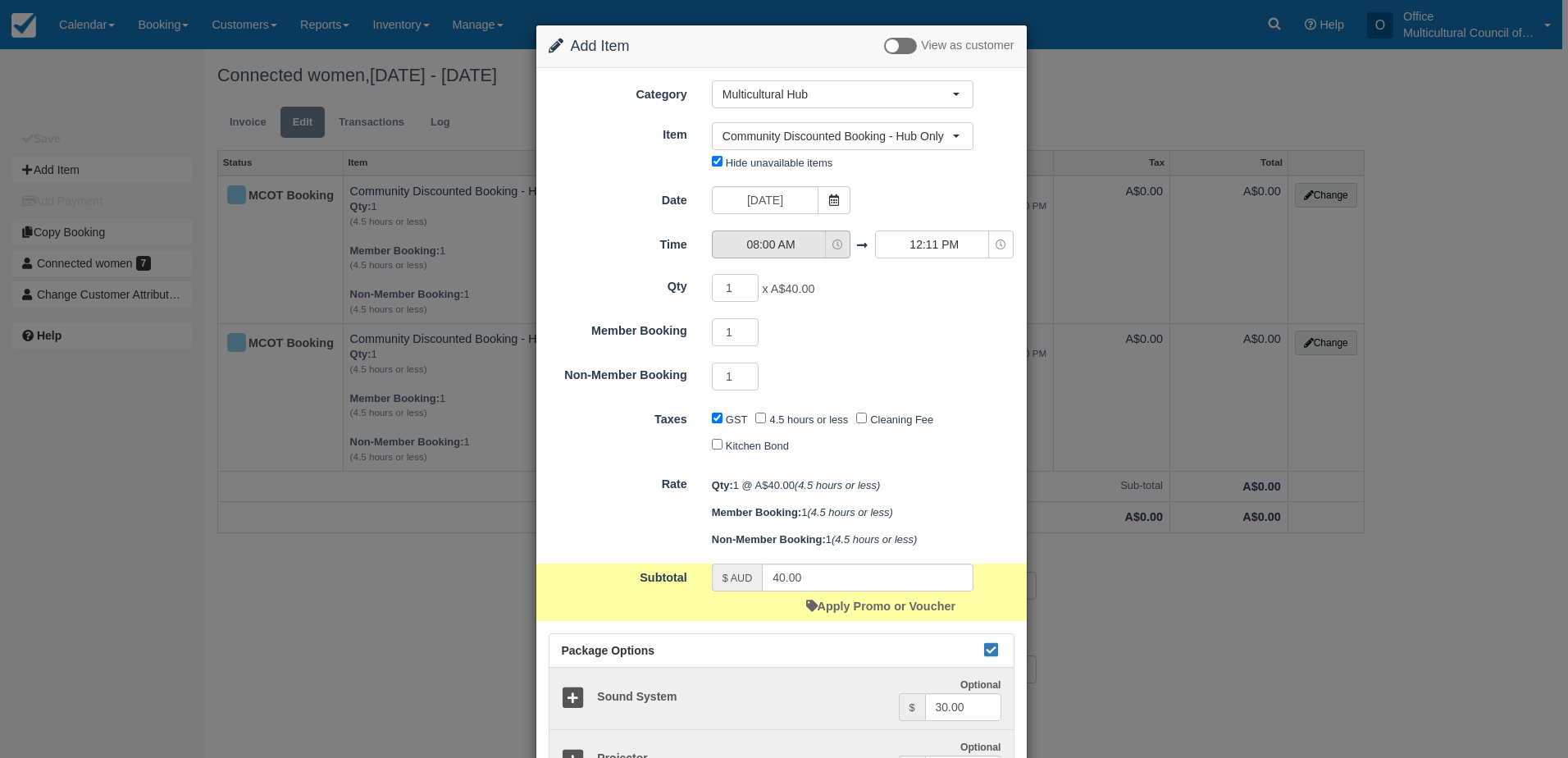
click at [803, 248] on span "08:00 AM" at bounding box center [771, 243] width 116 height 16
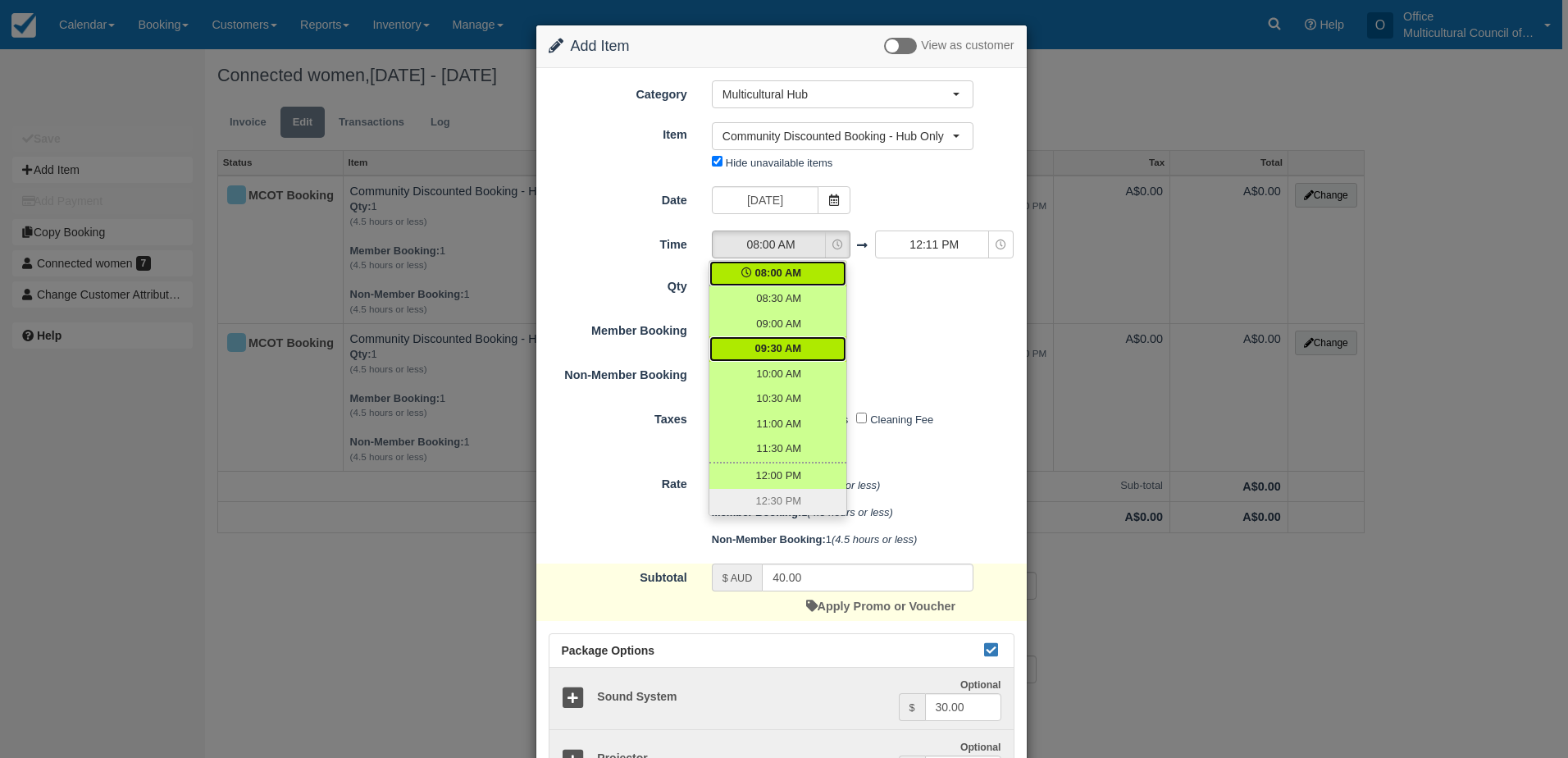
click at [790, 355] on span "09:30 AM" at bounding box center [779, 349] width 47 height 16
select select "09:30"
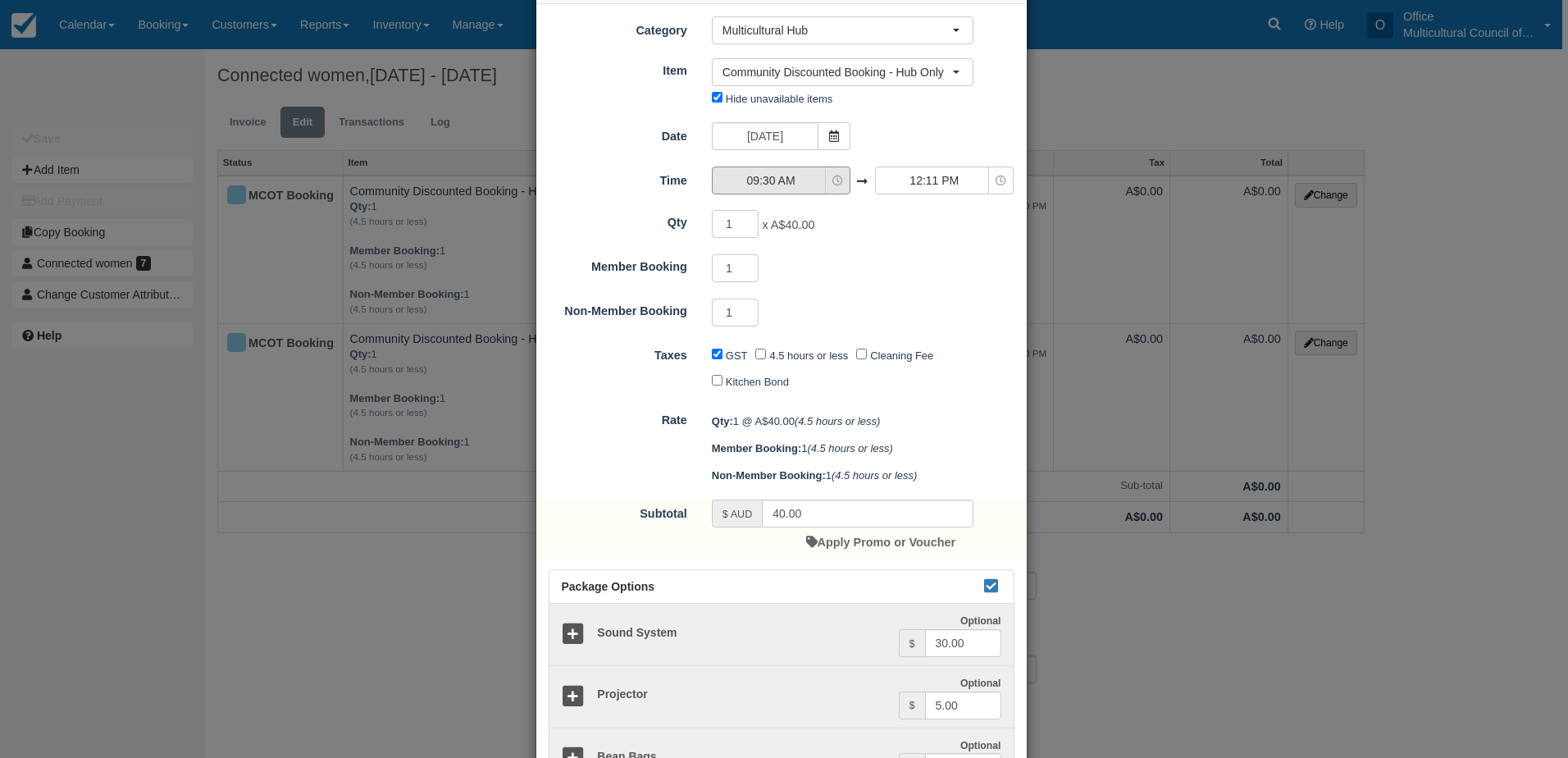
scroll to position [82, 0]
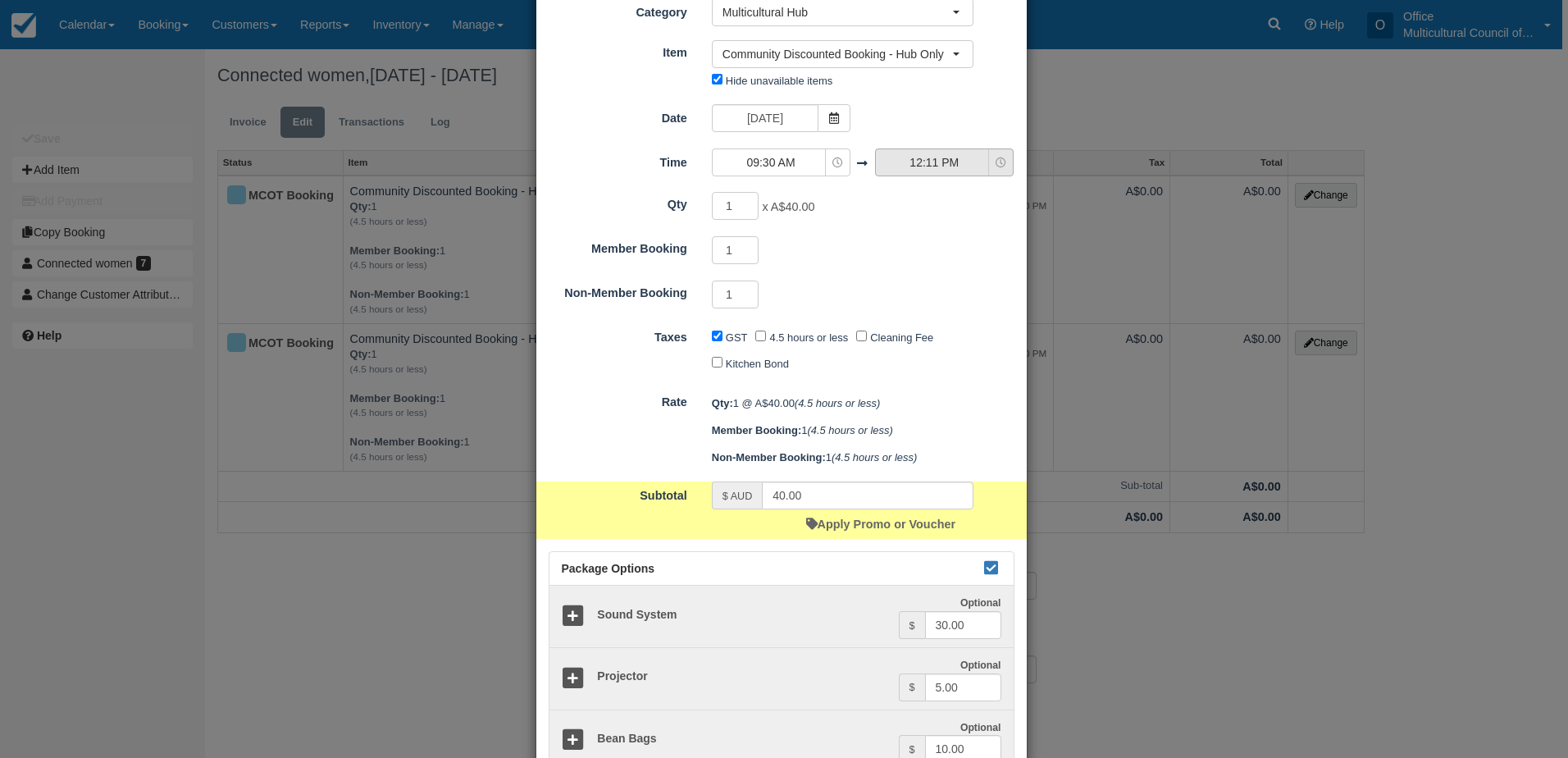
click at [916, 167] on span "12:11 PM" at bounding box center [934, 162] width 116 height 16
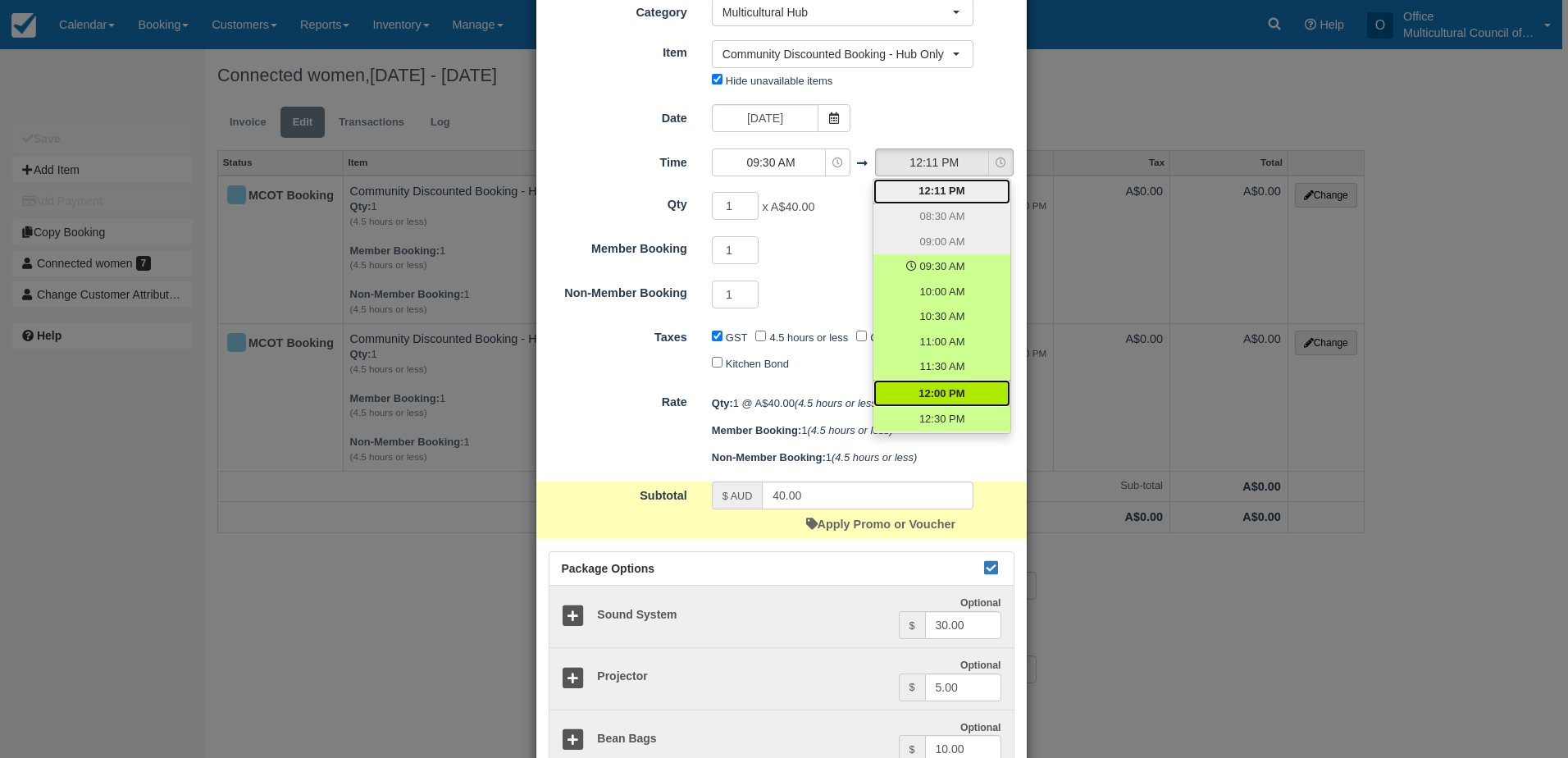
click at [919, 389] on span "12:00 PM" at bounding box center [941, 394] width 46 height 16
select select "12:00"
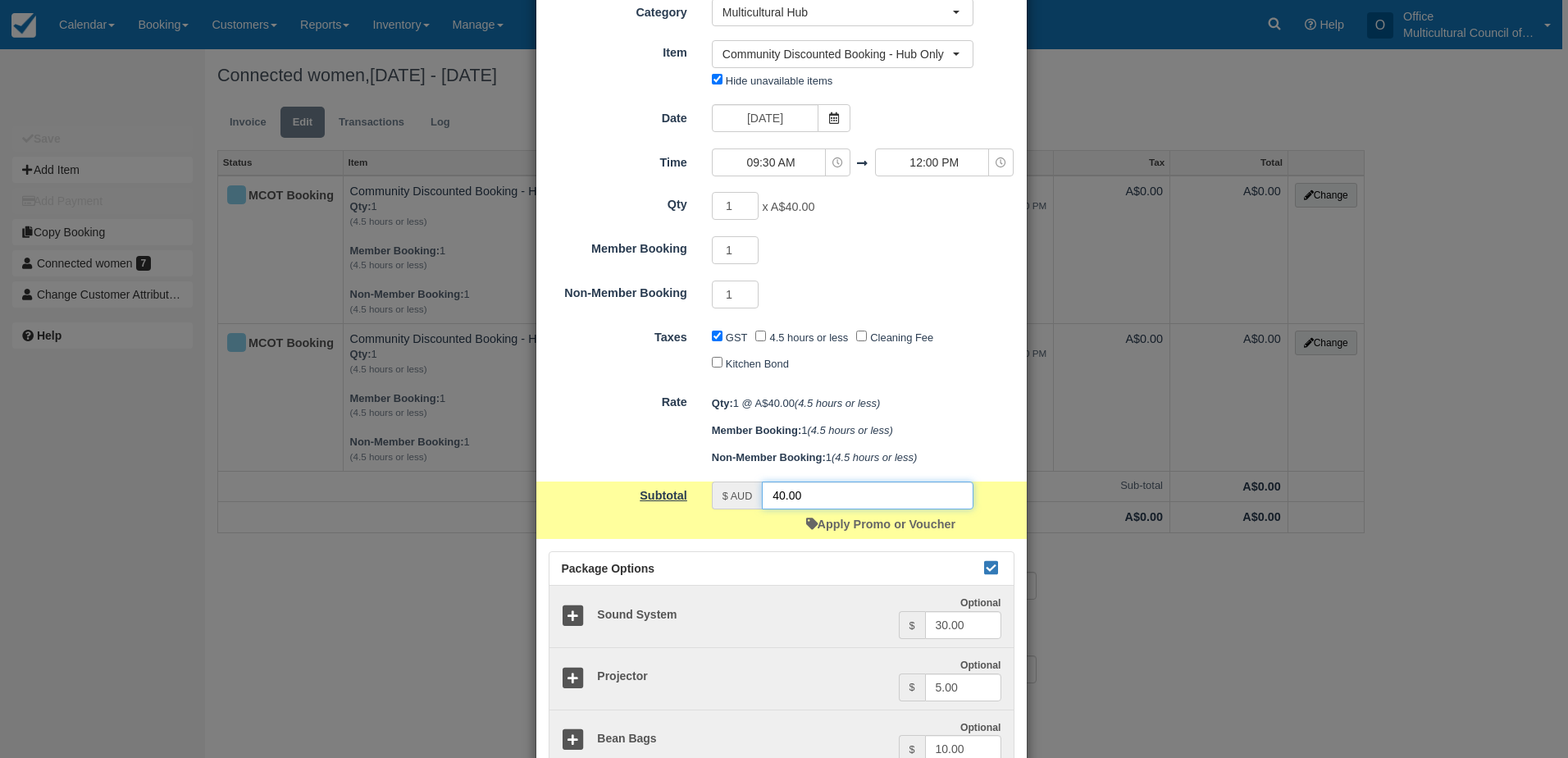
click at [676, 496] on div "Subtotal $ AUD 40.00 Apply Promo or Voucher" at bounding box center [781, 510] width 490 height 57
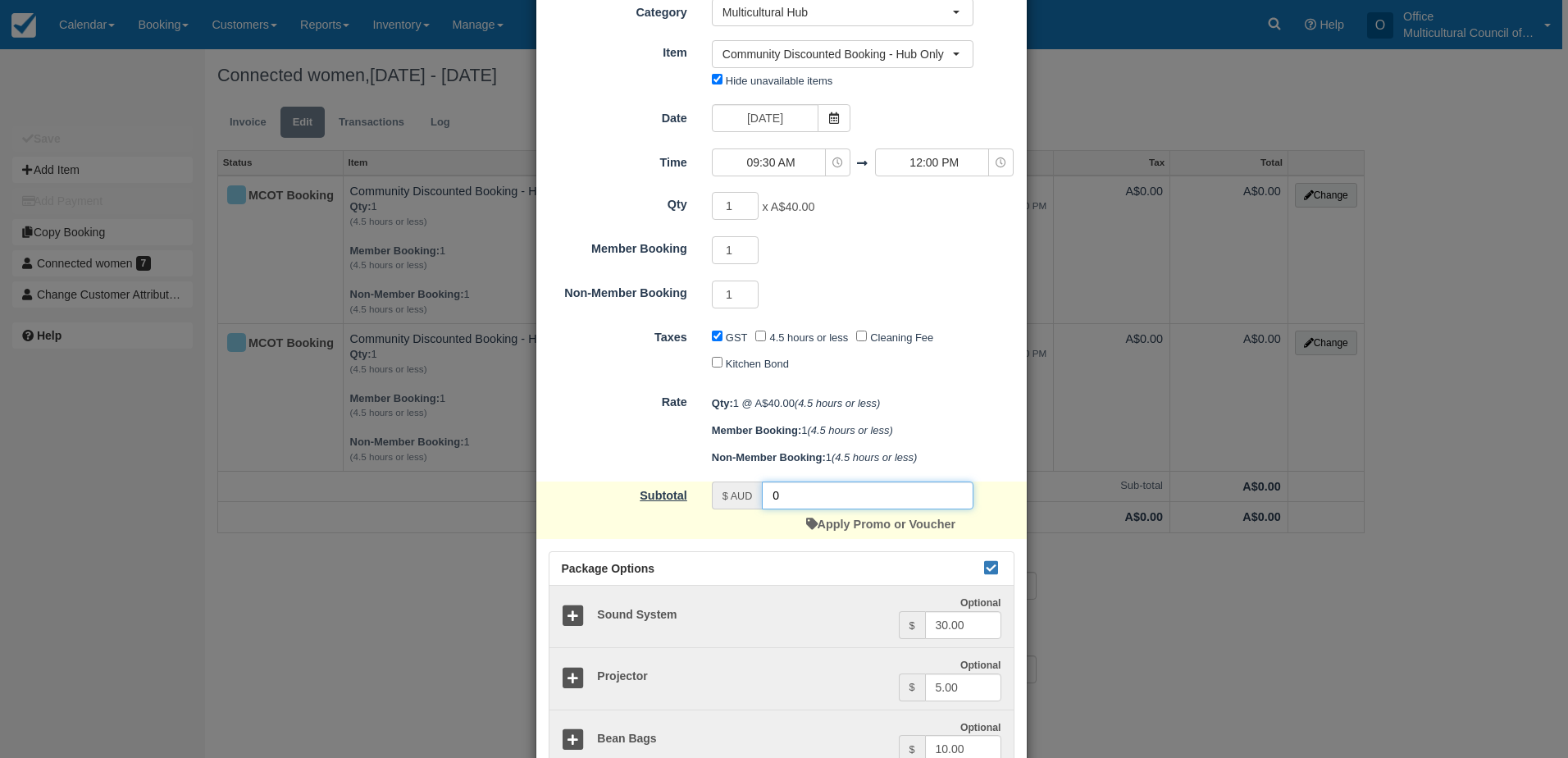
scroll to position [328, 0]
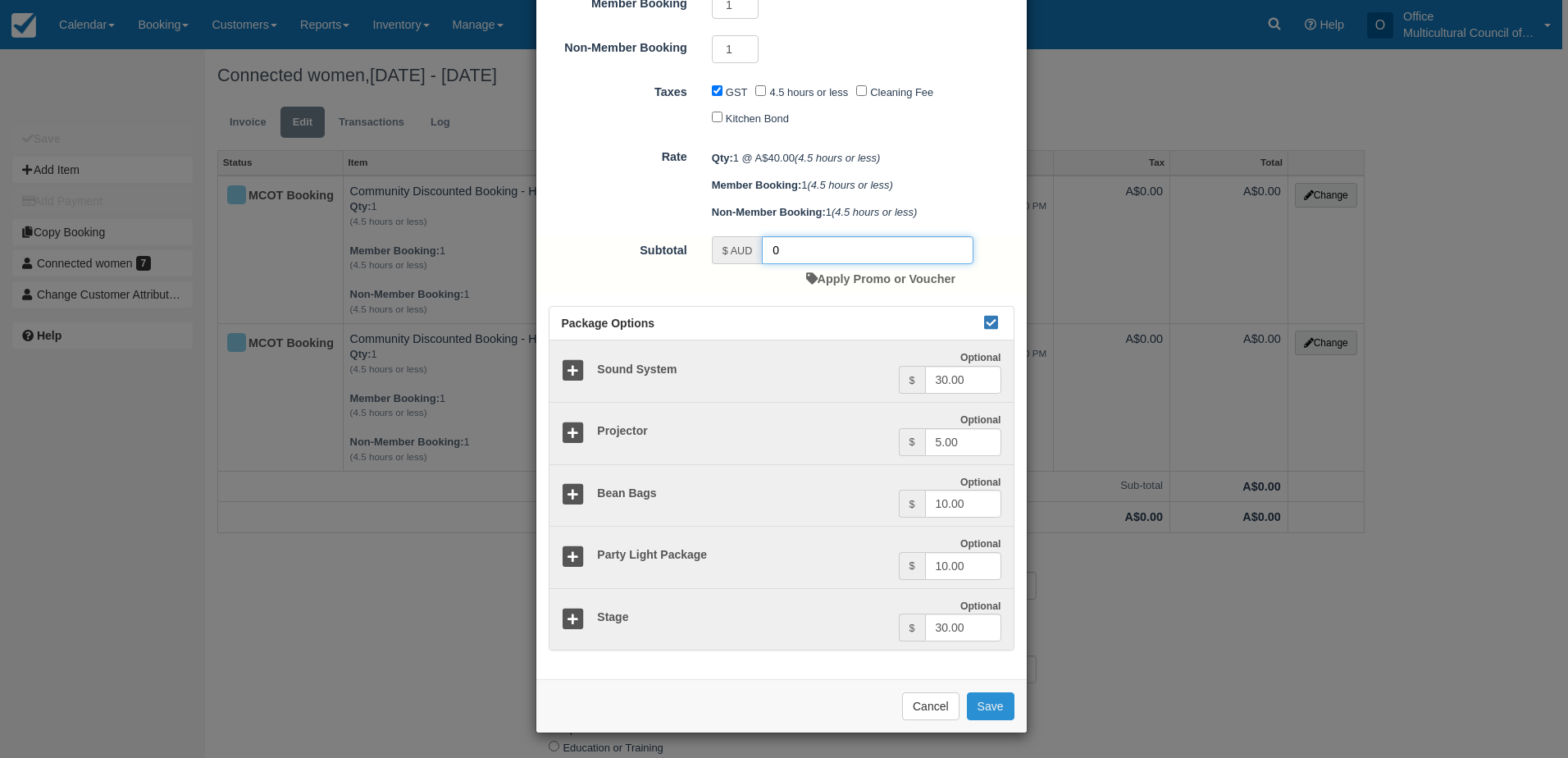
type input "0"
click at [971, 707] on button "Save" at bounding box center [990, 706] width 47 height 28
checkbox input "false"
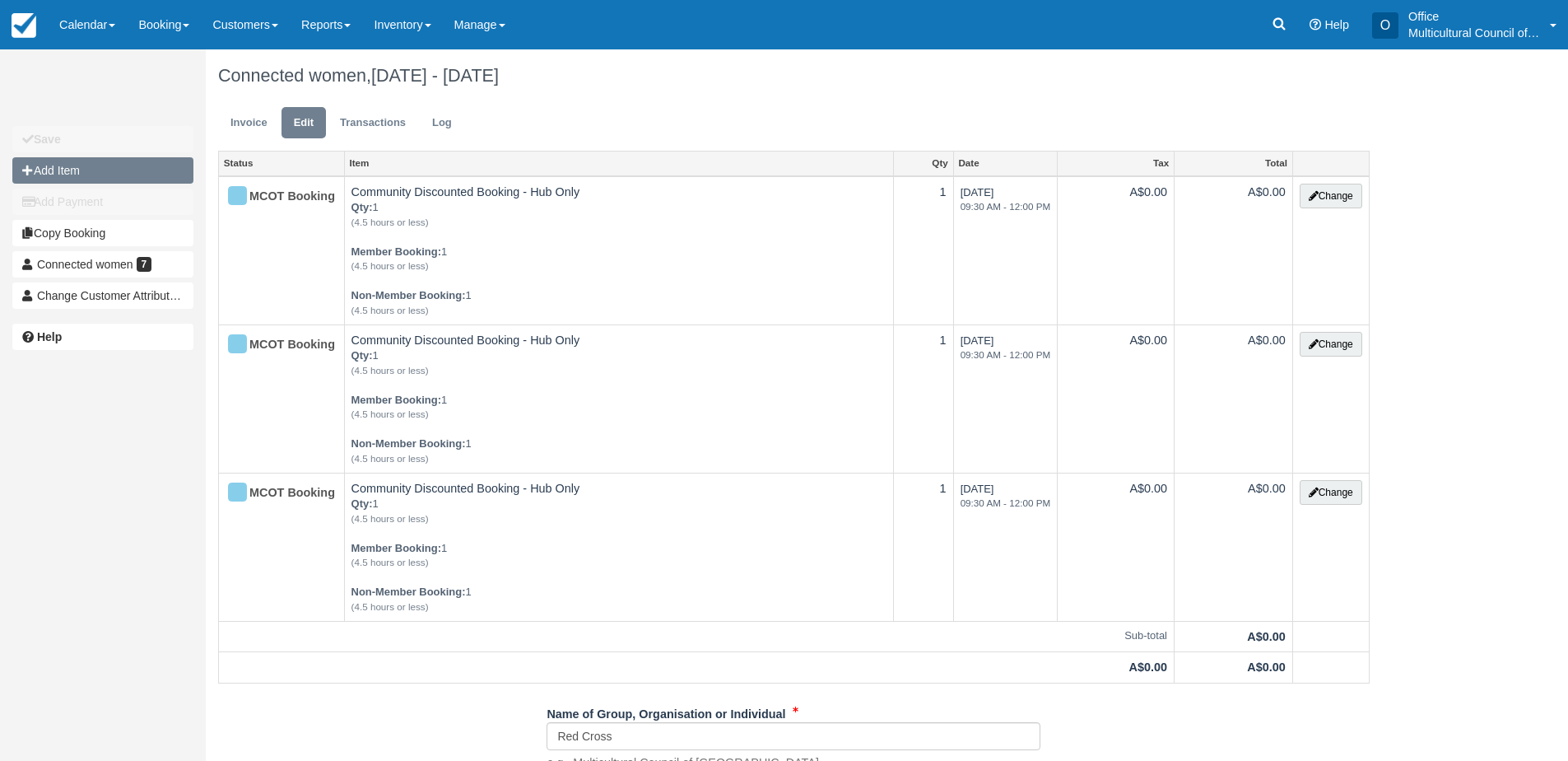
click at [97, 170] on button "Add Item" at bounding box center [103, 170] width 181 height 26
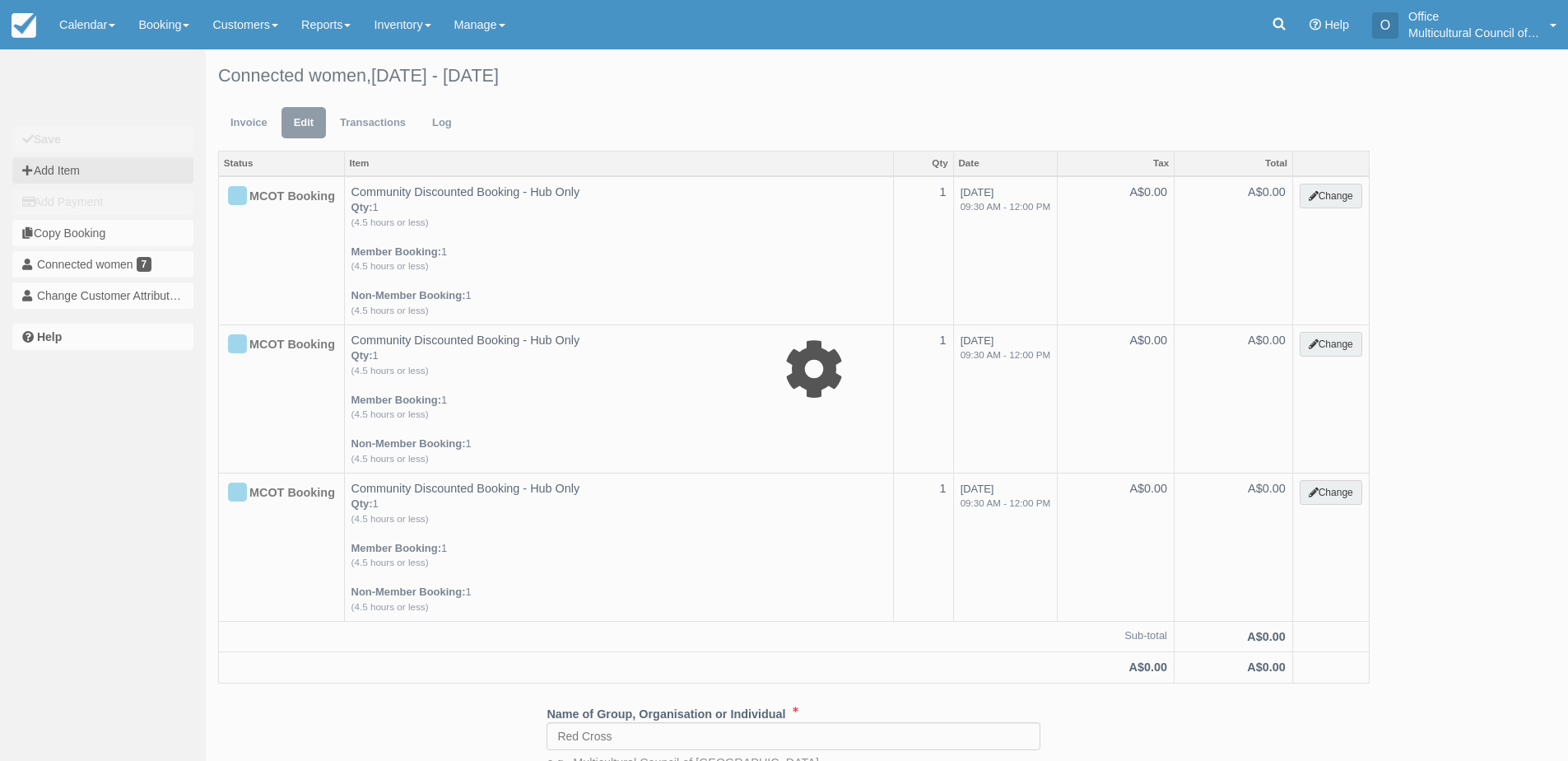
type input "0.00"
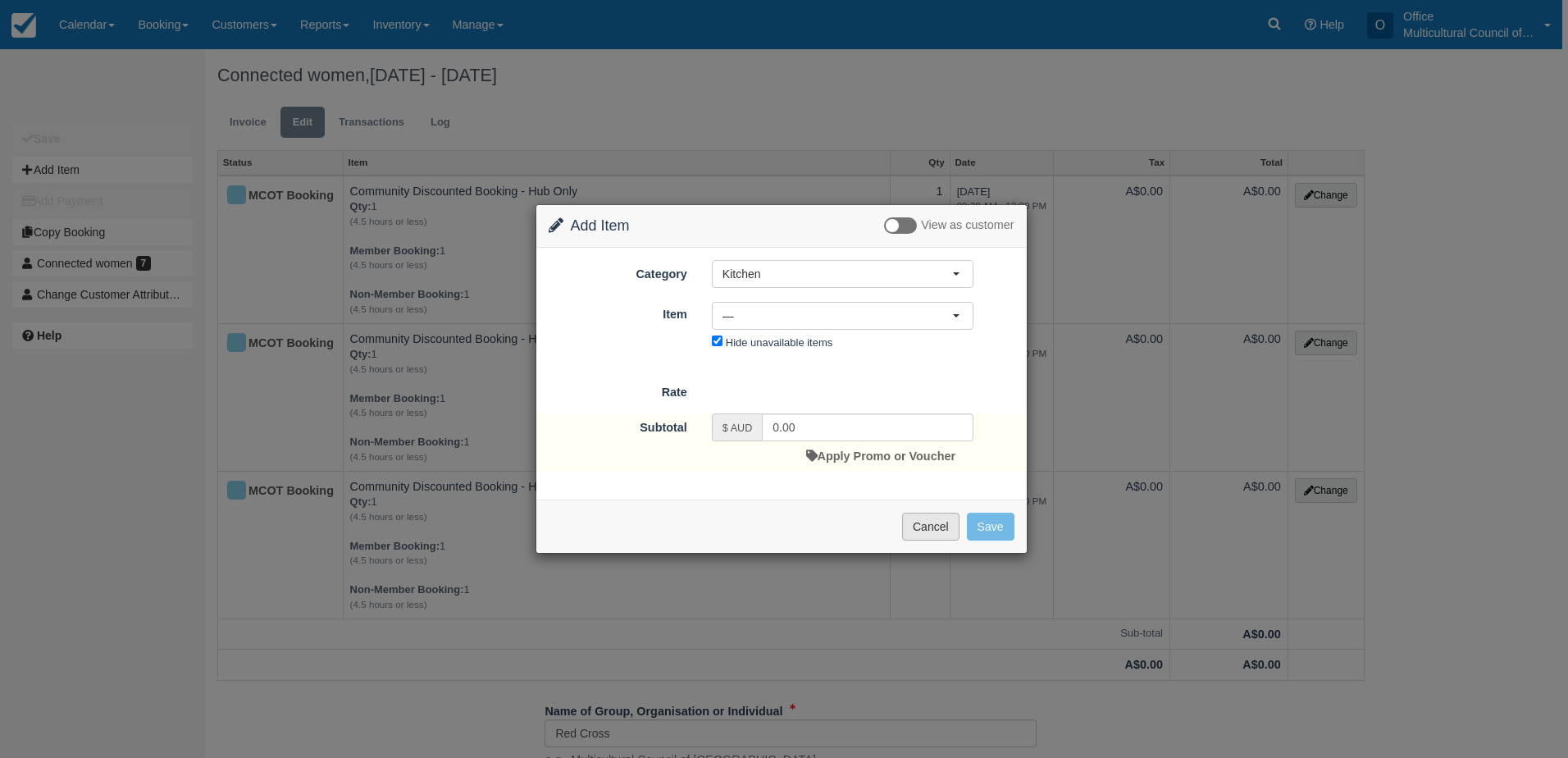
click at [931, 521] on button "Cancel" at bounding box center [931, 526] width 57 height 28
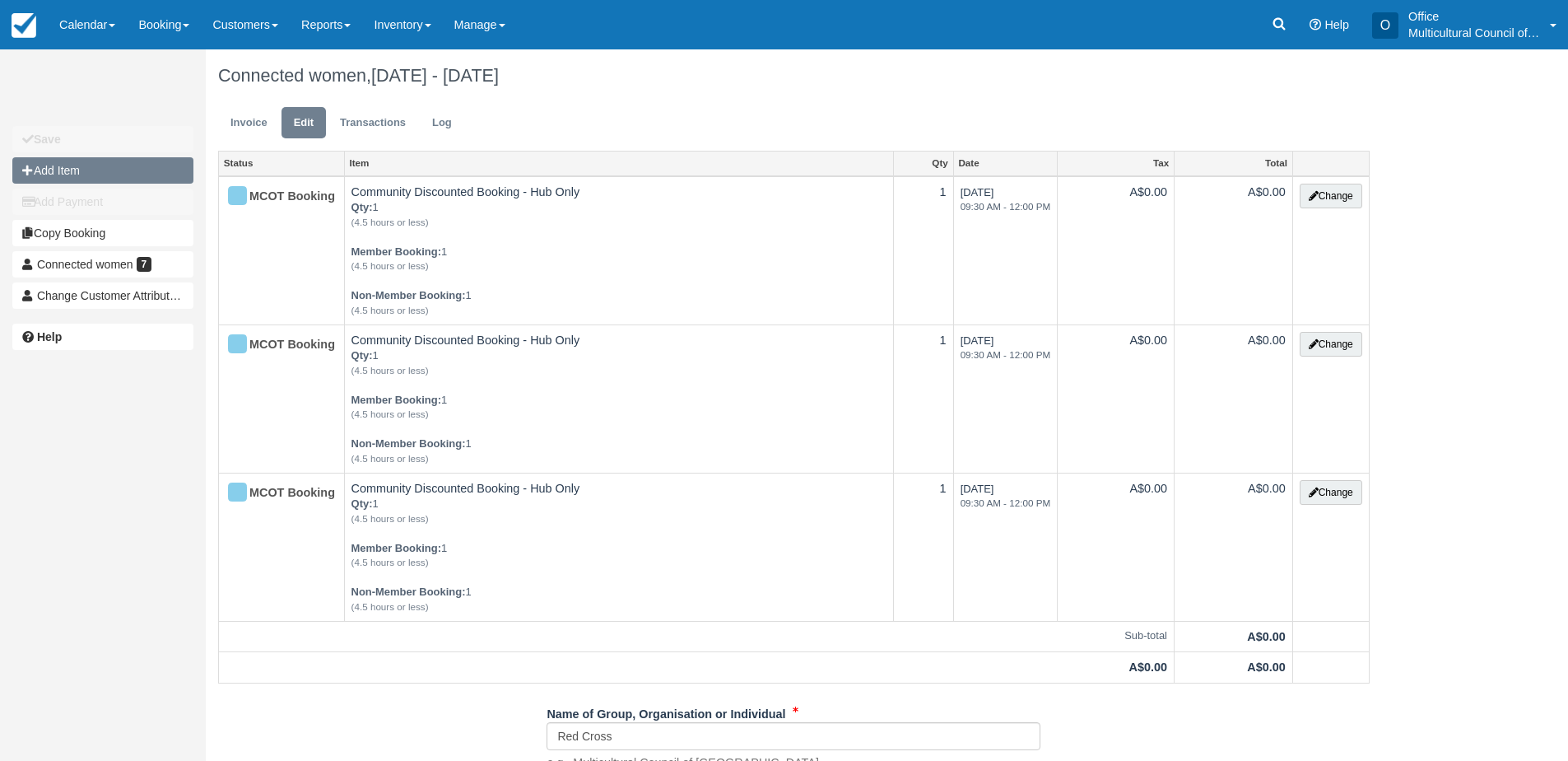
click at [100, 169] on button "Add Item" at bounding box center [103, 170] width 181 height 26
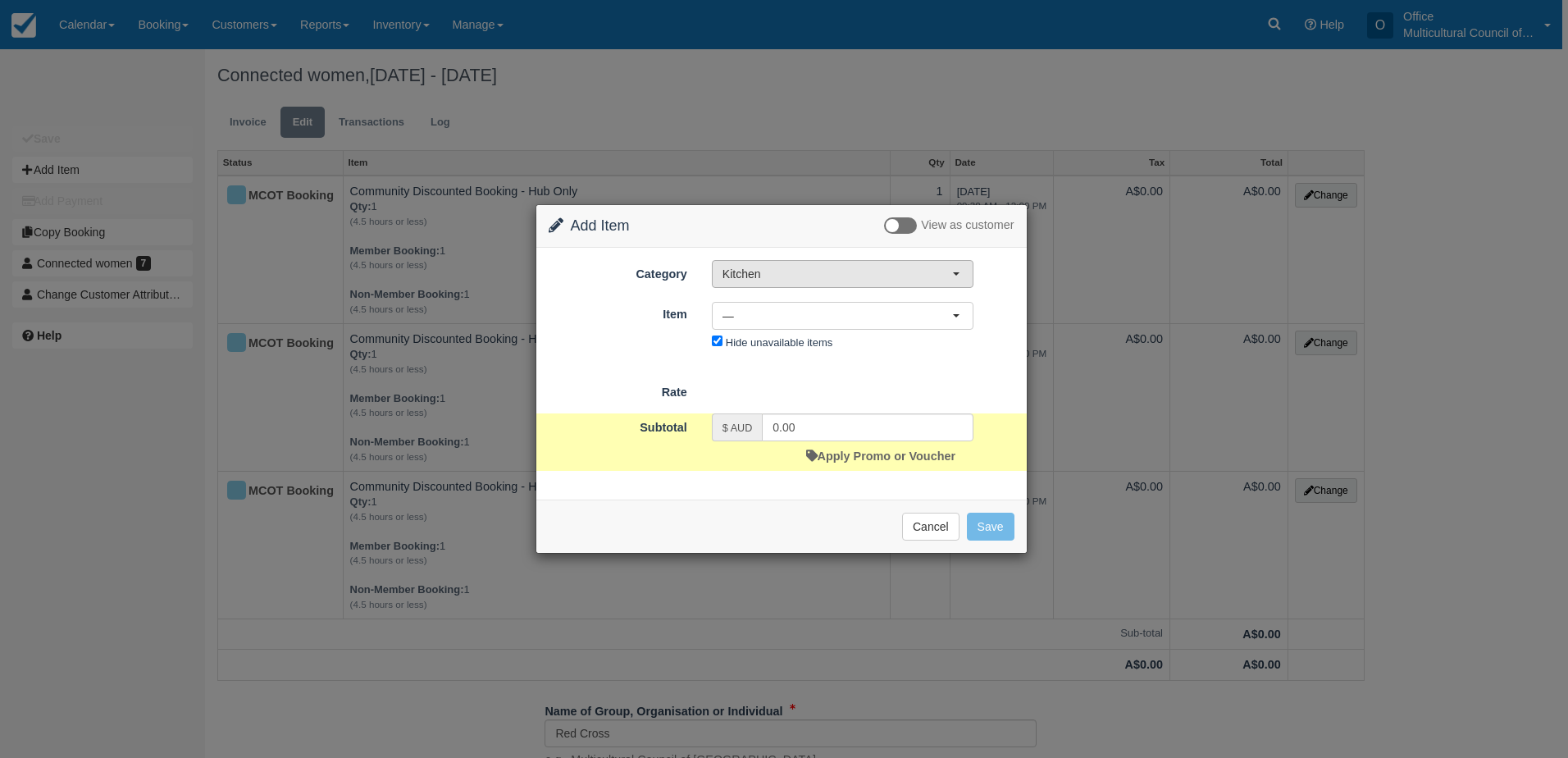
click at [797, 275] on span "Kitchen" at bounding box center [837, 274] width 230 height 16
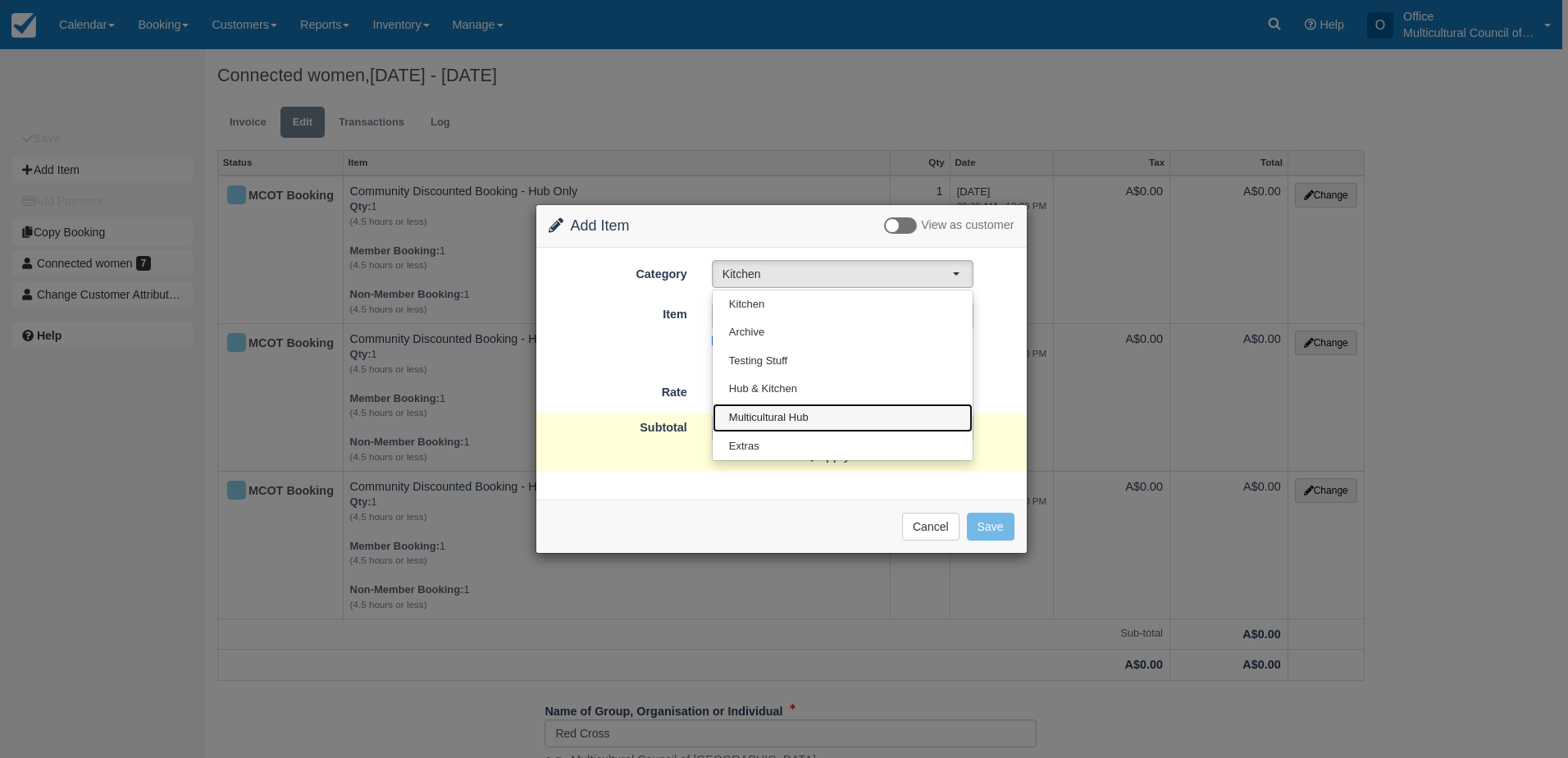
click at [829, 424] on link "Multicultural Hub" at bounding box center [842, 418] width 260 height 29
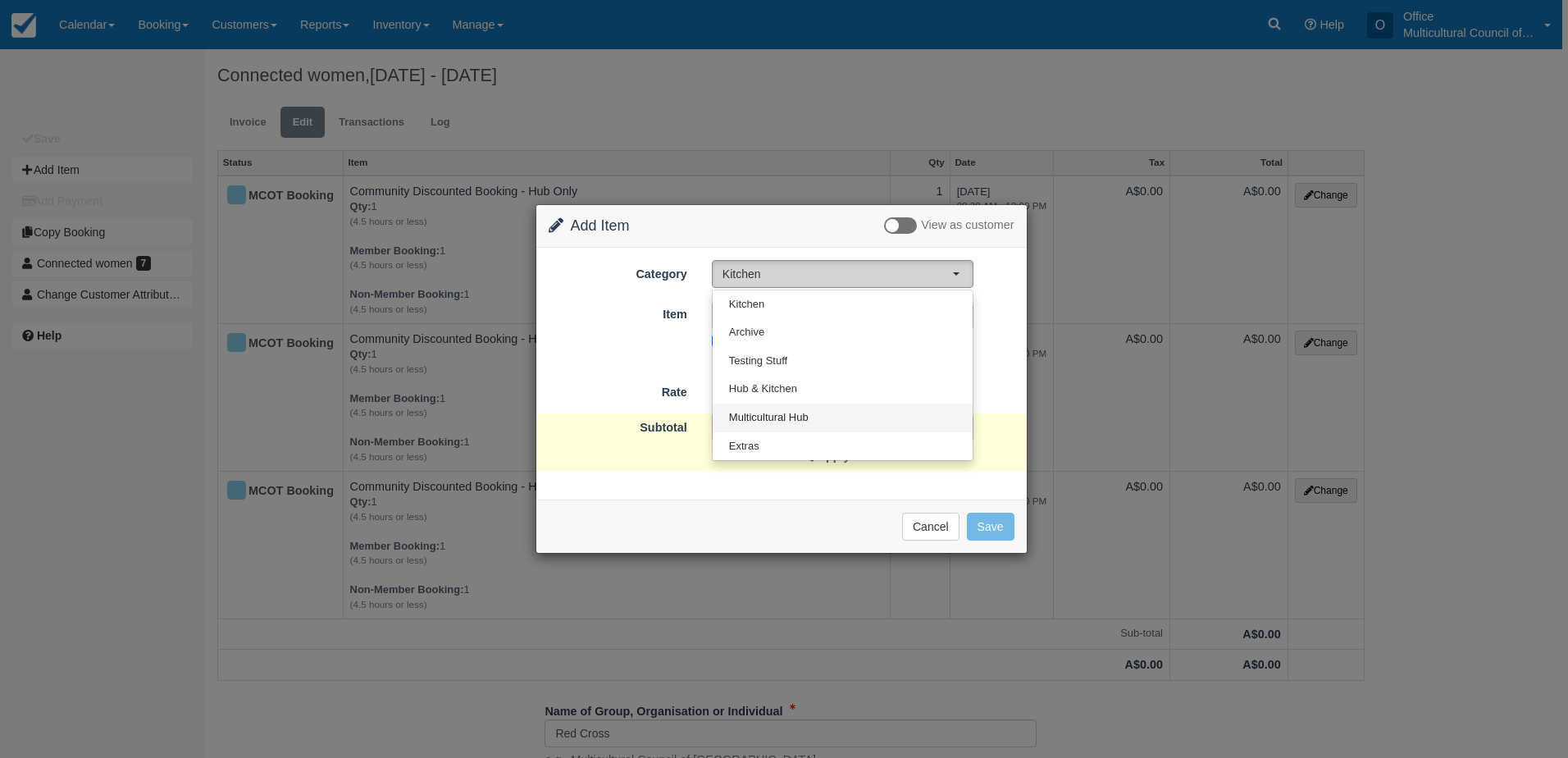
select select "2"
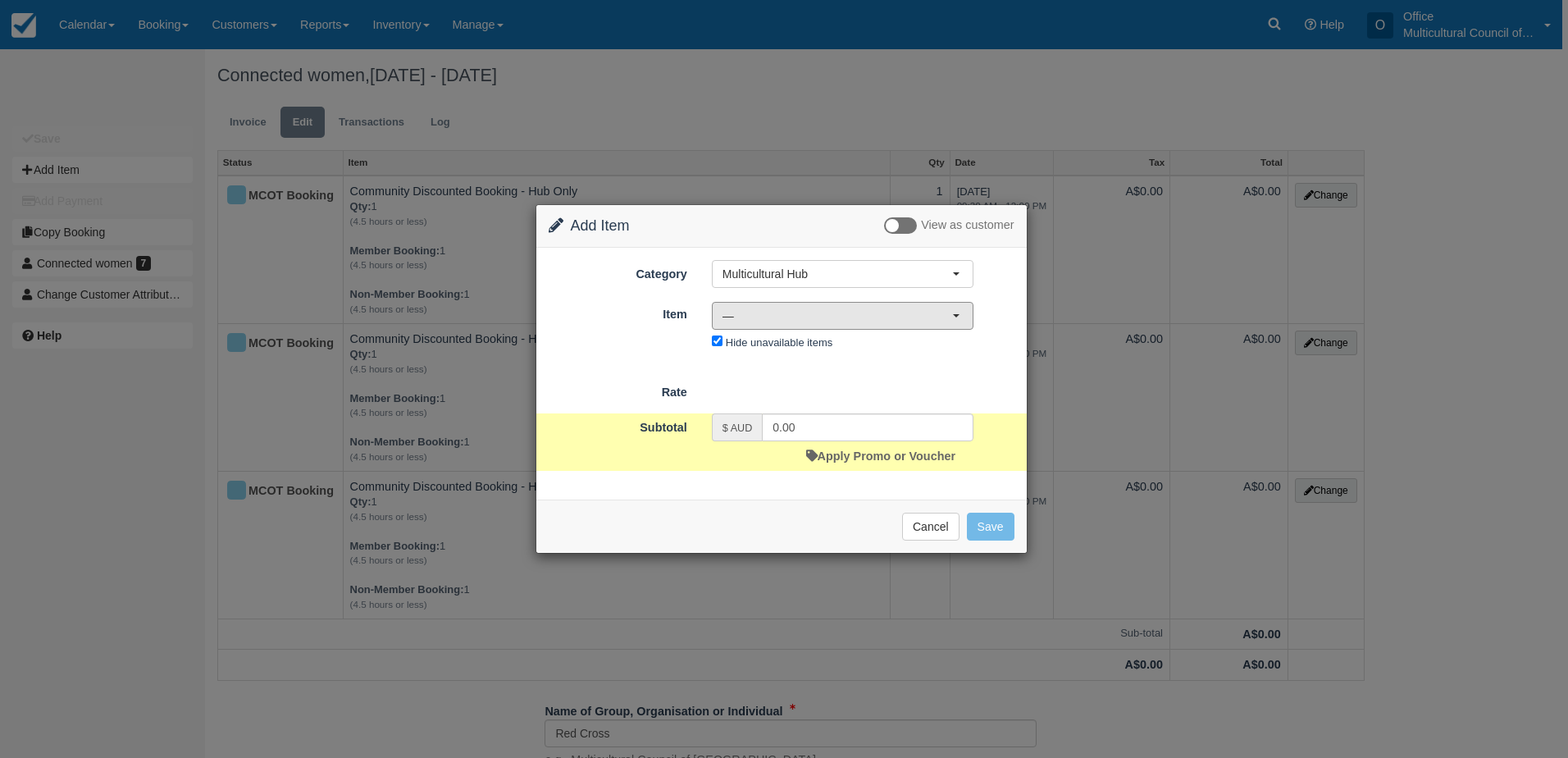
drag, startPoint x: 835, startPoint y: 307, endPoint x: 865, endPoint y: 425, distance: 121.8
click at [835, 308] on span "—" at bounding box center [837, 315] width 230 height 16
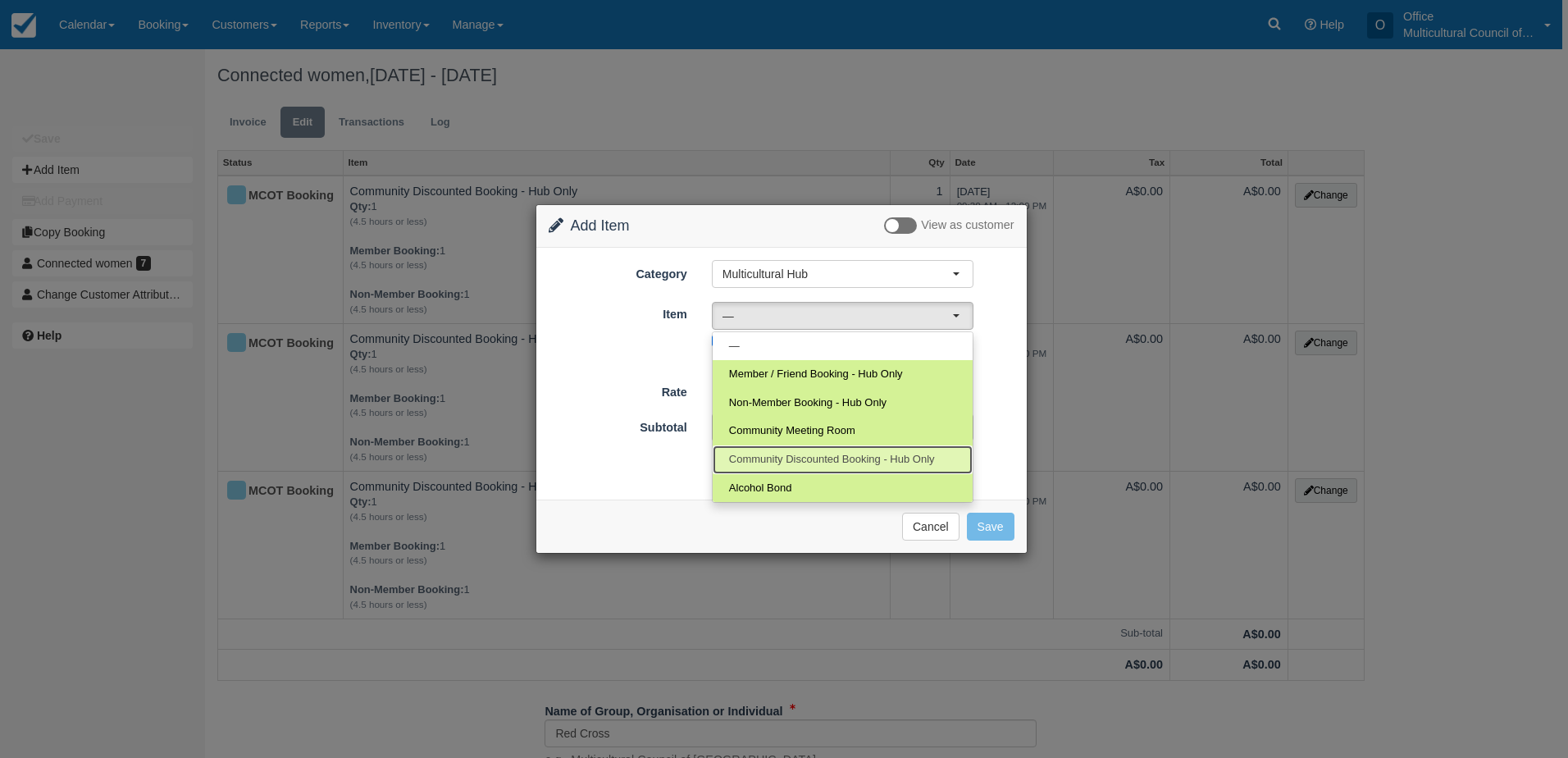
click at [841, 451] on link "Community Discounted Booking - Hub Only" at bounding box center [842, 460] width 260 height 29
select select "4"
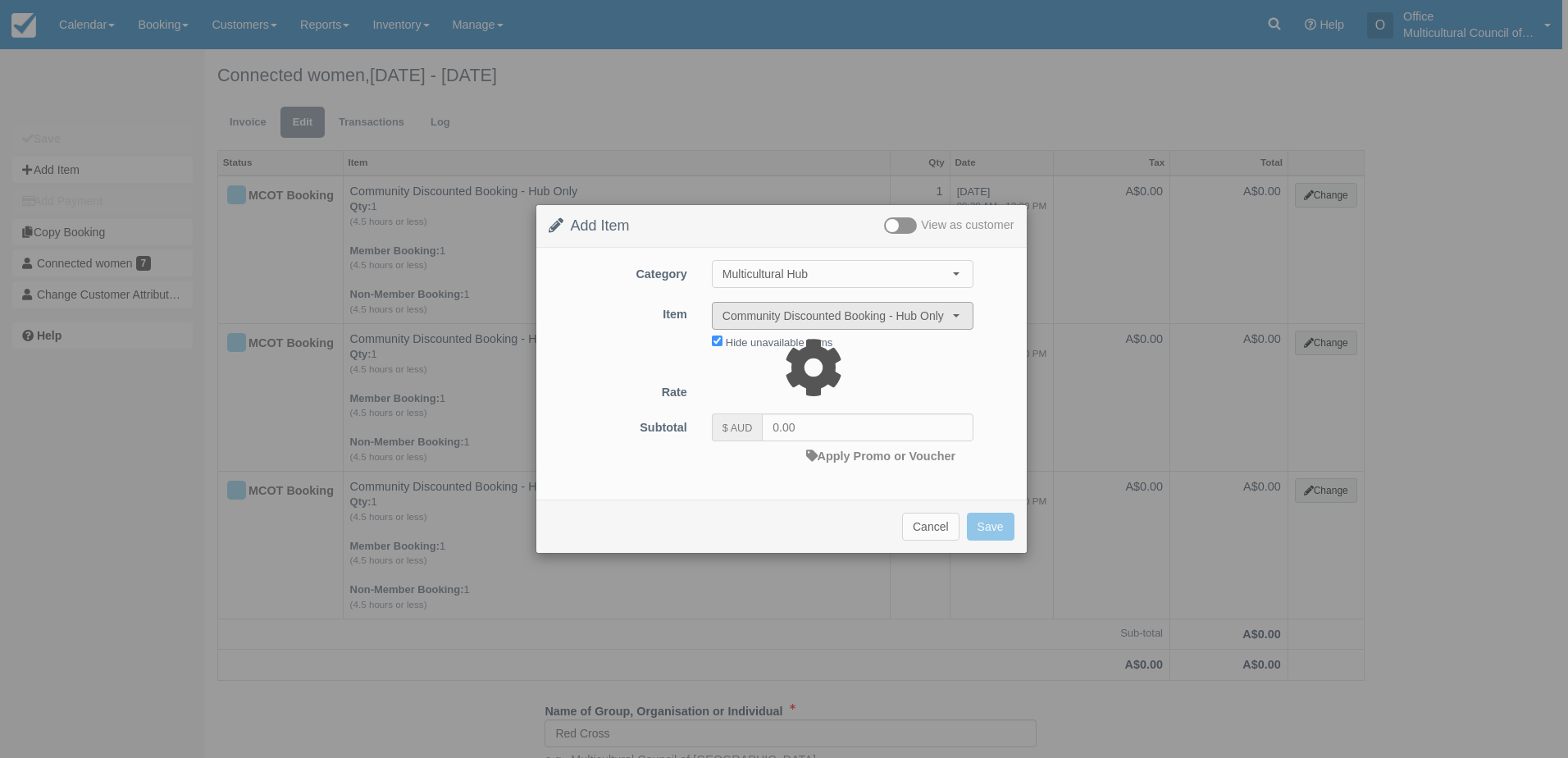
type input "40.00"
select select "08:00"
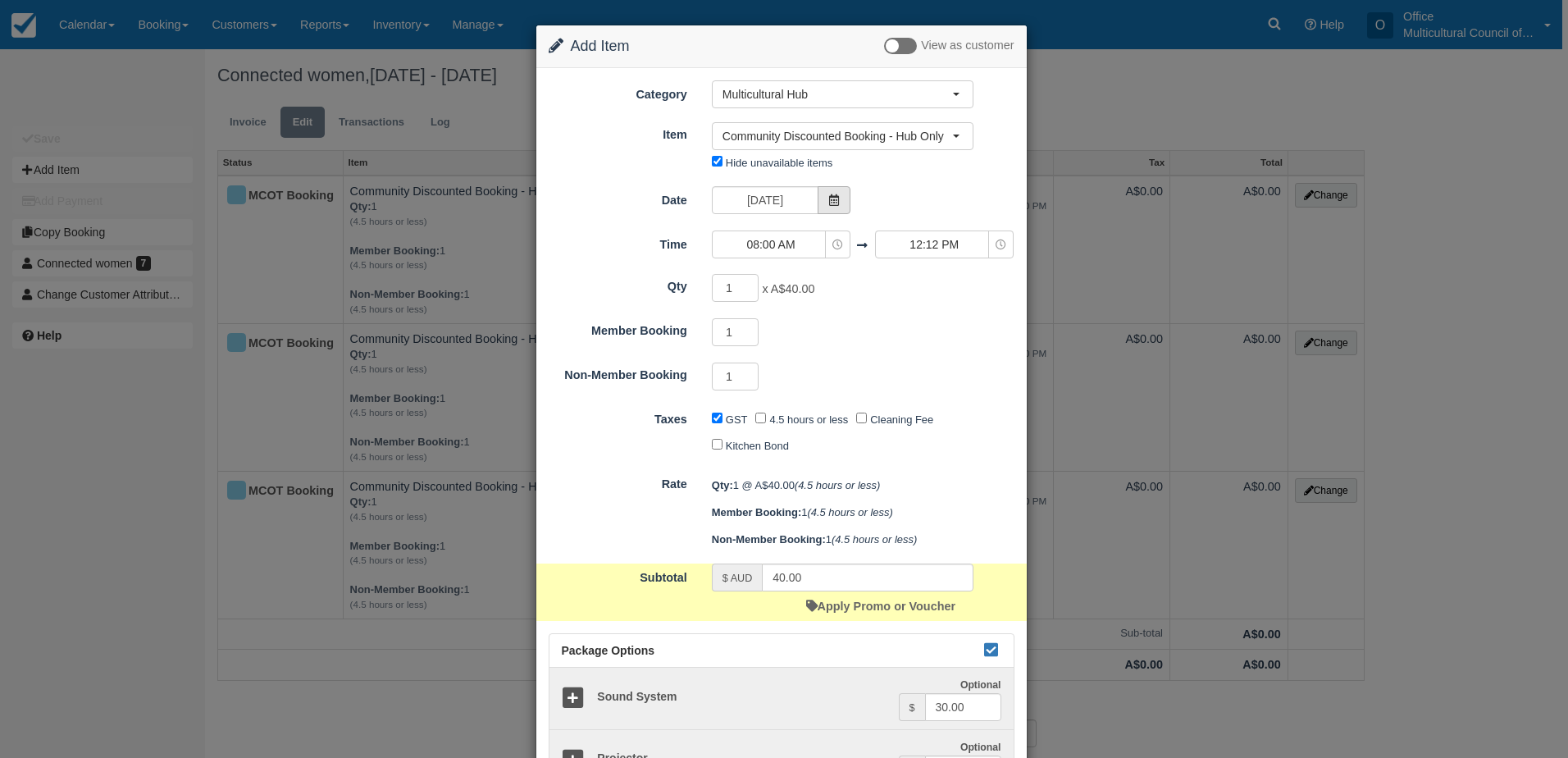
click at [824, 204] on span at bounding box center [834, 200] width 33 height 28
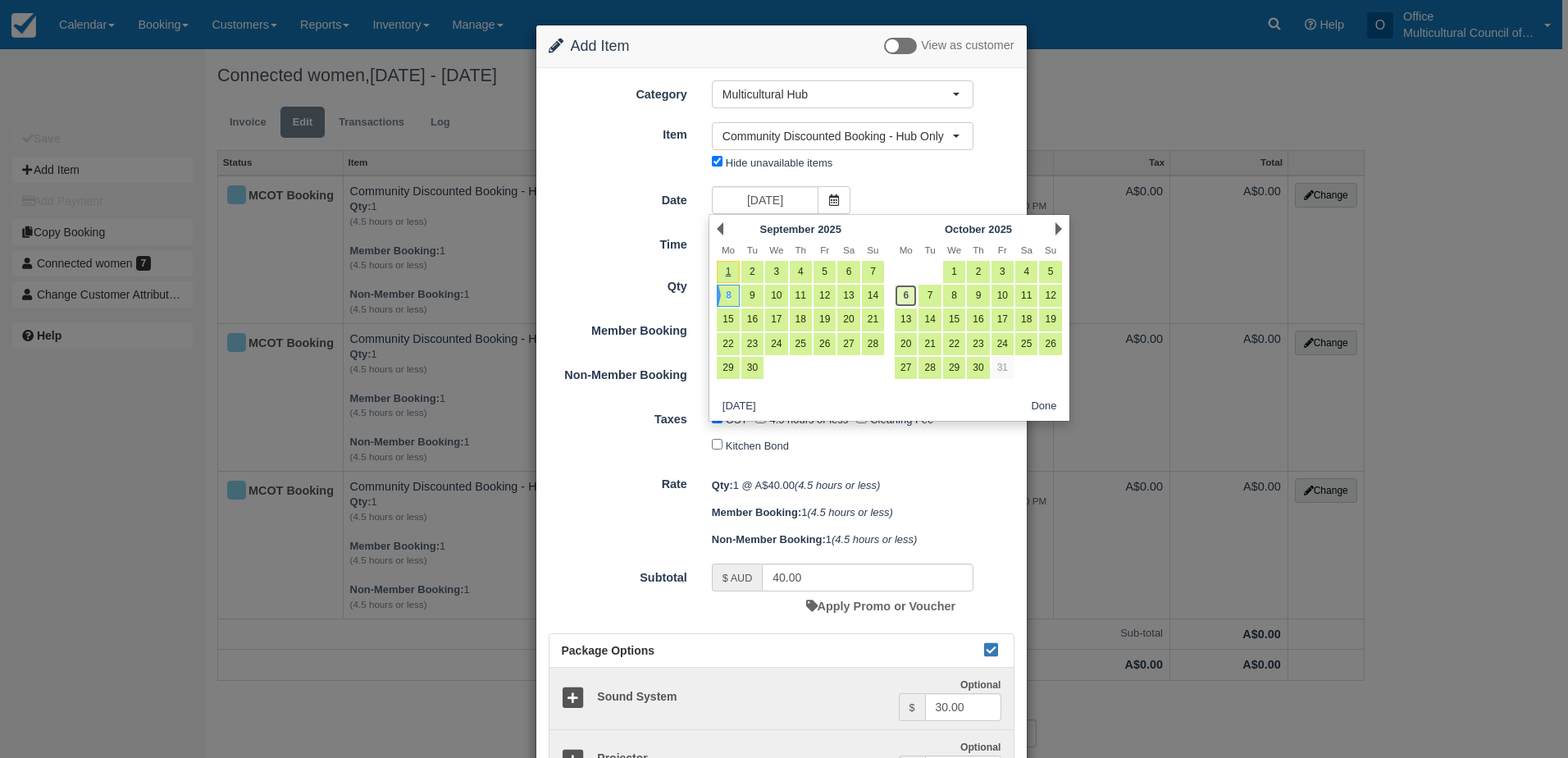
click at [901, 299] on link "6" at bounding box center [905, 296] width 22 height 22
type input "Monday 06 October 2025"
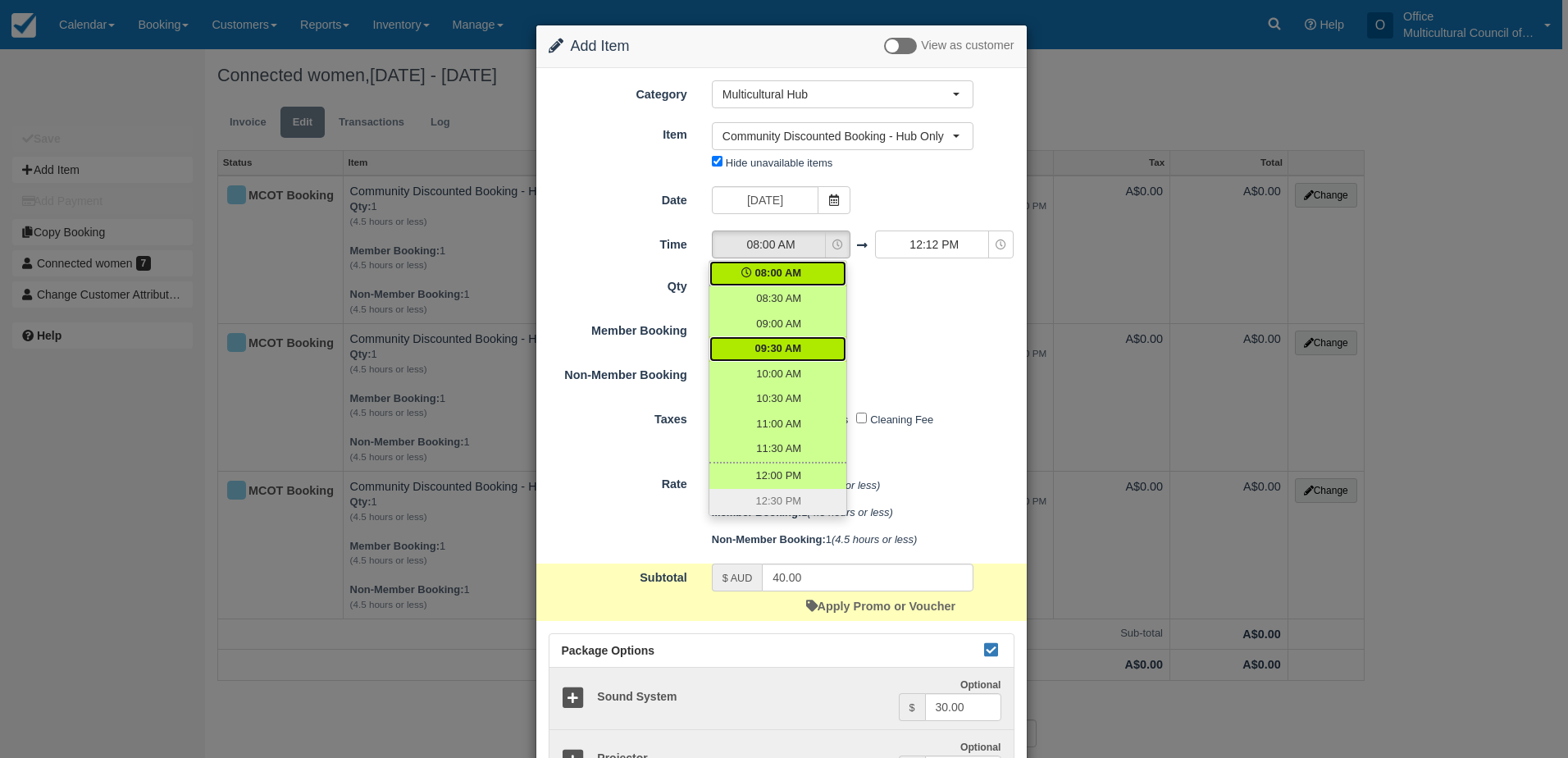
click at [803, 353] on link "09:30 AM" at bounding box center [777, 349] width 137 height 25
select select "09:30"
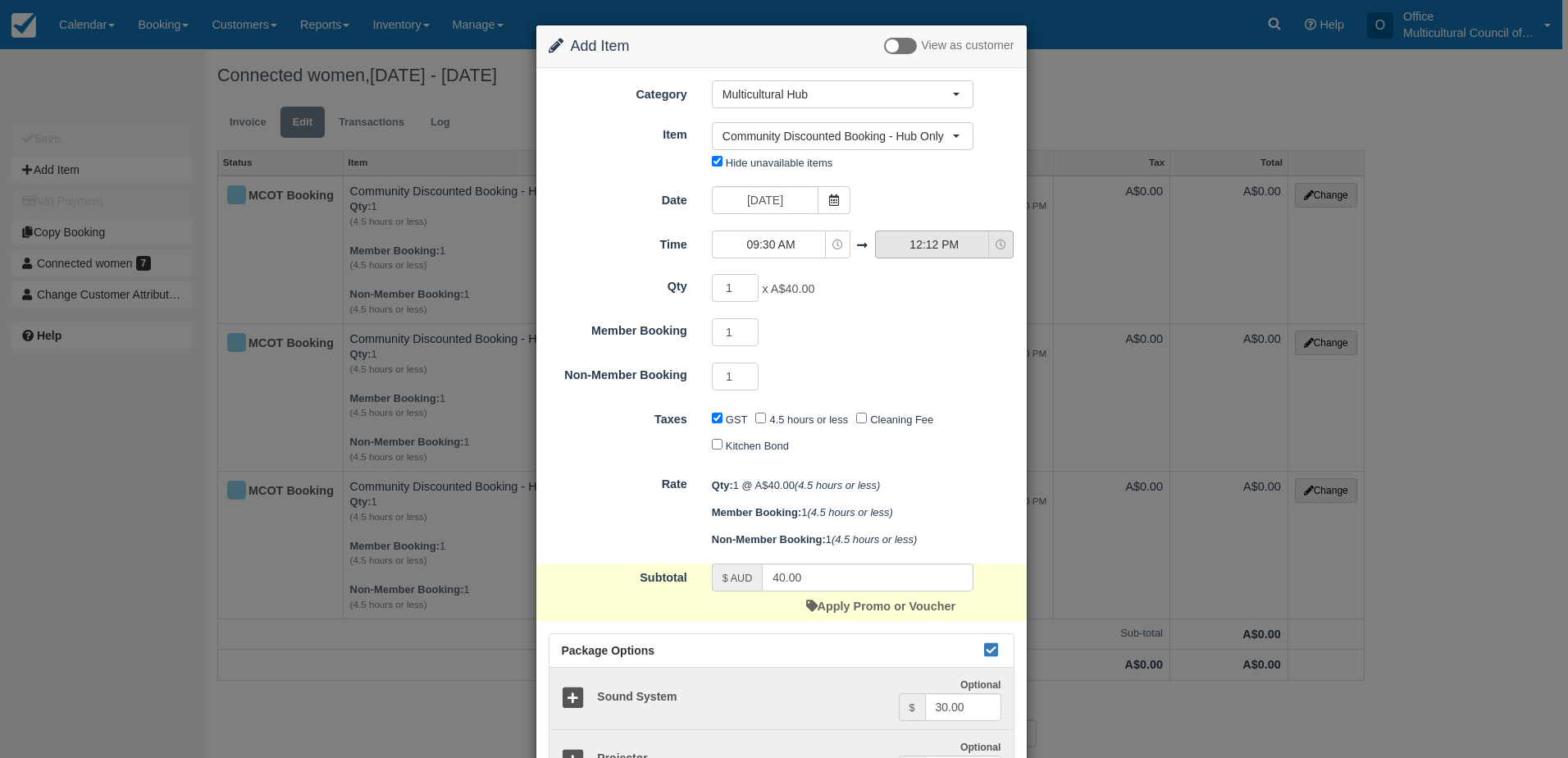
click at [904, 248] on span "12:12 PM" at bounding box center [934, 243] width 116 height 16
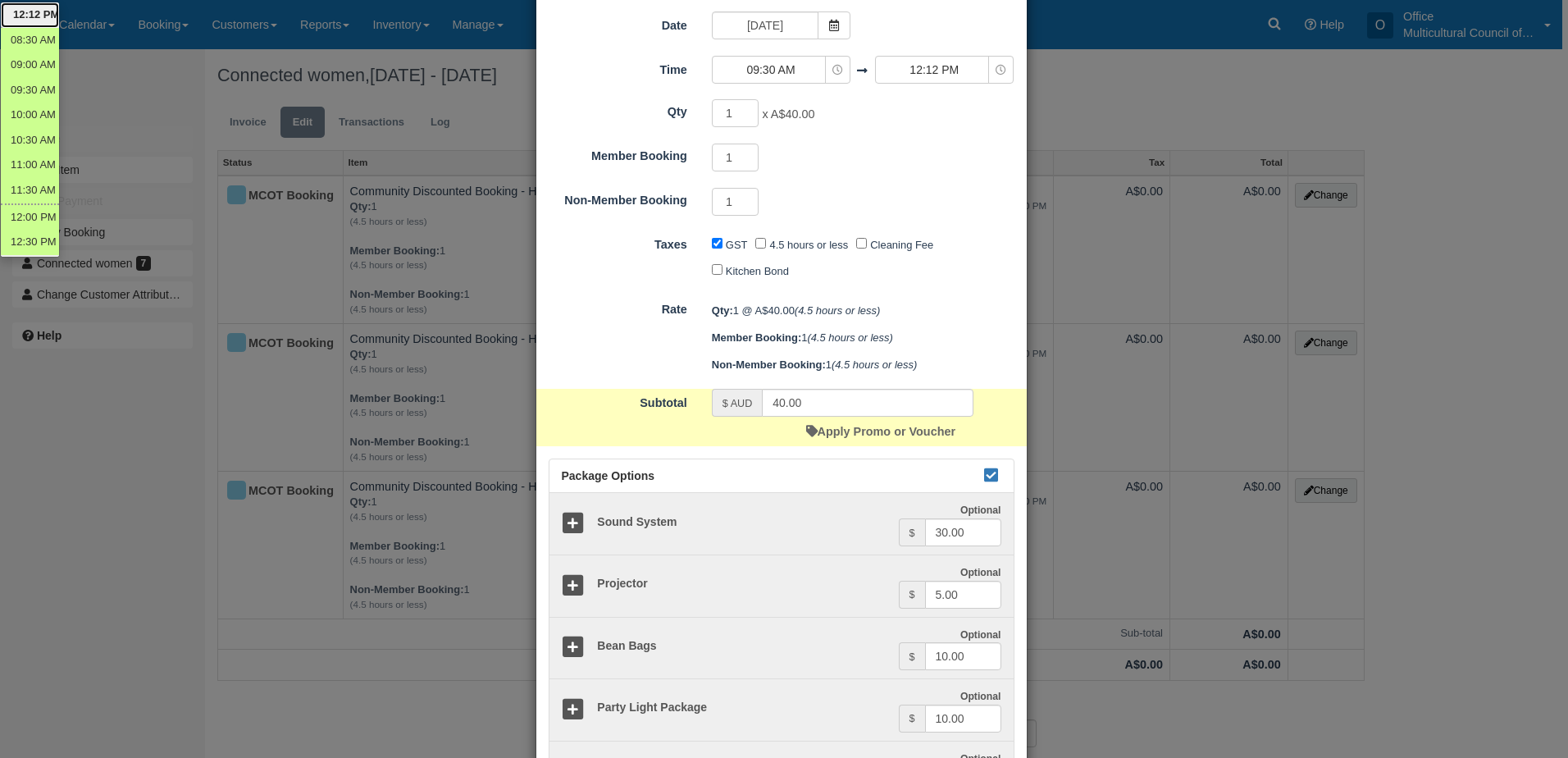
scroll to position [82, 0]
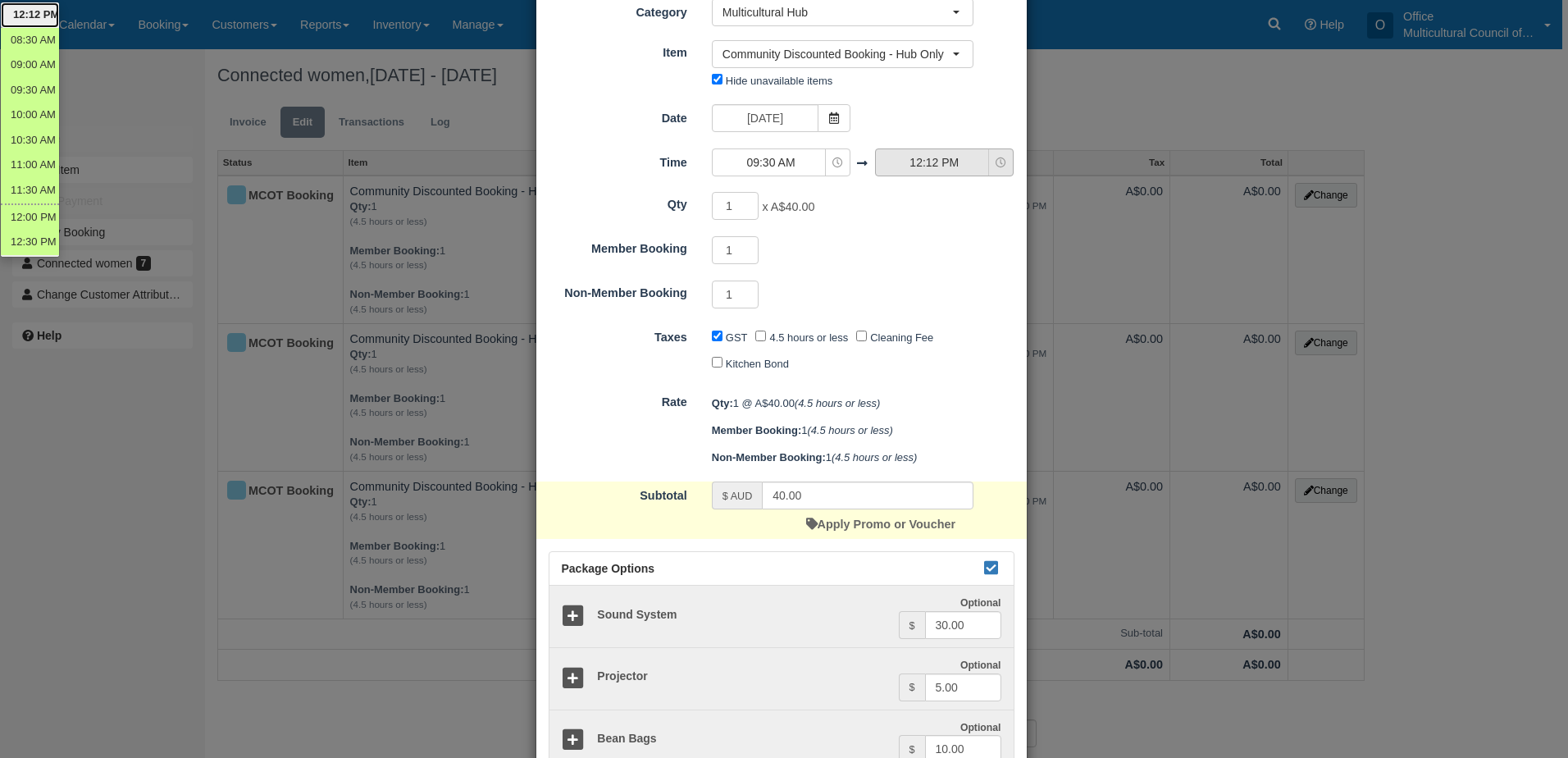
click at [908, 176] on button "12:12 PM" at bounding box center [944, 162] width 139 height 28
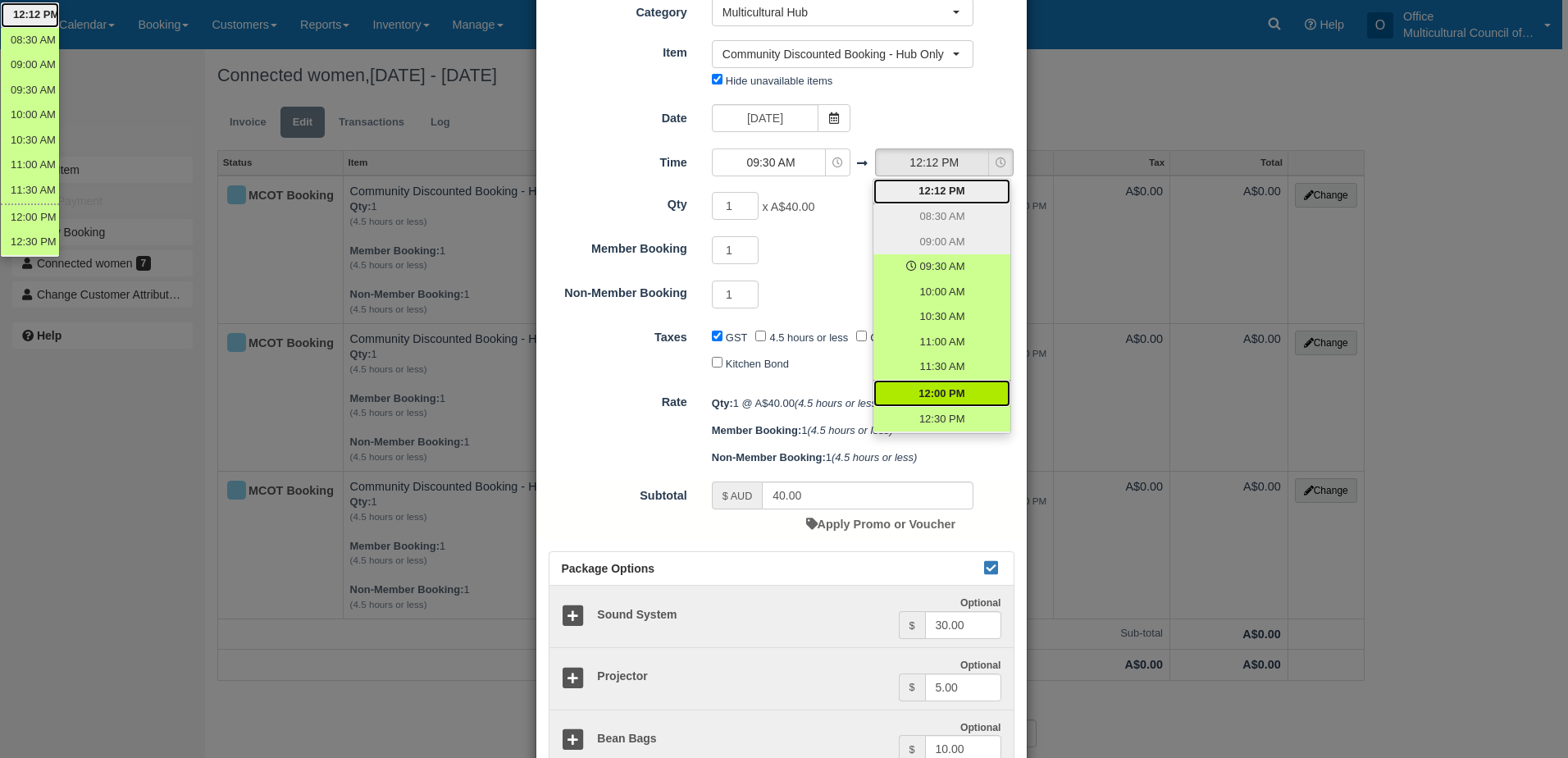
click at [951, 393] on span "12:00 PM" at bounding box center [941, 394] width 46 height 16
select select "12:00"
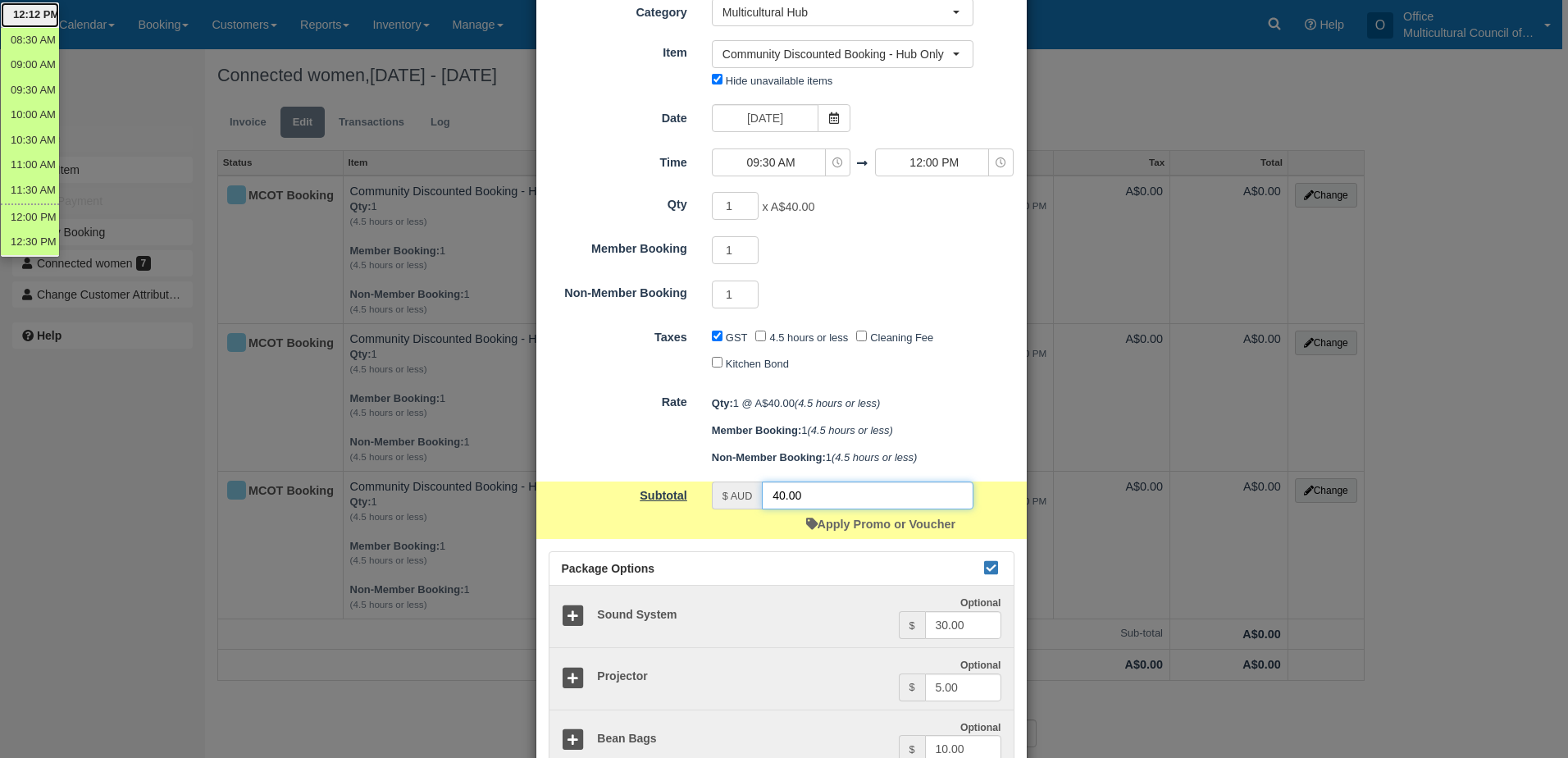
drag, startPoint x: 807, startPoint y: 495, endPoint x: 634, endPoint y: 495, distance: 173.0
click at [634, 495] on div "Subtotal $ AUD 40.00 Apply Promo or Voucher" at bounding box center [781, 510] width 490 height 57
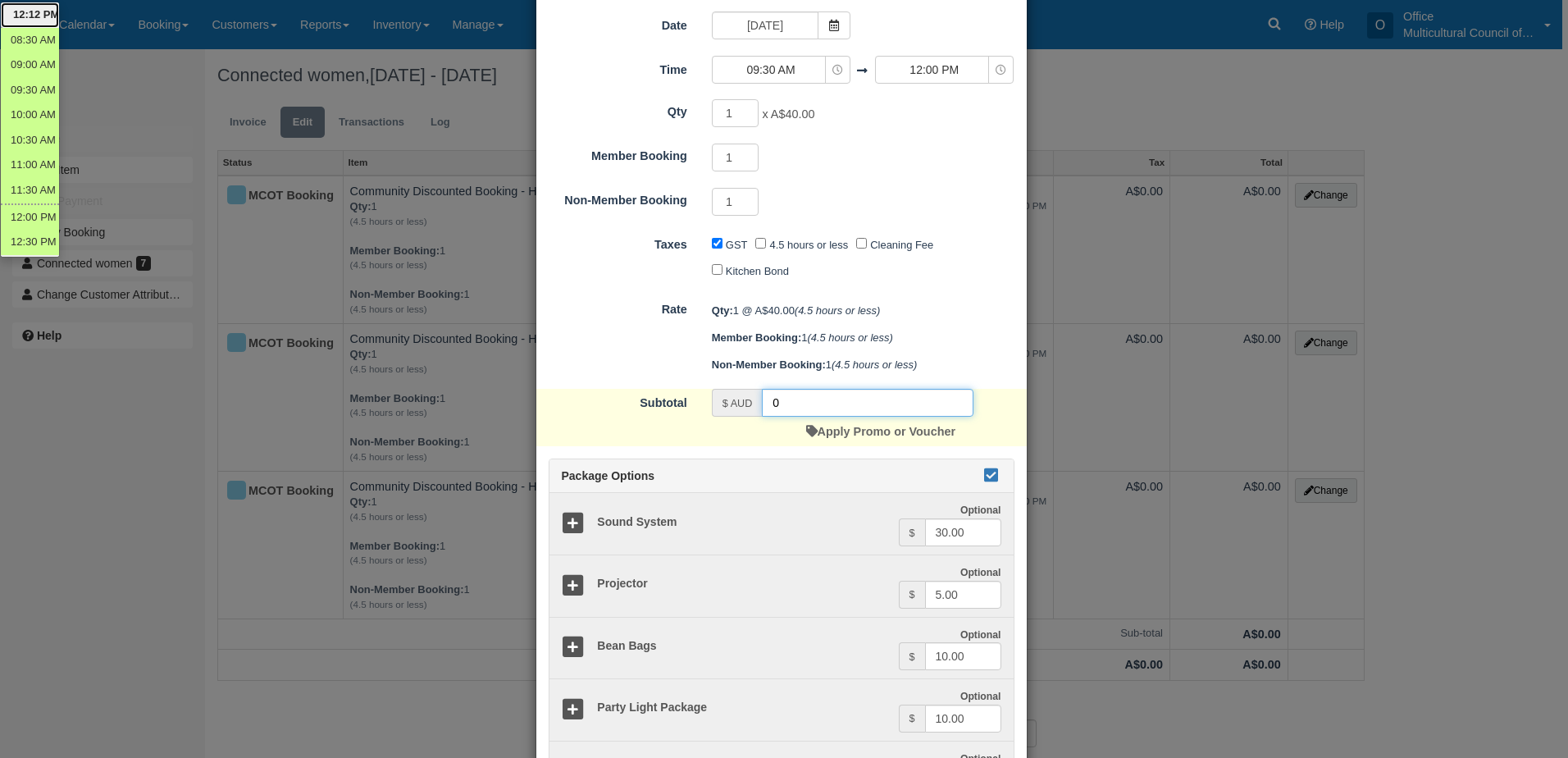
scroll to position [328, 0]
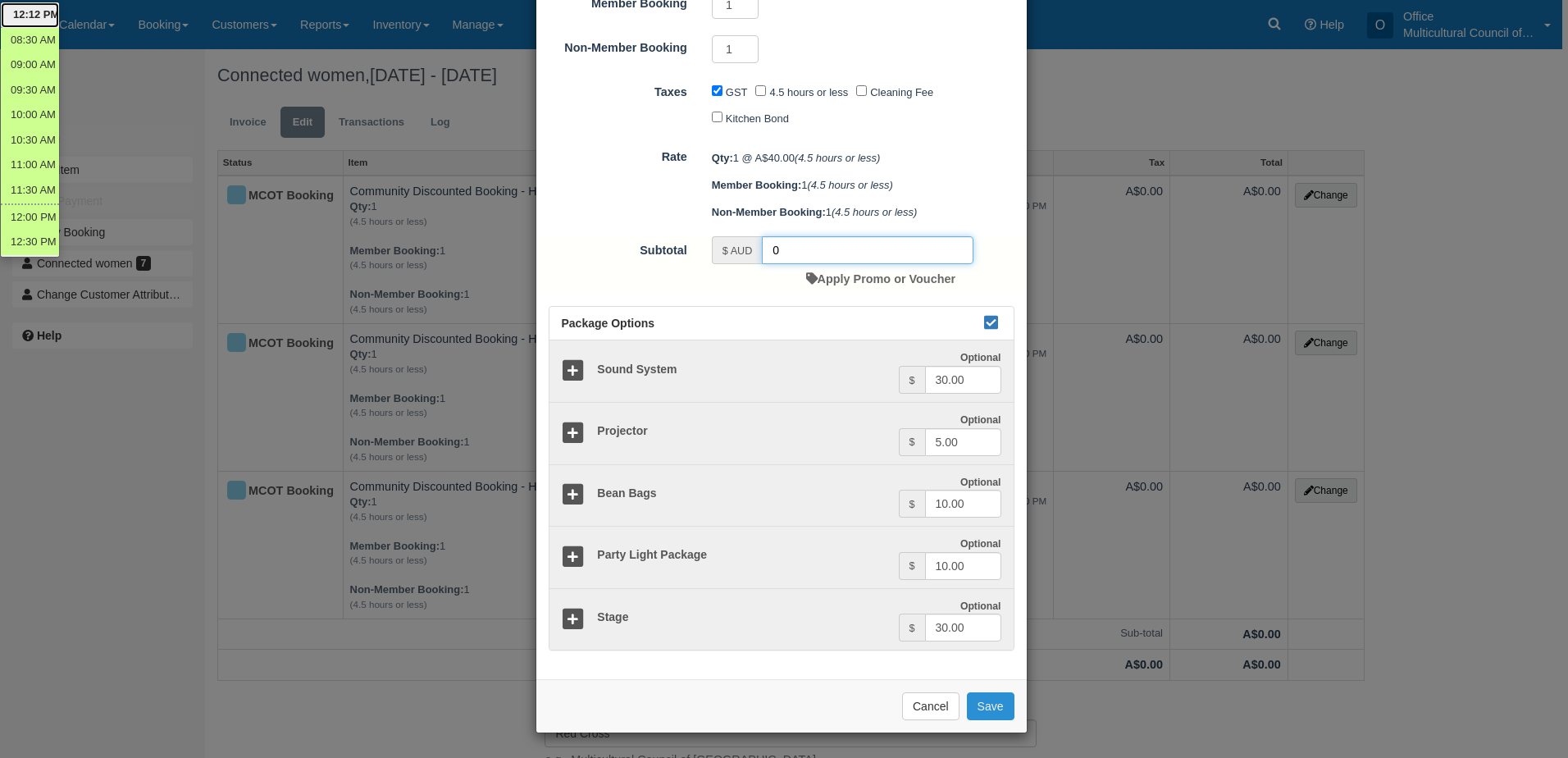
type input "0"
click at [989, 707] on button "Save" at bounding box center [990, 706] width 47 height 28
checkbox input "false"
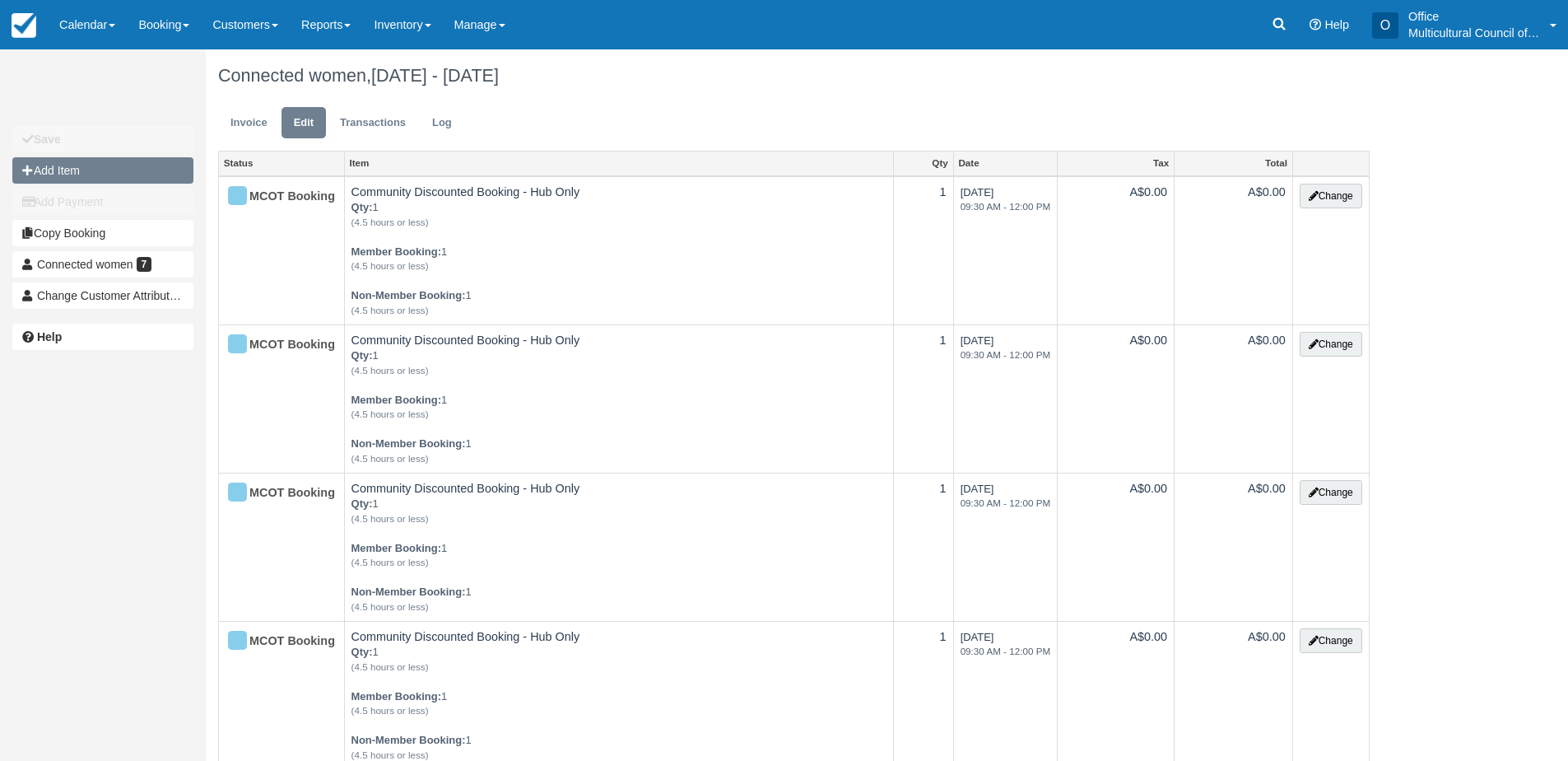
click at [123, 167] on button "Add Item" at bounding box center [103, 170] width 181 height 26
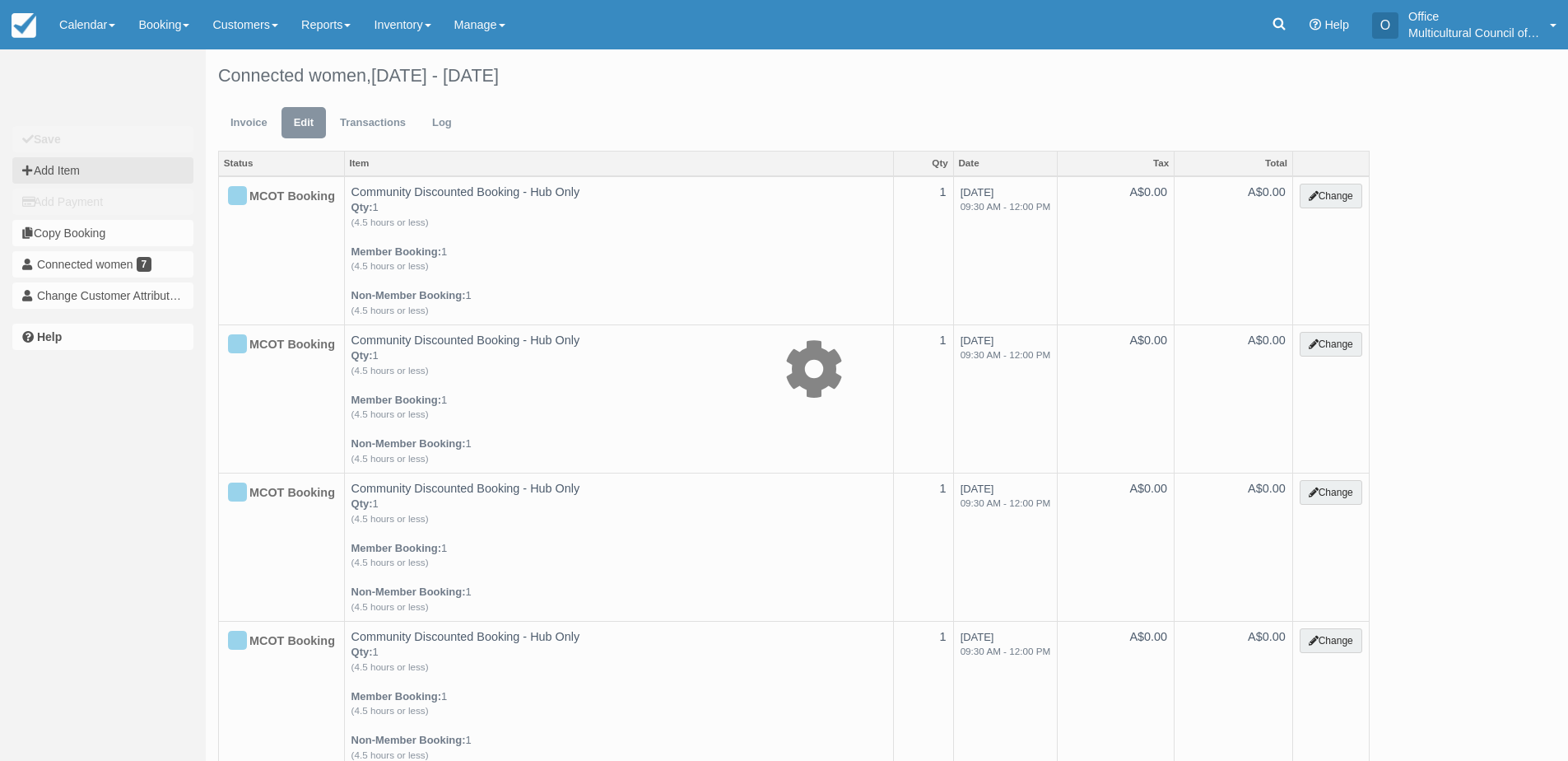
type input "0.00"
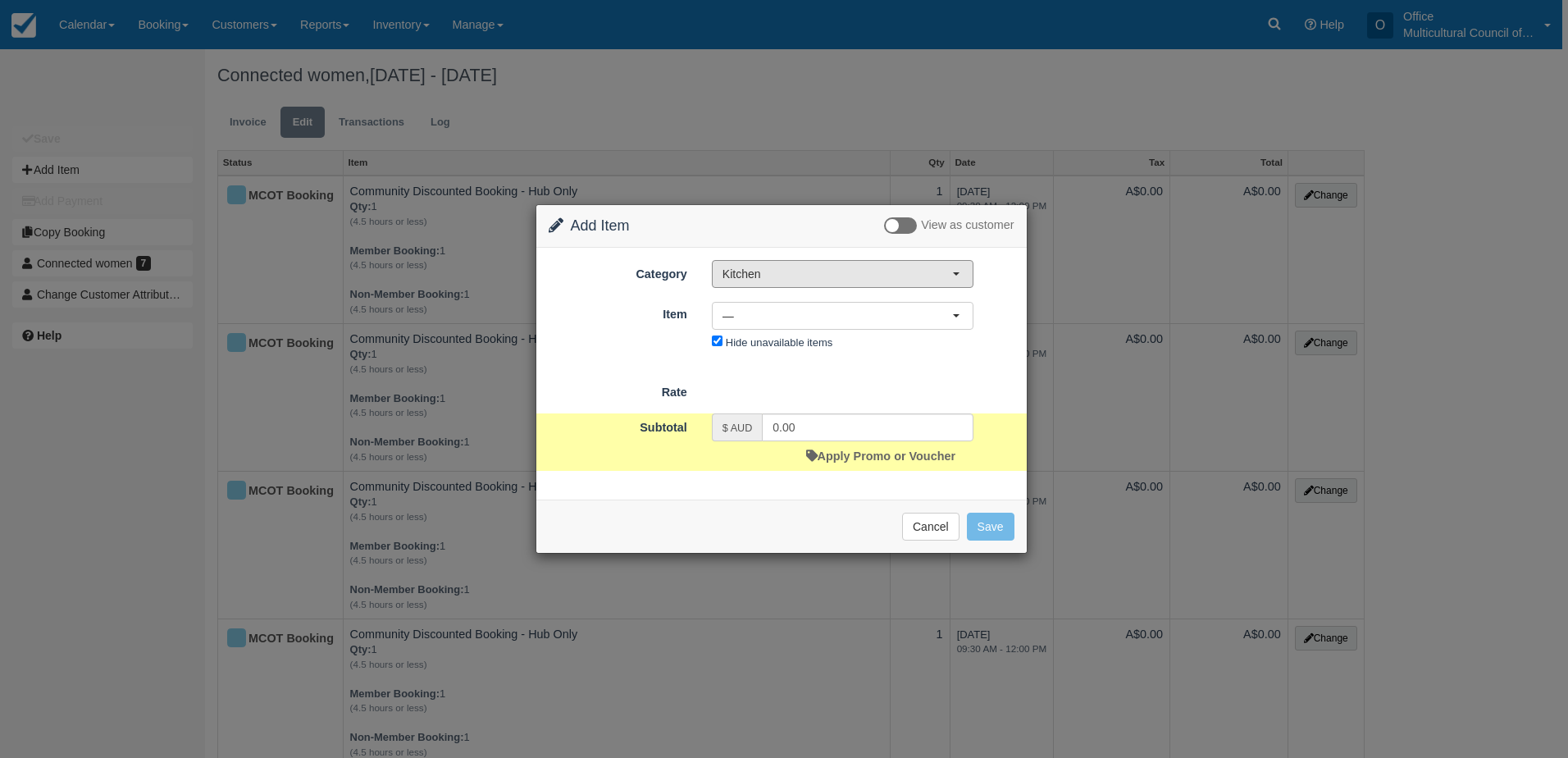
drag, startPoint x: 824, startPoint y: 282, endPoint x: 826, endPoint y: 323, distance: 41.0
click at [826, 281] on button "Kitchen" at bounding box center [842, 274] width 262 height 28
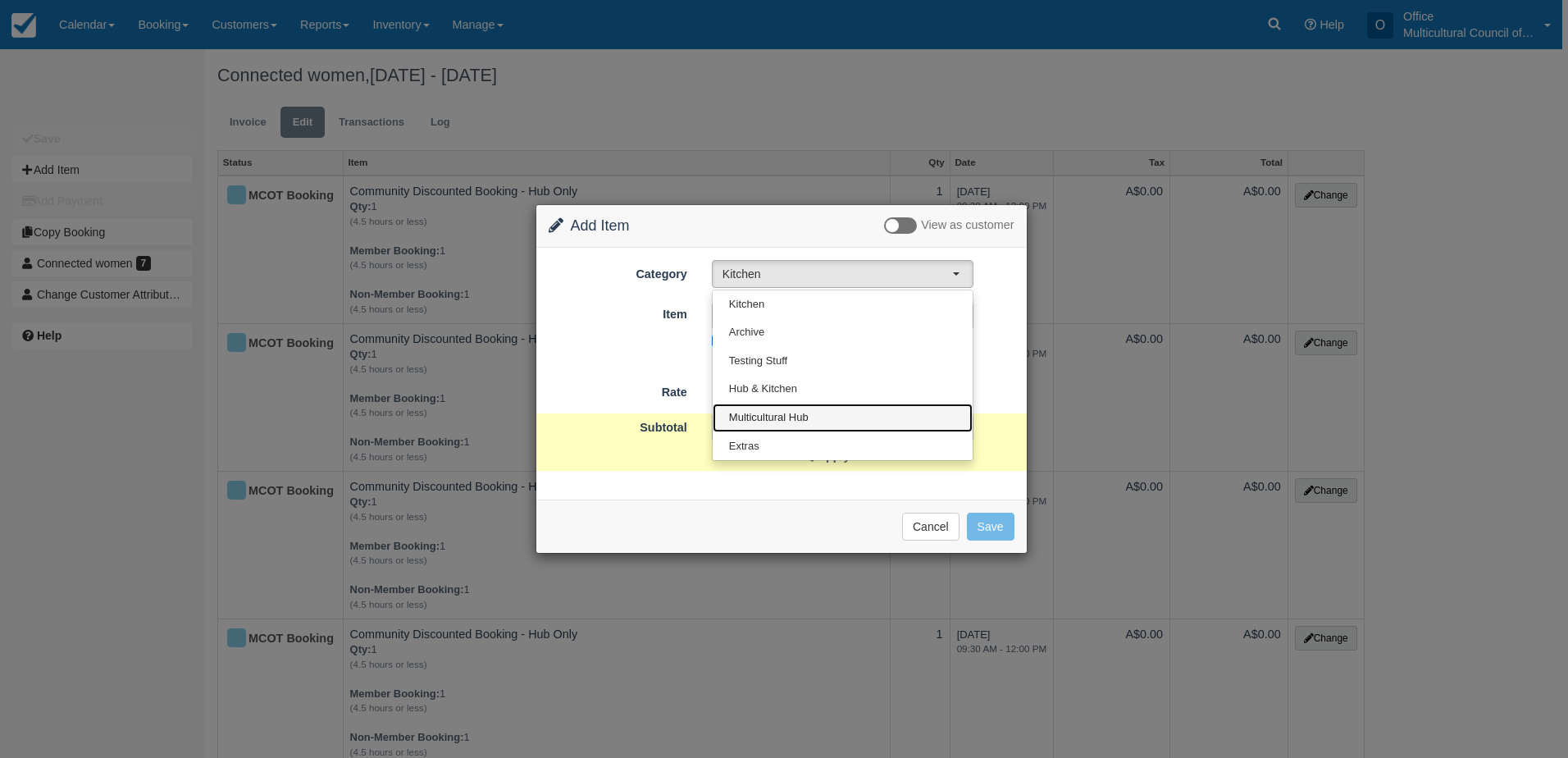
click at [821, 419] on link "Multicultural Hub" at bounding box center [842, 418] width 260 height 29
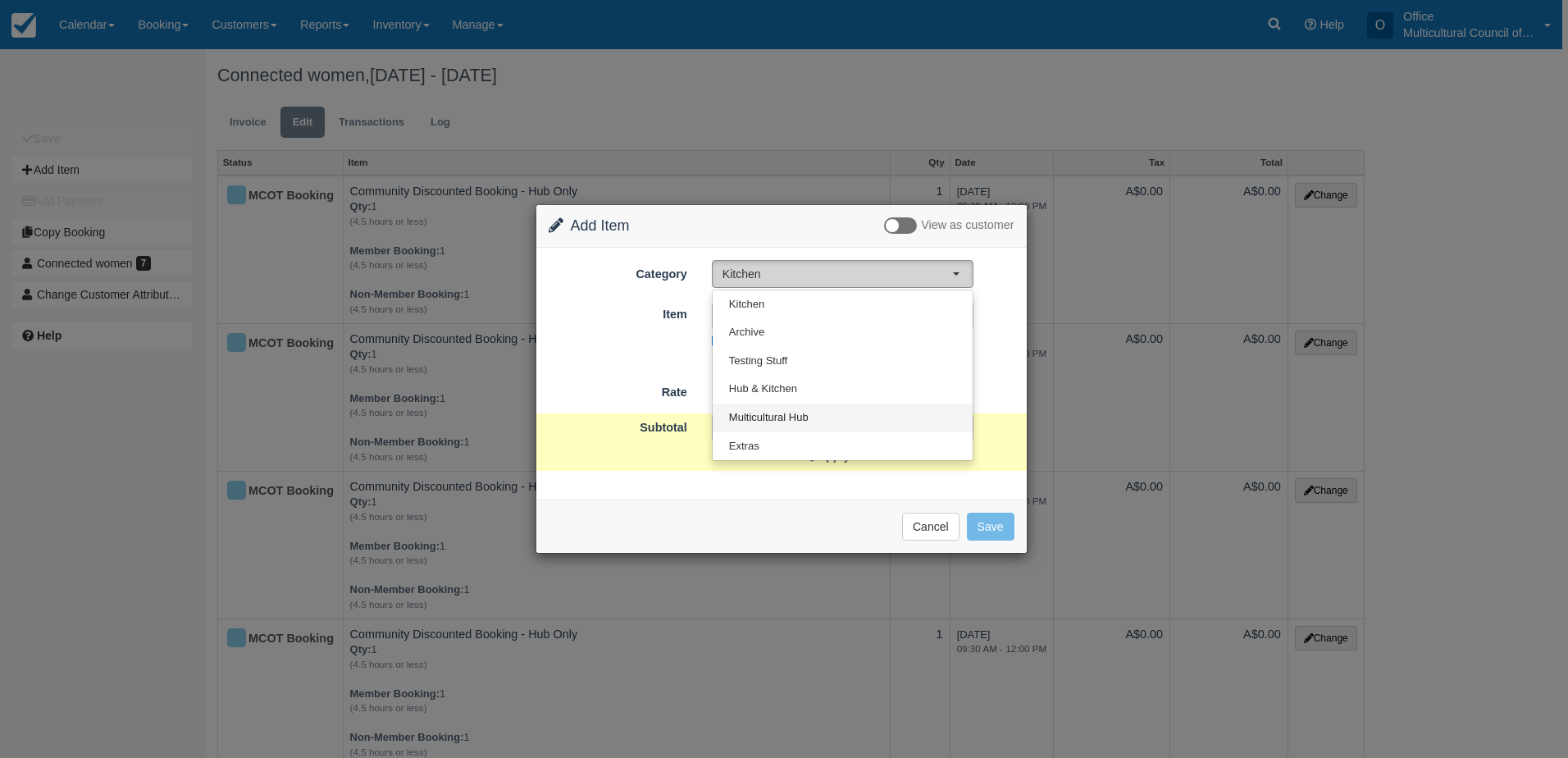
select select "2"
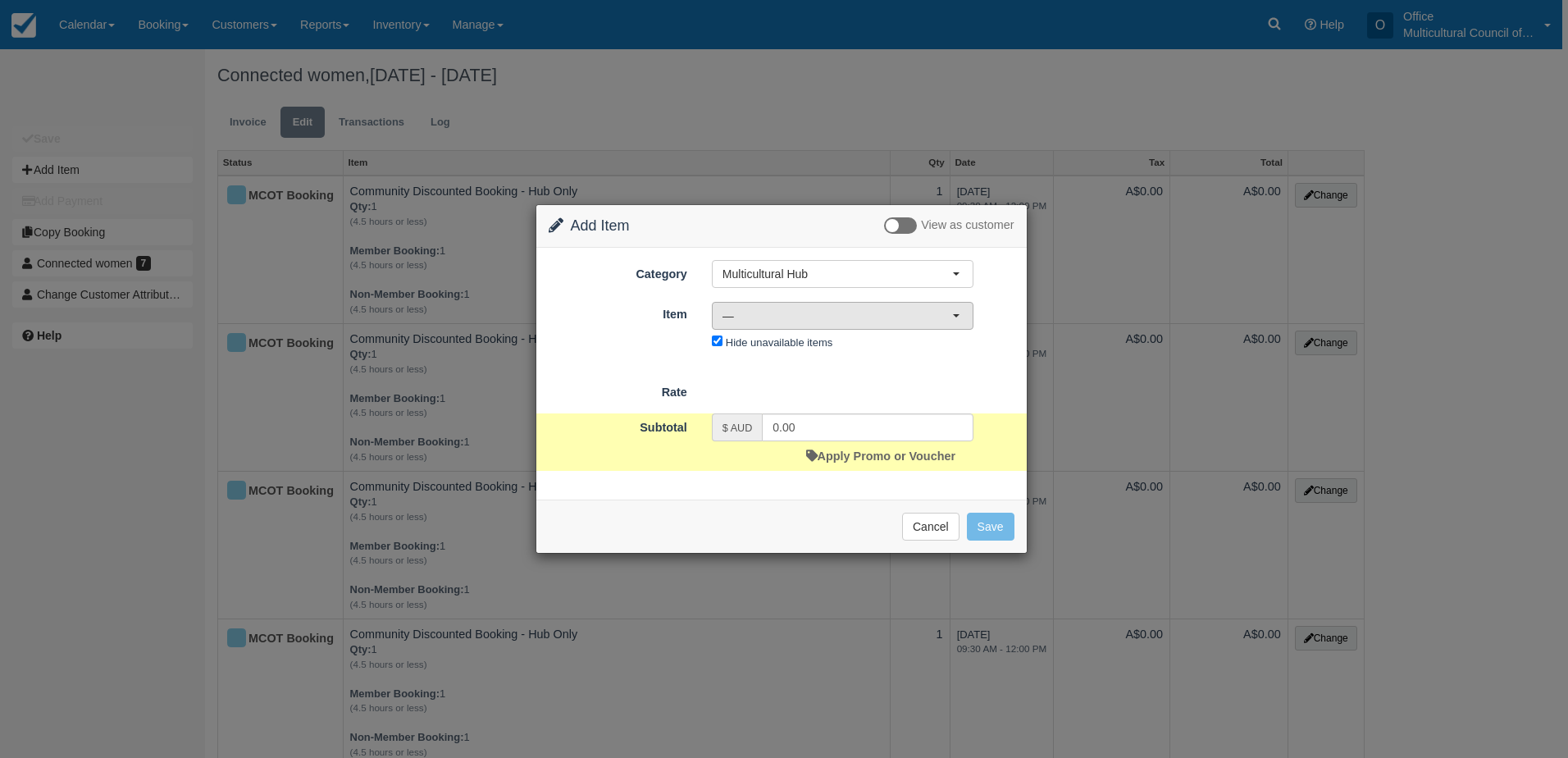
click at [880, 314] on span "—" at bounding box center [837, 315] width 230 height 16
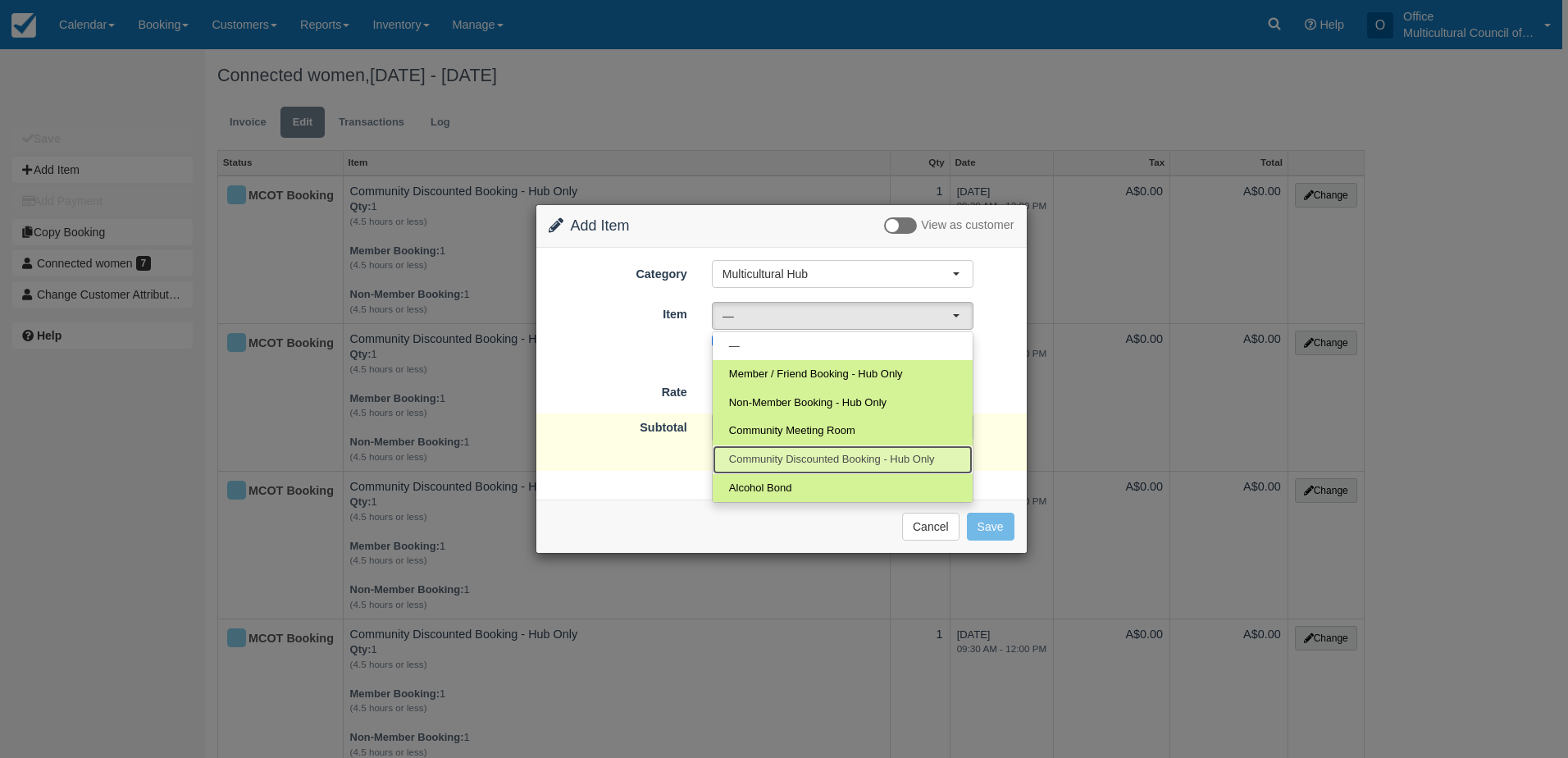
click at [883, 453] on span "Community Discounted Booking - Hub Only" at bounding box center [832, 460] width 205 height 16
select select "4"
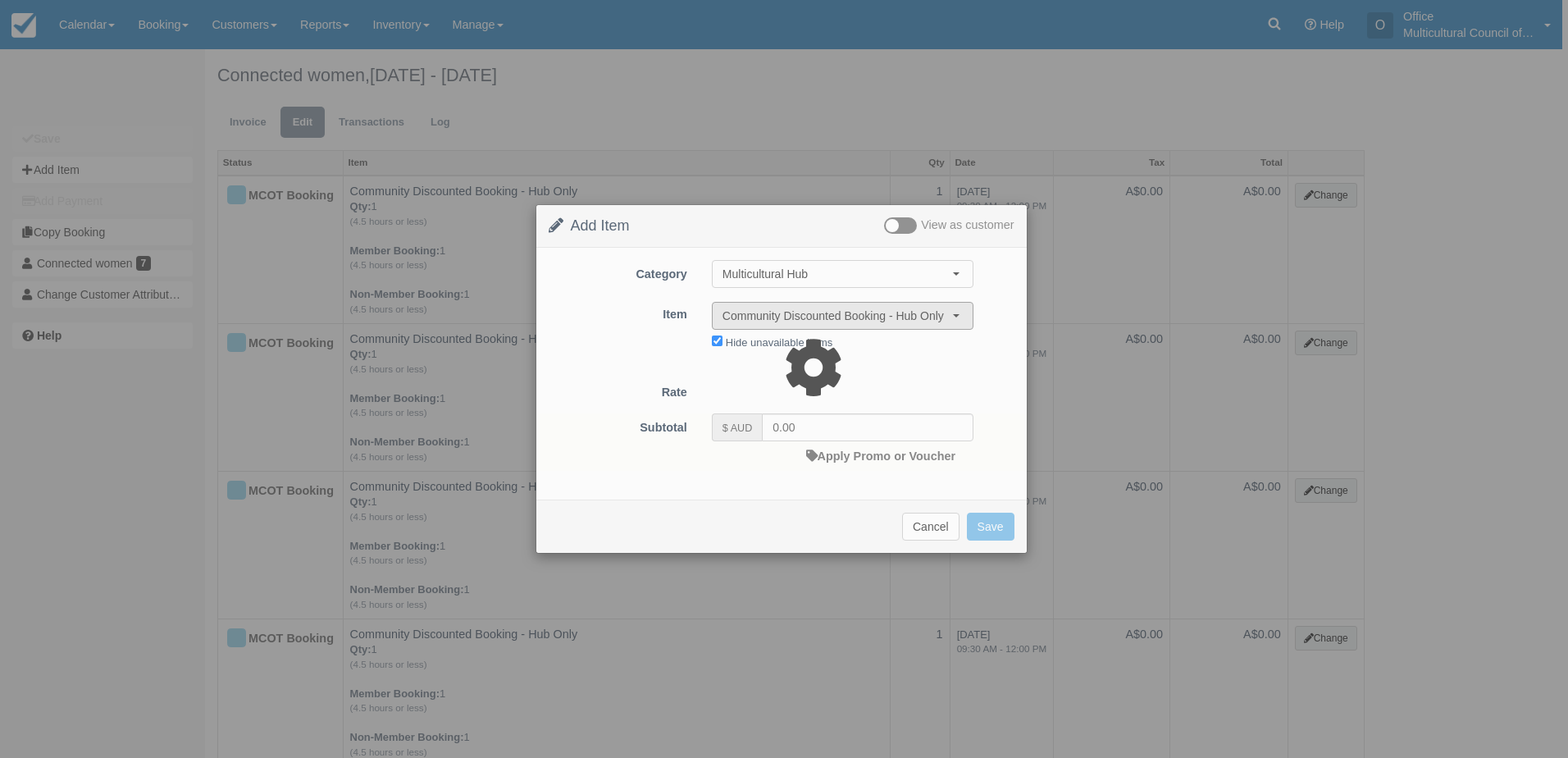
type input "40.00"
select select "08:00"
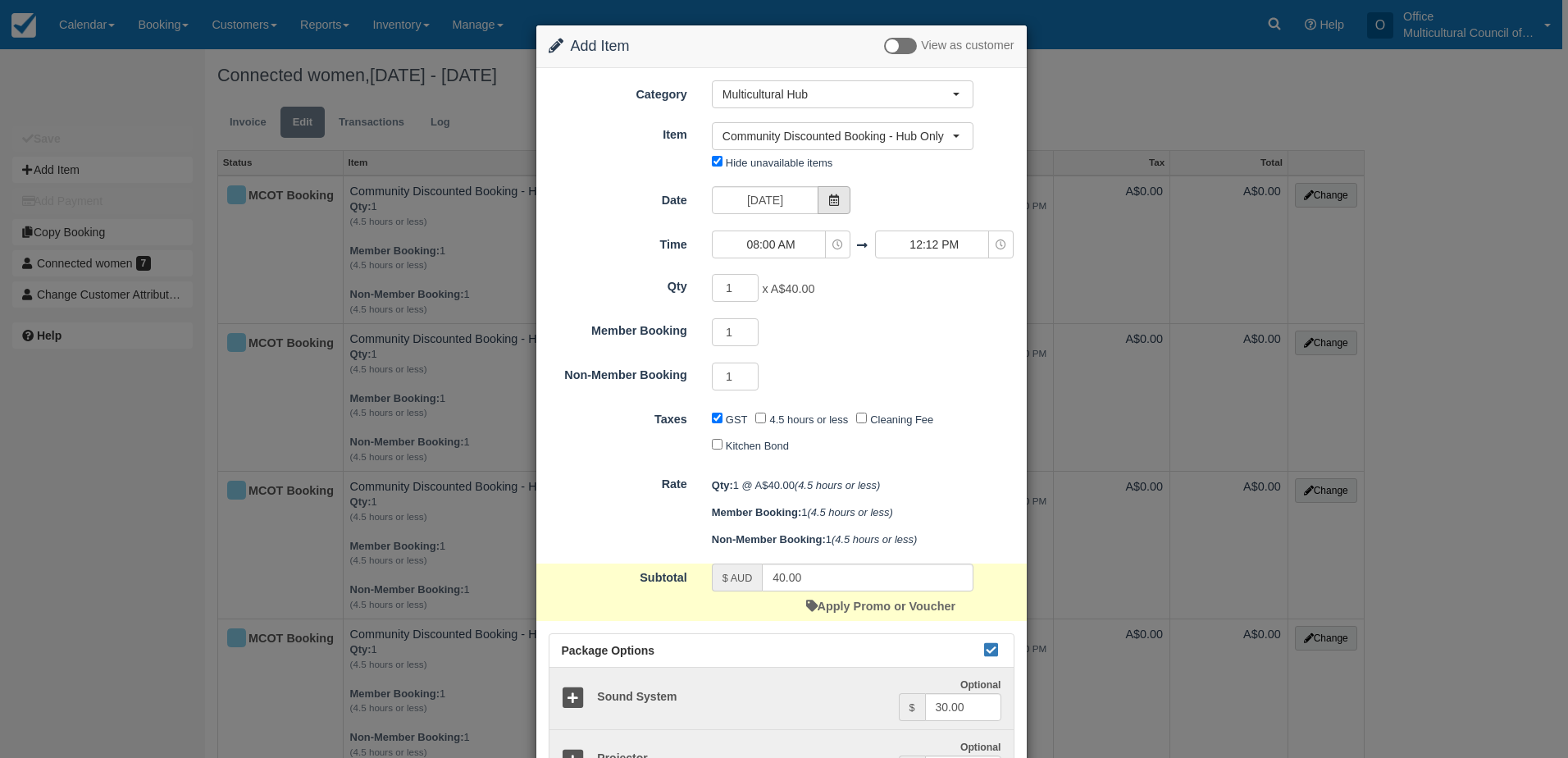
click at [824, 202] on span at bounding box center [834, 200] width 33 height 28
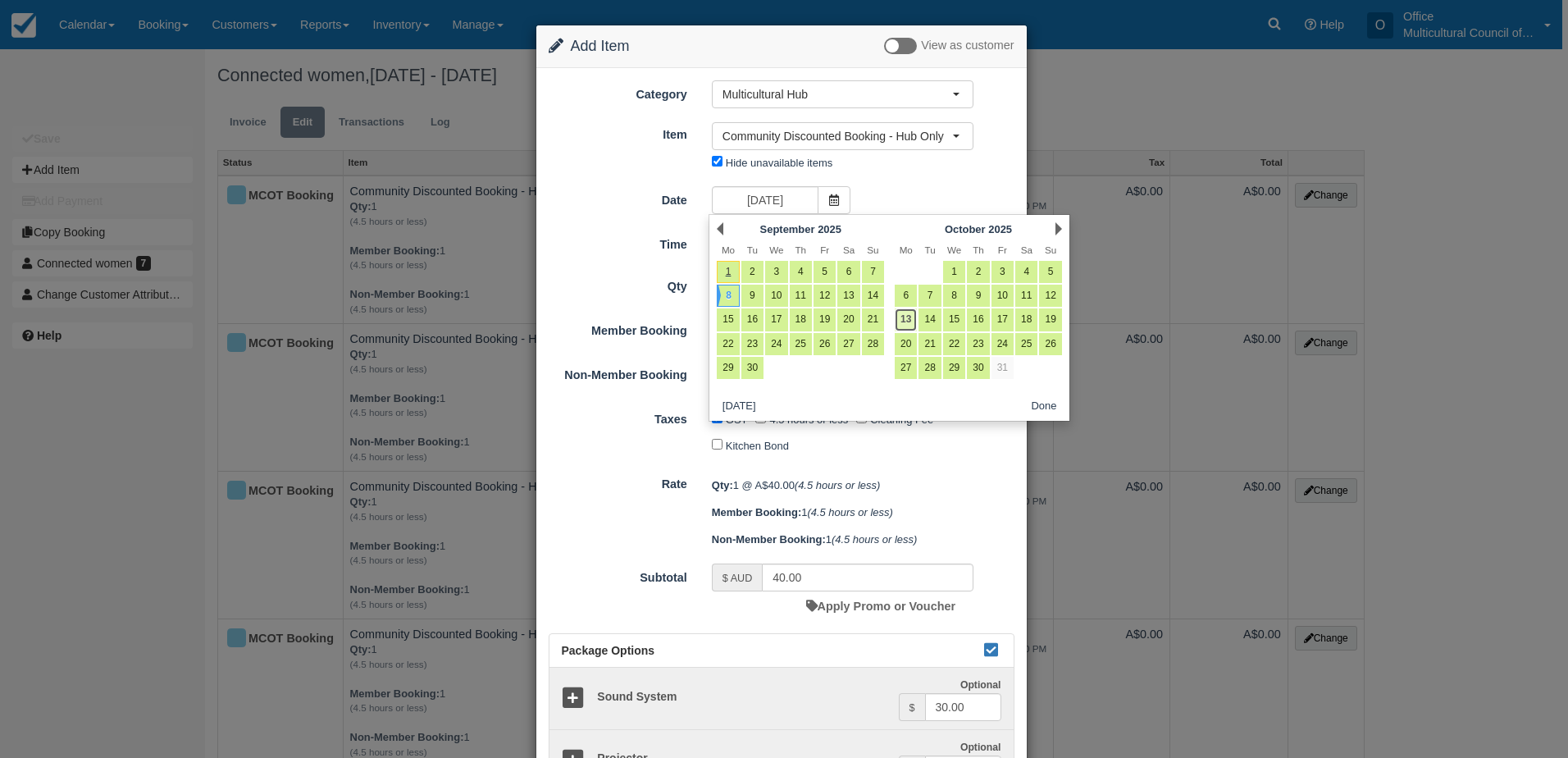
click at [903, 326] on link "13" at bounding box center [905, 319] width 22 height 22
type input "Monday 13 October 2025"
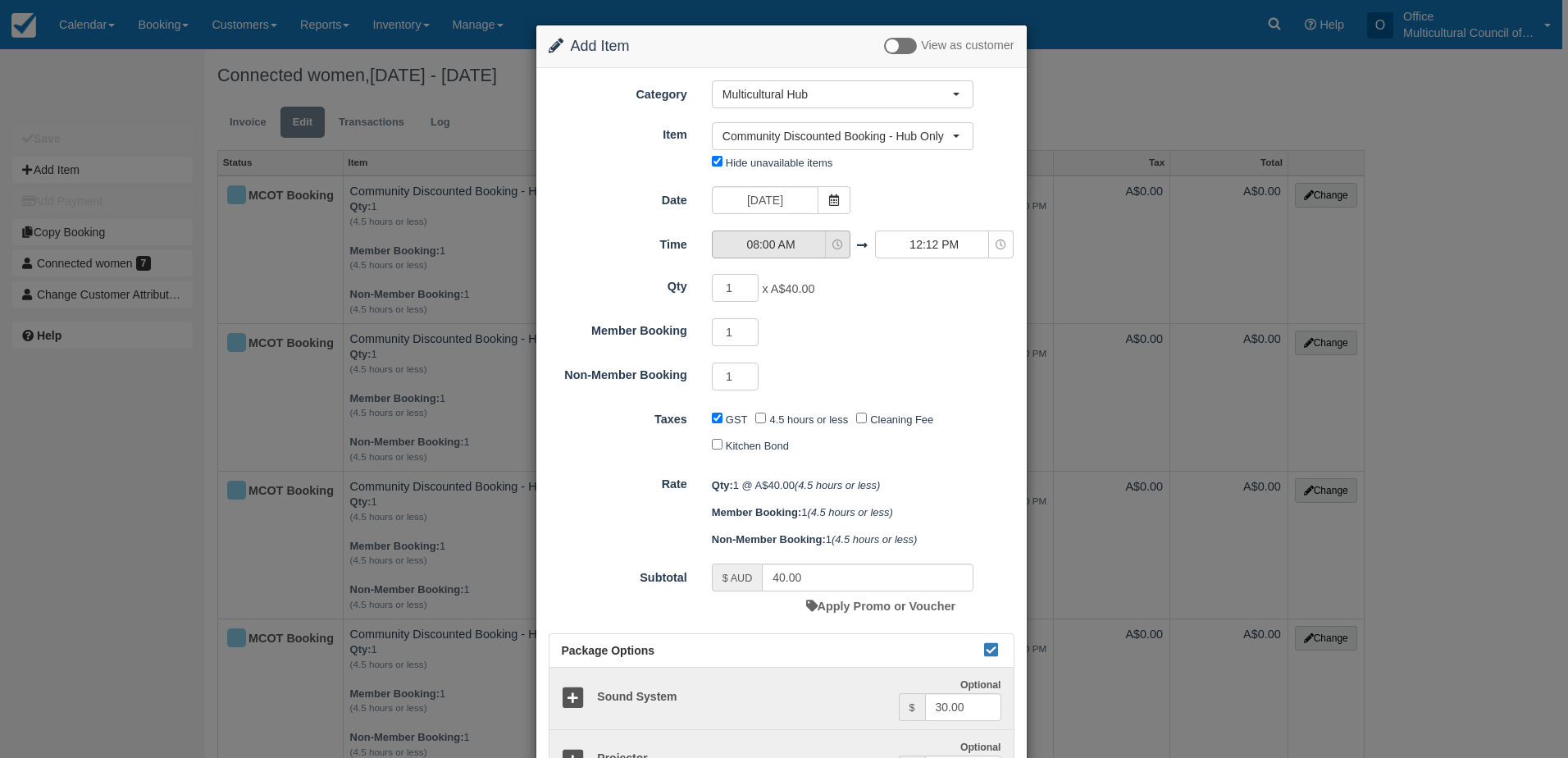
click at [767, 244] on span "08:00 AM" at bounding box center [771, 243] width 116 height 16
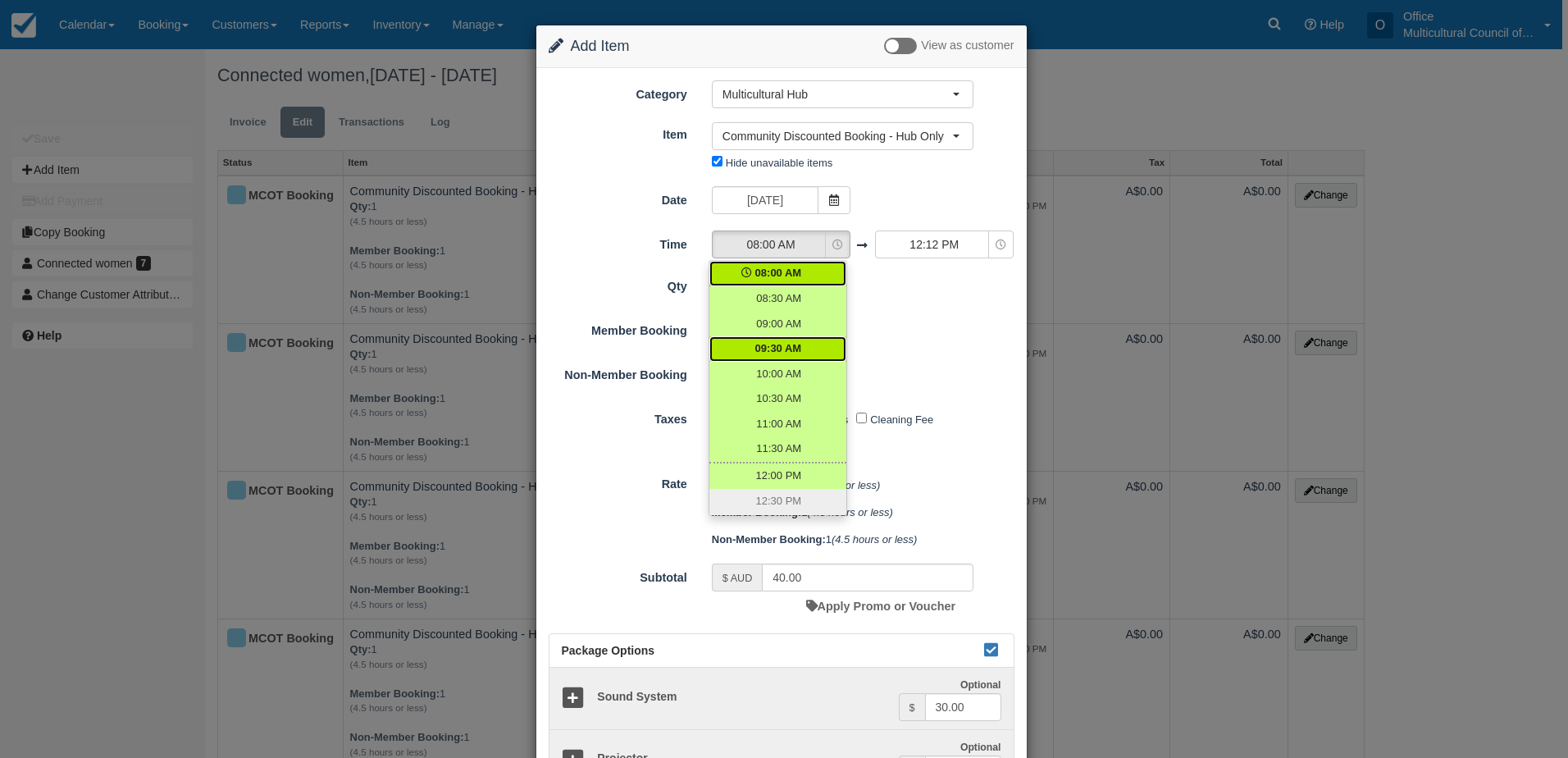
click at [786, 344] on span "09:30 AM" at bounding box center [779, 349] width 47 height 16
select select "09:30"
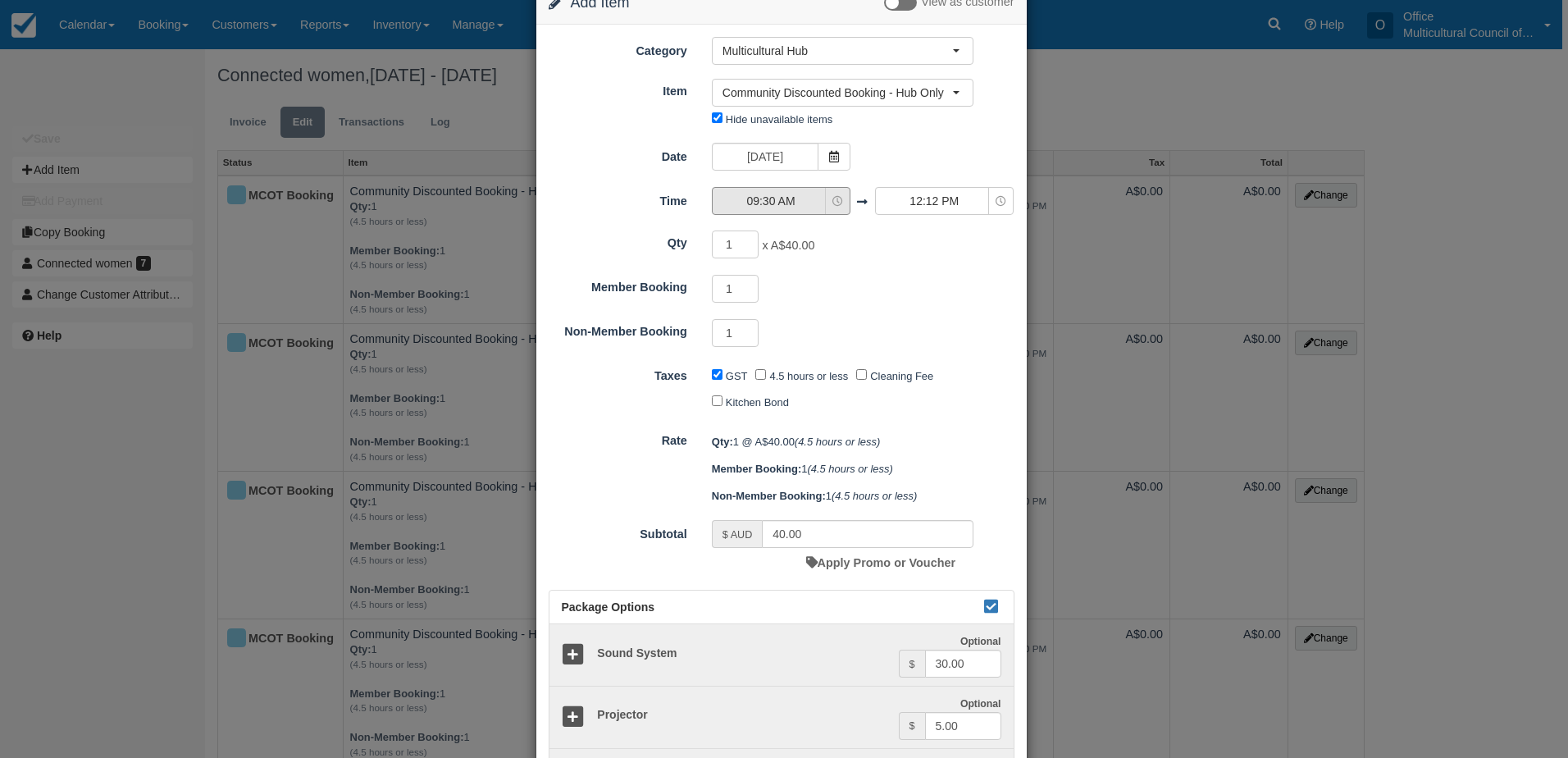
scroll to position [82, 0]
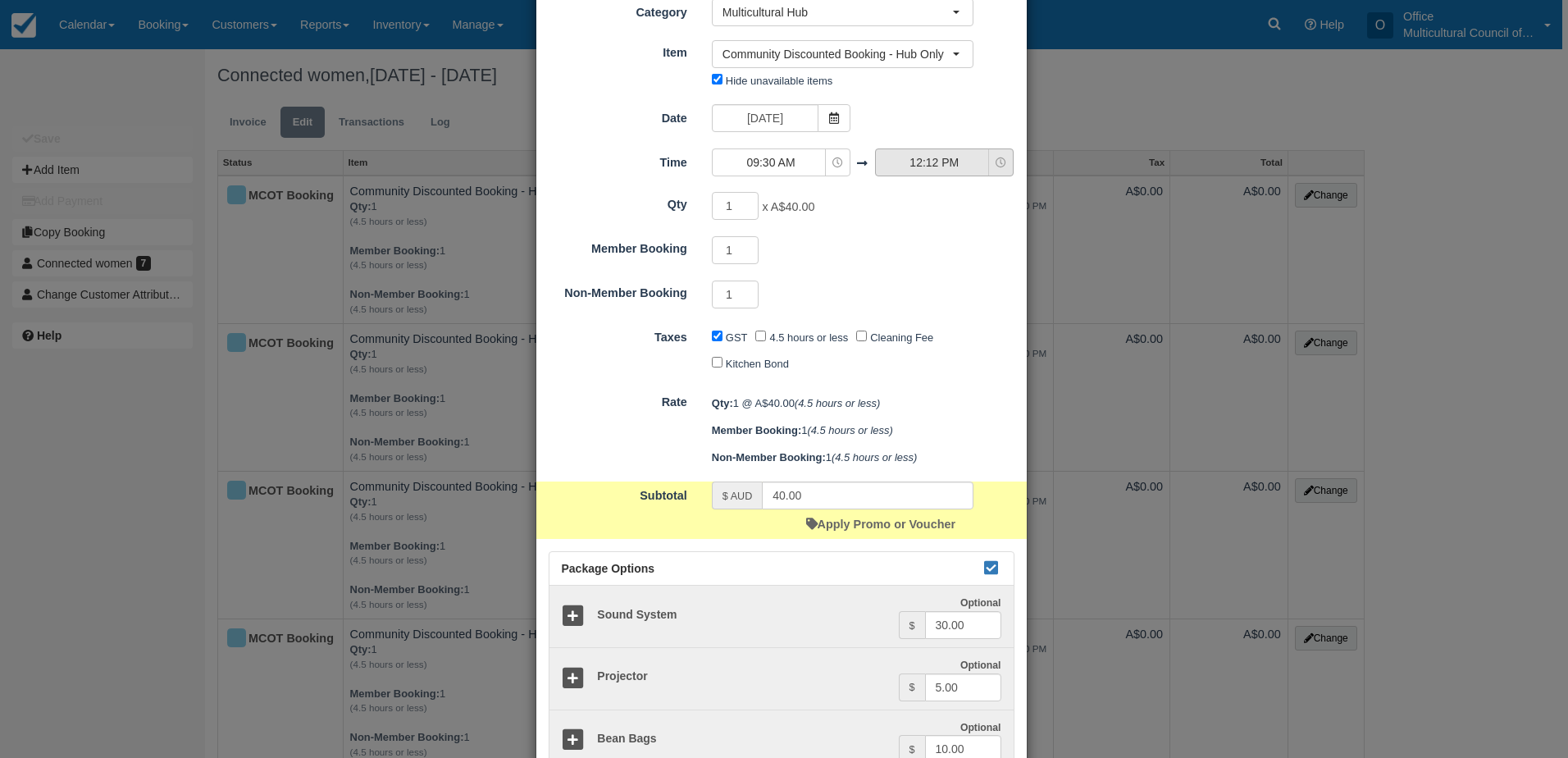
click at [899, 168] on span "12:12 PM" at bounding box center [934, 162] width 116 height 16
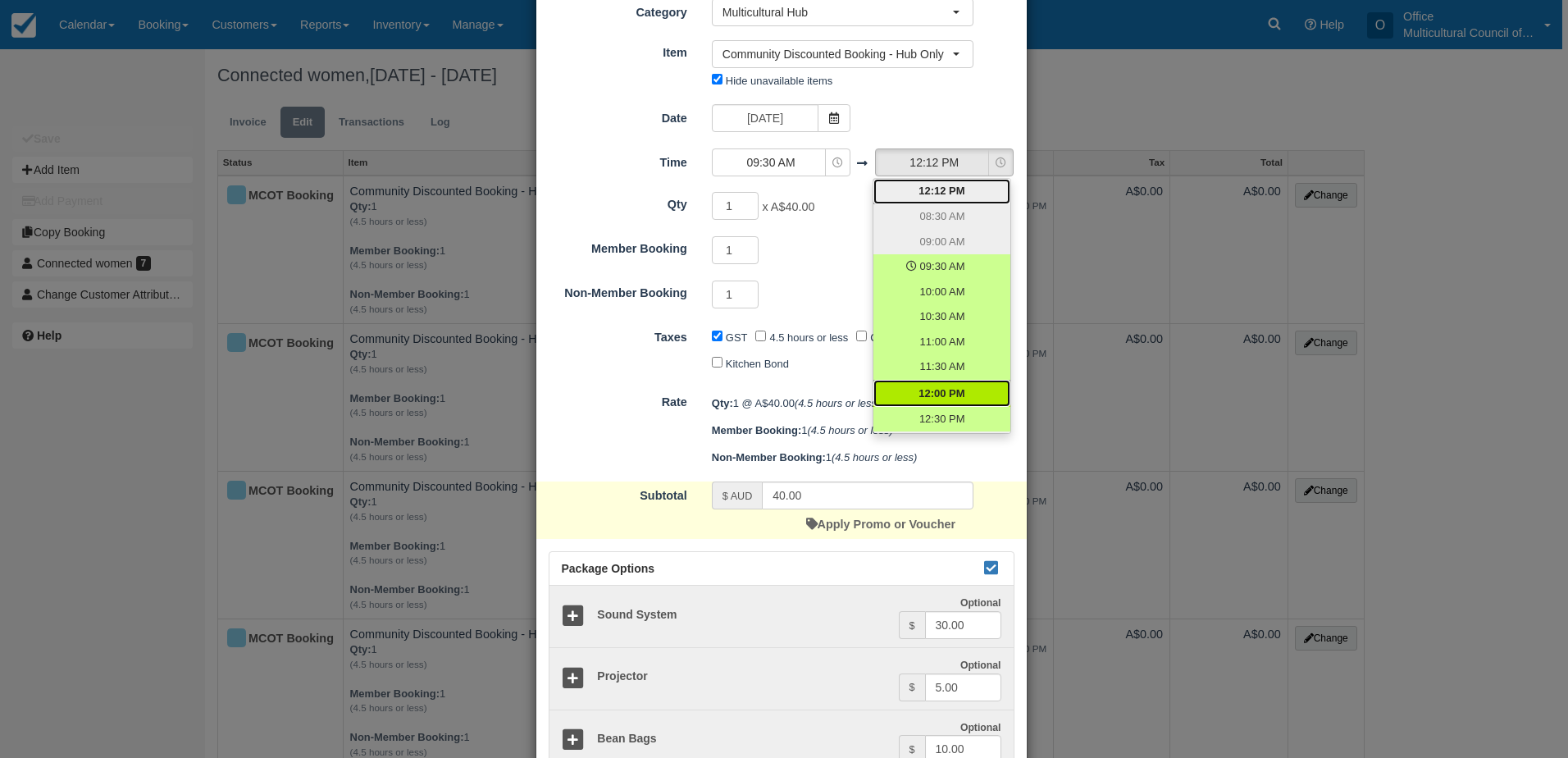
click at [953, 383] on link "12:00 PM" at bounding box center [941, 393] width 137 height 27
select select "12:00"
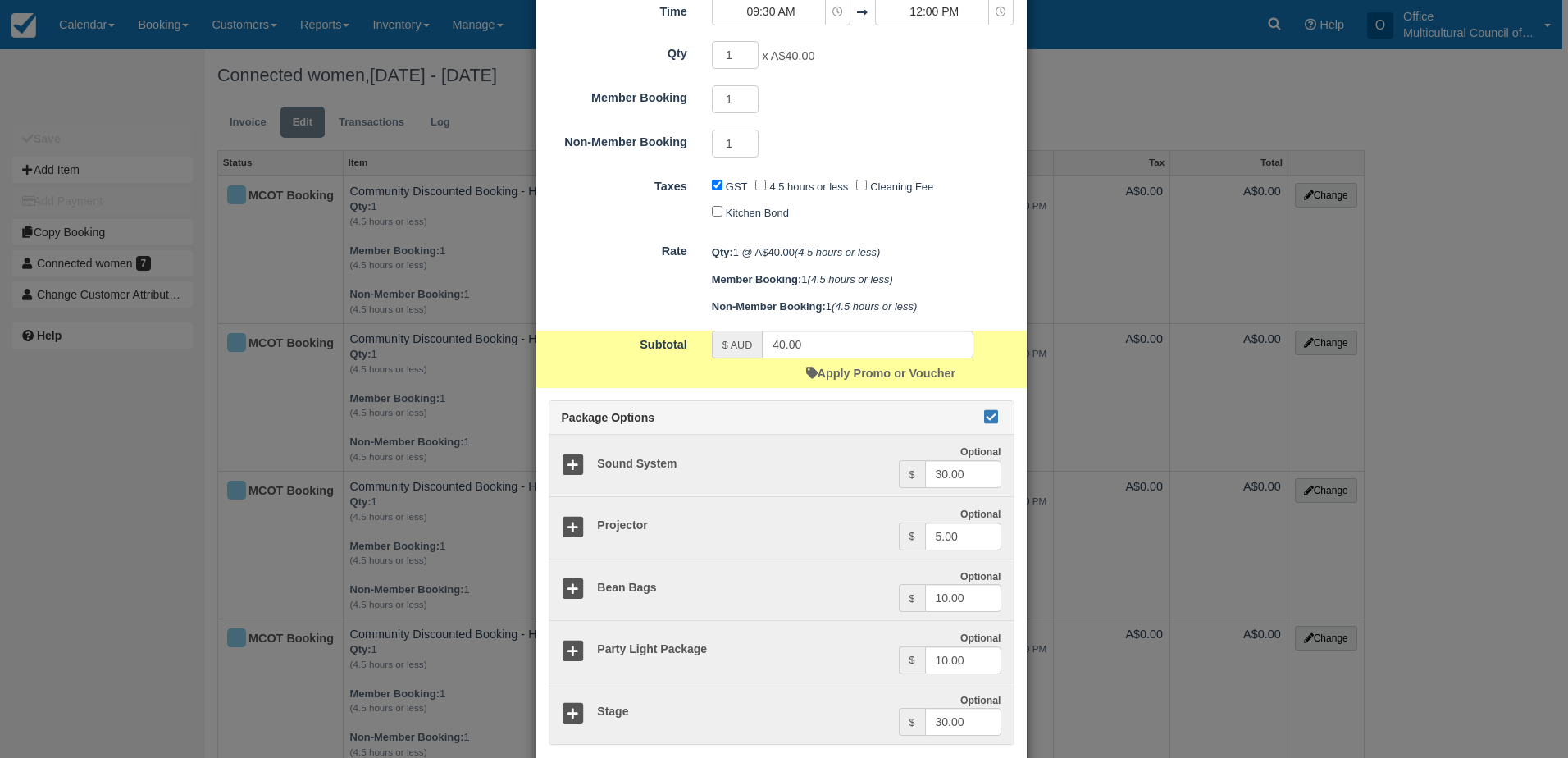
scroll to position [246, 0]
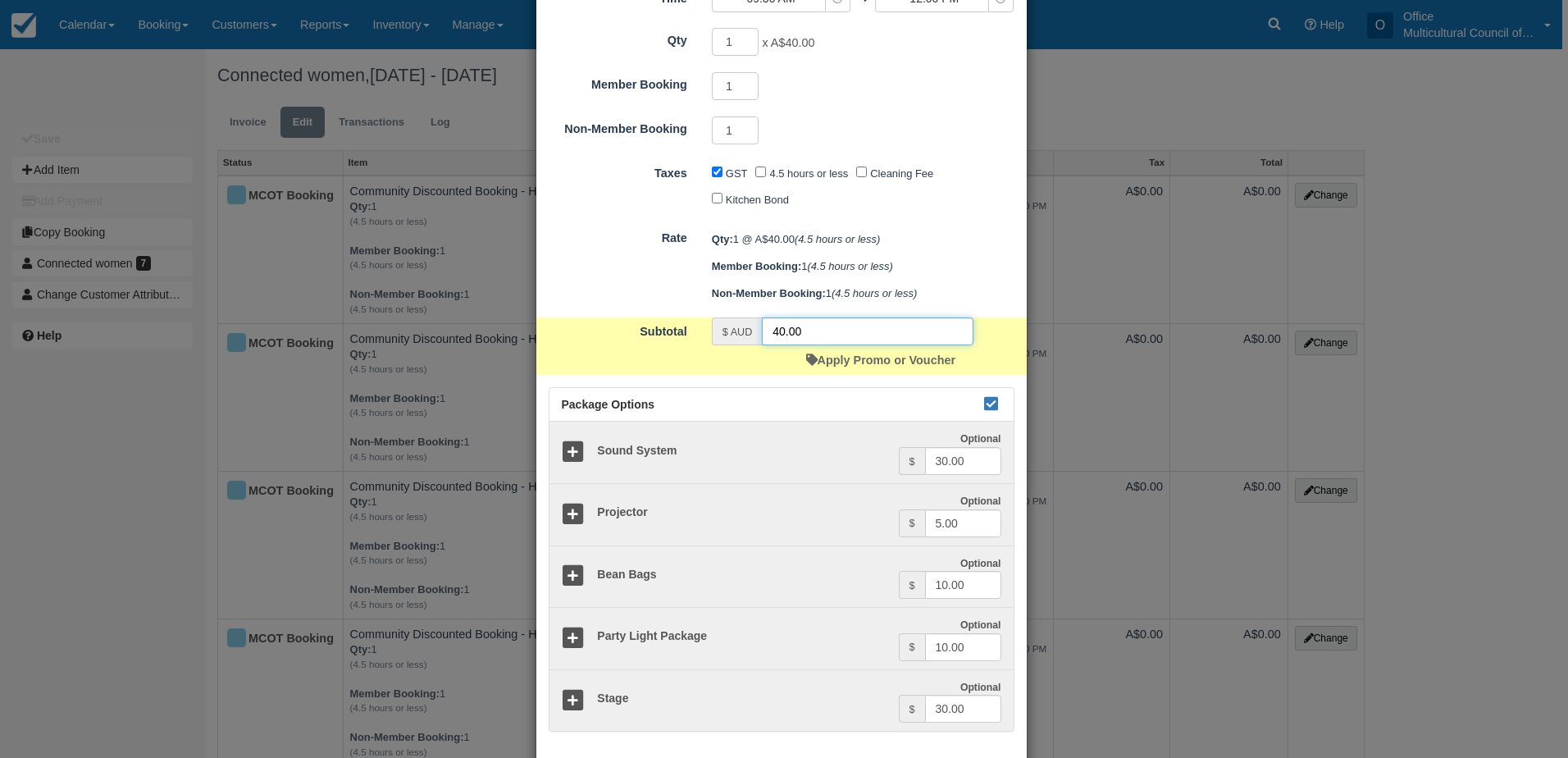
drag, startPoint x: 803, startPoint y: 334, endPoint x: 736, endPoint y: 334, distance: 67.0
click at [736, 334] on div "$ AUD 40.00" at bounding box center [842, 331] width 262 height 28
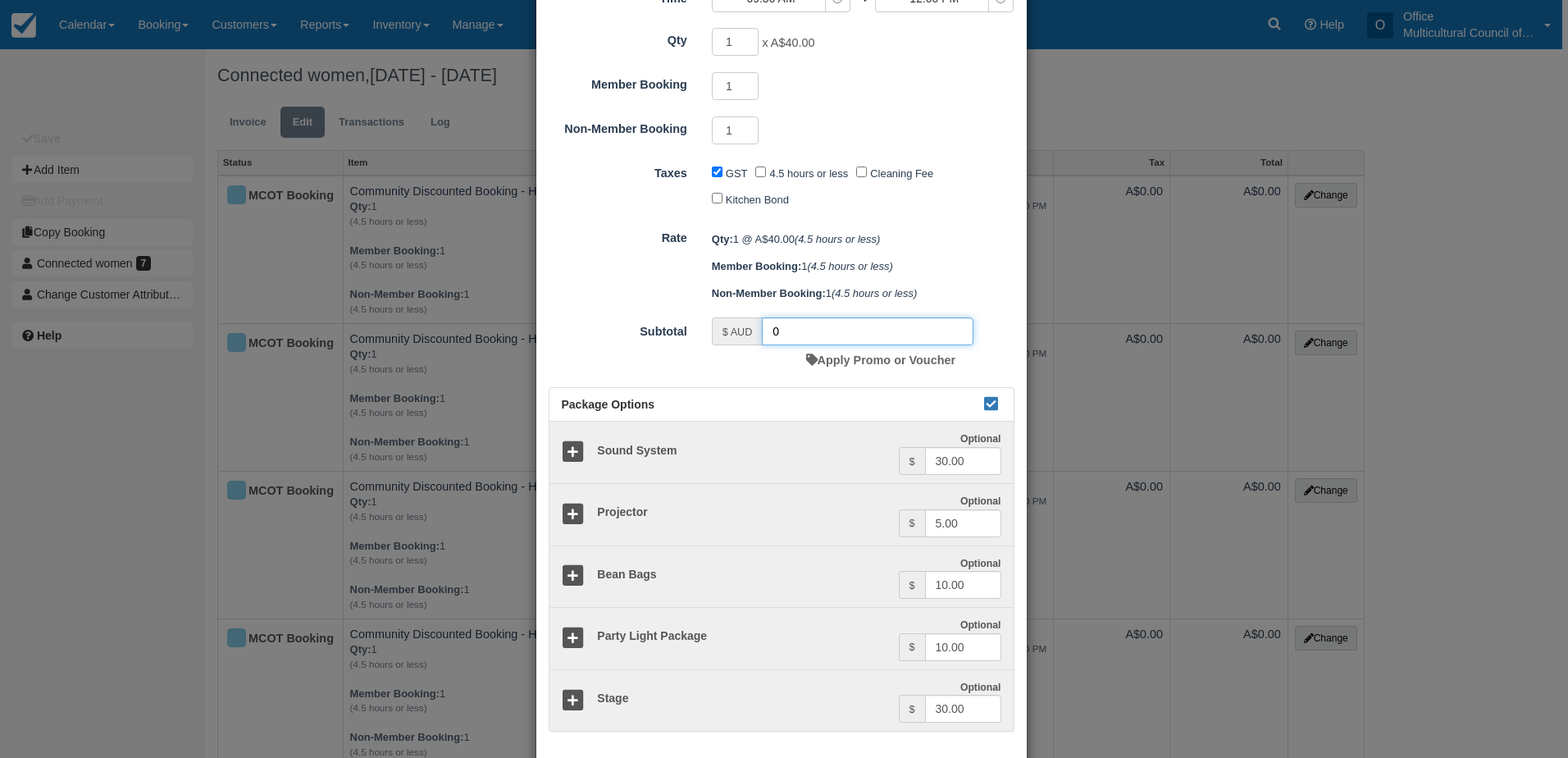
type input "0"
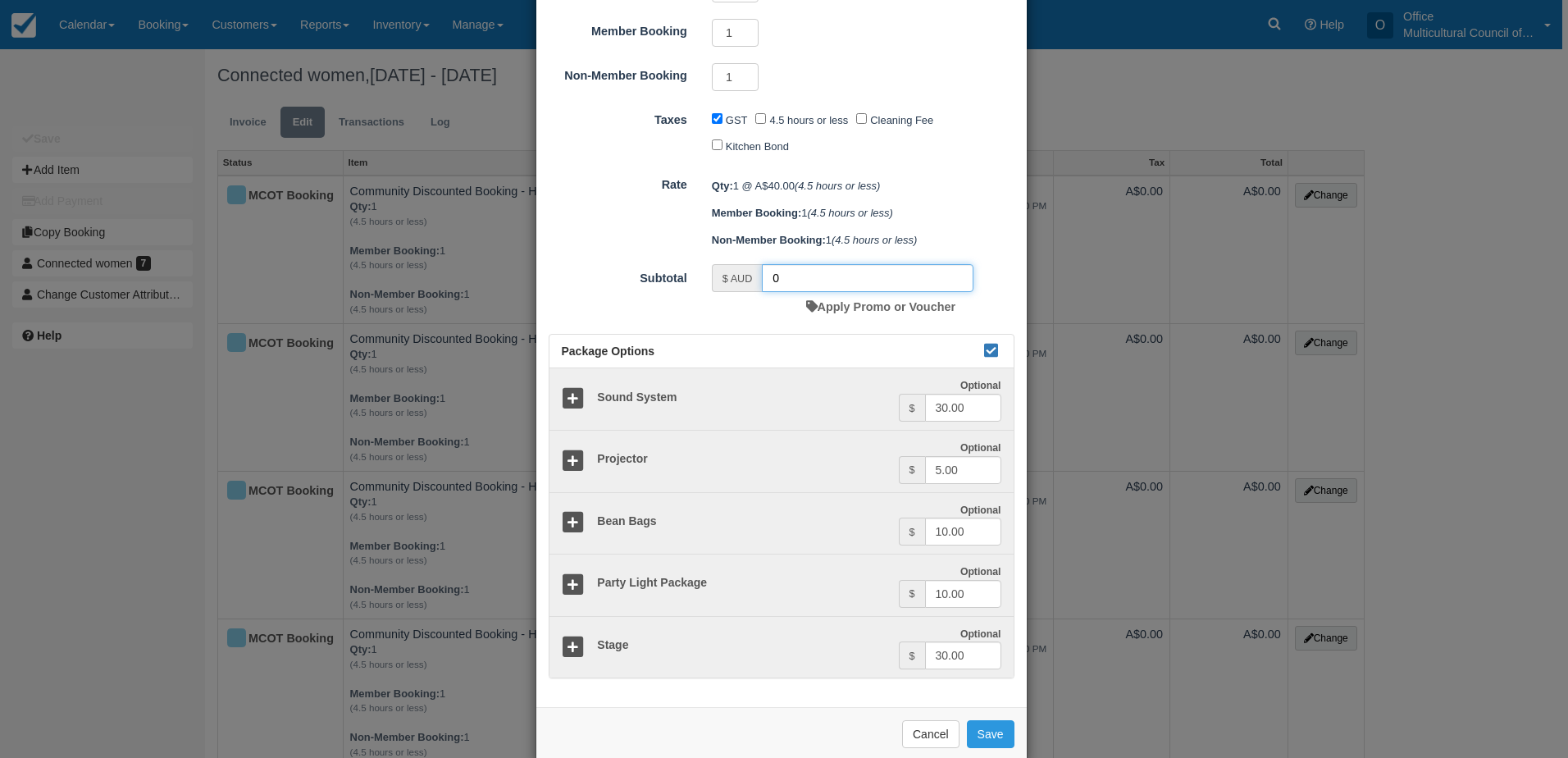
scroll to position [328, 0]
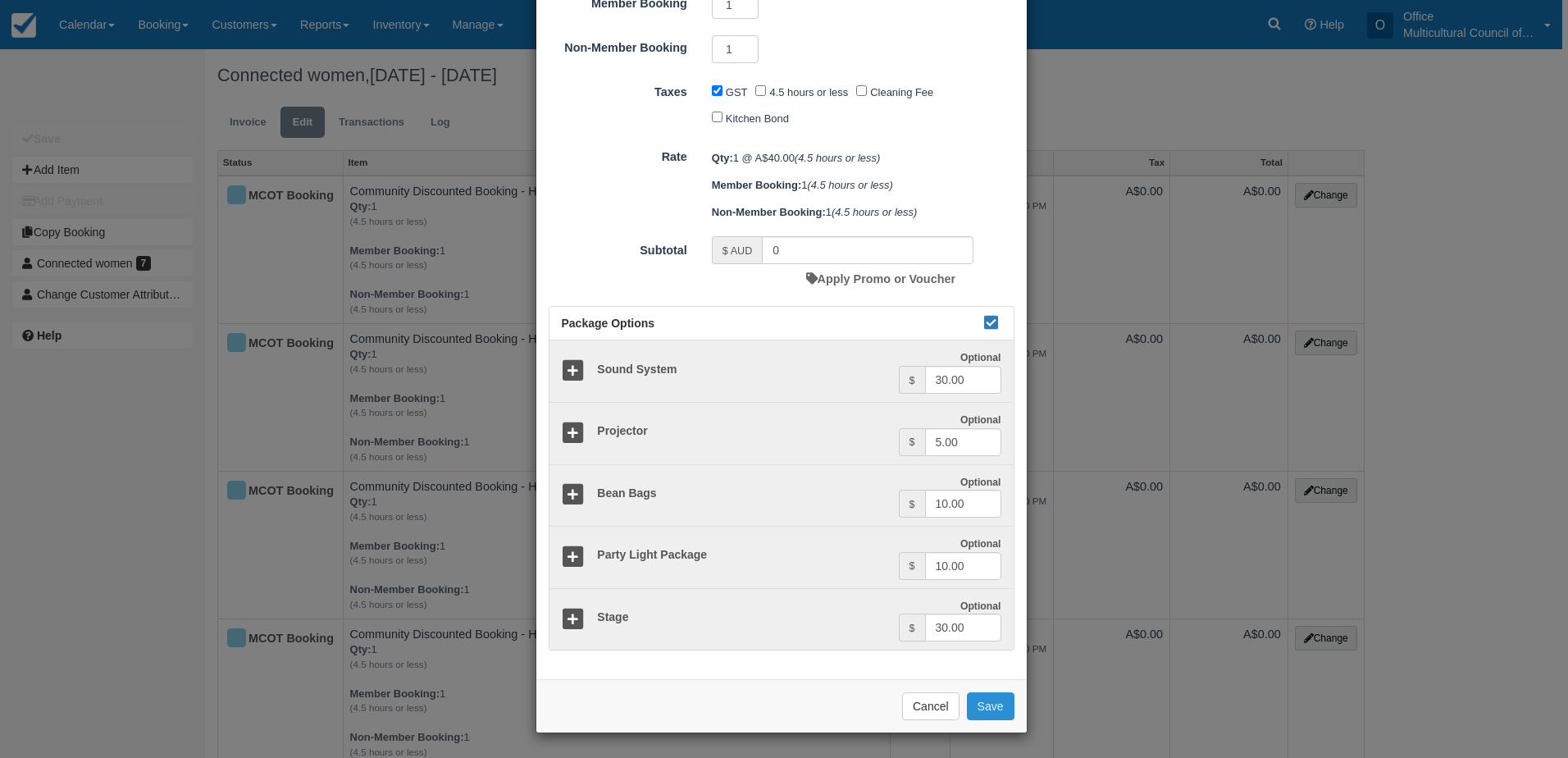
click at [984, 717] on button "Save" at bounding box center [990, 706] width 47 height 28
checkbox input "false"
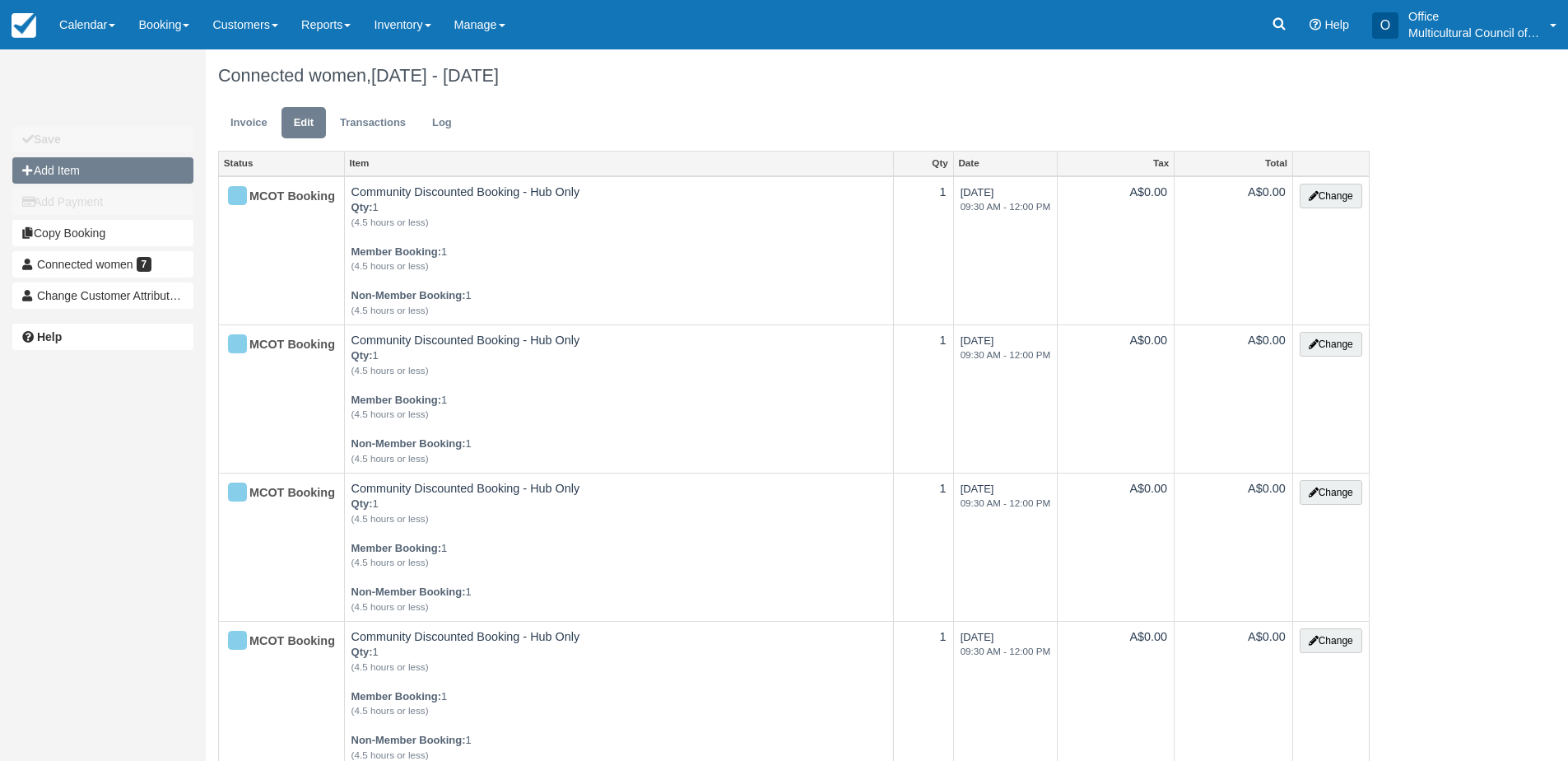
click at [60, 173] on button "Add Item" at bounding box center [103, 170] width 181 height 26
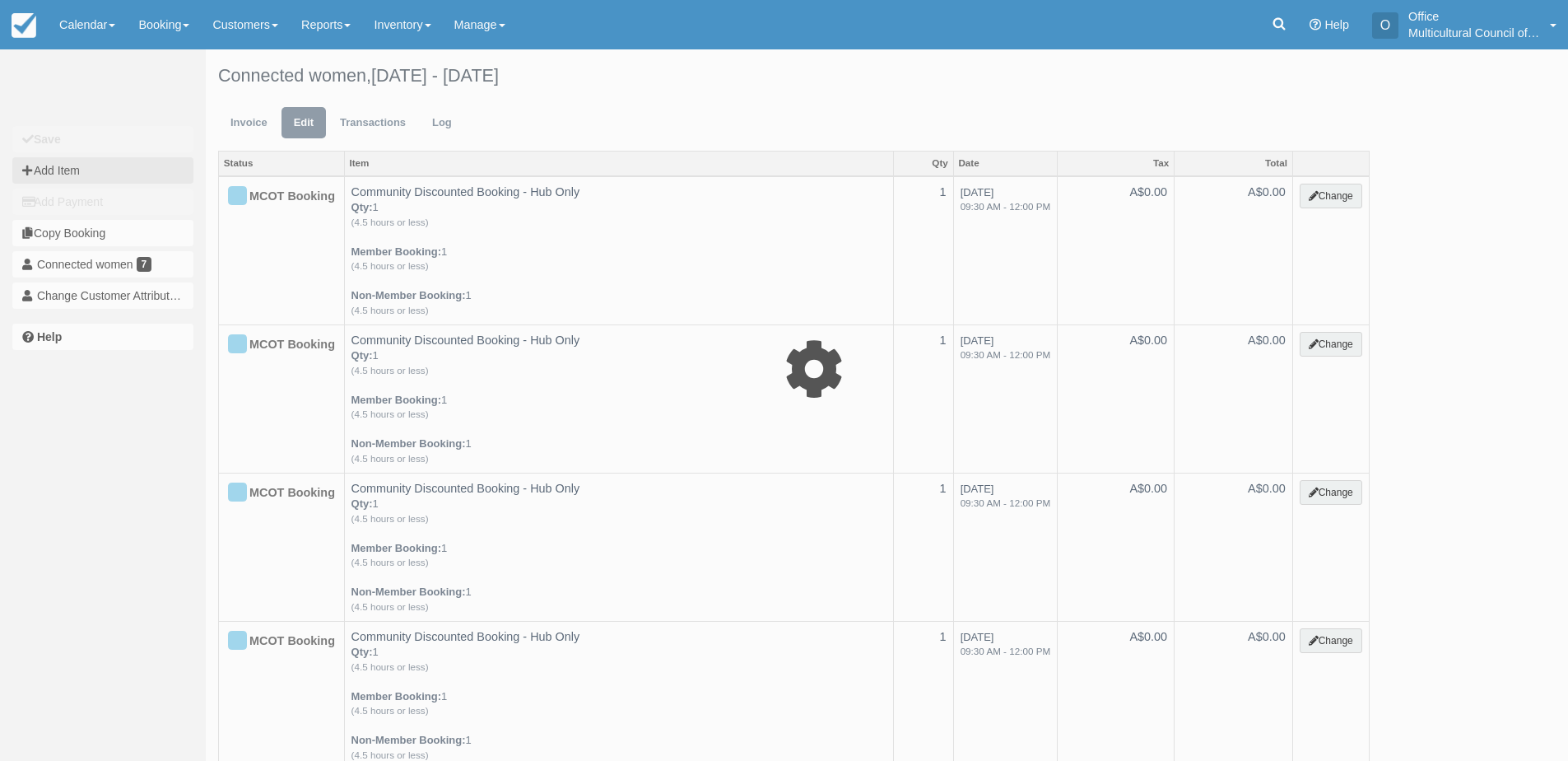
type input "0.00"
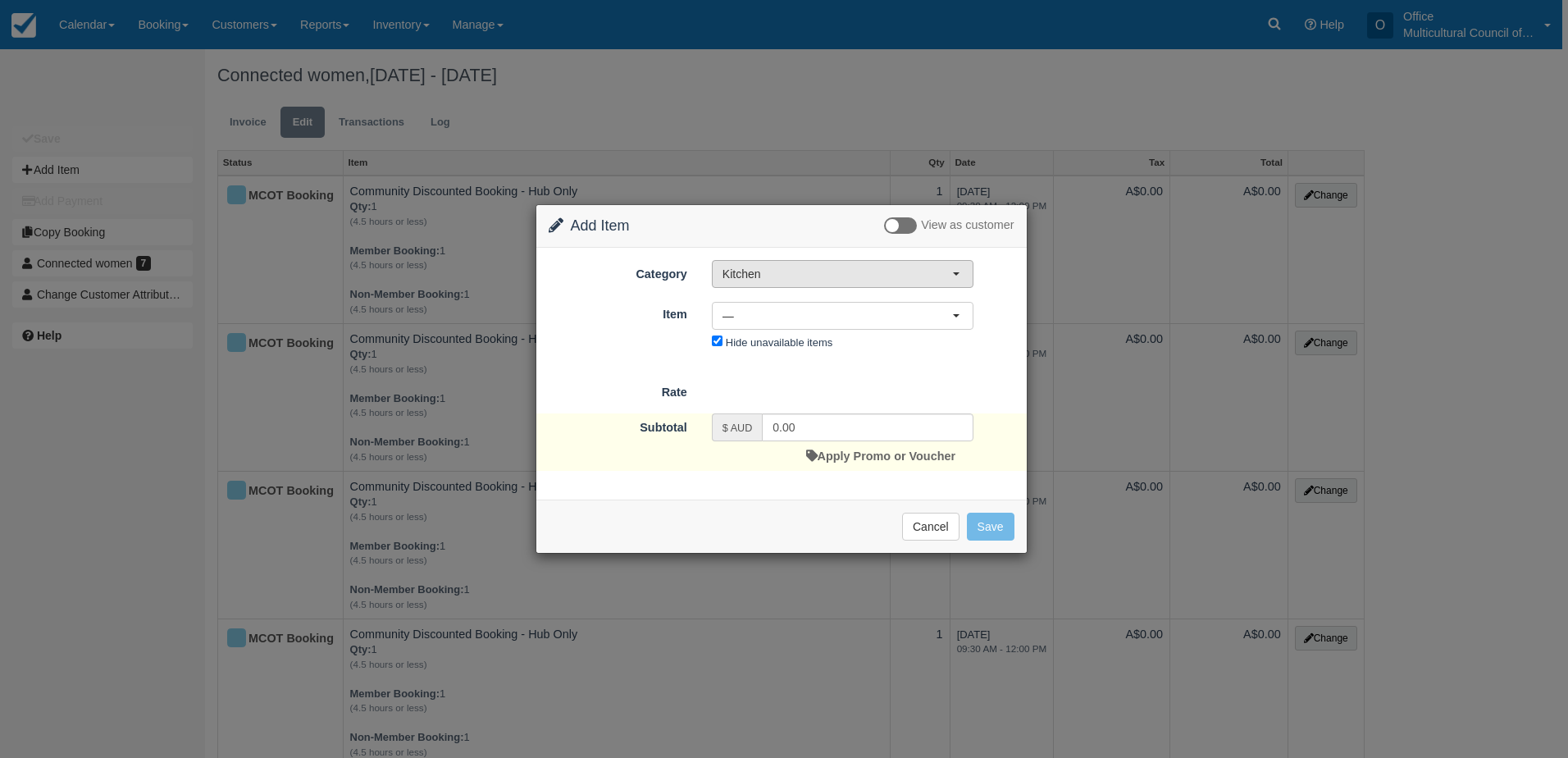
click at [837, 266] on span "Kitchen" at bounding box center [837, 274] width 230 height 16
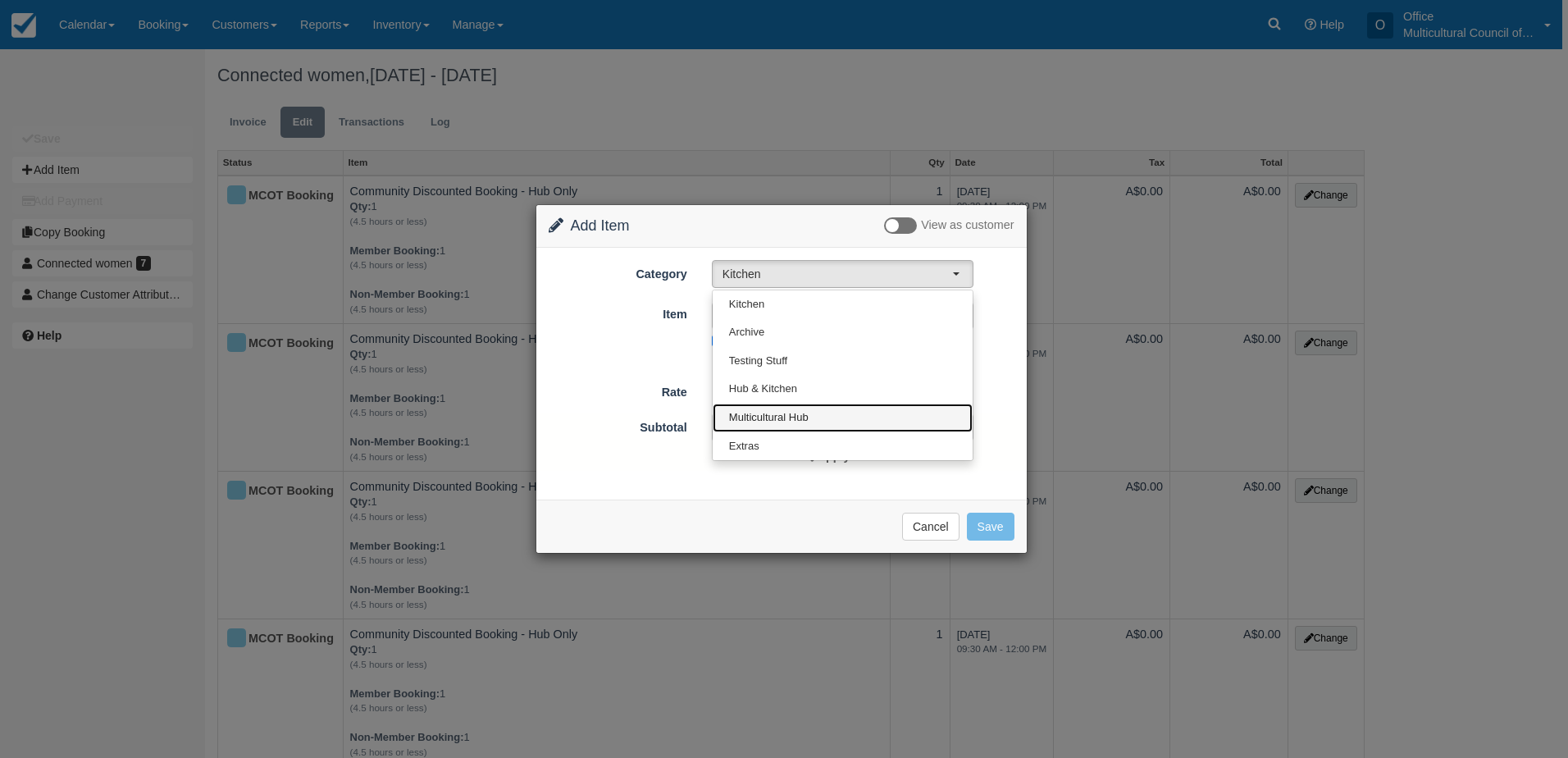
click at [836, 419] on link "Multicultural Hub" at bounding box center [842, 418] width 260 height 29
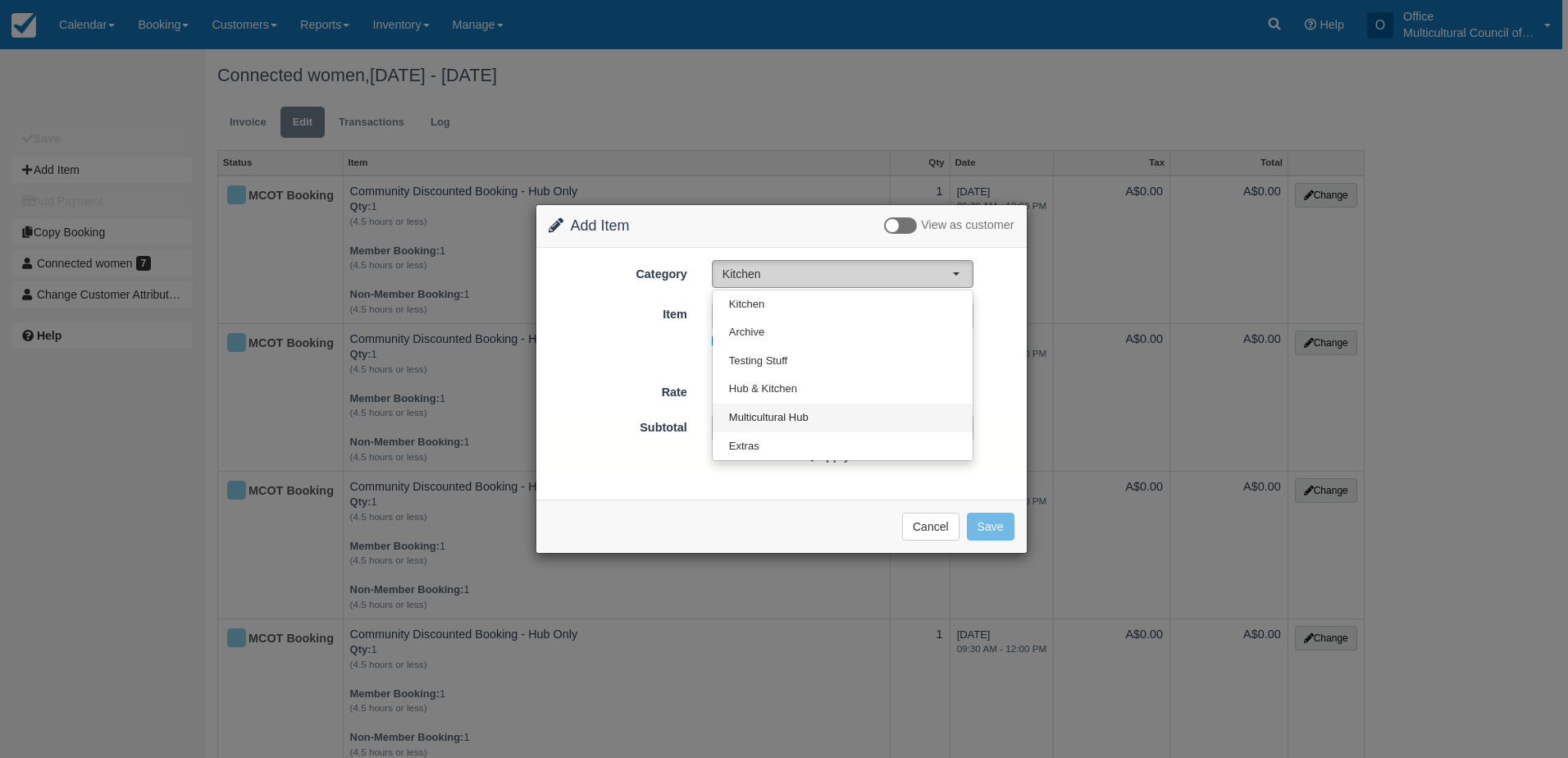
select select "2"
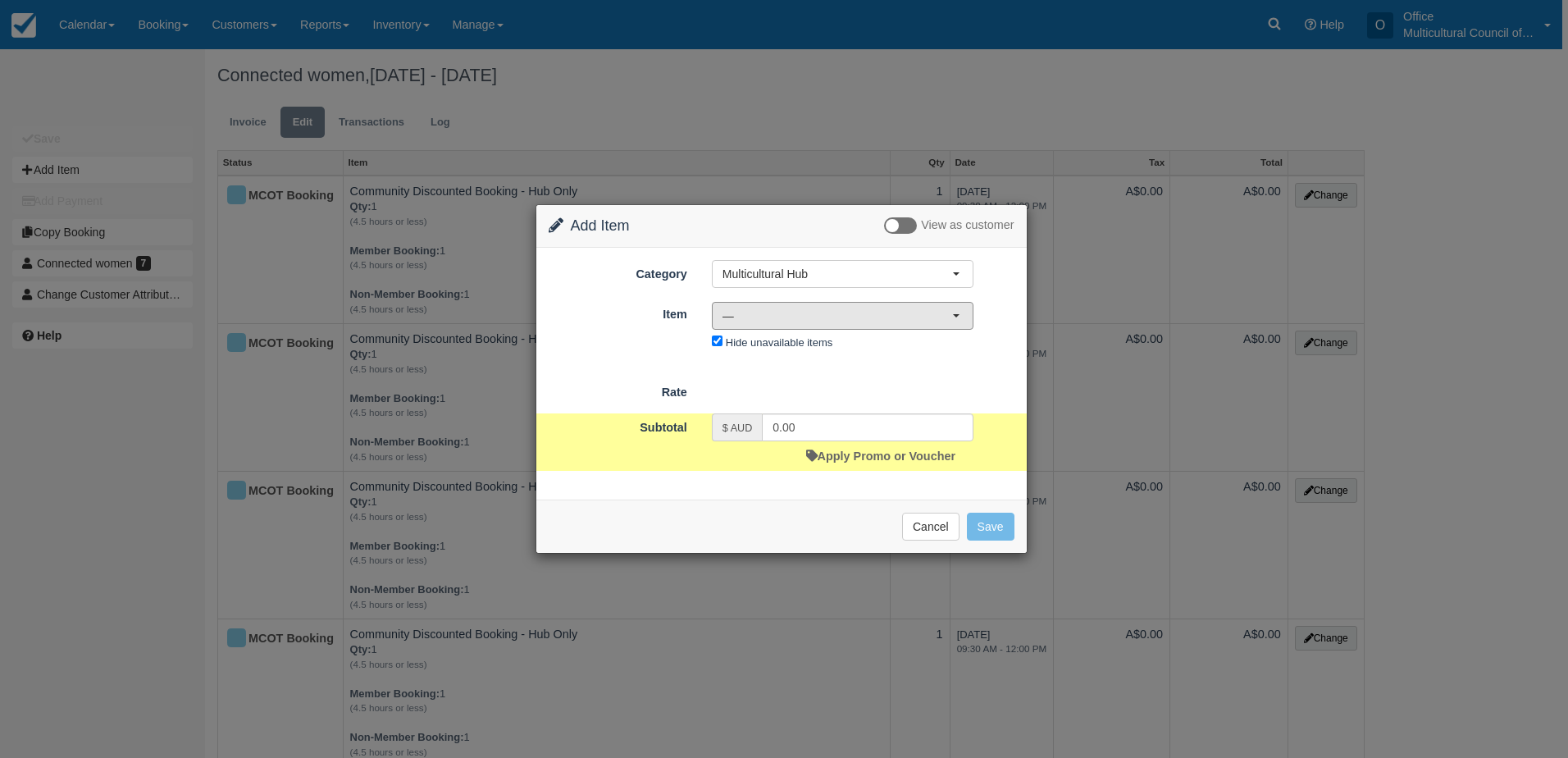
click at [849, 319] on span "—" at bounding box center [837, 315] width 230 height 16
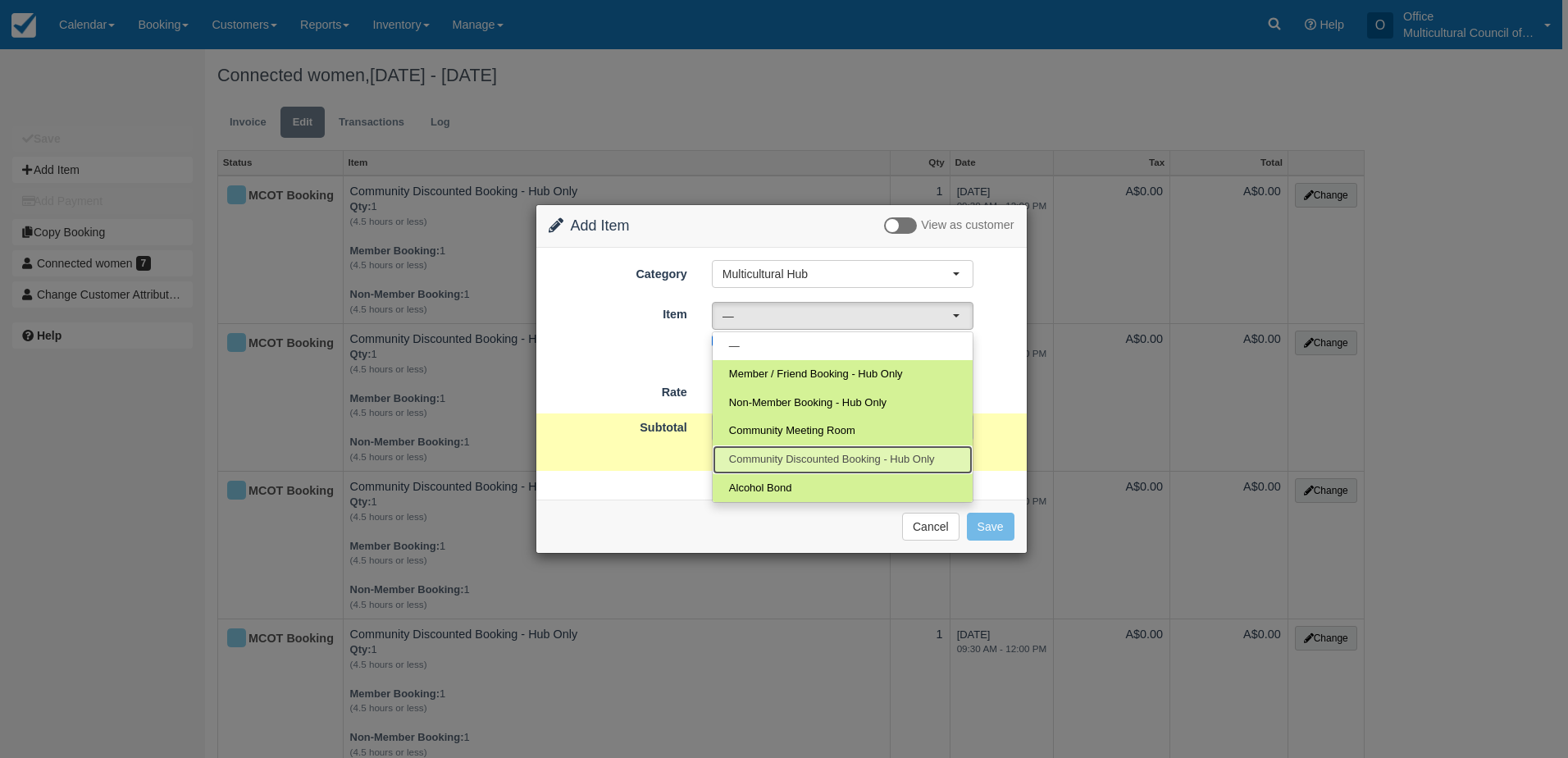
click at [863, 459] on span "Community Discounted Booking - Hub Only" at bounding box center [832, 460] width 205 height 16
select select "4"
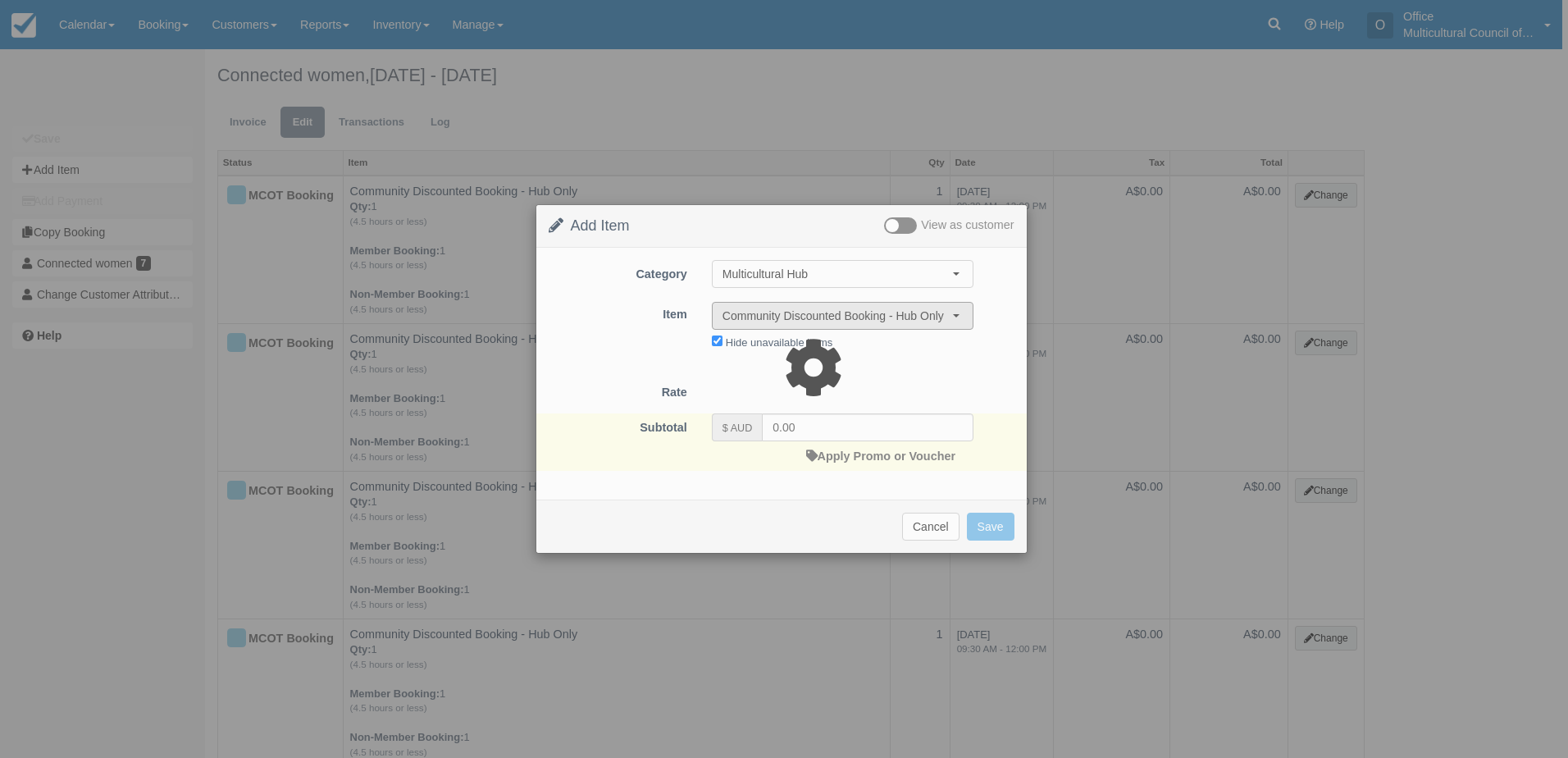
type input "40.00"
select select "08:00"
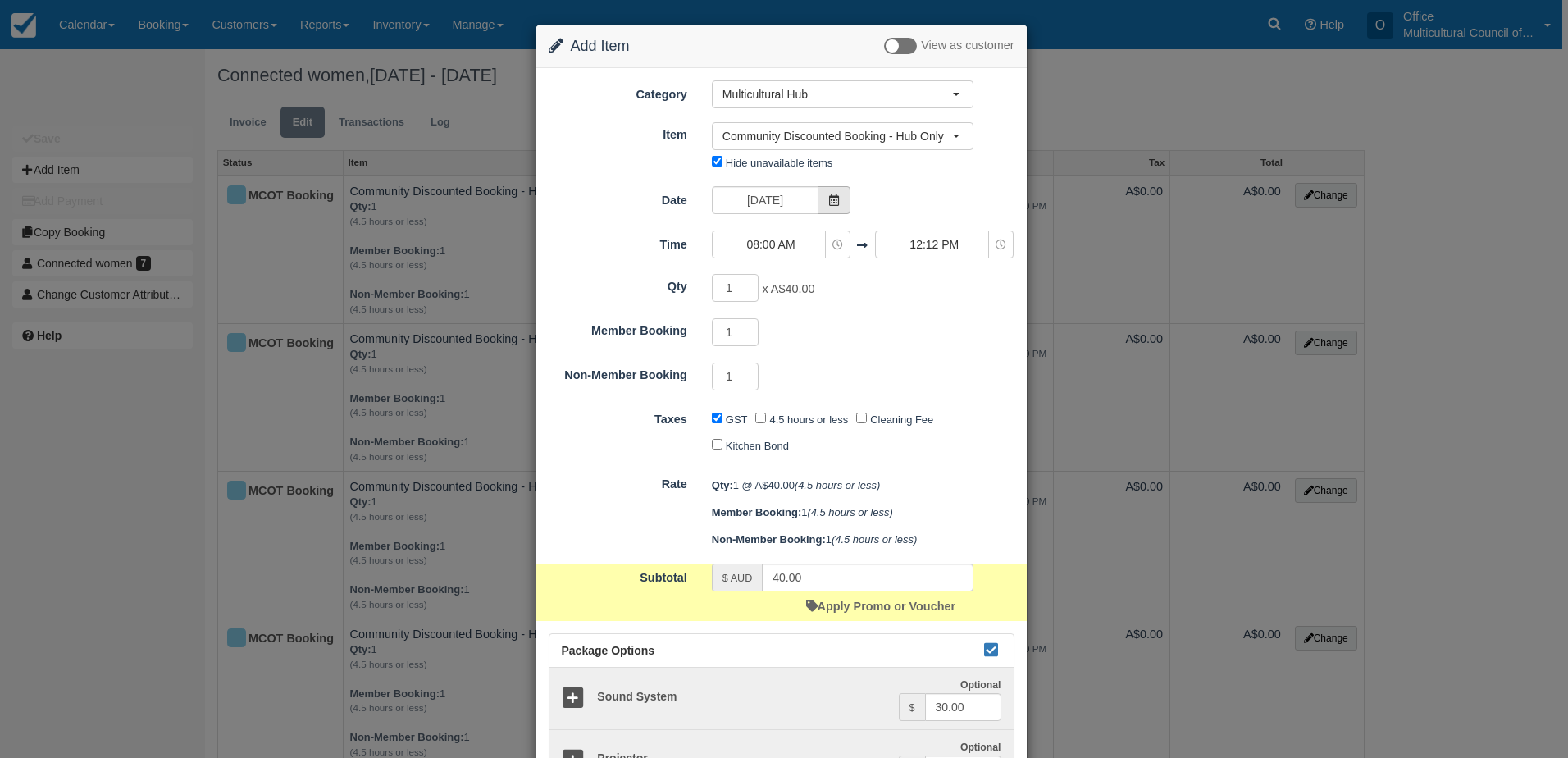
click at [830, 203] on icon at bounding box center [835, 200] width 12 height 12
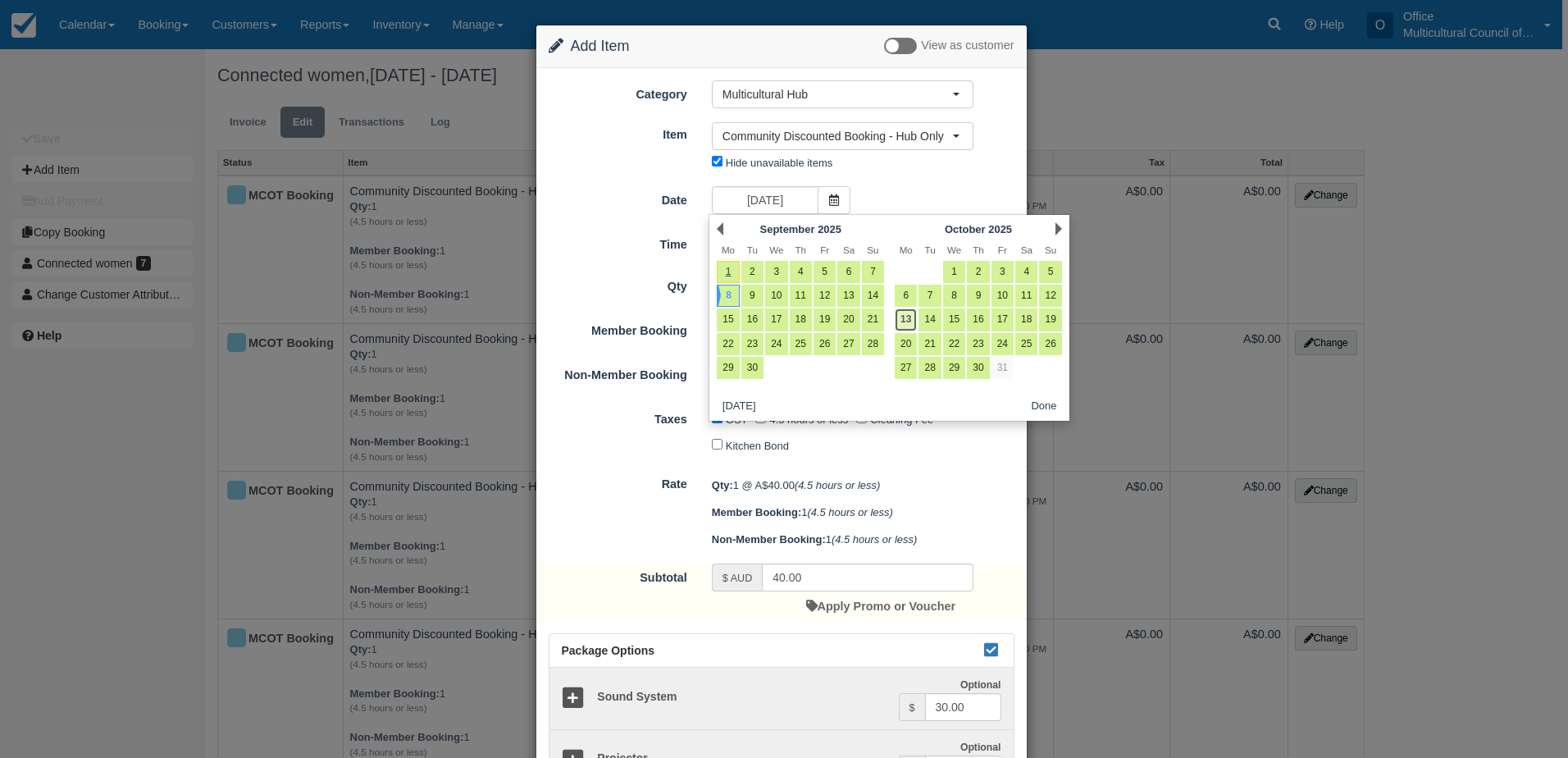
click at [909, 323] on link "13" at bounding box center [905, 319] width 22 height 22
type input "Monday 13 October 2025"
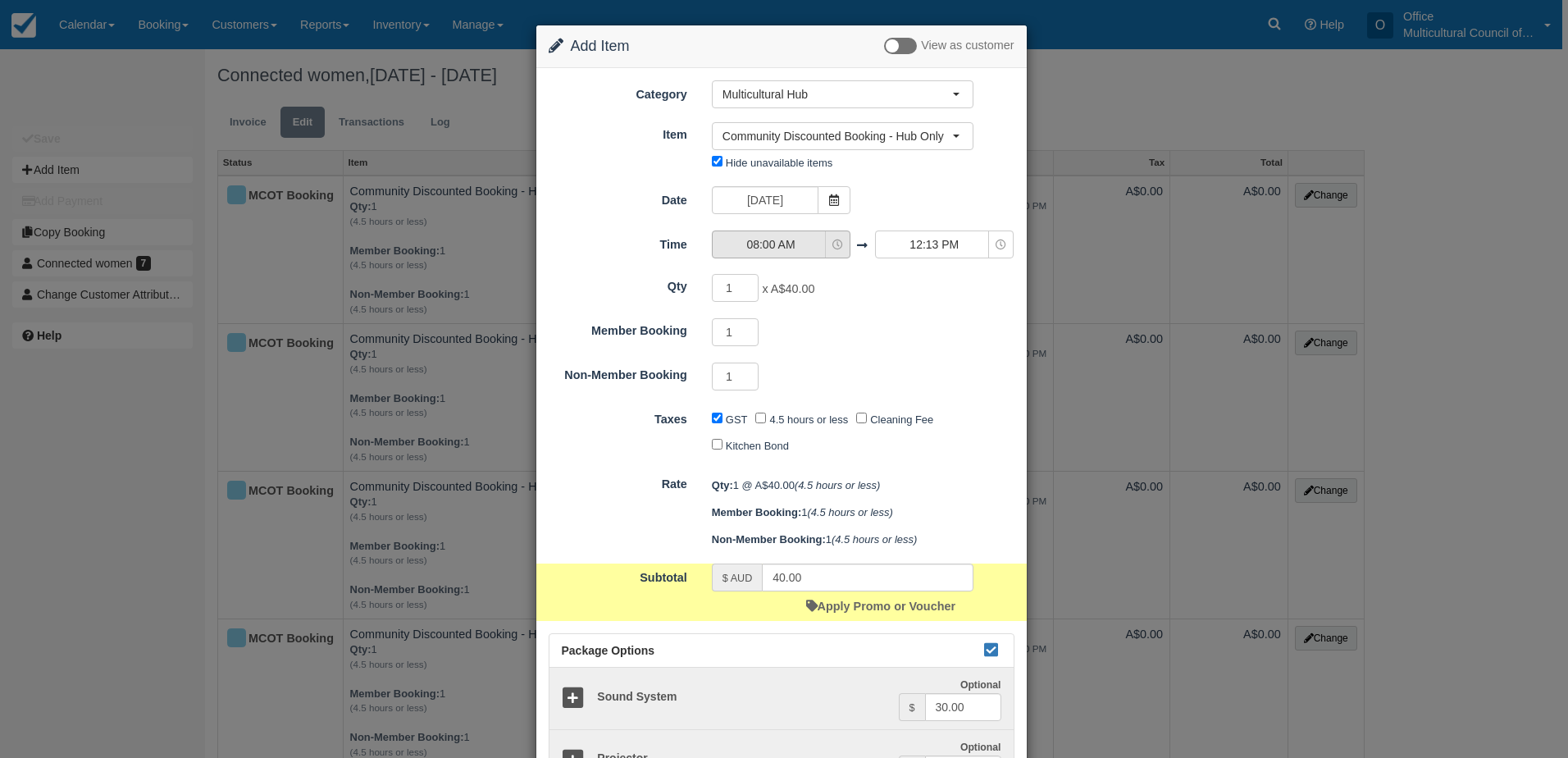
click at [819, 252] on span "08:00 AM" at bounding box center [771, 243] width 116 height 16
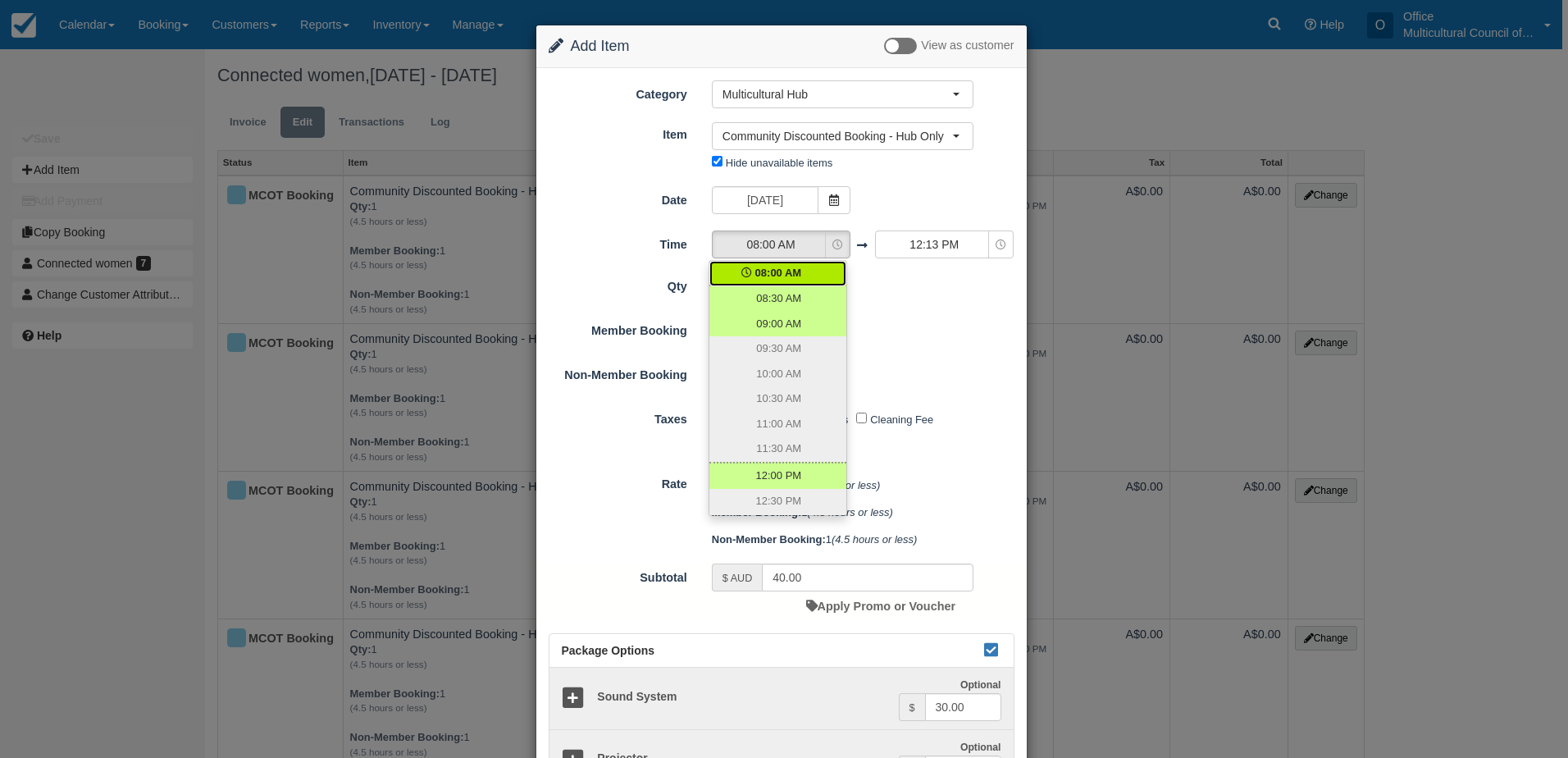
click at [930, 350] on div "1 Required.Maximum of 1" at bounding box center [843, 334] width 286 height 32
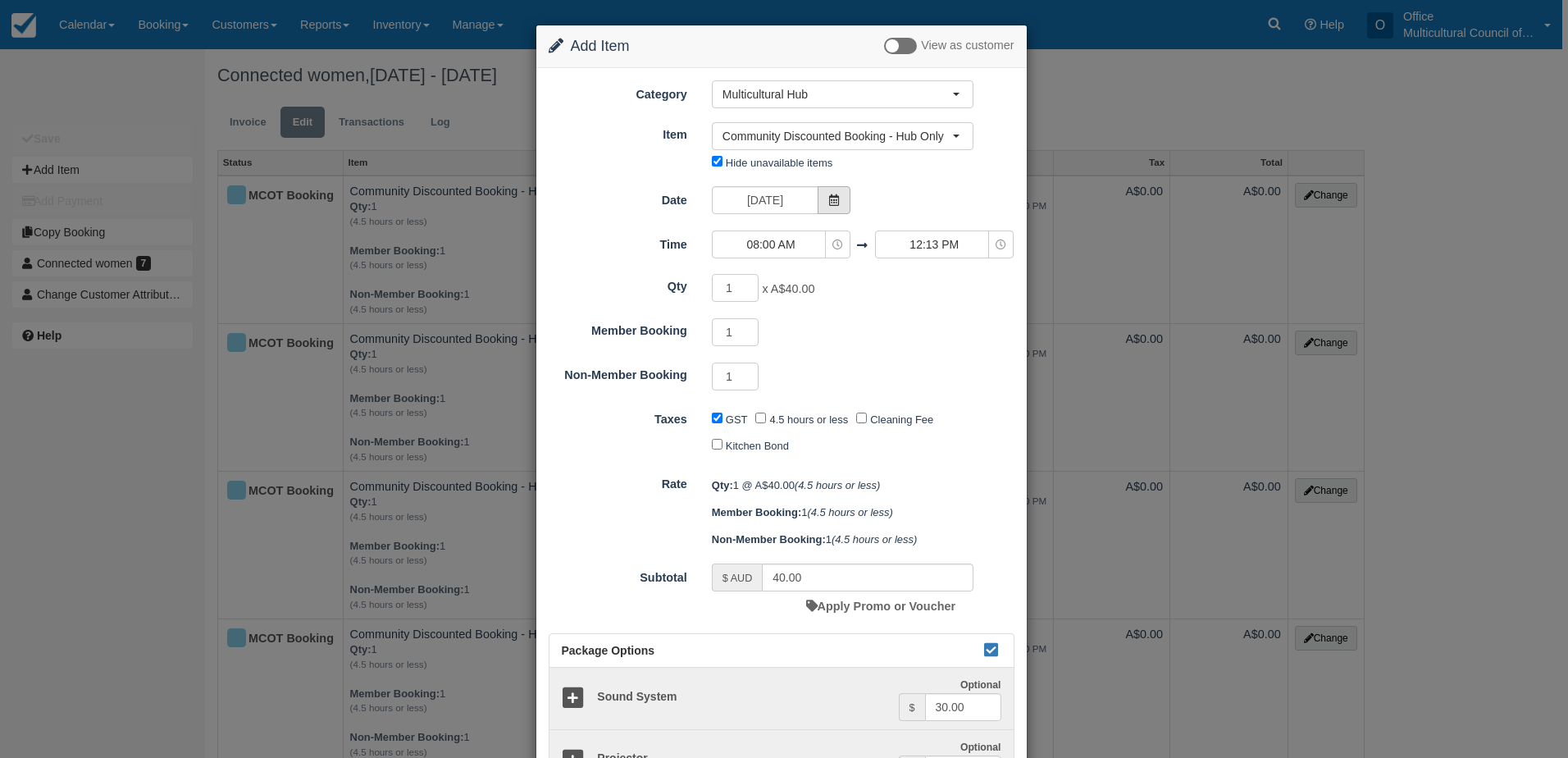
click at [833, 206] on icon at bounding box center [835, 200] width 12 height 12
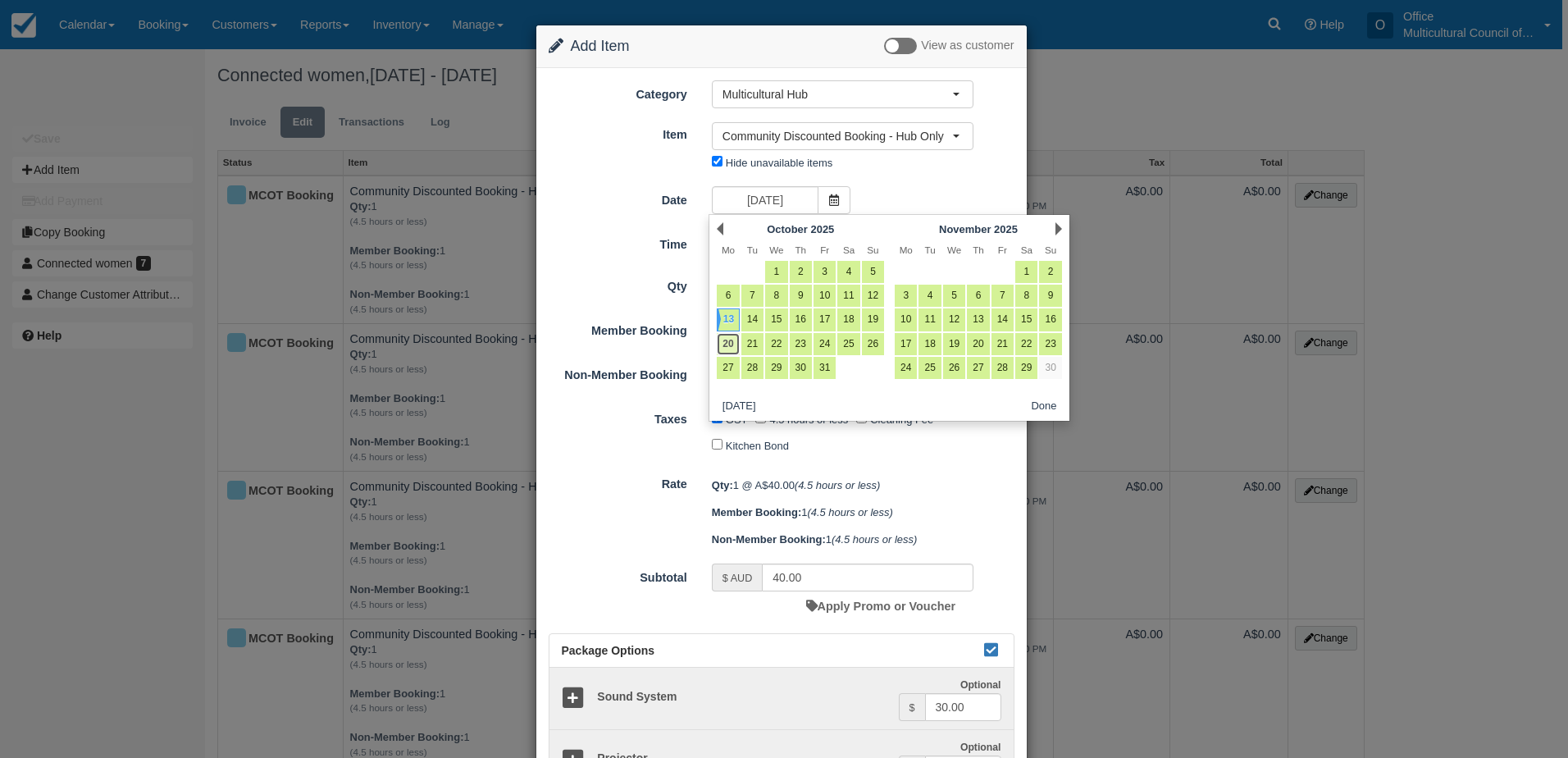
click at [734, 343] on link "20" at bounding box center [728, 344] width 22 height 22
type input "Monday 20 October 2025"
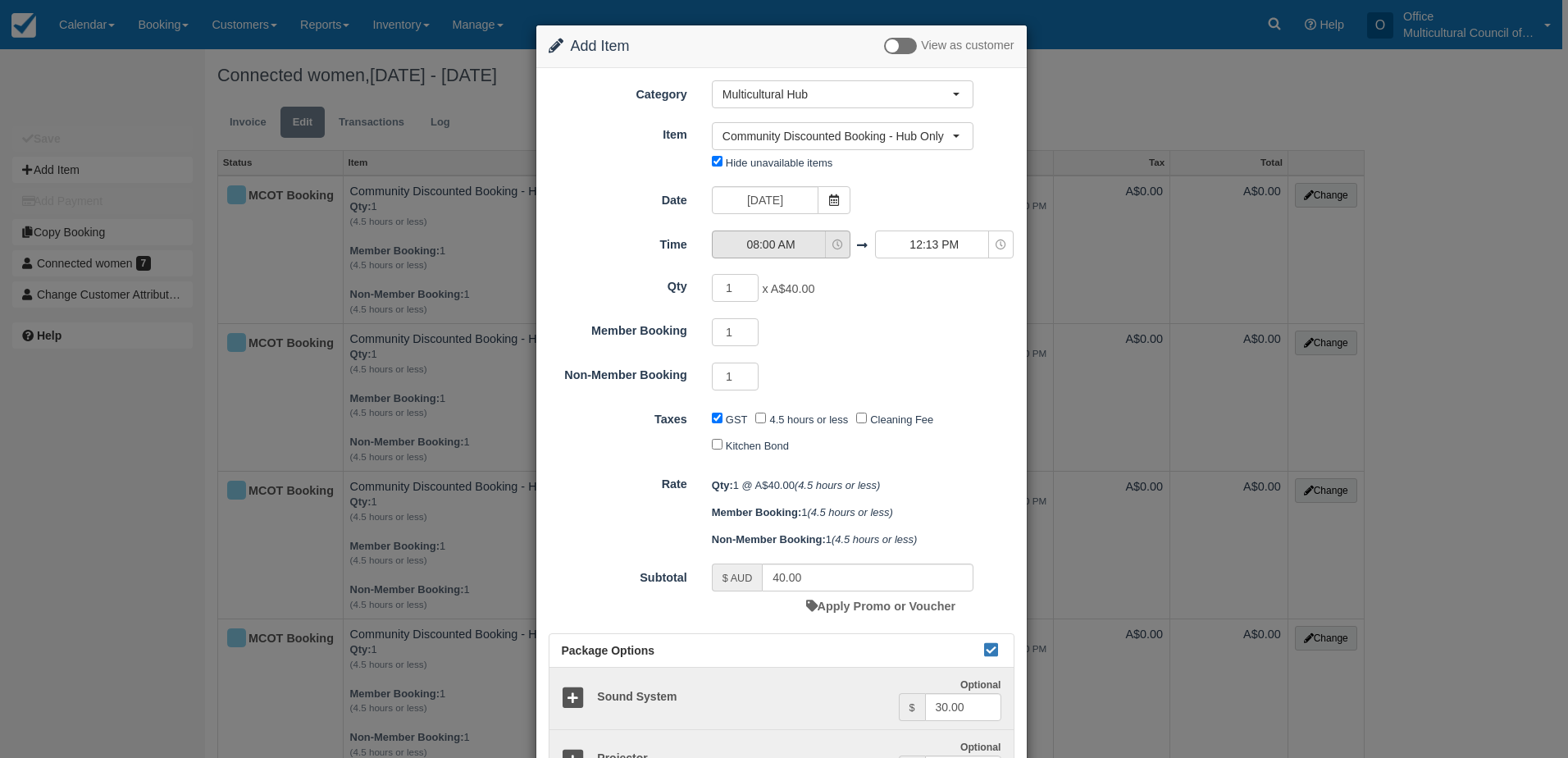
click at [808, 241] on span "08:00 AM" at bounding box center [771, 243] width 116 height 16
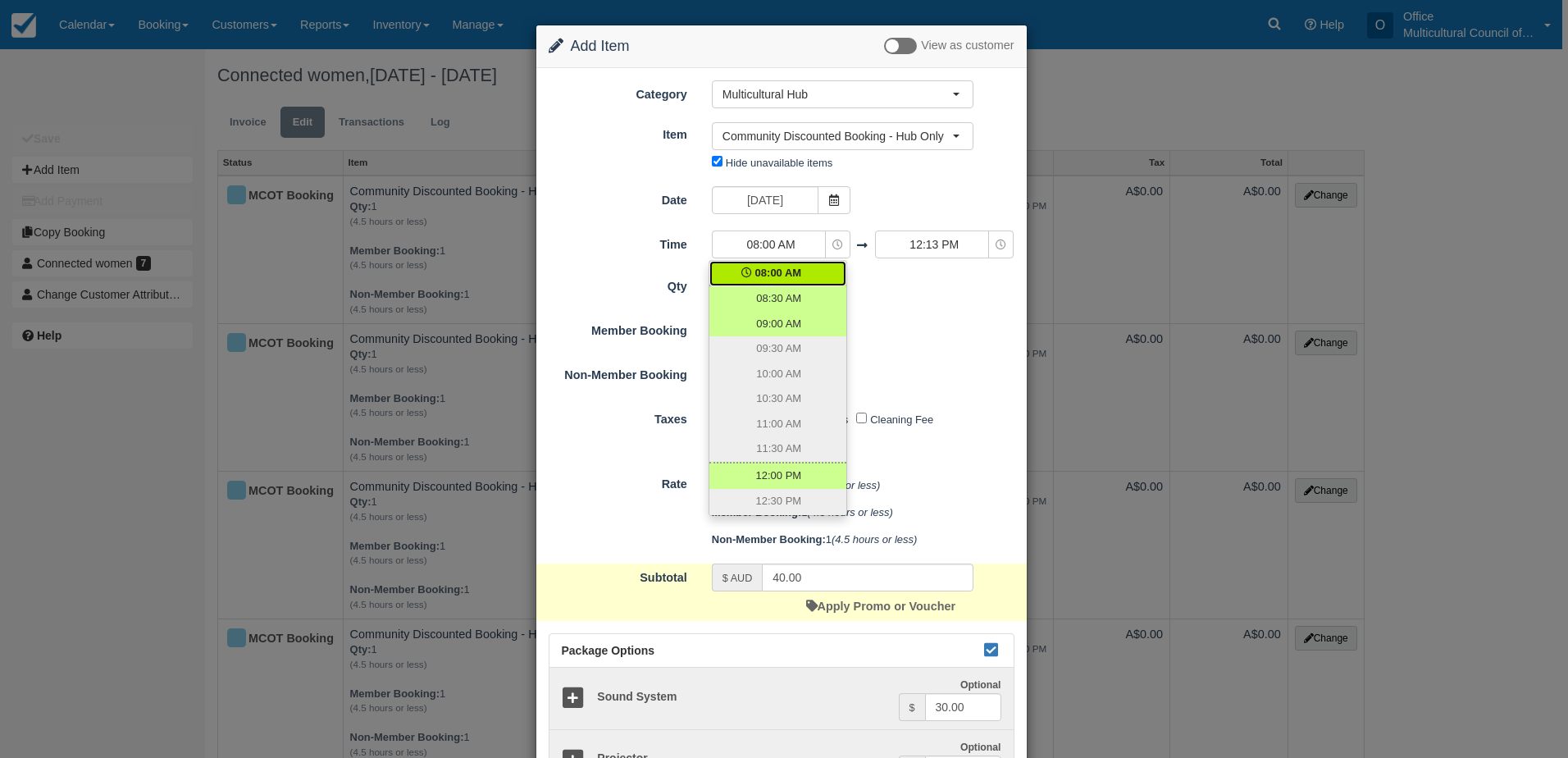
click at [890, 328] on div "1 Required.Maximum of 1" at bounding box center [843, 334] width 286 height 32
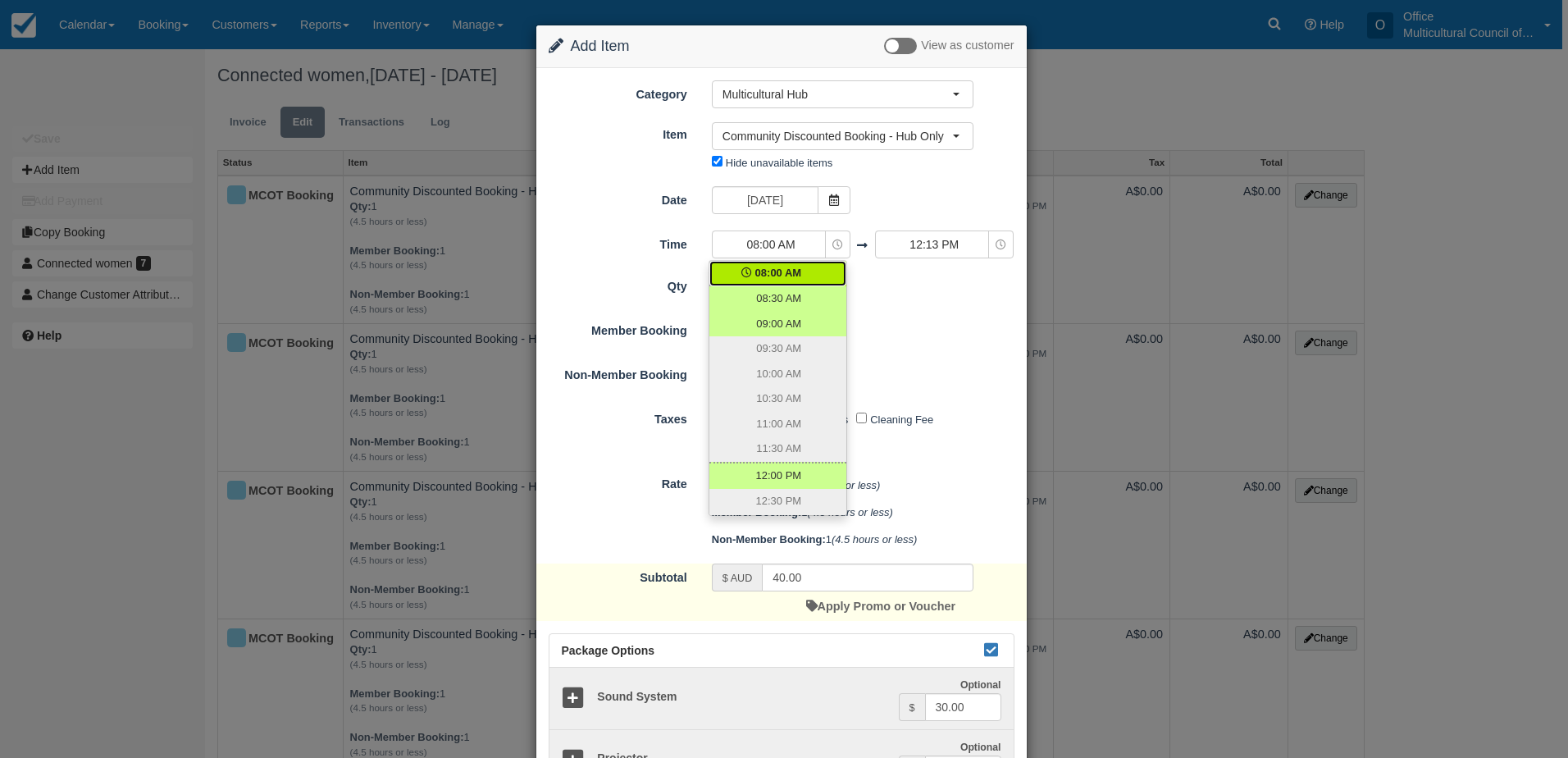
click at [893, 370] on div "1 Required.Maximum of 1" at bounding box center [843, 378] width 286 height 32
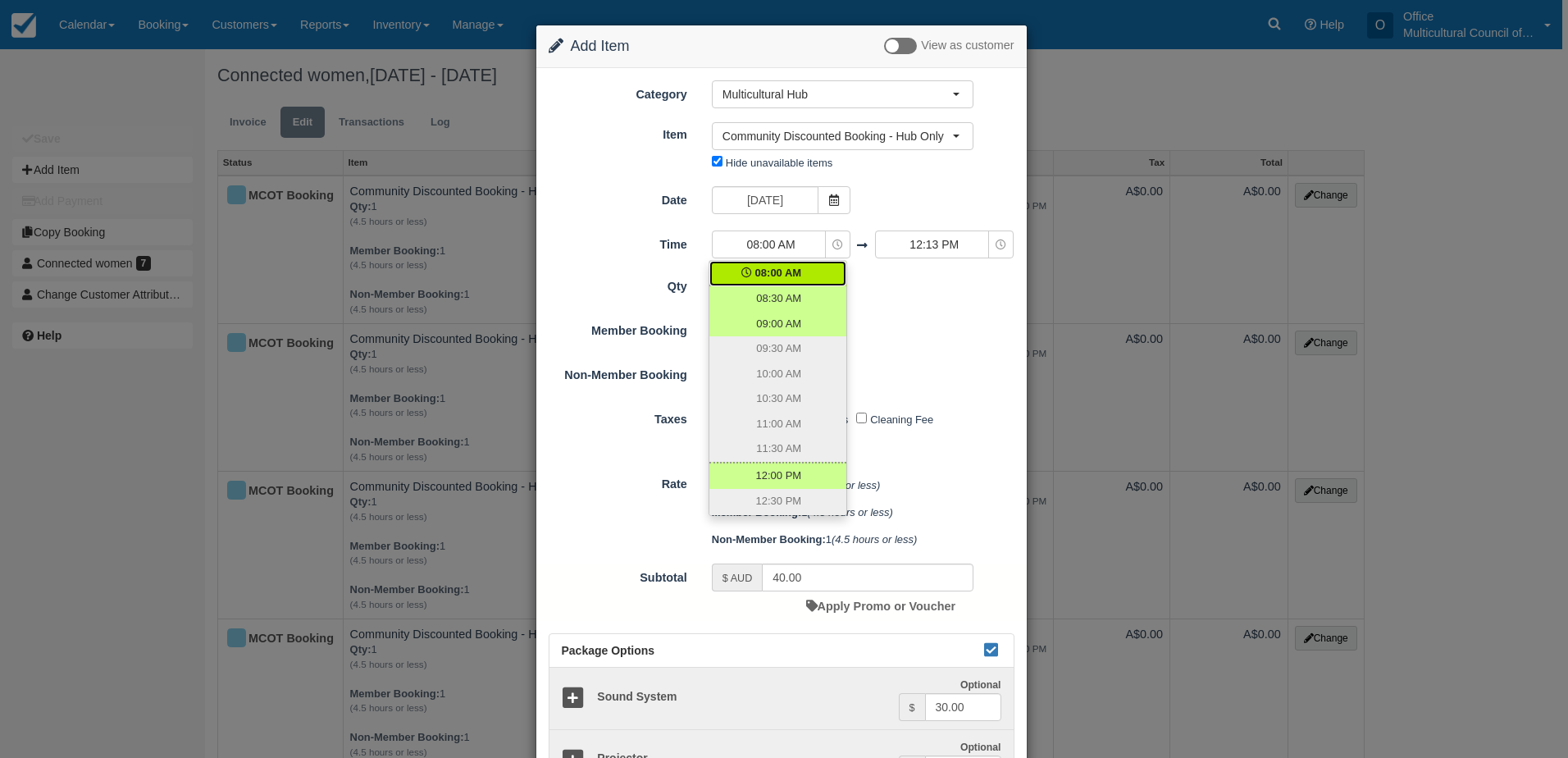
click at [792, 349] on ul "08:00 AM 08:30 AM 09:00 AM 09:30 AM 10:00 AM 10:30 AM 11:00 AM 11:30 AM 12:00 P…" at bounding box center [777, 388] width 137 height 254
click at [867, 344] on div "1 Required.Maximum of 1" at bounding box center [843, 334] width 286 height 32
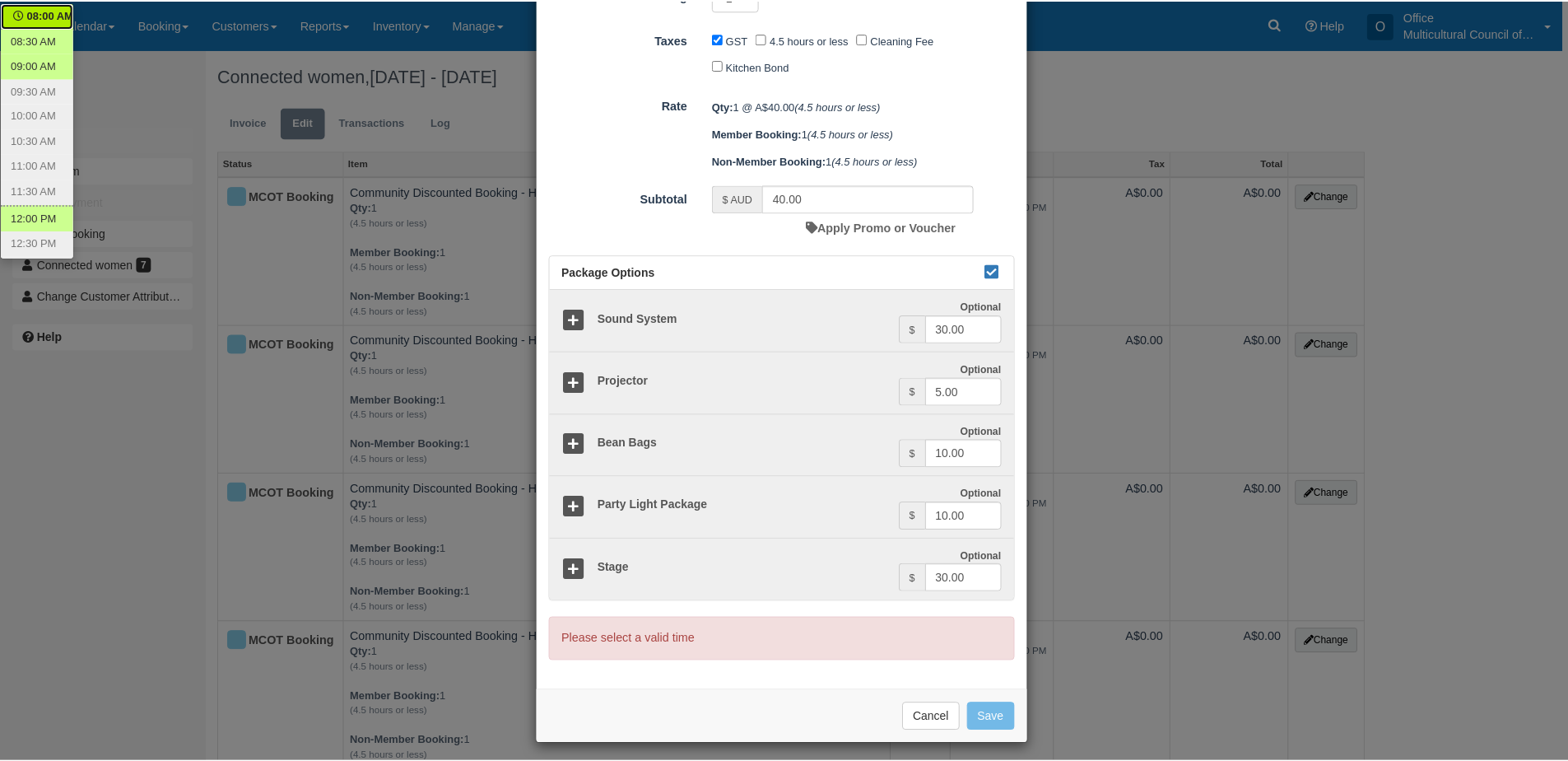
scroll to position [389, 0]
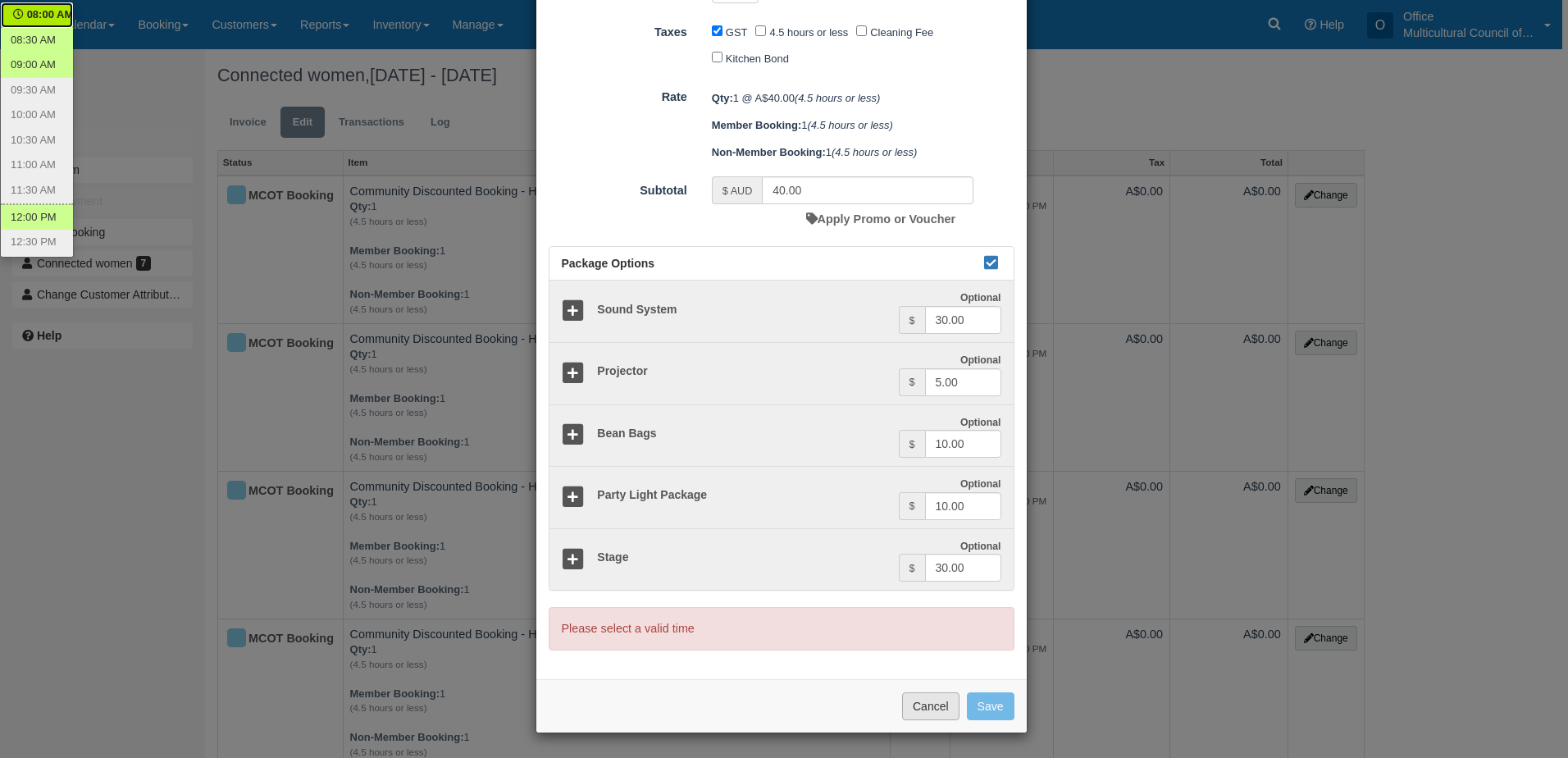
click at [909, 713] on button "Cancel" at bounding box center [931, 706] width 57 height 28
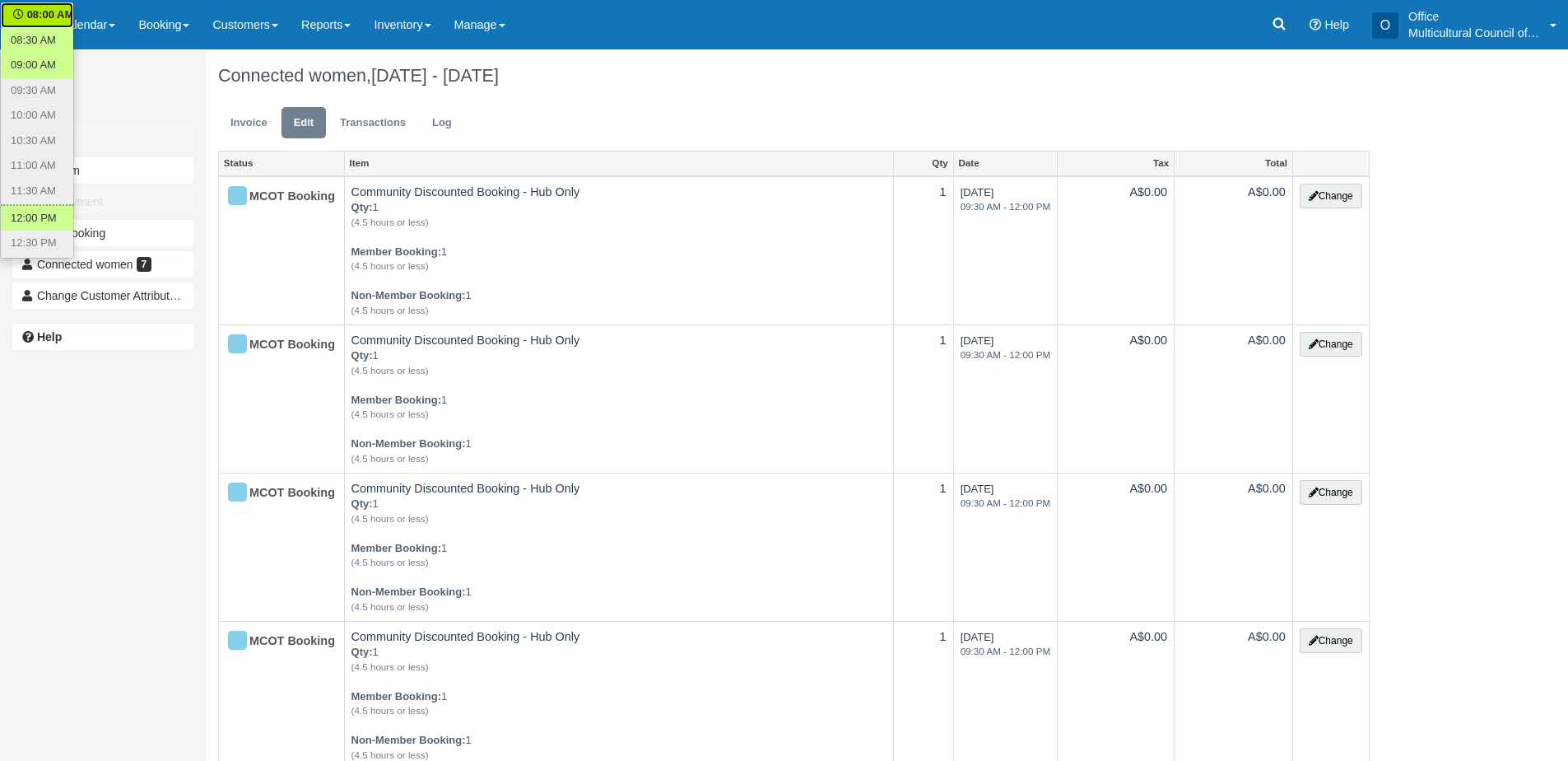
click at [145, 489] on div "Unsaved Changes Save Add Item Add Payment Copy Booking Connected women 7 Change…" at bounding box center [102, 380] width 205 height 761
click at [98, 28] on link "Calendar" at bounding box center [86, 25] width 79 height 49
click at [139, 160] on link "Month" at bounding box center [113, 157] width 130 height 36
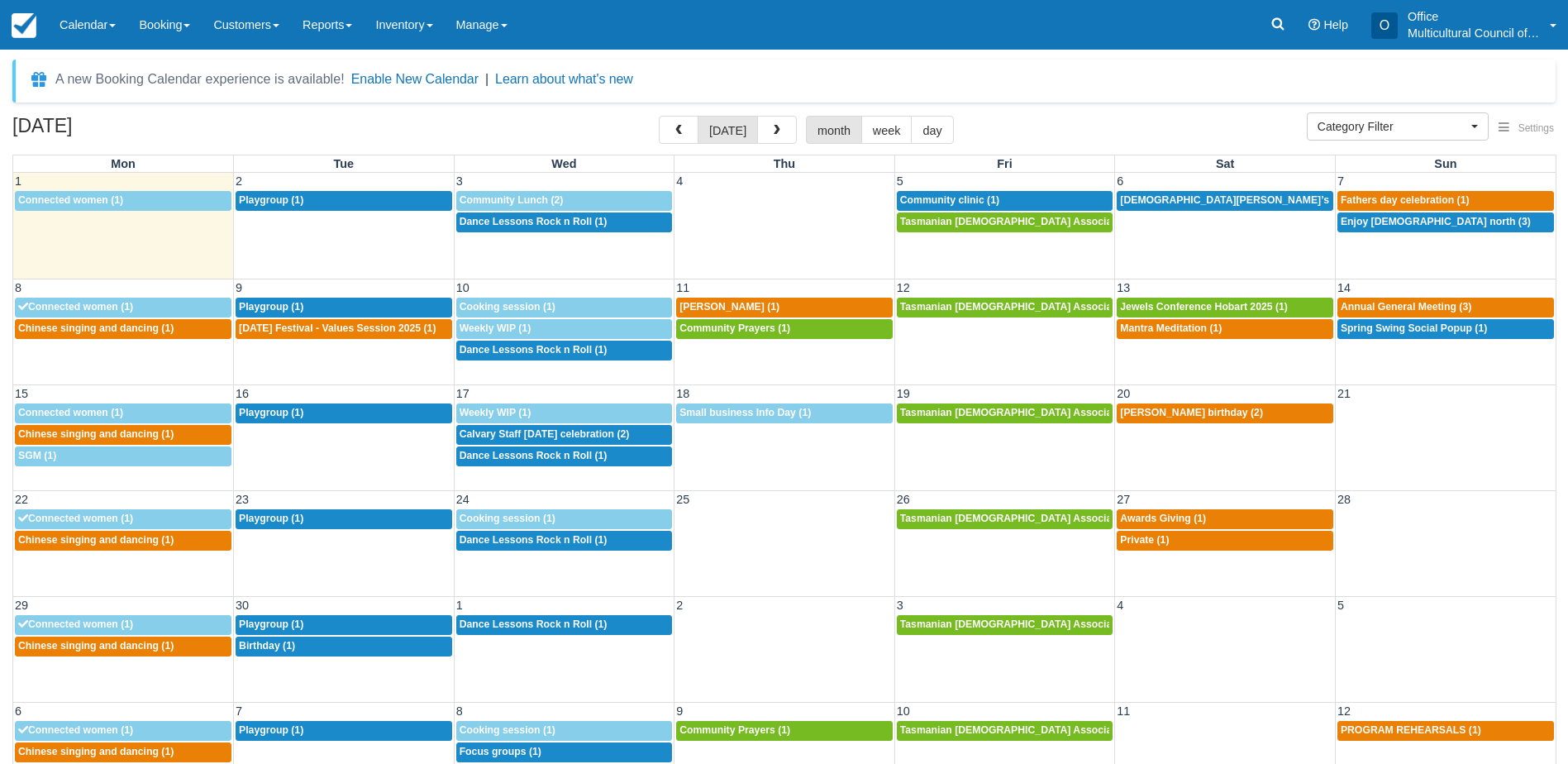
select select
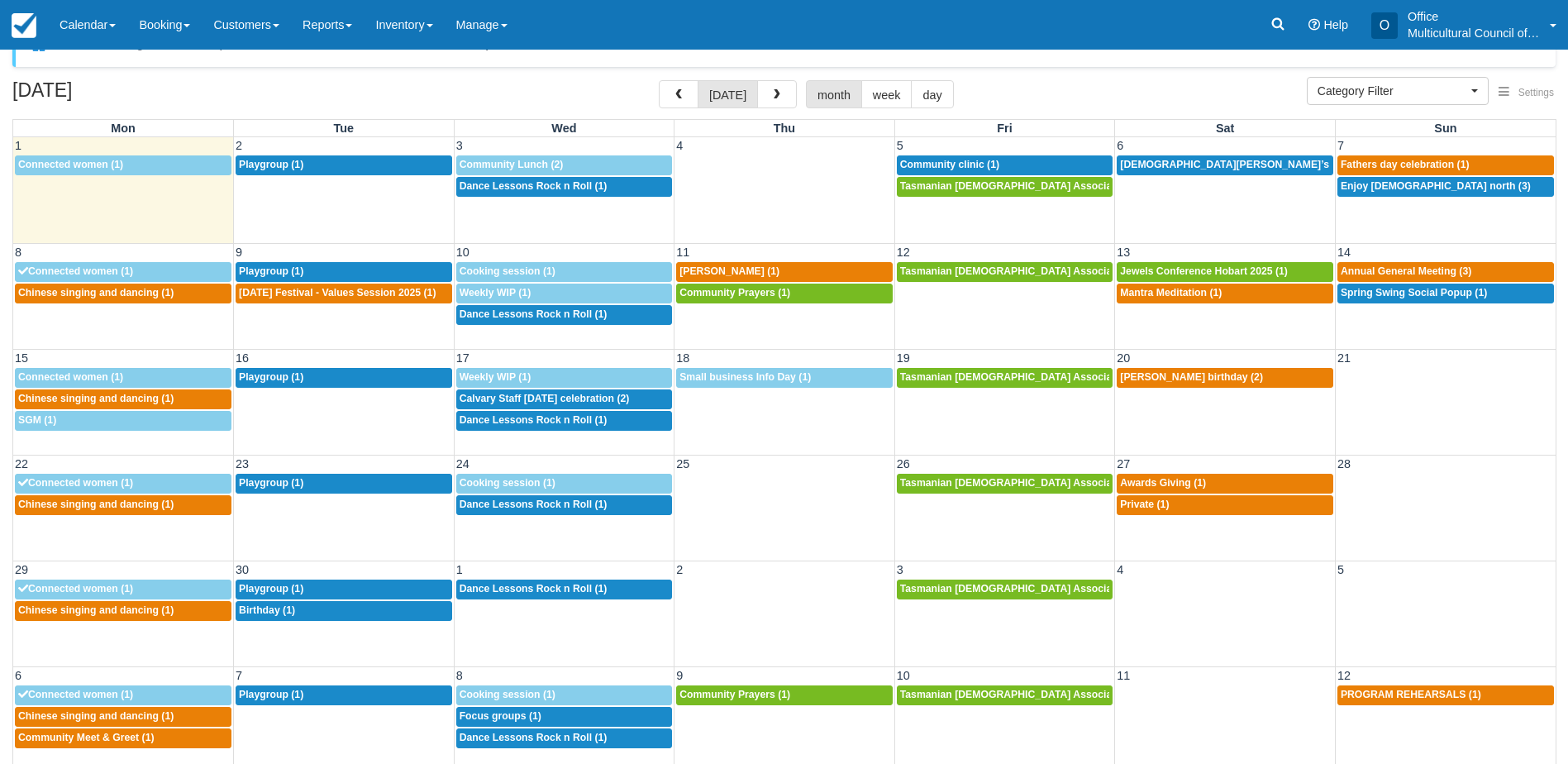
scroll to position [53, 0]
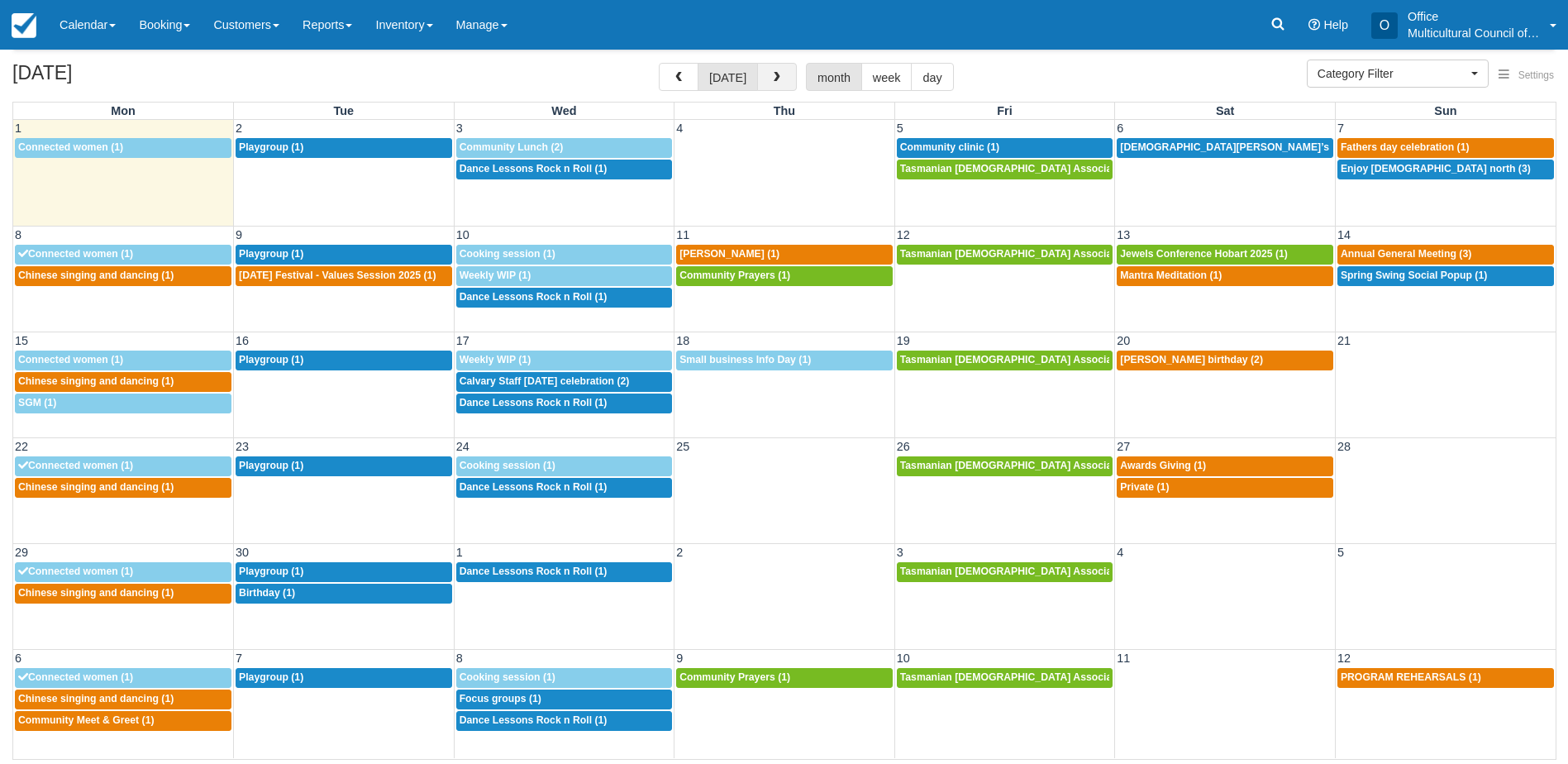
click at [773, 79] on span "button" at bounding box center [778, 78] width 12 height 12
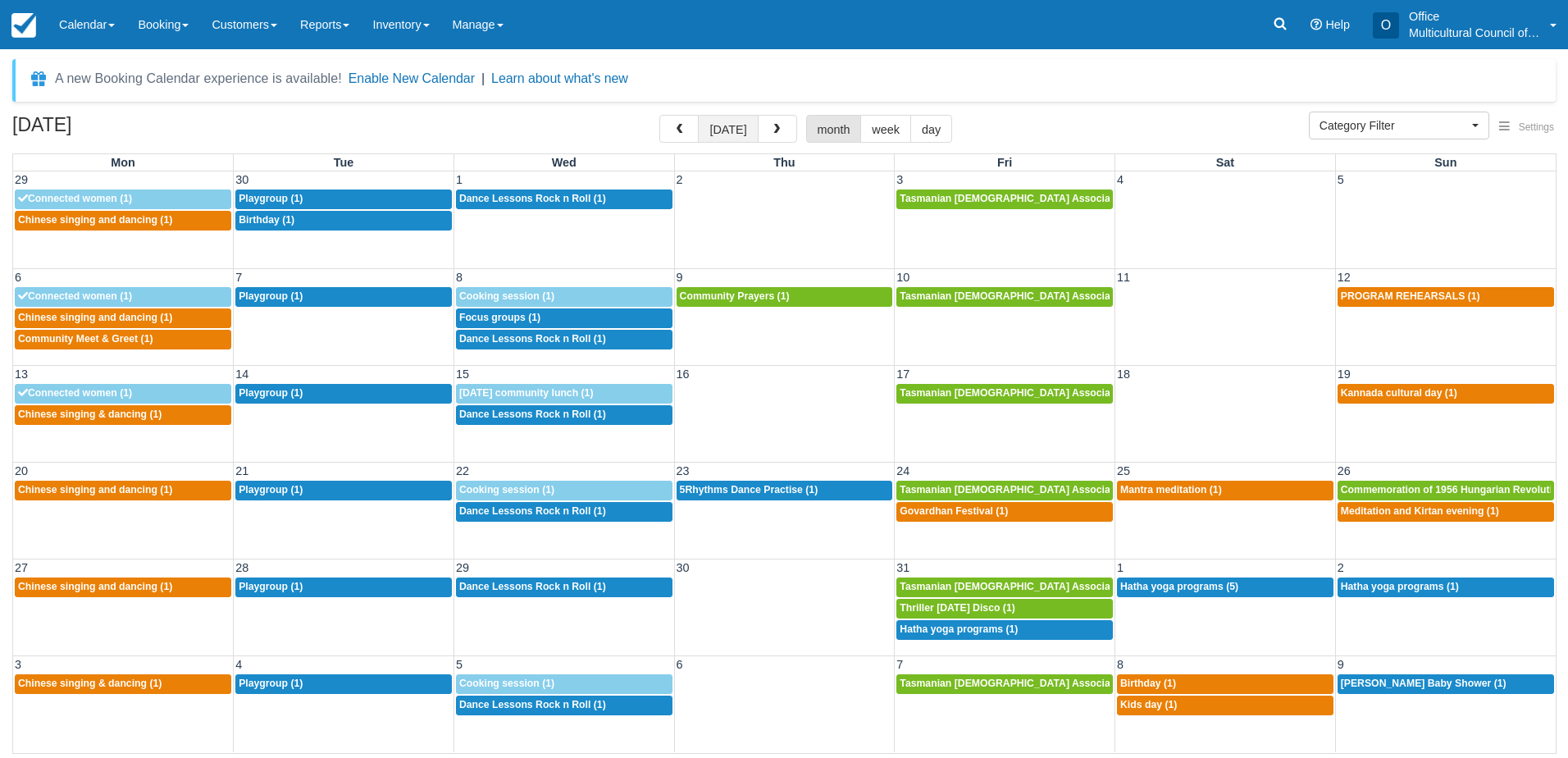
click at [707, 131] on button "[DATE]" at bounding box center [728, 128] width 60 height 28
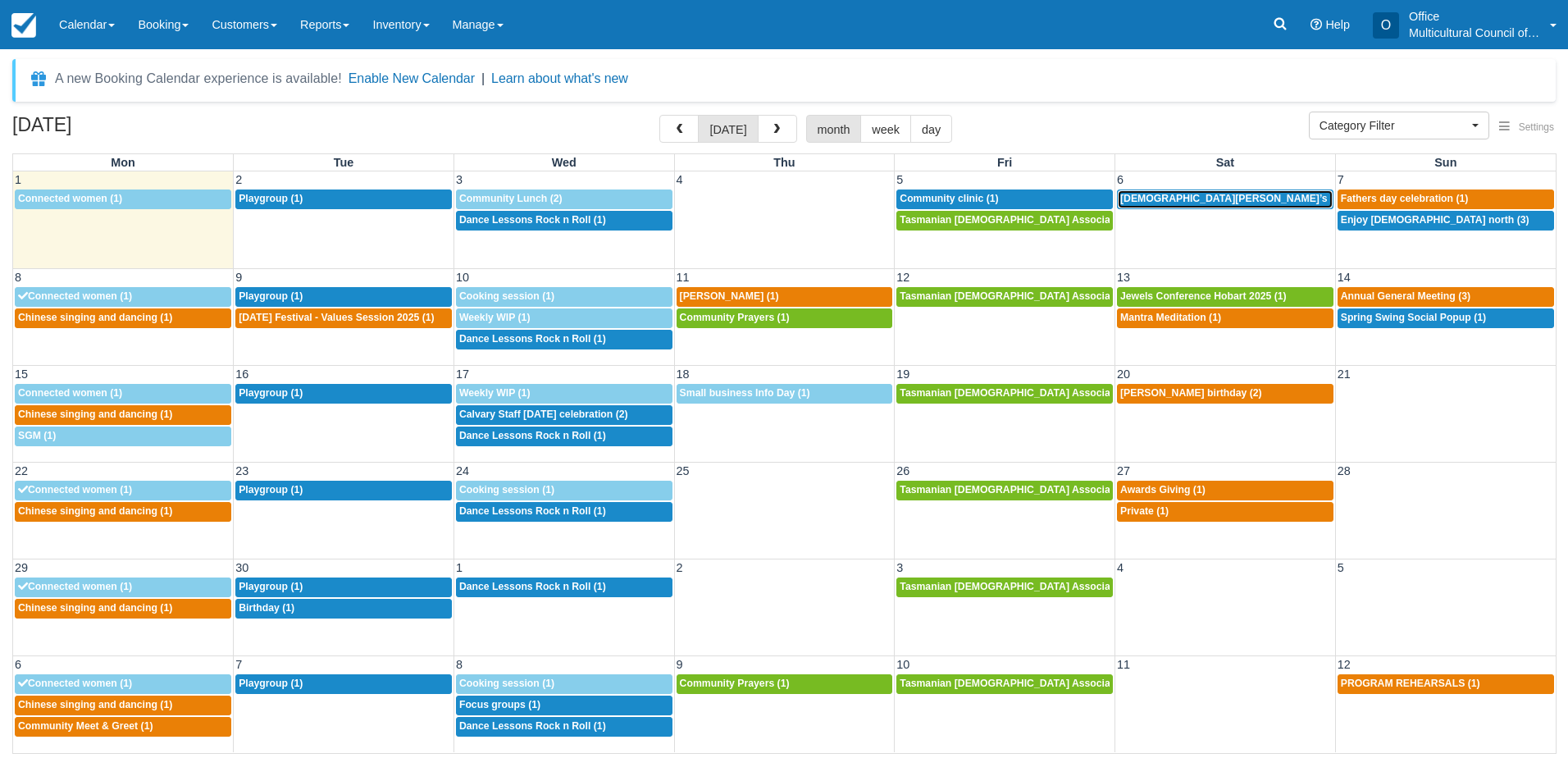
click at [1151, 195] on span "[DEMOGRAPHIC_DATA][PERSON_NAME]’s birthday (1)" at bounding box center [1252, 199] width 265 height 12
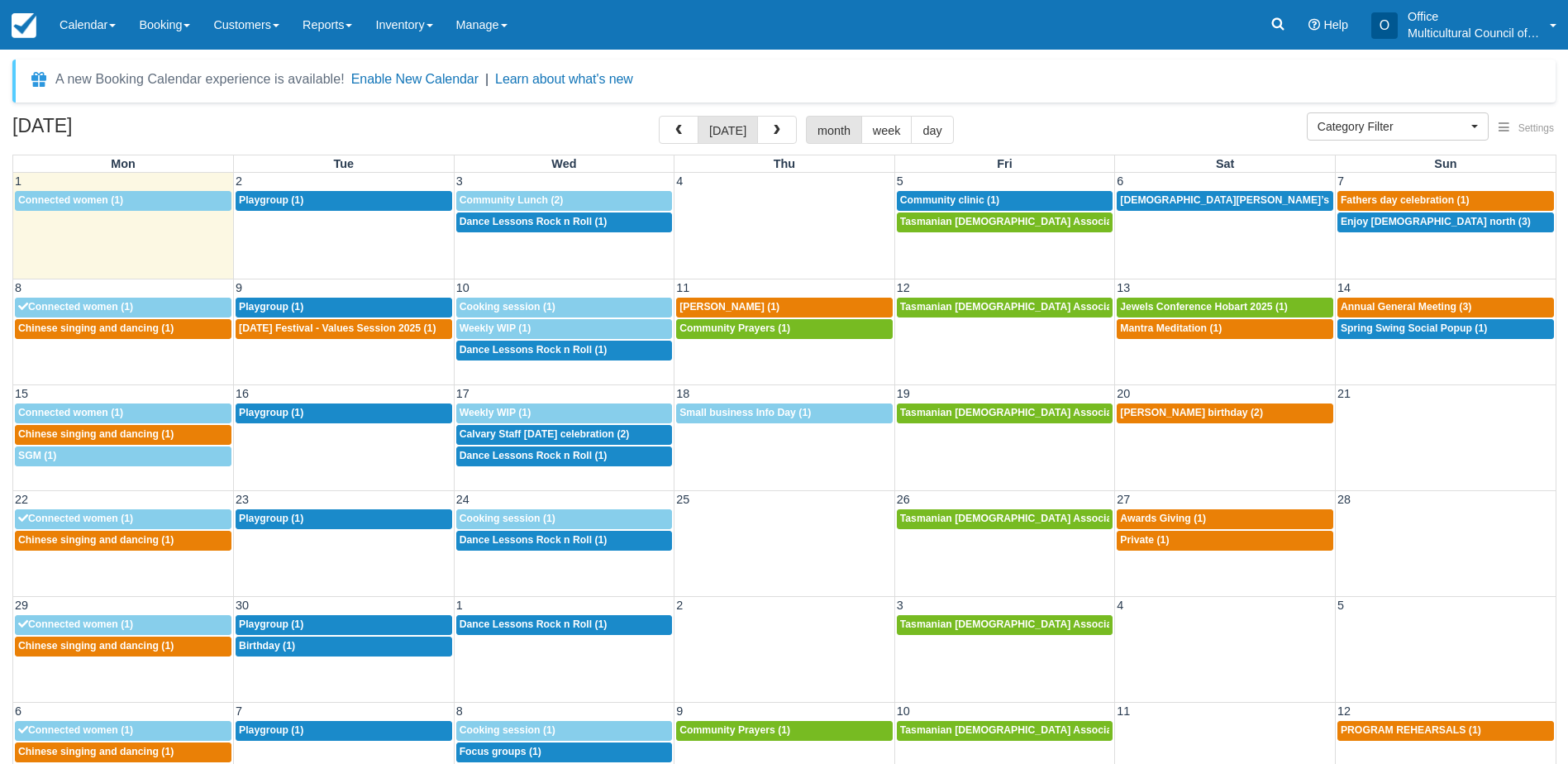
select select
click at [1413, 202] on span "Fathers day celebration (1)" at bounding box center [1406, 200] width 129 height 12
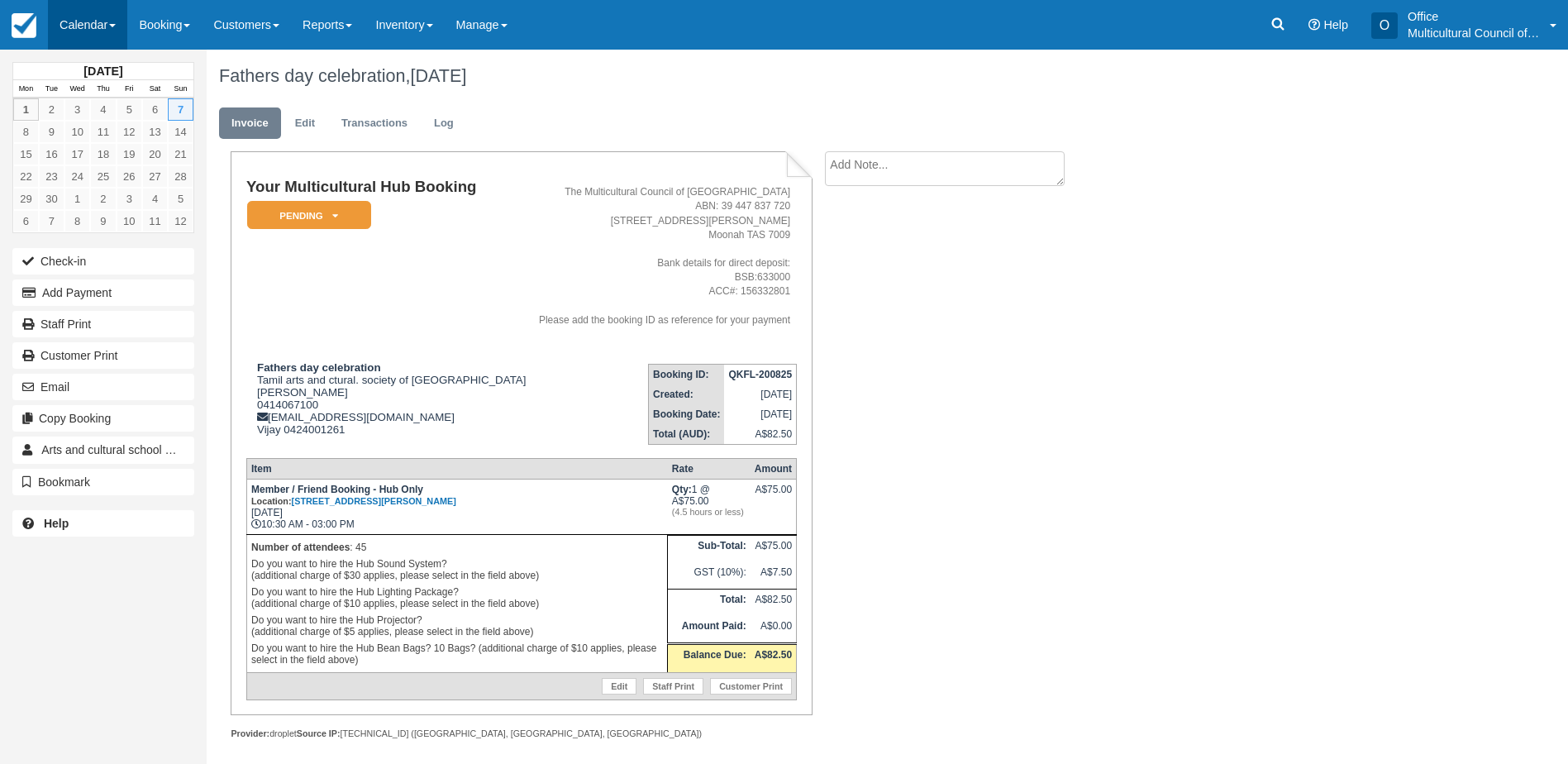
click at [76, 29] on link "Calendar" at bounding box center [87, 25] width 79 height 49
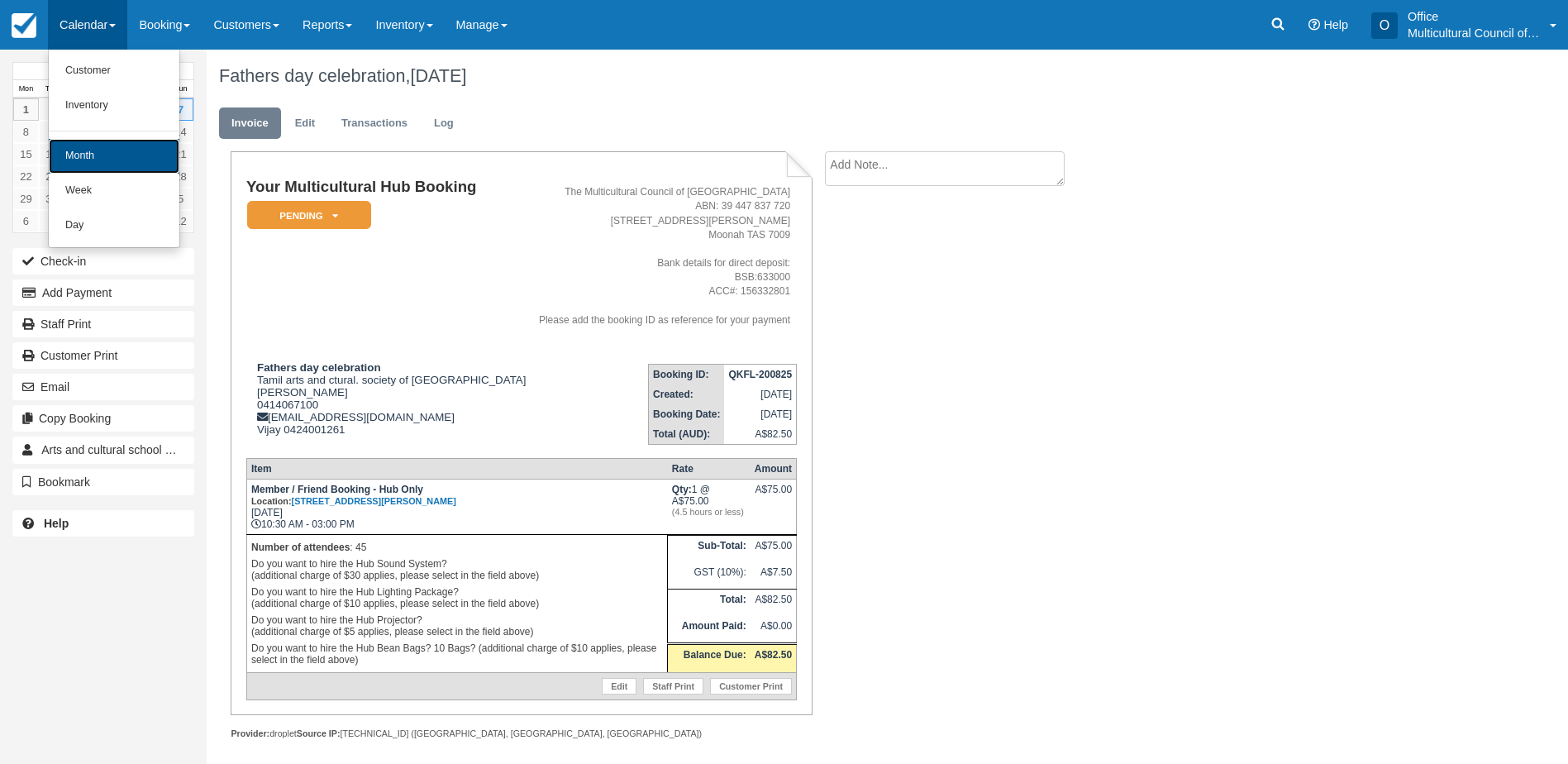
click at [133, 158] on link "Month" at bounding box center [114, 156] width 131 height 35
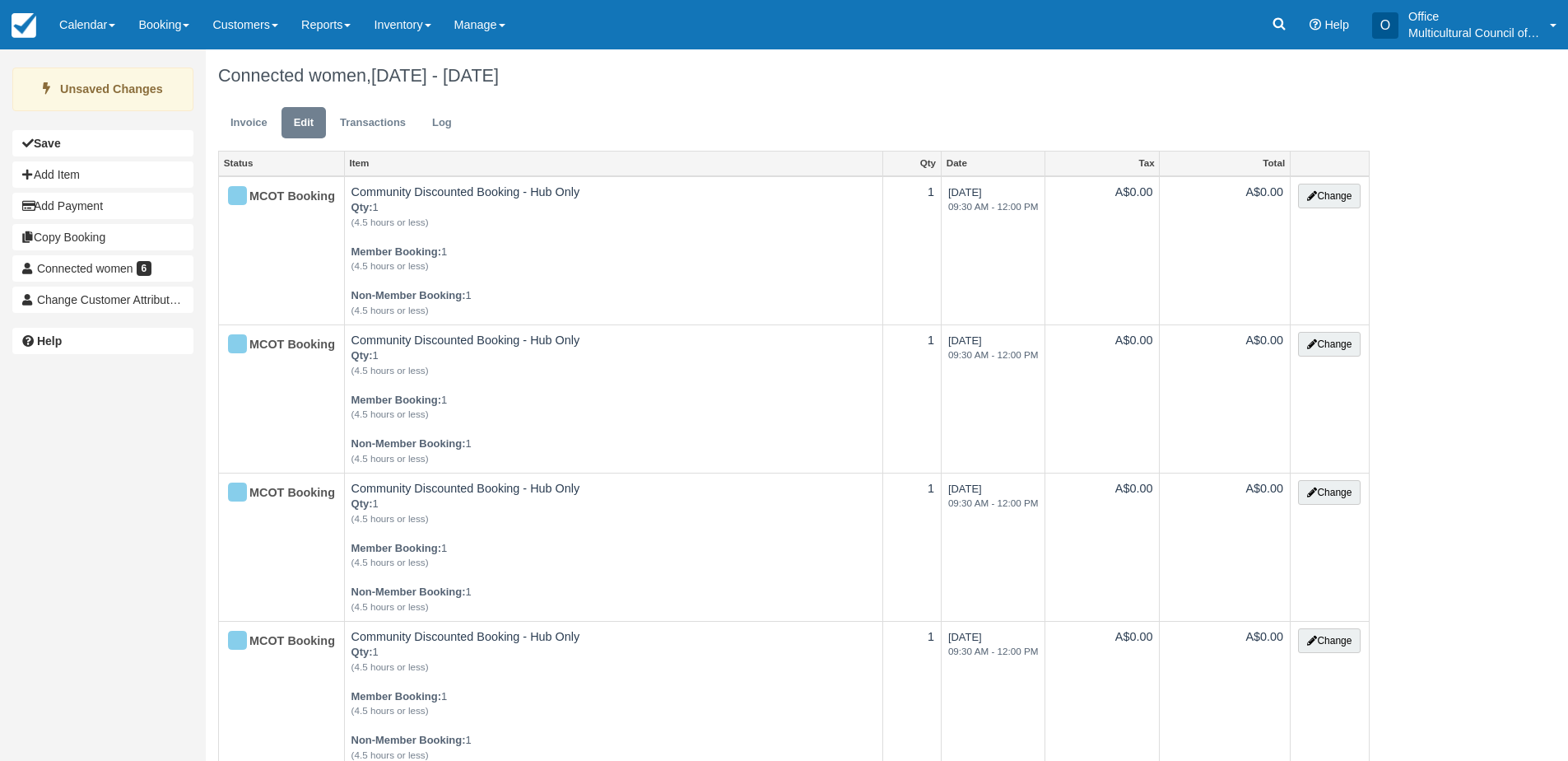
scroll to position [1235, 0]
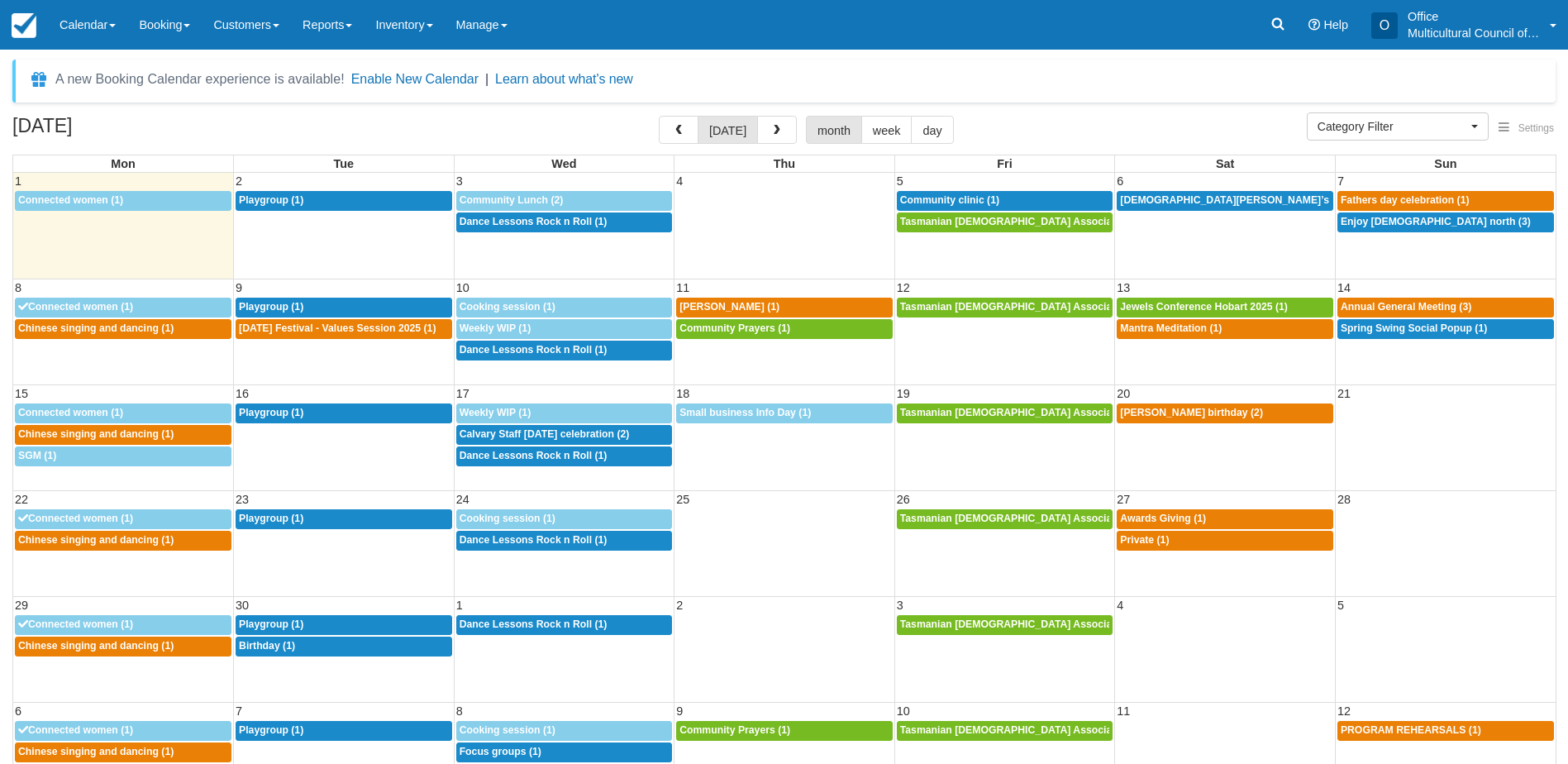
select select
click at [988, 202] on span "Community clinic (1)" at bounding box center [950, 200] width 99 height 12
select select
click at [1155, 203] on span "Prophets Mohammed’s birthday (1)" at bounding box center [1254, 200] width 267 height 12
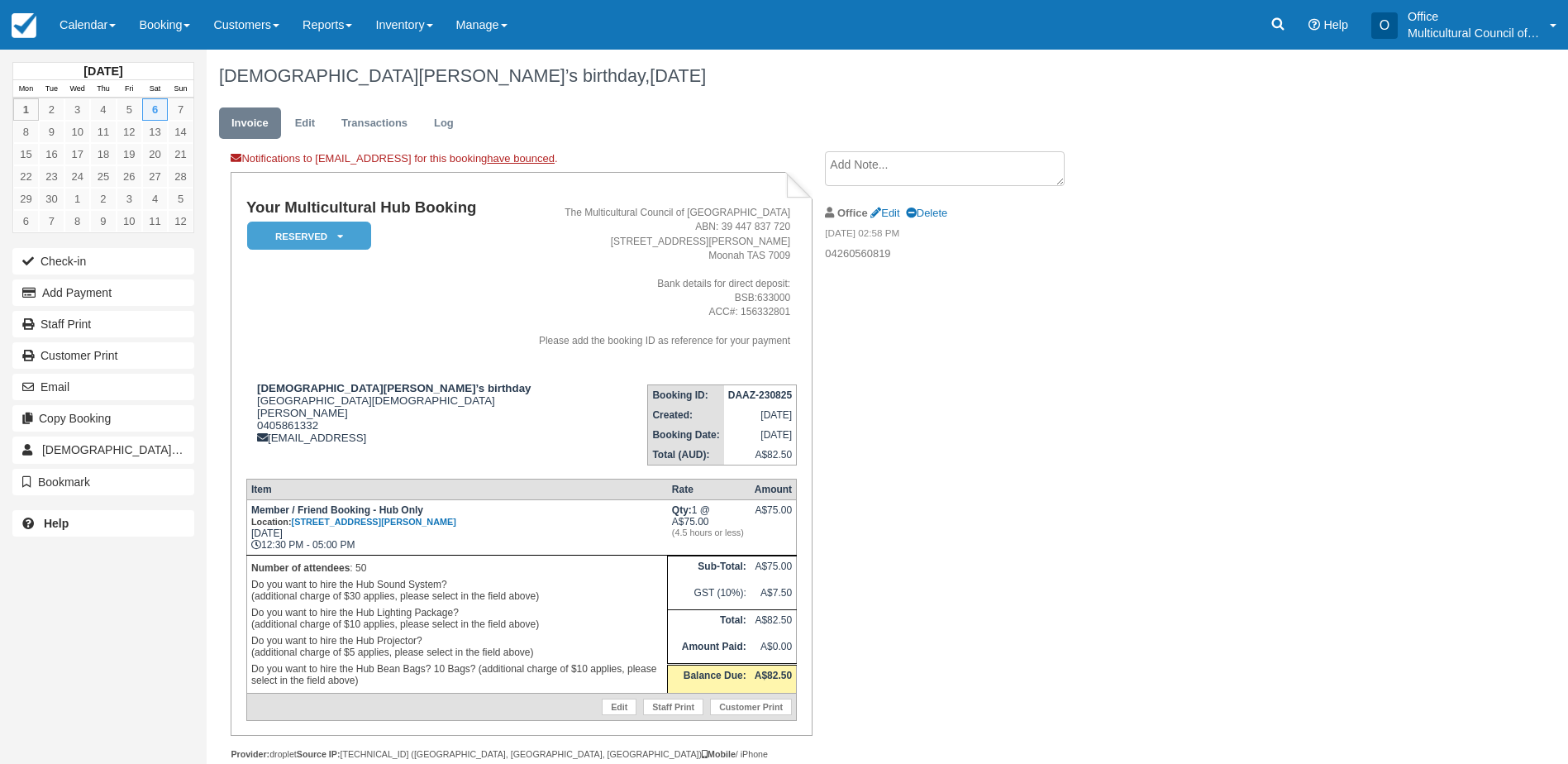
click at [918, 169] on textarea at bounding box center [945, 168] width 239 height 35
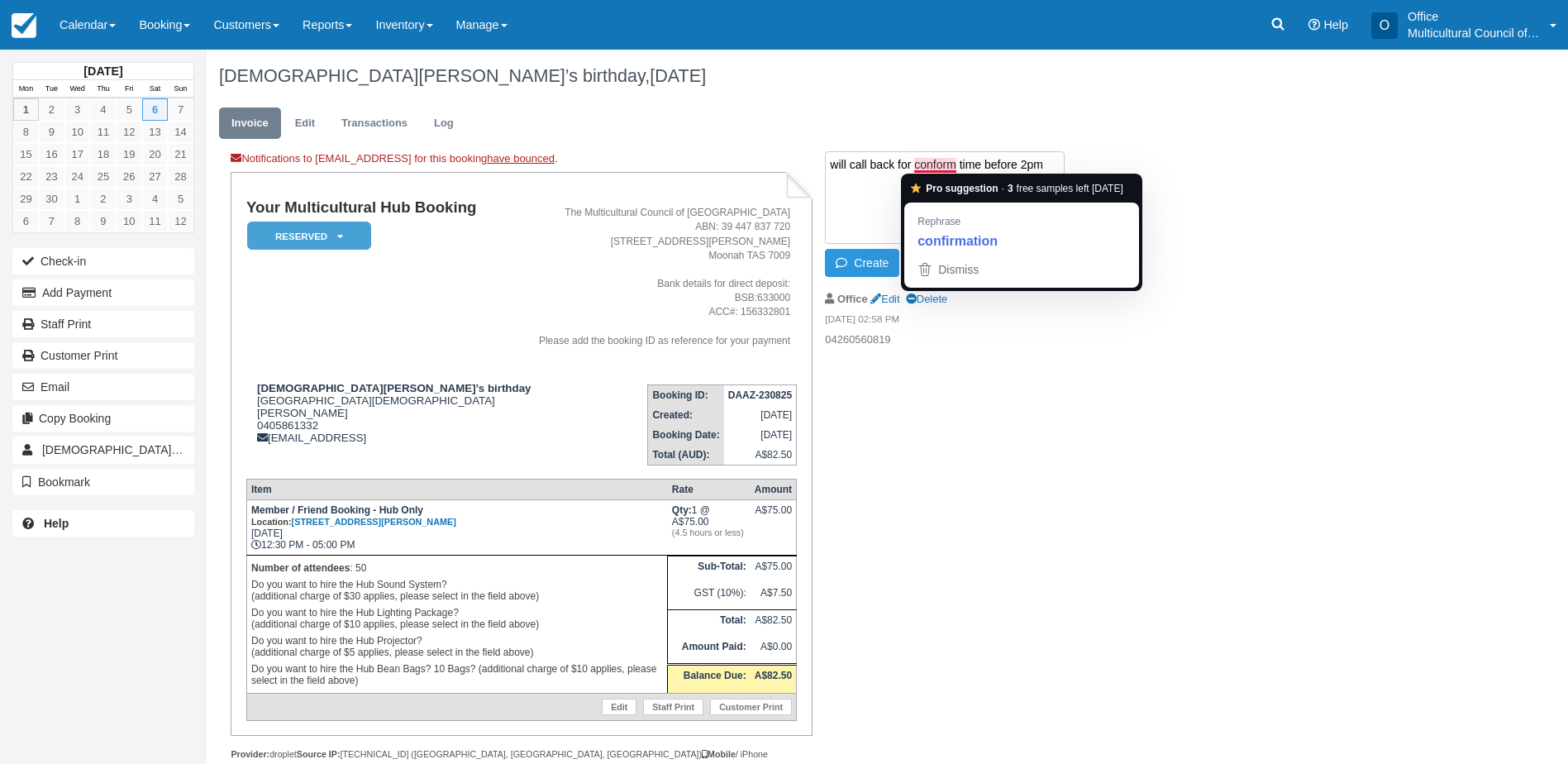
click at [919, 163] on textarea "will call back for conform time before 2pm" at bounding box center [945, 197] width 239 height 93
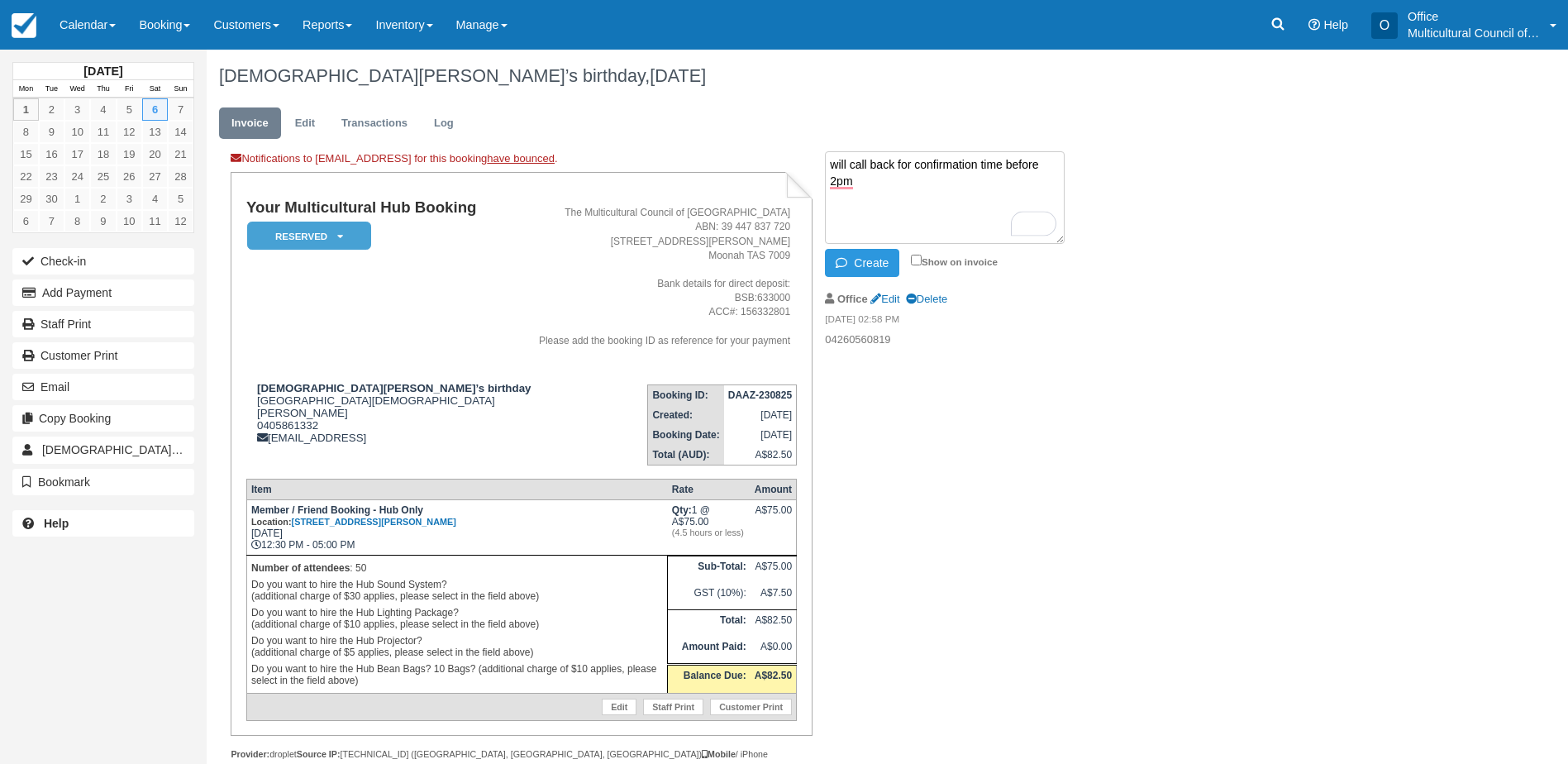
click at [840, 179] on textarea "will call back for confirmation time before 2pm" at bounding box center [945, 197] width 239 height 93
type textarea "will call back for confirmation time before 2 pm"
click at [870, 272] on button "Create" at bounding box center [863, 262] width 75 height 28
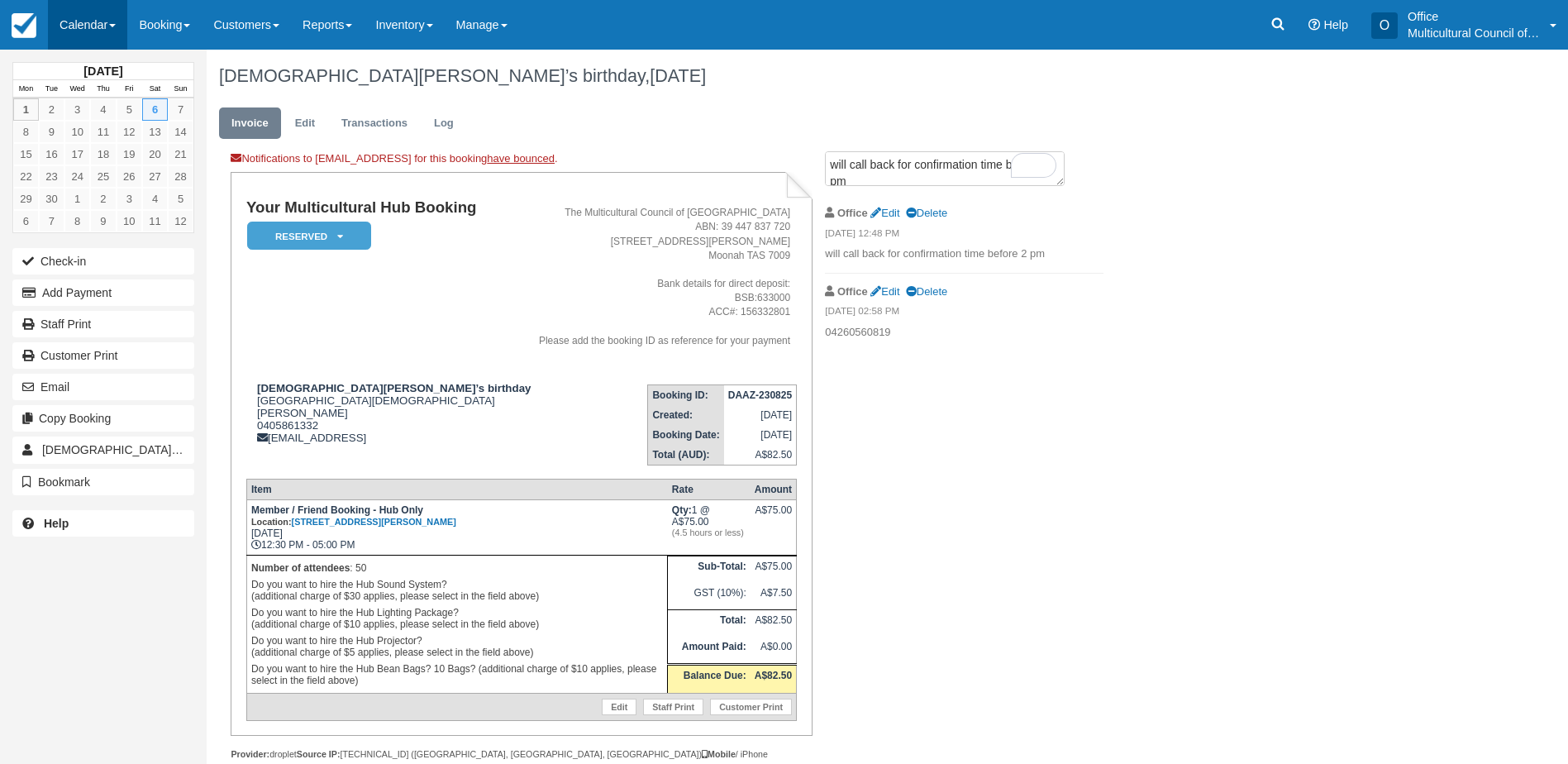
click at [93, 27] on link "Calendar" at bounding box center [87, 25] width 79 height 49
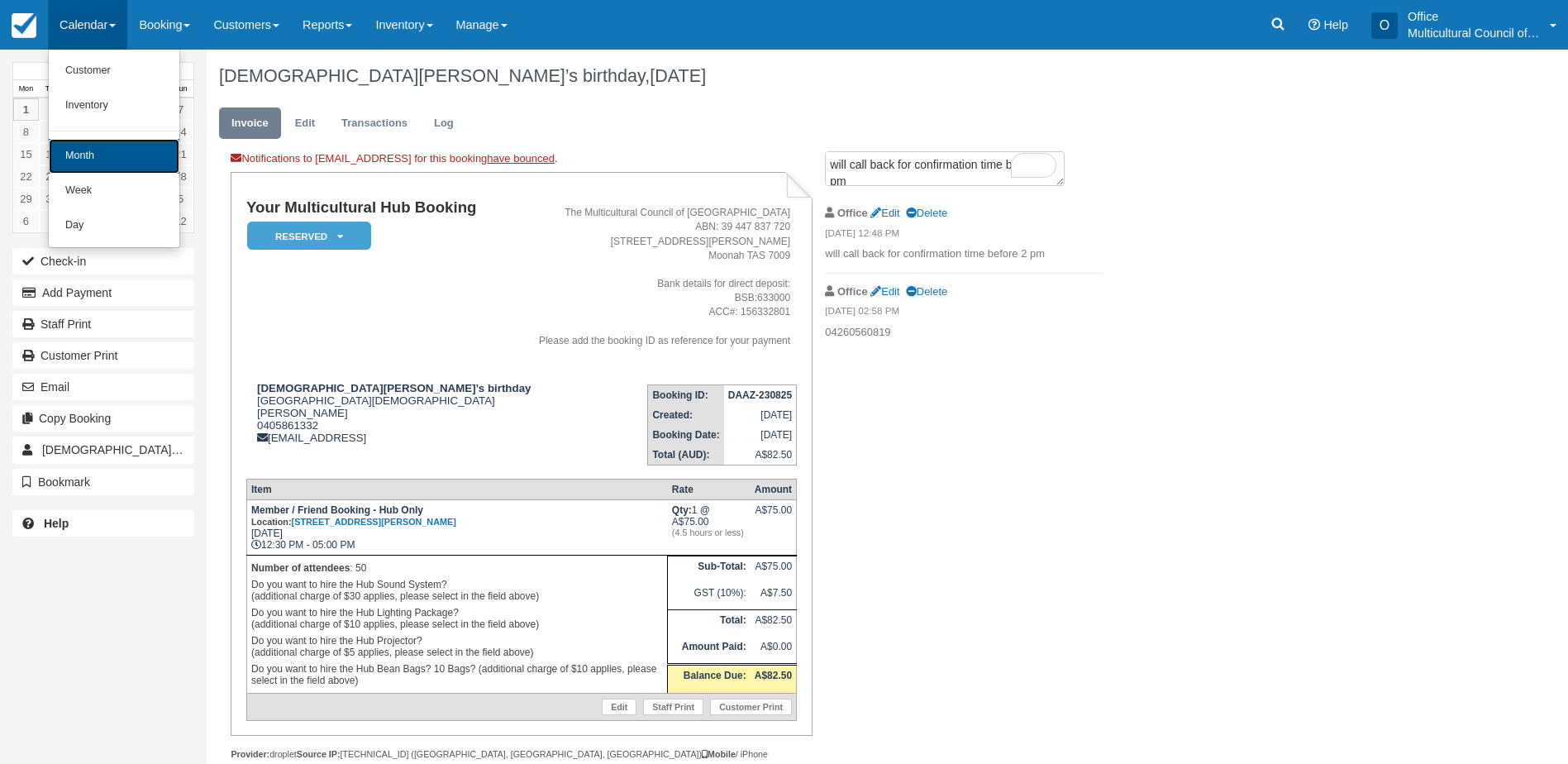
click at [110, 153] on link "Month" at bounding box center [114, 156] width 131 height 35
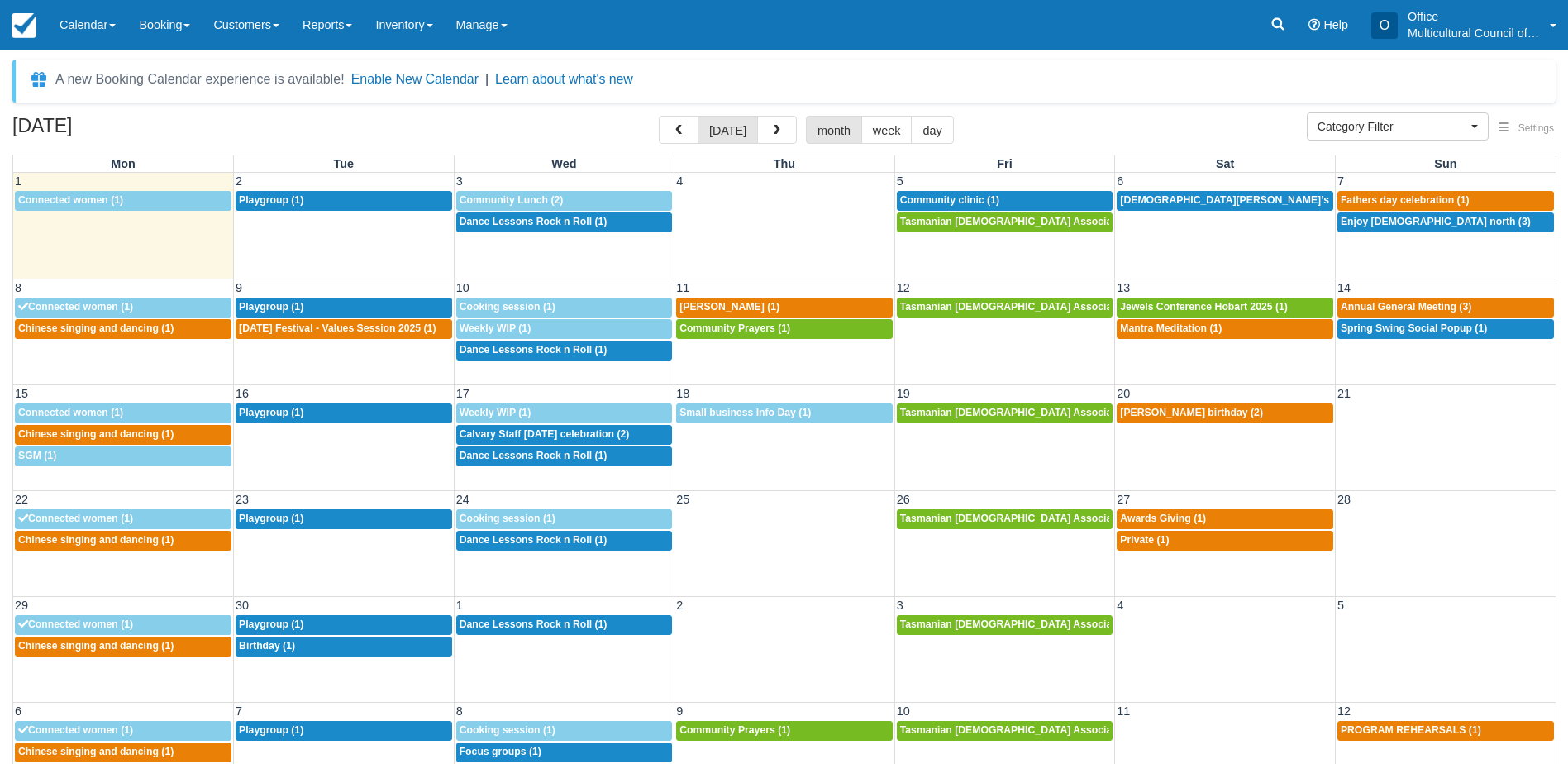
select select
click at [1355, 198] on span "Fathers day celebration (1)" at bounding box center [1406, 200] width 129 height 12
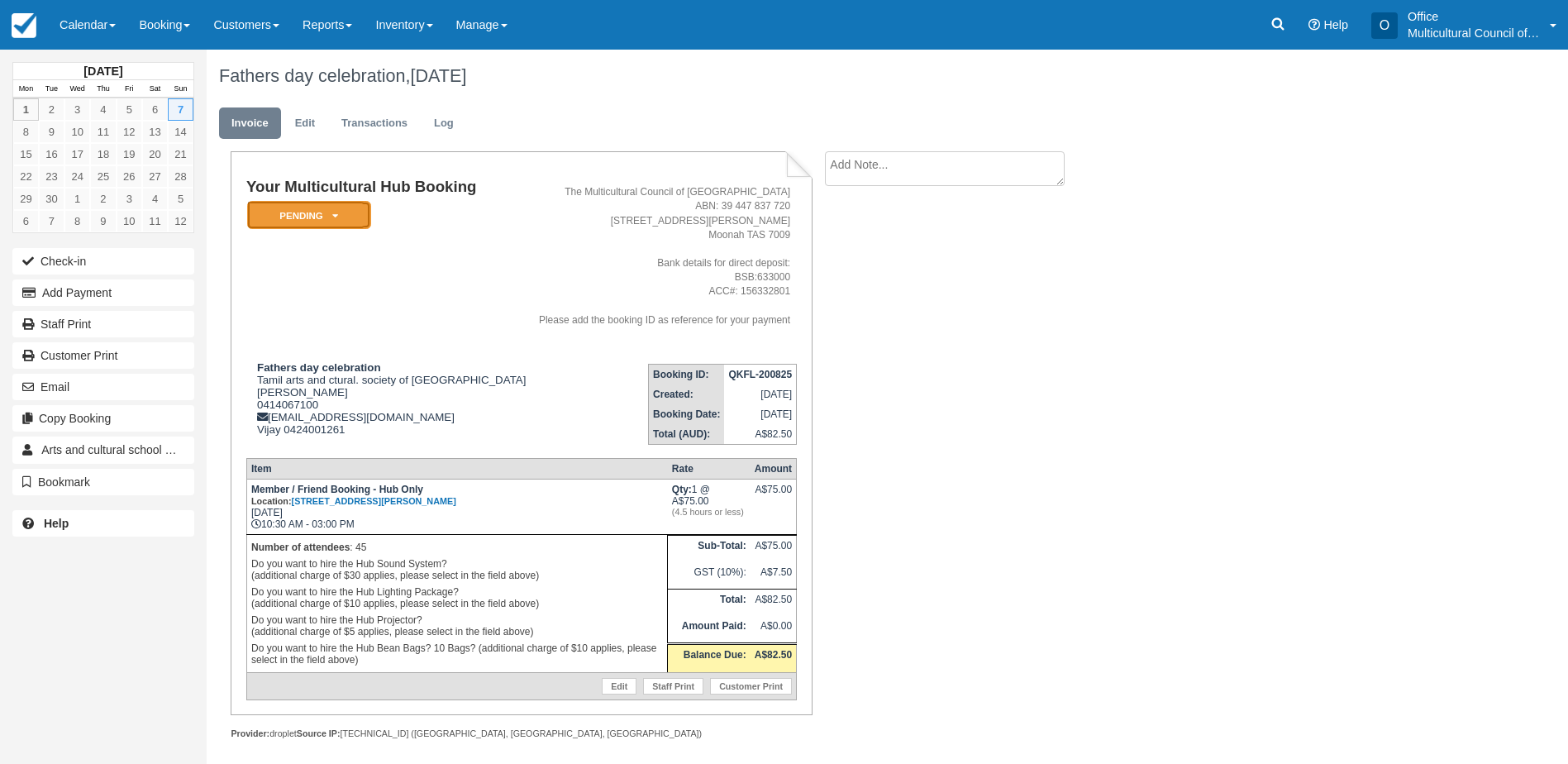
click at [332, 209] on em "Pending" at bounding box center [309, 216] width 124 height 29
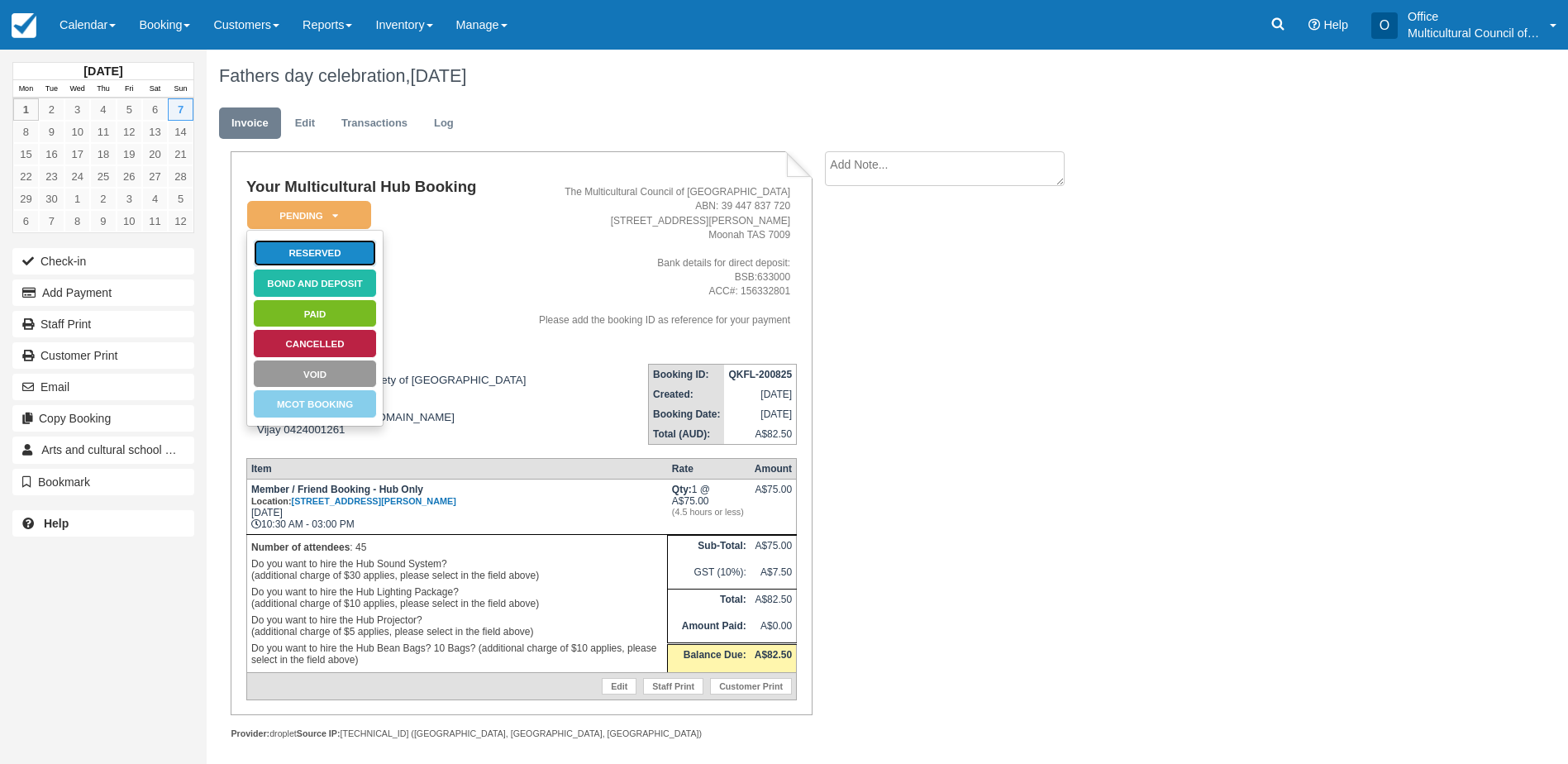
click at [282, 257] on link "Reserved" at bounding box center [315, 253] width 124 height 29
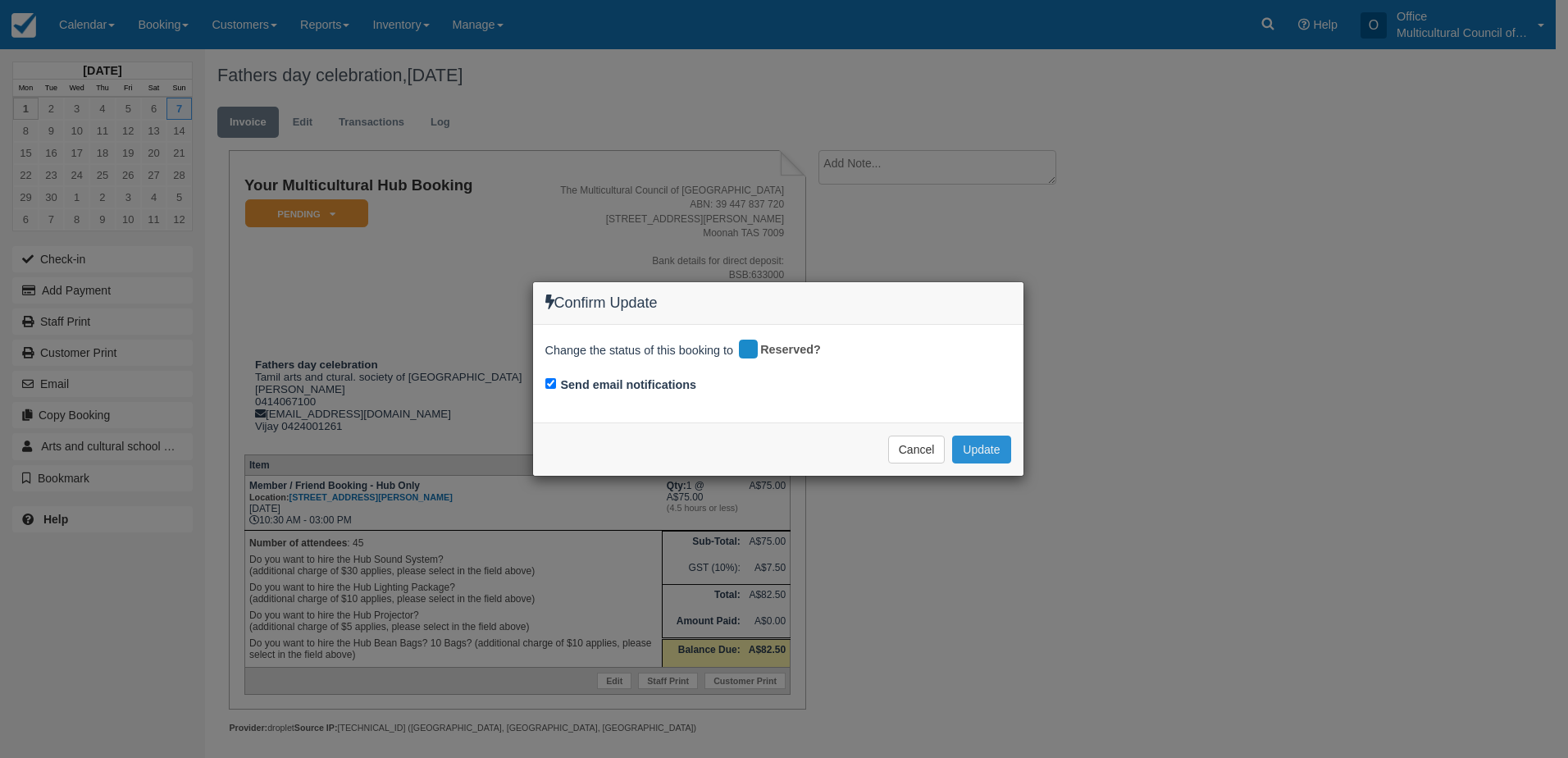
click at [995, 449] on button "Update" at bounding box center [981, 449] width 58 height 28
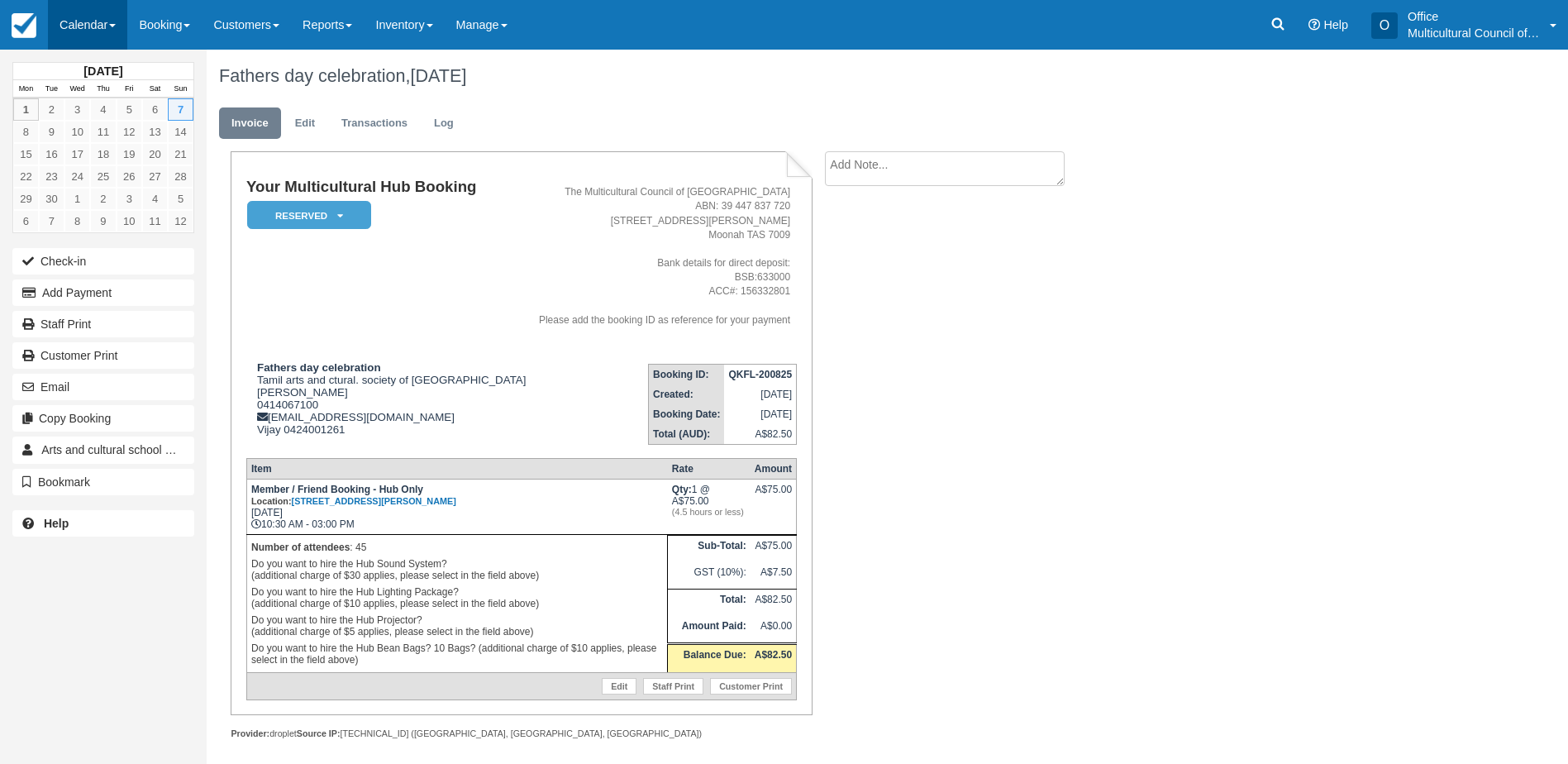
click at [93, 27] on link "Calendar" at bounding box center [87, 25] width 79 height 49
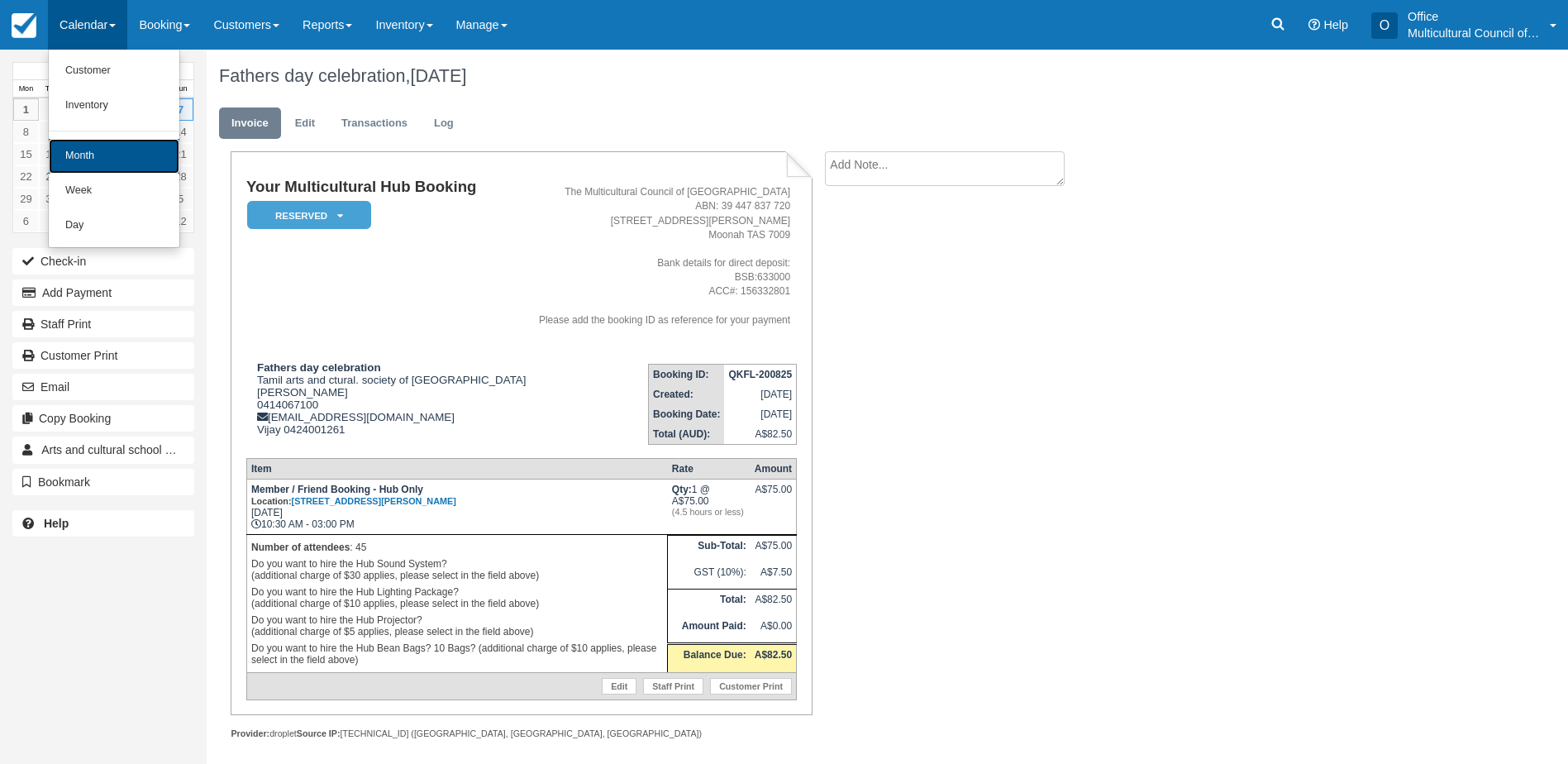
click at [122, 149] on link "Month" at bounding box center [114, 156] width 131 height 35
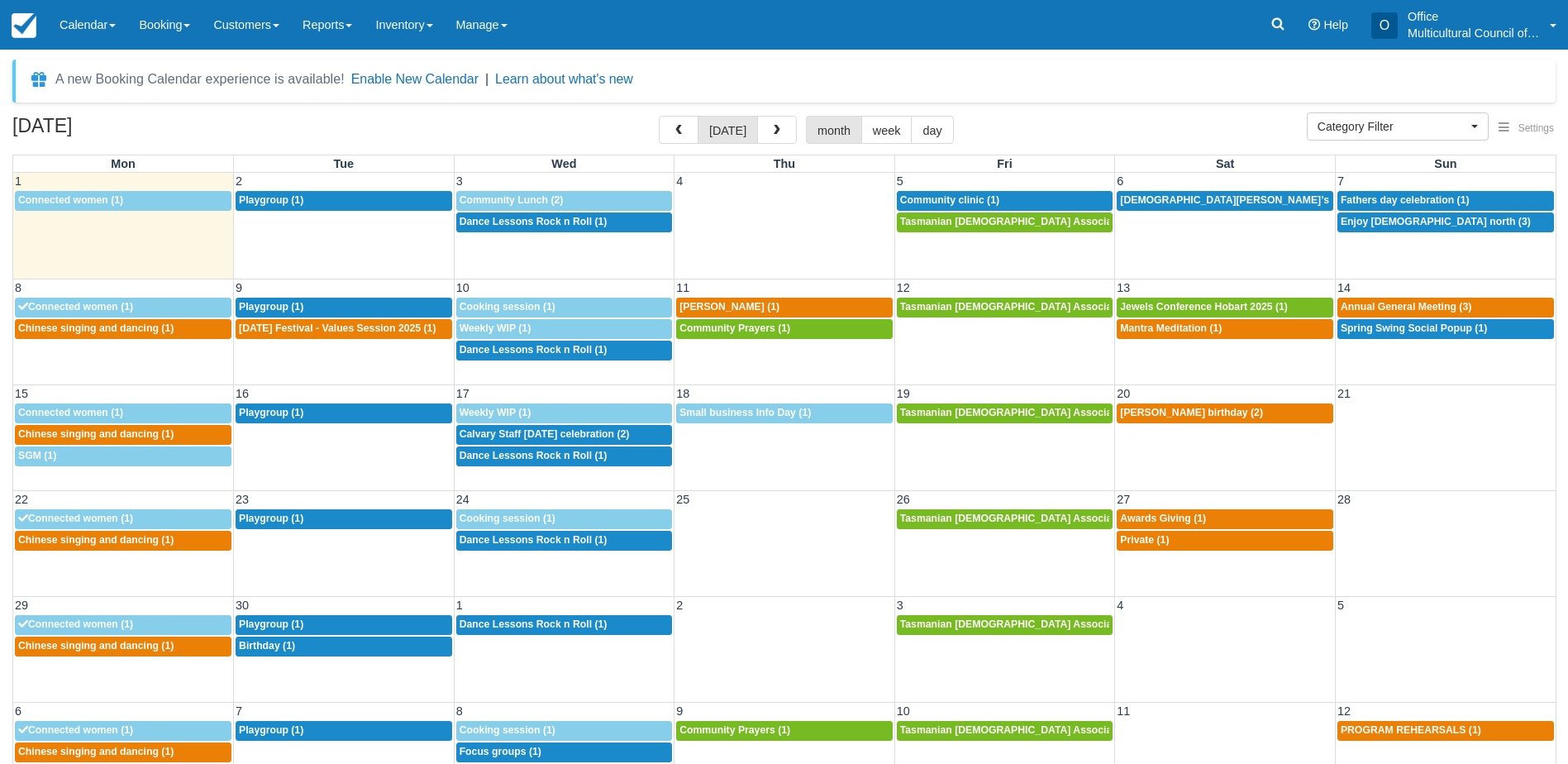
select select
click at [1365, 216] on span "Enjoy church north (3)" at bounding box center [1436, 222] width 190 height 12
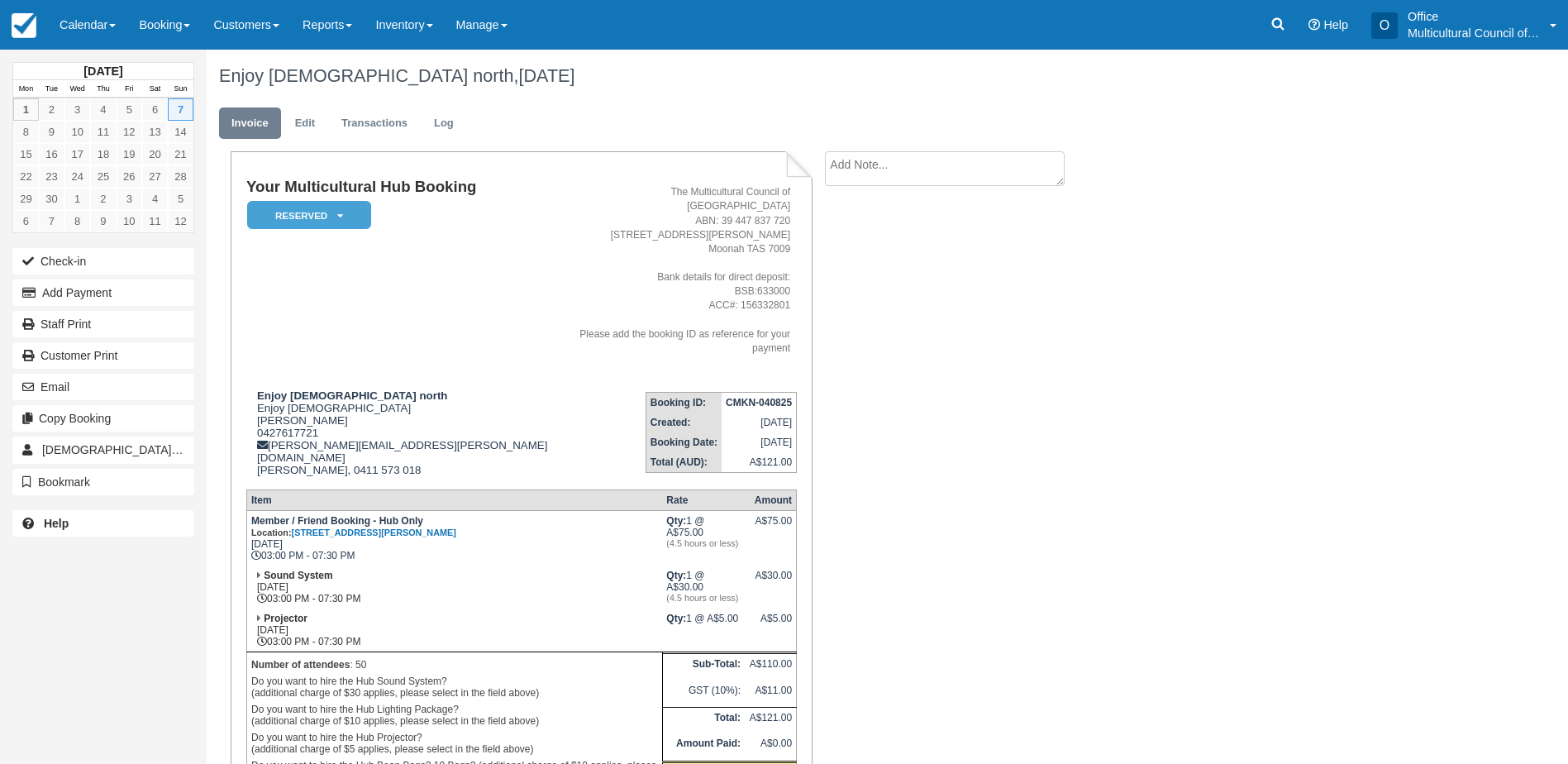
click at [934, 170] on textarea at bounding box center [945, 168] width 239 height 35
click at [896, 167] on textarea "Thursday 12pm key pick up" at bounding box center [945, 197] width 239 height 93
type textarea "Thursday 12 pm key pick up"
click at [869, 268] on button "Create" at bounding box center [863, 262] width 75 height 28
click at [94, 28] on link "Calendar" at bounding box center [87, 25] width 79 height 49
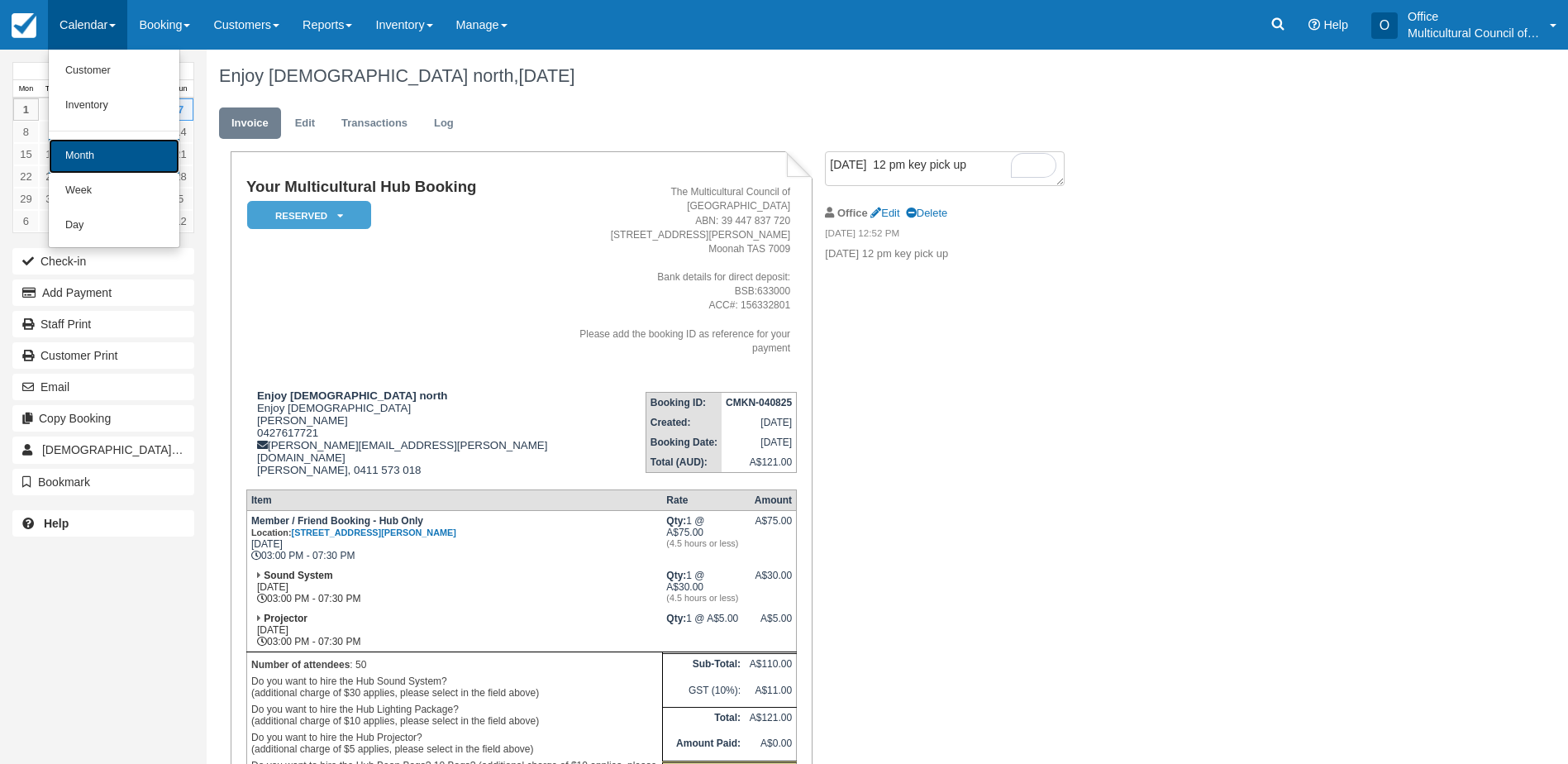
click at [163, 172] on link "Month" at bounding box center [114, 156] width 131 height 35
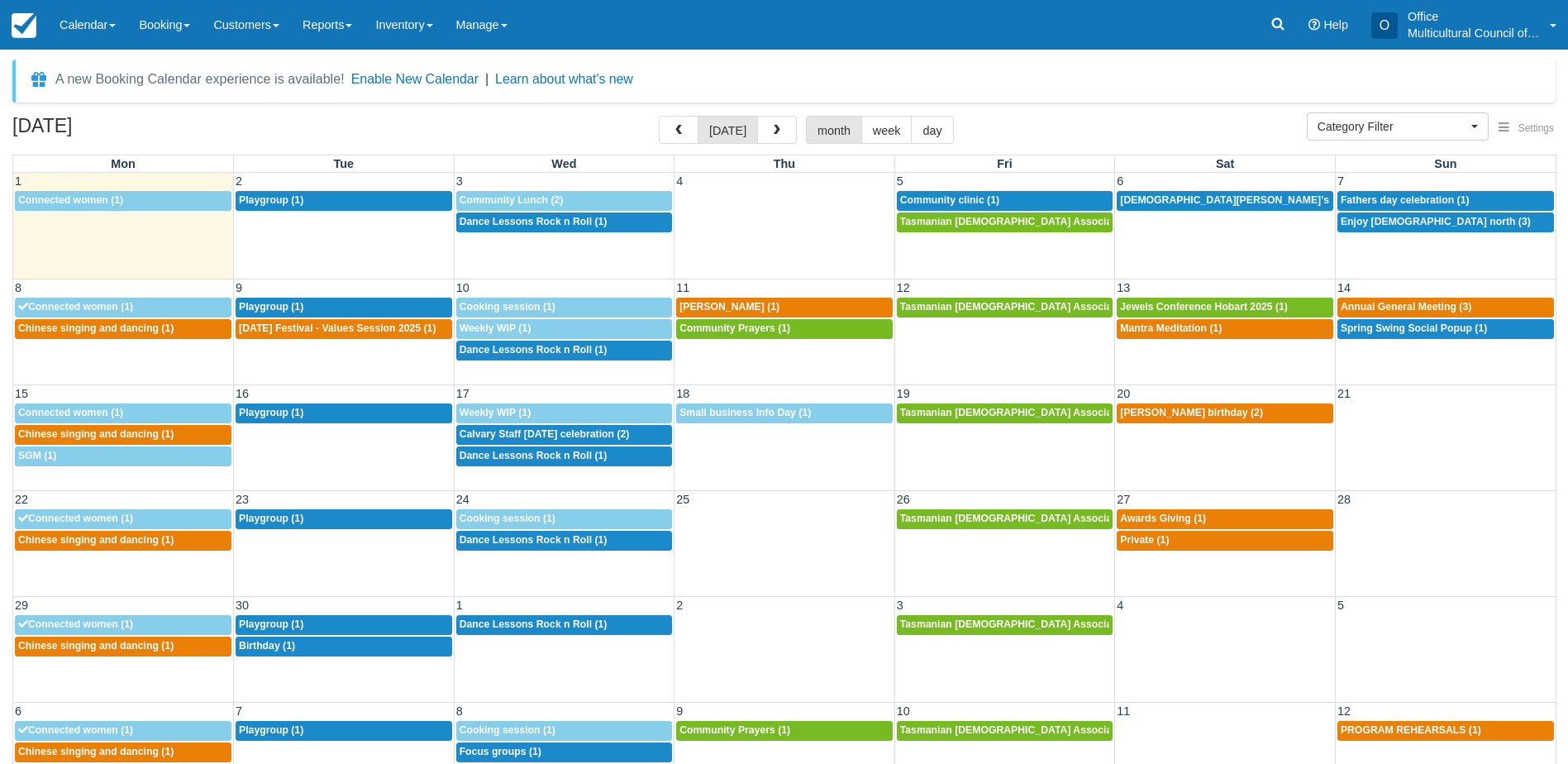
select select
